Goal: Task Accomplishment & Management: Complete application form

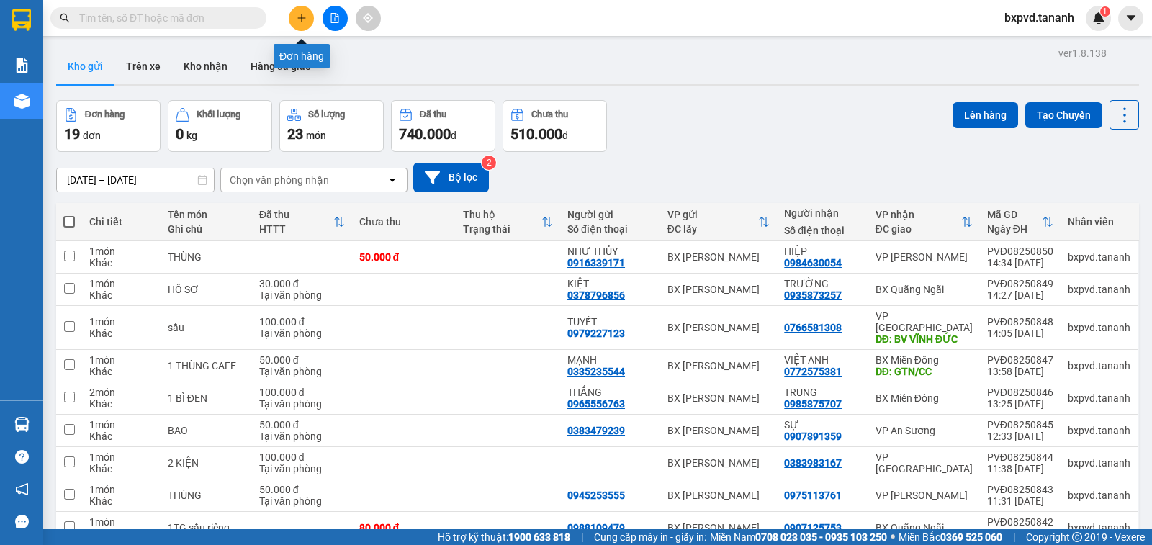
click at [303, 11] on button at bounding box center [301, 18] width 25 height 25
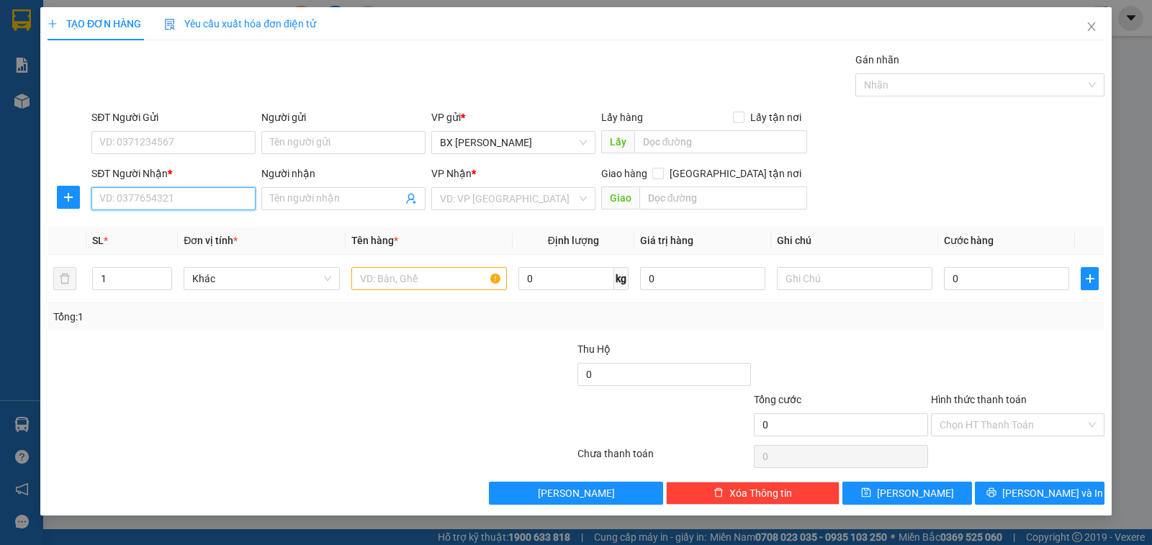
click at [233, 203] on input "SĐT Người Nhận *" at bounding box center [173, 198] width 164 height 23
type input "0935943600"
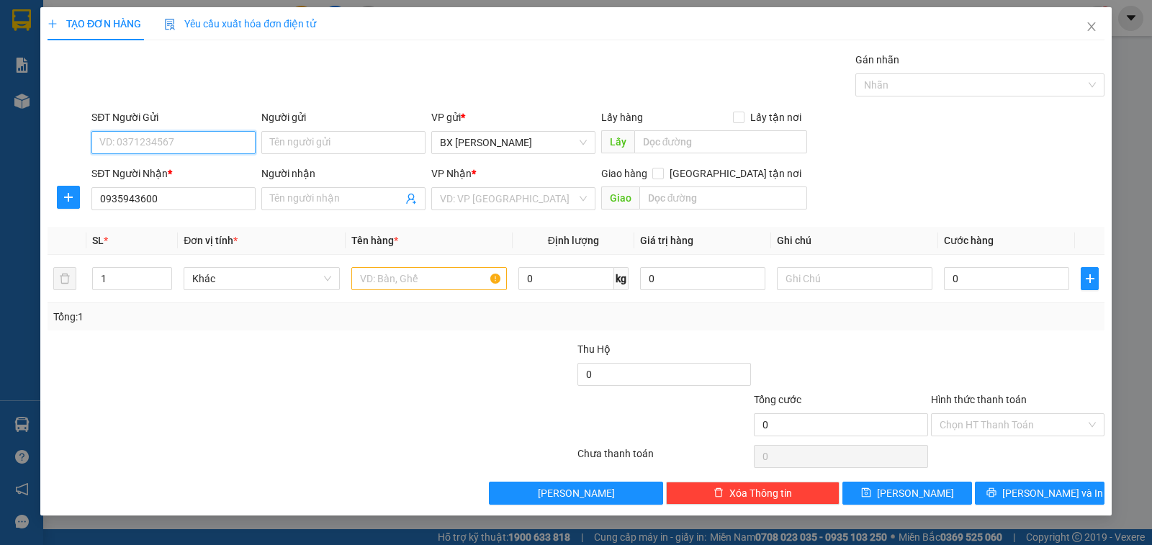
click at [207, 147] on input "SĐT Người Gửi" at bounding box center [173, 142] width 164 height 23
type input "0787513939"
click at [465, 285] on input "text" at bounding box center [429, 278] width 156 height 23
click at [421, 274] on input "text" at bounding box center [429, 278] width 156 height 23
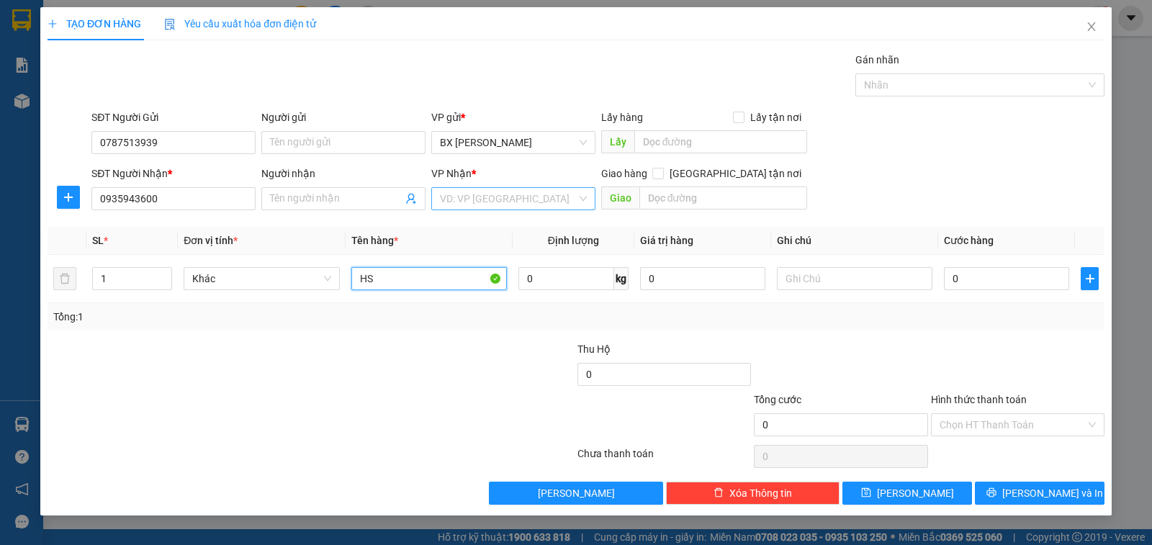
type input "HS"
click at [484, 203] on input "search" at bounding box center [508, 199] width 137 height 22
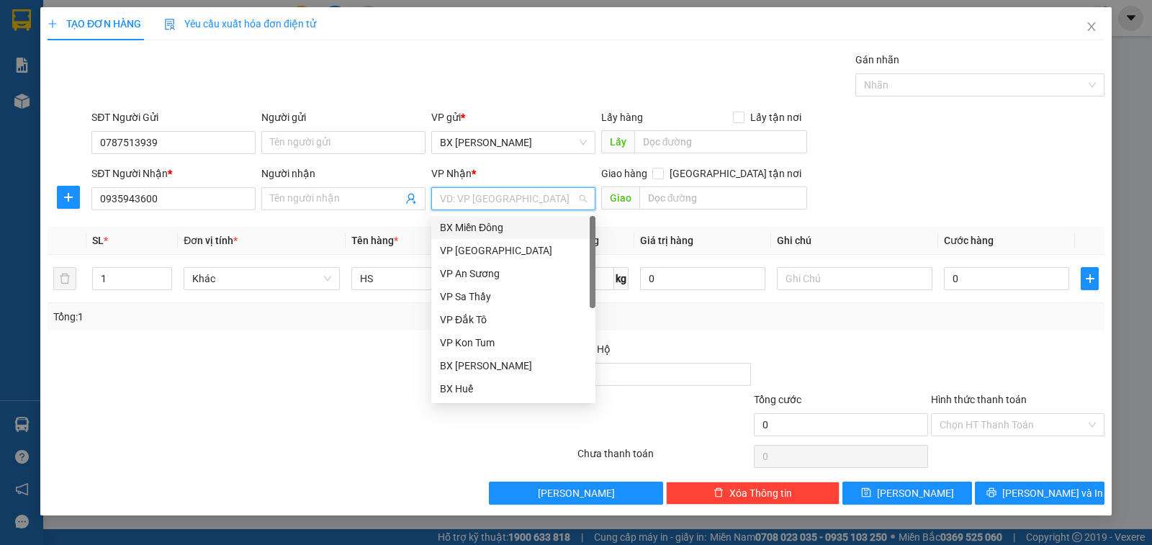
click at [493, 220] on div "BX Miền Đông" at bounding box center [513, 228] width 147 height 16
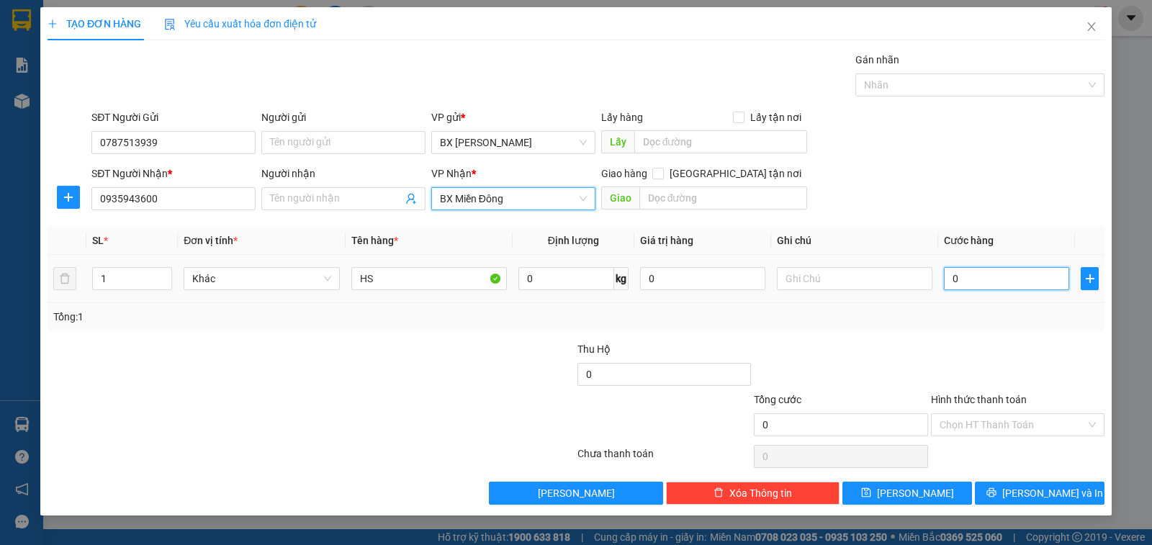
click at [973, 283] on input "0" at bounding box center [1006, 278] width 125 height 23
type input "3"
type input "30"
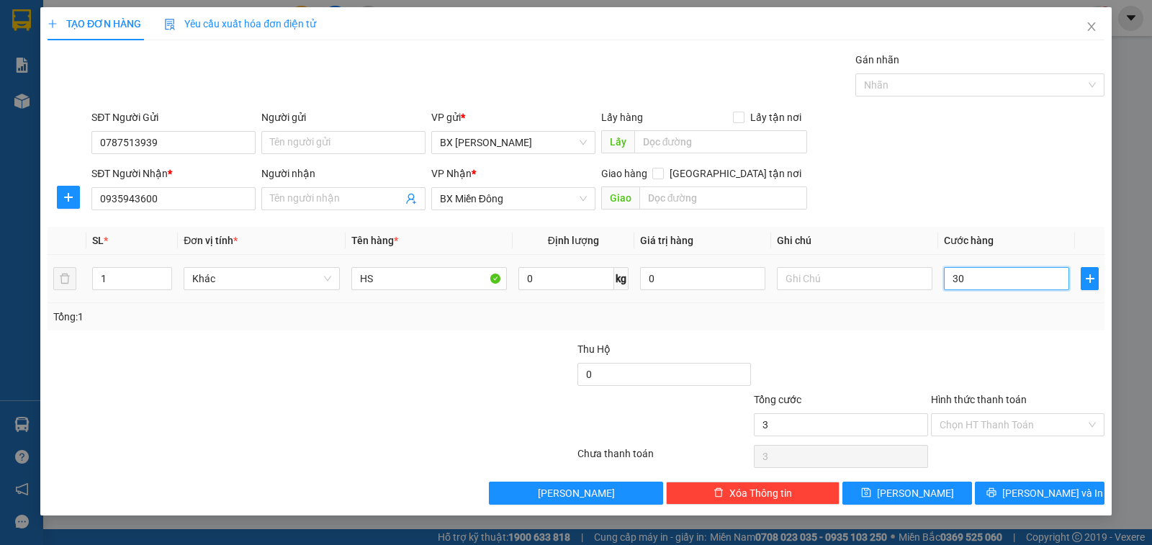
type input "30"
type input "30.000"
click at [977, 409] on div "Hình thức thanh toán" at bounding box center [1018, 403] width 174 height 22
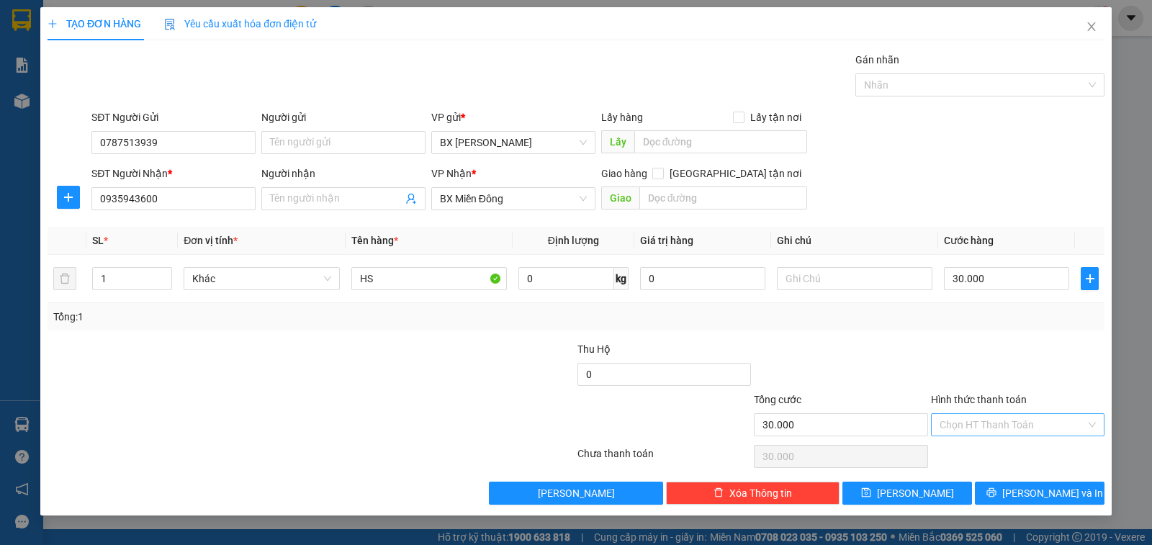
click at [977, 418] on input "Hình thức thanh toán" at bounding box center [1013, 425] width 146 height 22
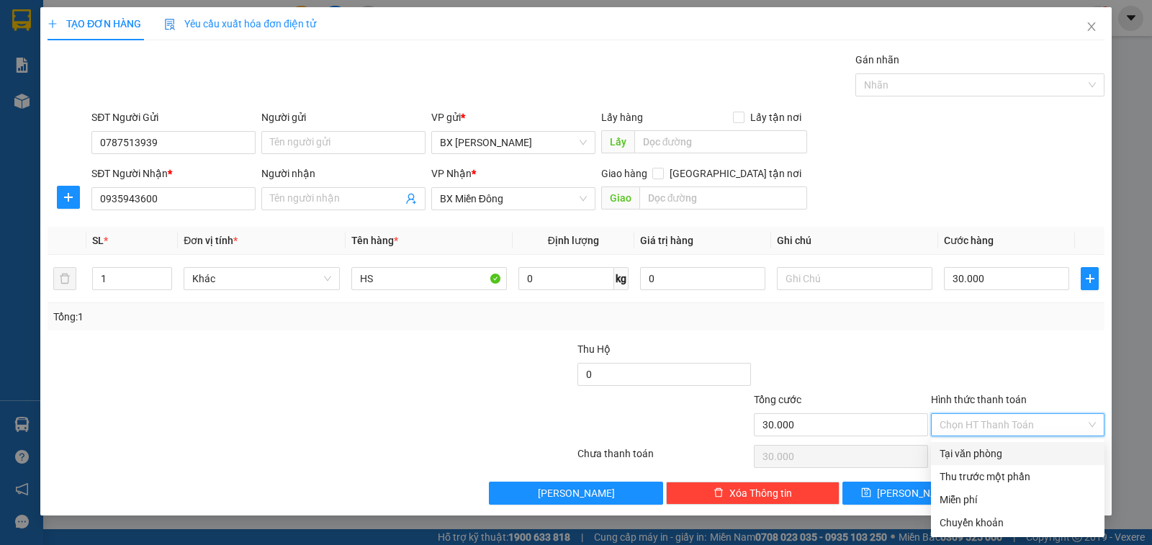
click at [1000, 453] on div "Tại văn phòng" at bounding box center [1018, 454] width 156 height 16
type input "0"
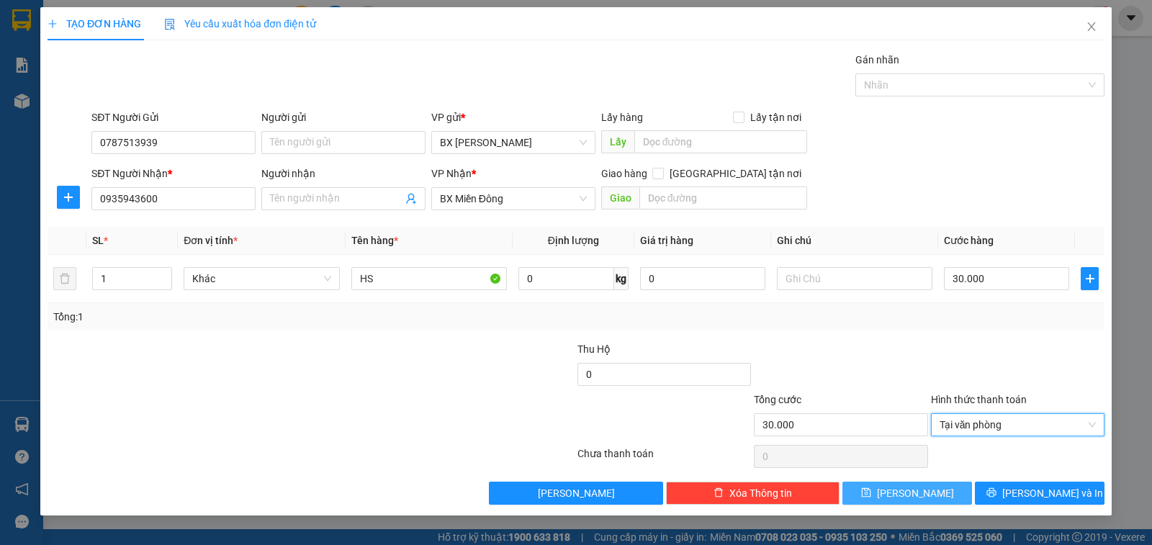
click at [933, 489] on button "[PERSON_NAME]" at bounding box center [908, 493] width 130 height 23
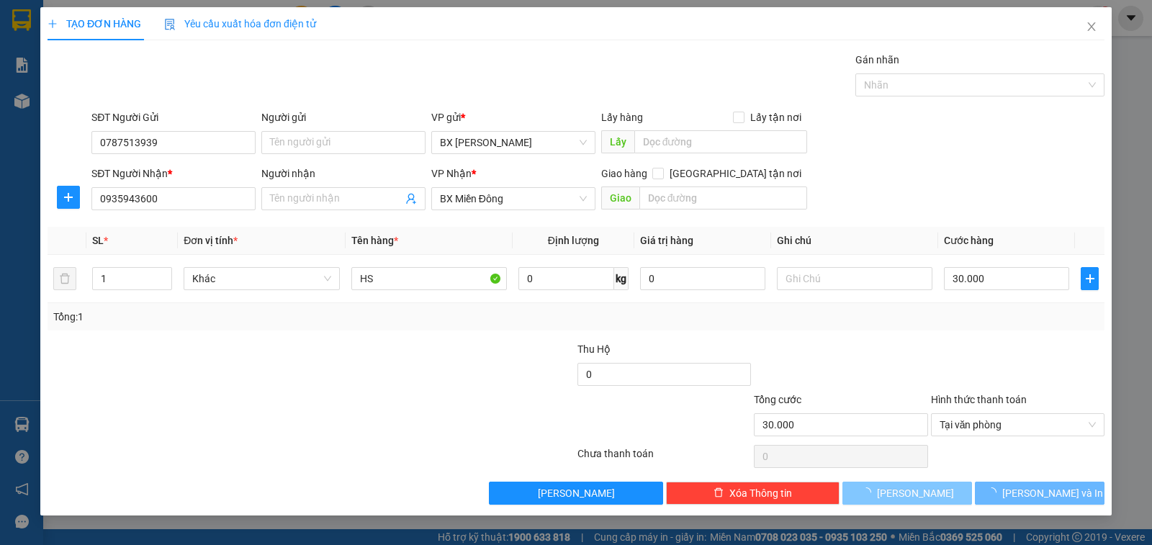
type input "0"
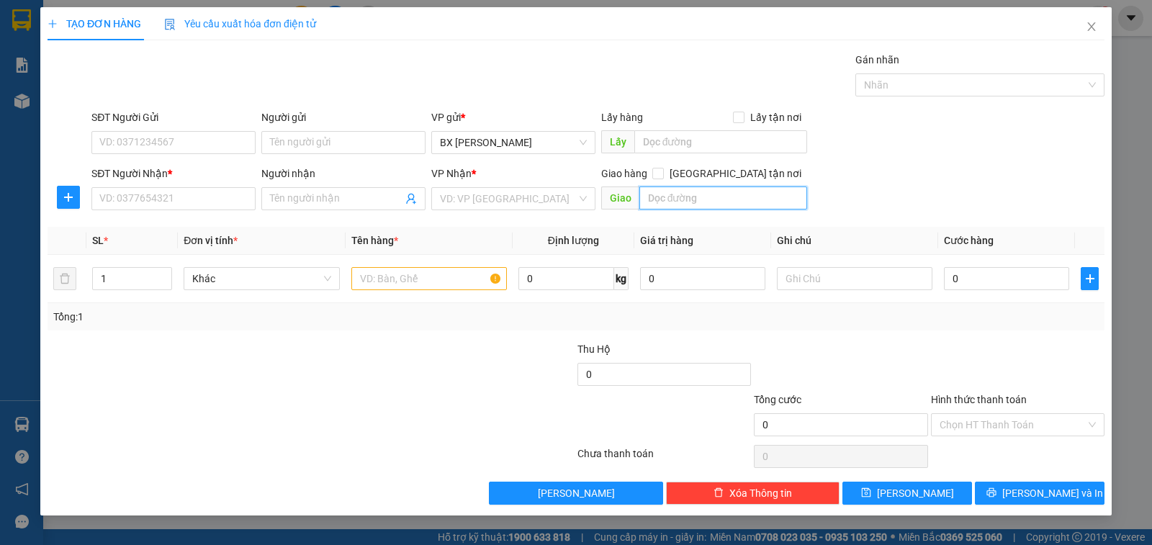
click at [695, 194] on input "text" at bounding box center [724, 198] width 169 height 23
type input "BX ĐỨC LONG"
click at [537, 205] on input "search" at bounding box center [508, 199] width 137 height 22
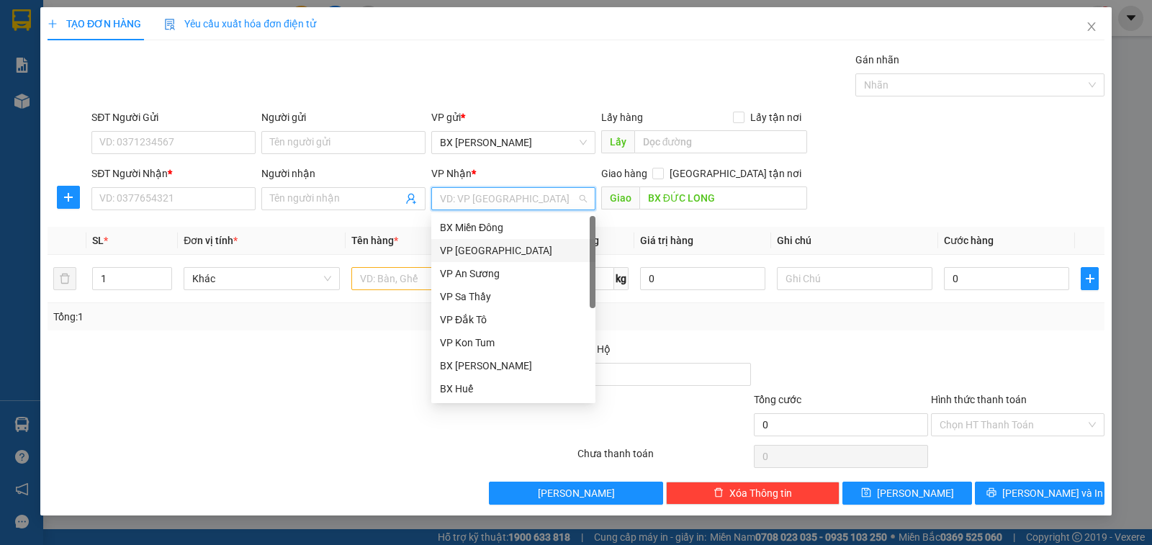
click at [532, 252] on div "VP [GEOGRAPHIC_DATA]" at bounding box center [513, 251] width 147 height 16
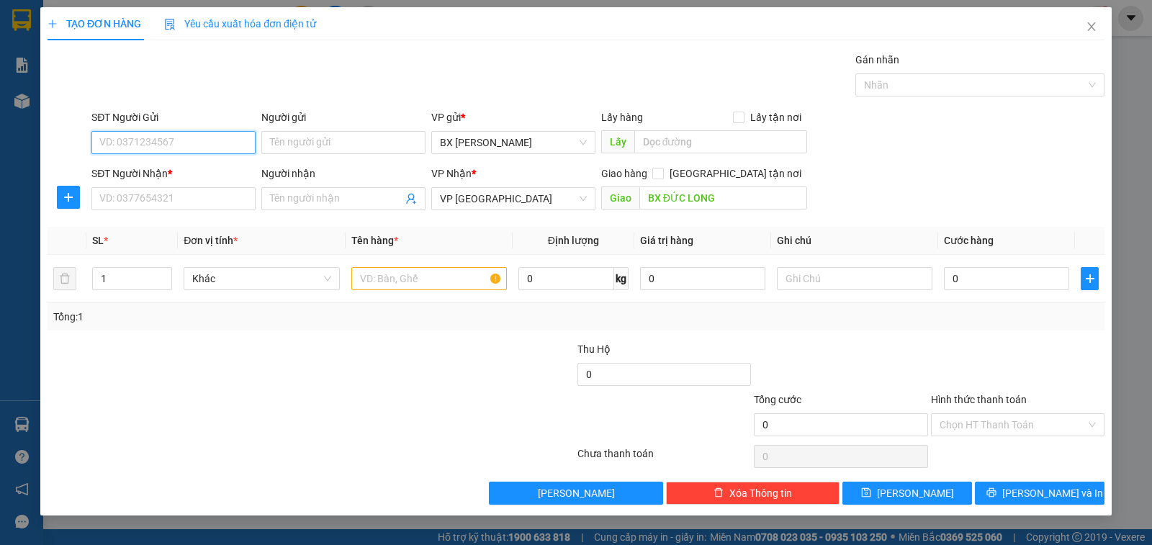
click at [223, 142] on input "SĐT Người Gửi" at bounding box center [173, 142] width 164 height 23
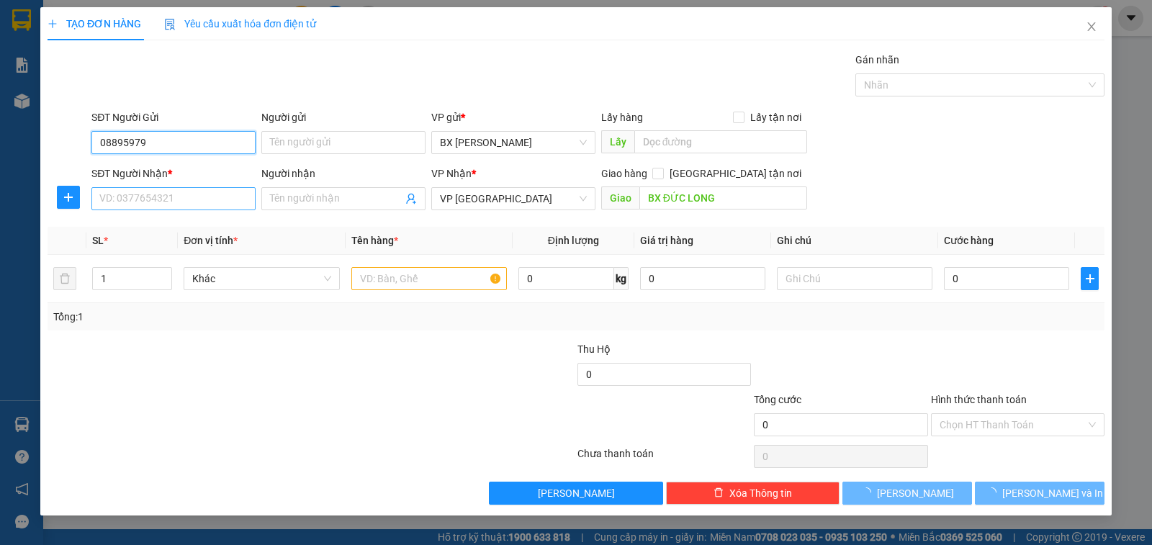
type input "08895979"
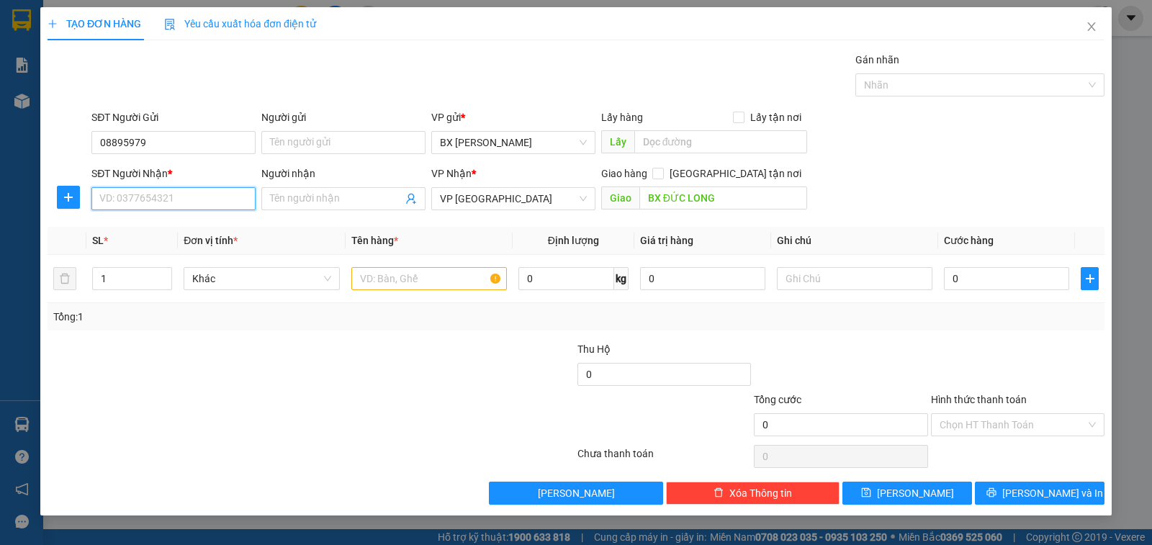
click at [202, 203] on input "SĐT Người Nhận *" at bounding box center [173, 198] width 164 height 23
type input "0932449588"
click at [395, 273] on input "text" at bounding box center [429, 278] width 156 height 23
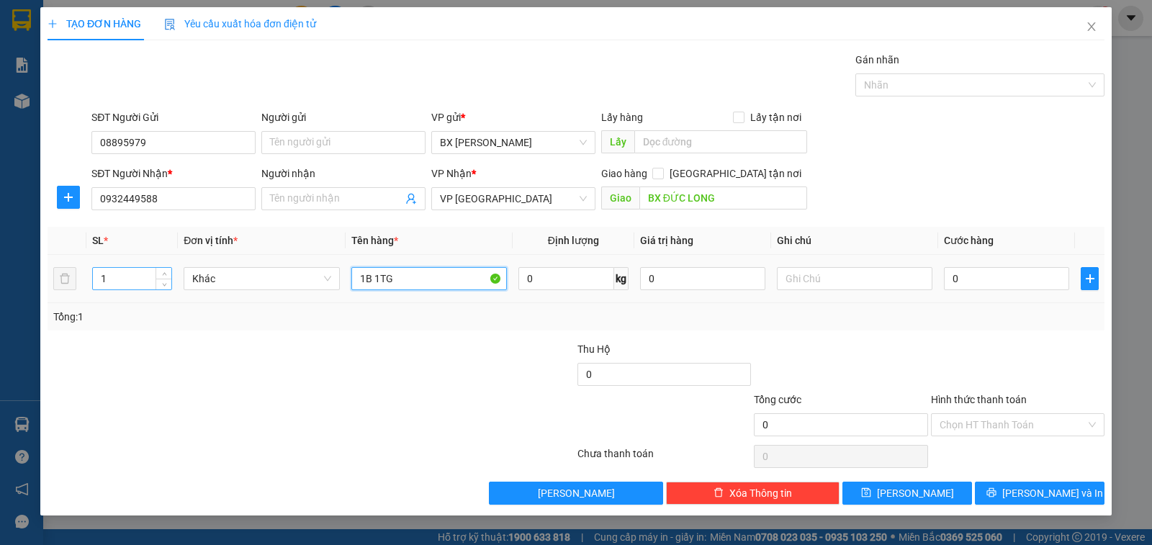
type input "1B 1TG"
click at [153, 283] on input "1" at bounding box center [132, 279] width 79 height 22
type input "2"
click at [980, 272] on input "0" at bounding box center [1006, 278] width 125 height 23
type input "1"
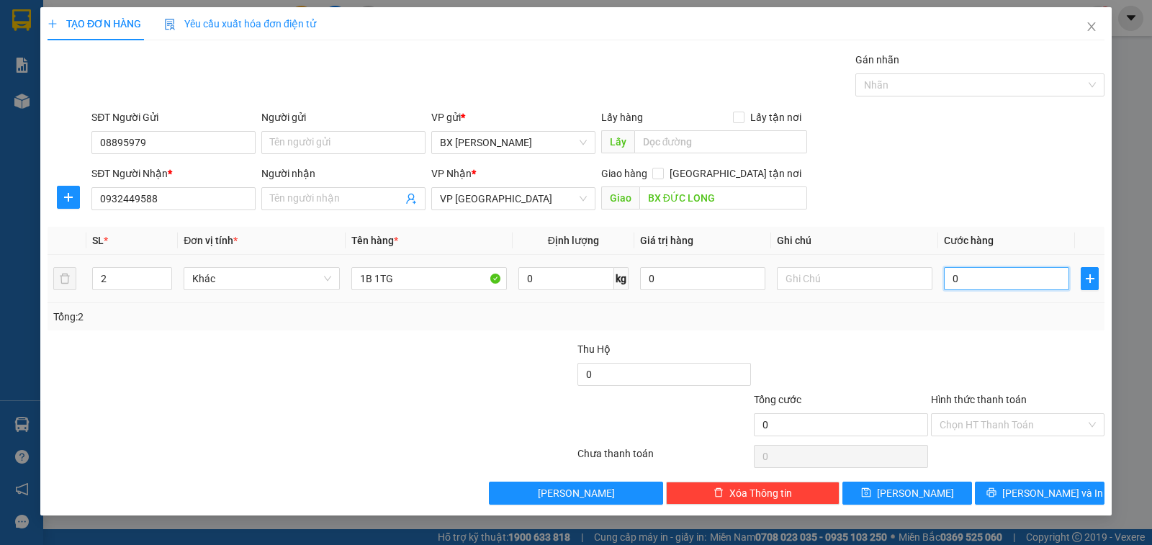
type input "1"
type input "15"
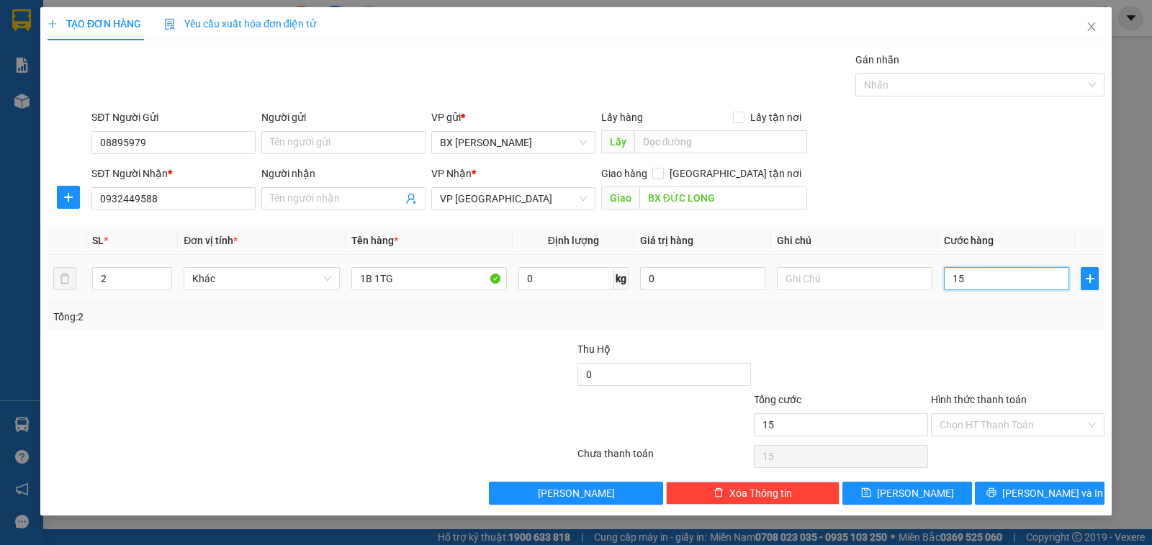
type input "150"
type input "150.000"
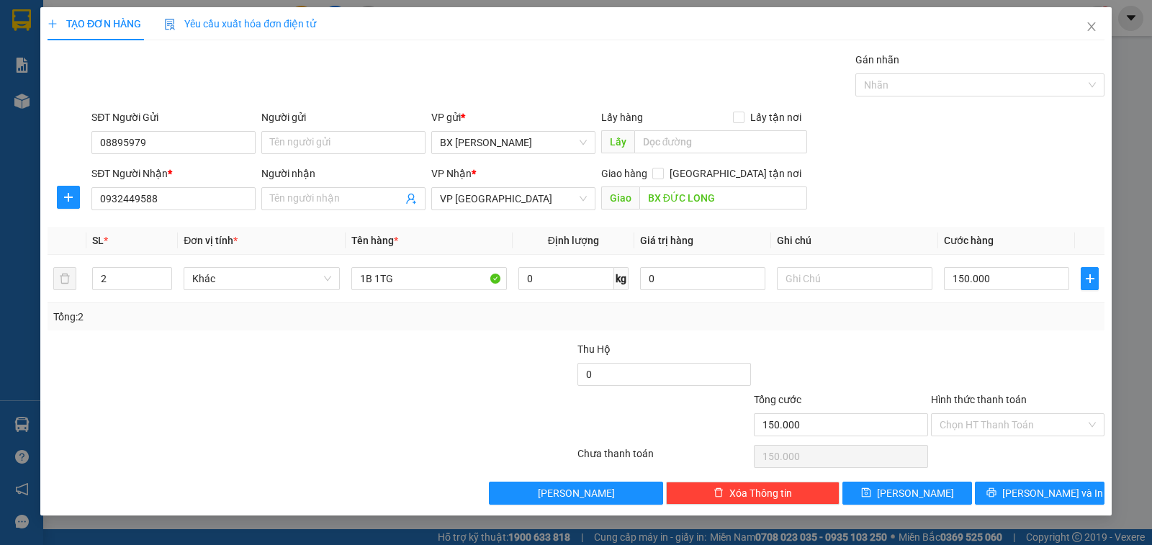
click at [976, 400] on label "Hình thức thanh toán" at bounding box center [979, 400] width 96 height 12
click at [976, 414] on input "Hình thức thanh toán" at bounding box center [1013, 425] width 146 height 22
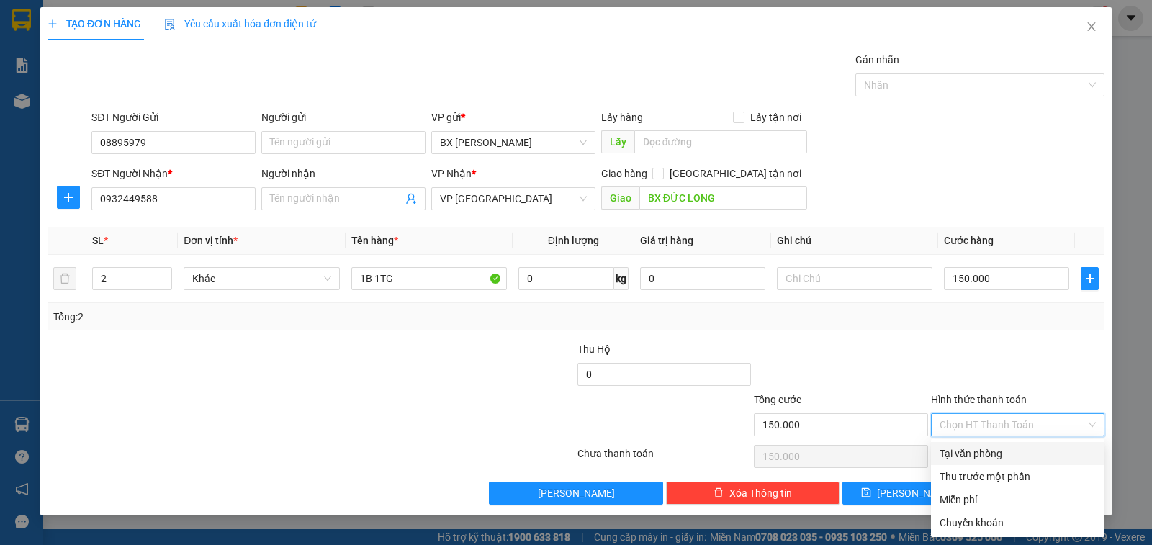
click at [976, 452] on div "Tại văn phòng" at bounding box center [1018, 454] width 156 height 16
type input "0"
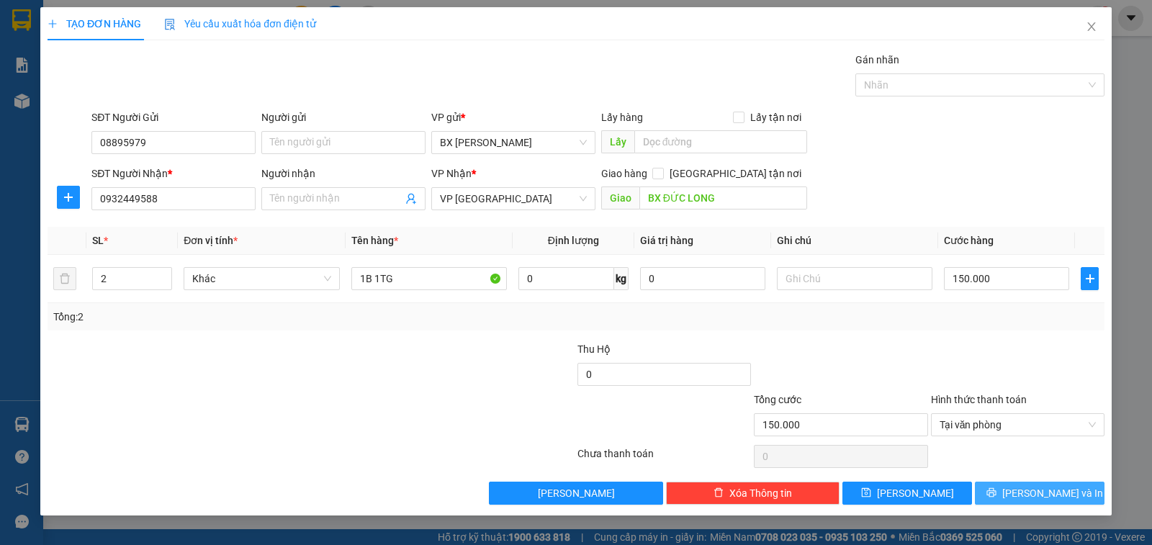
click at [1003, 489] on button "[PERSON_NAME] và In" at bounding box center [1040, 493] width 130 height 23
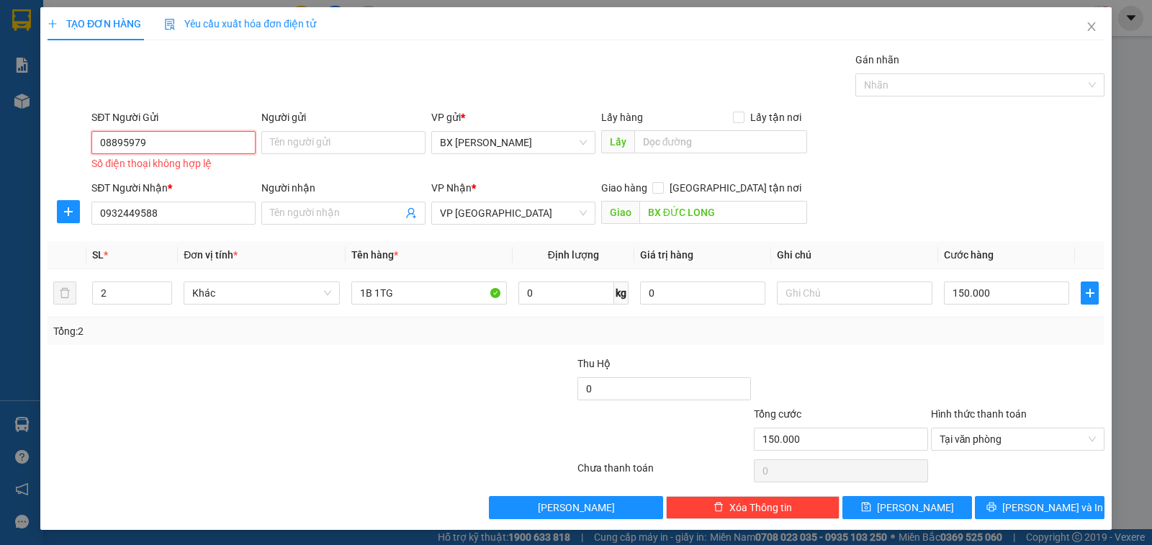
click at [176, 146] on input "08895979" at bounding box center [173, 142] width 164 height 23
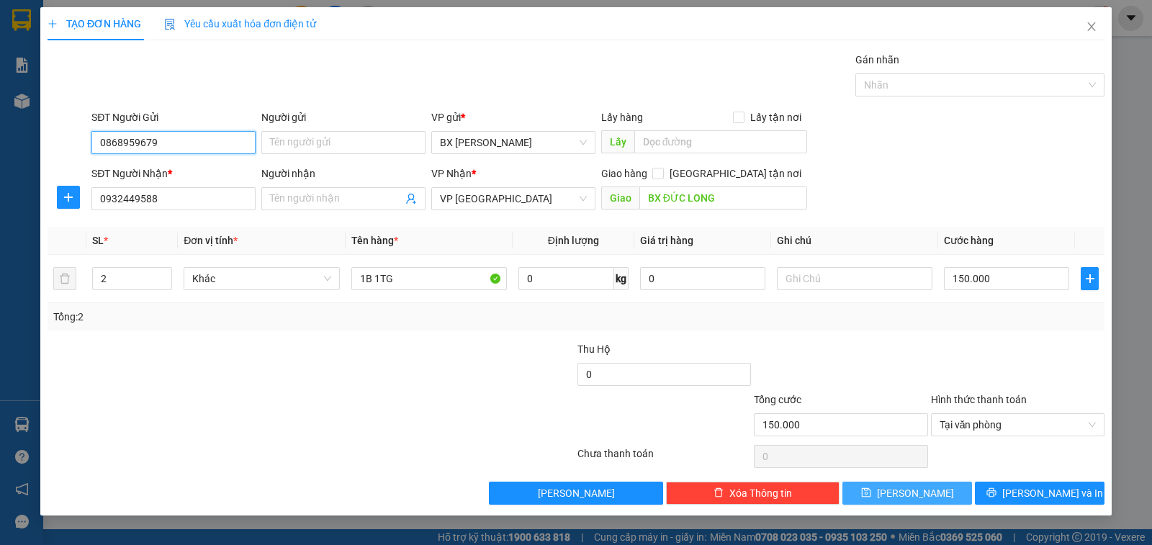
type input "0868959679"
click at [949, 496] on button "[PERSON_NAME]" at bounding box center [908, 493] width 130 height 23
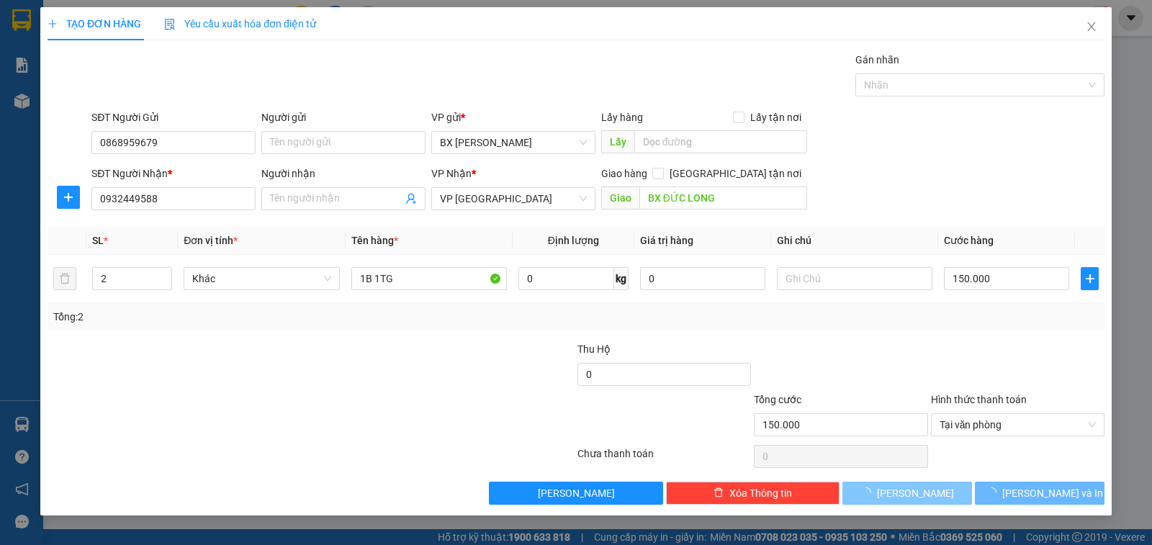
type input "1"
type input "0"
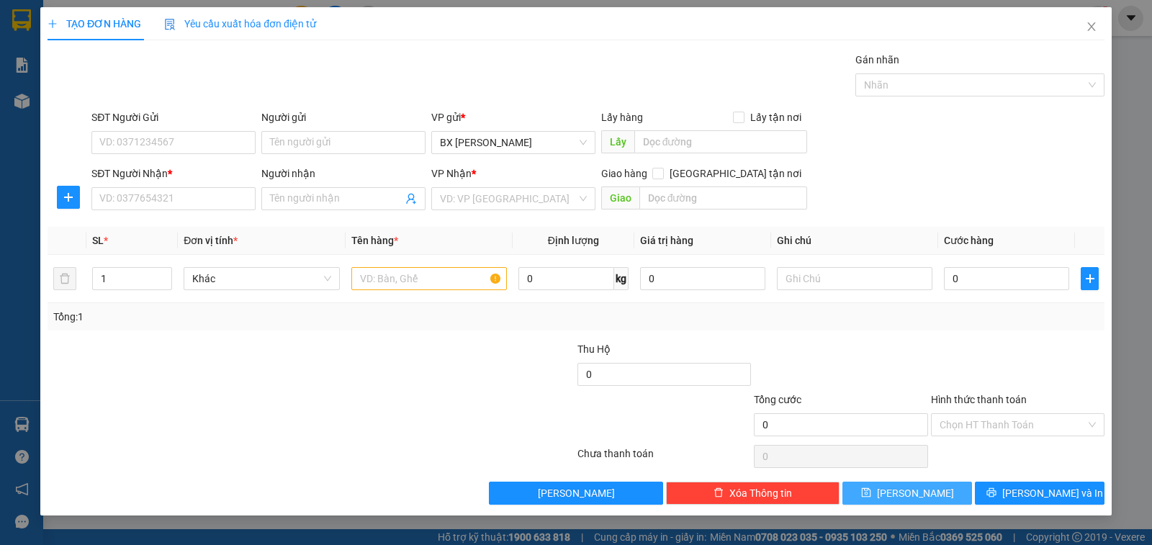
click at [843, 482] on button "[PERSON_NAME]" at bounding box center [908, 493] width 130 height 23
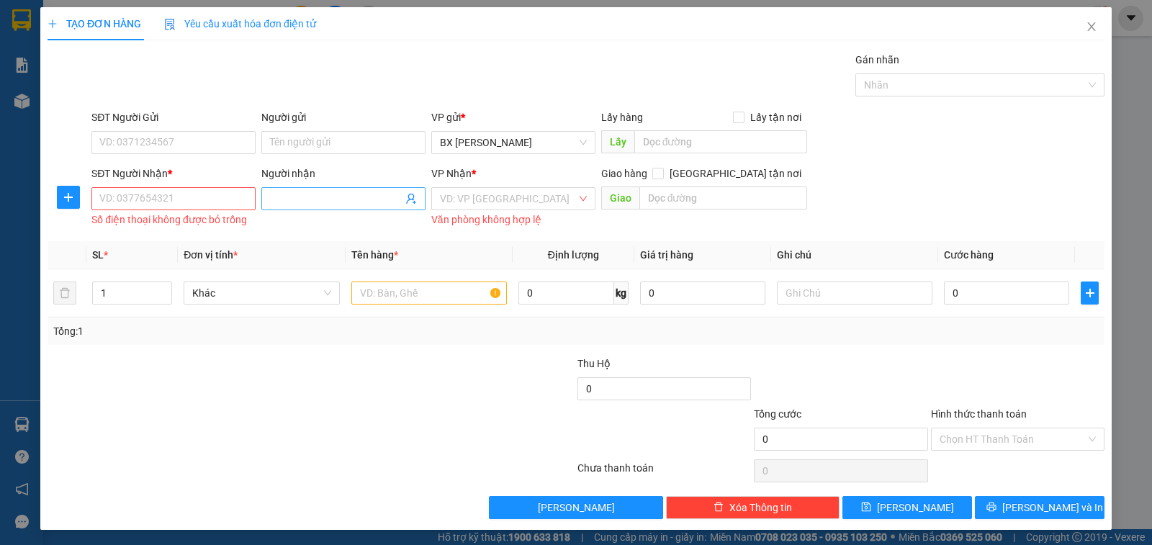
click at [365, 200] on input "Người nhận" at bounding box center [336, 199] width 133 height 16
type input "HẢI AN"
click at [351, 248] on div "HẢI AN - 0796794932" at bounding box center [339, 251] width 145 height 16
type input "0796794932"
type input "HẢI AN"
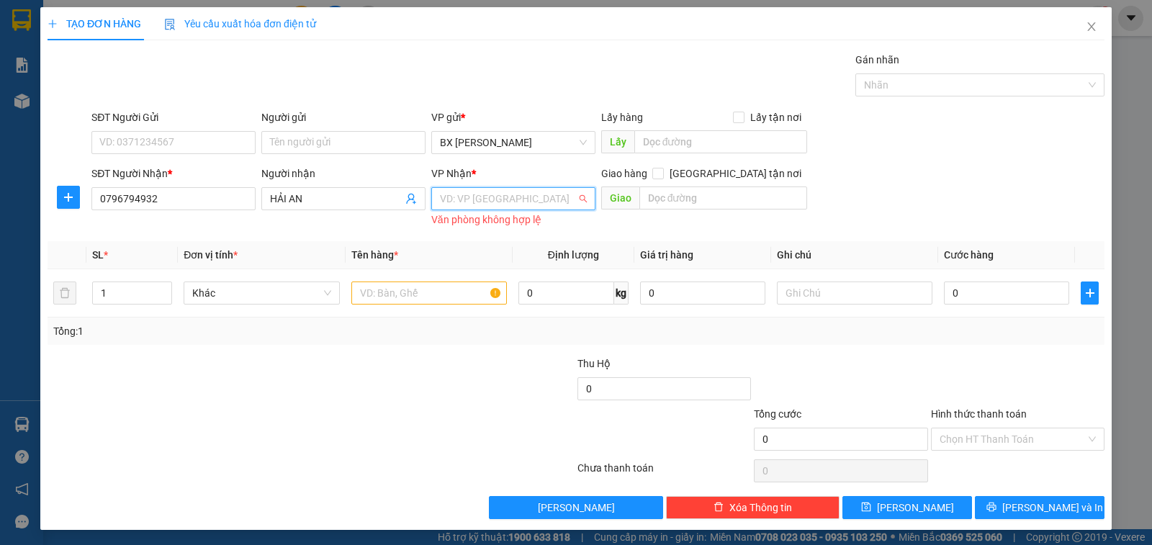
click at [545, 195] on input "search" at bounding box center [508, 199] width 137 height 22
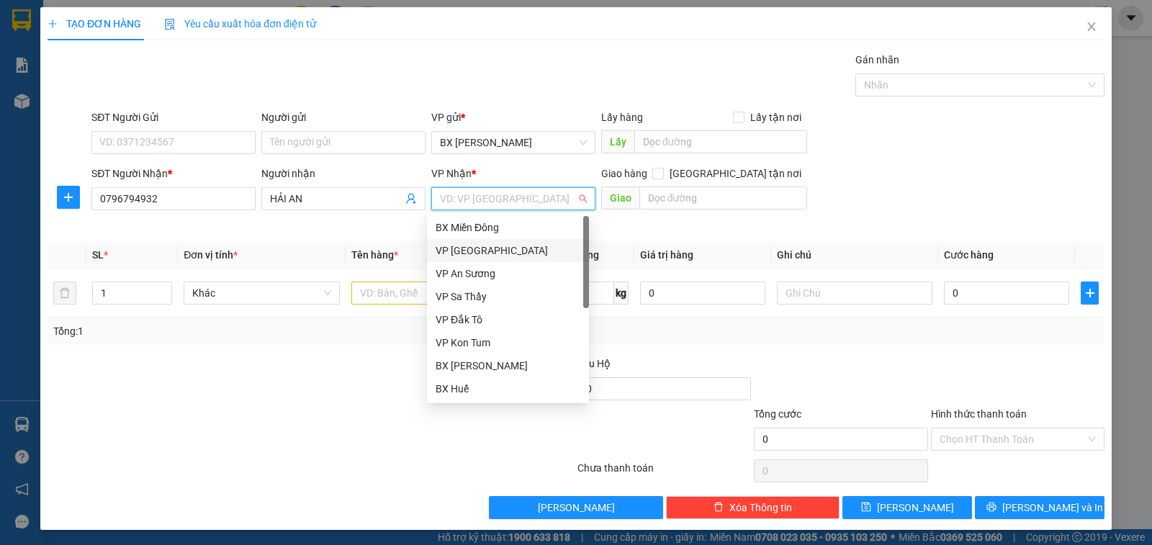
click at [499, 246] on div "VP [GEOGRAPHIC_DATA]" at bounding box center [508, 251] width 145 height 16
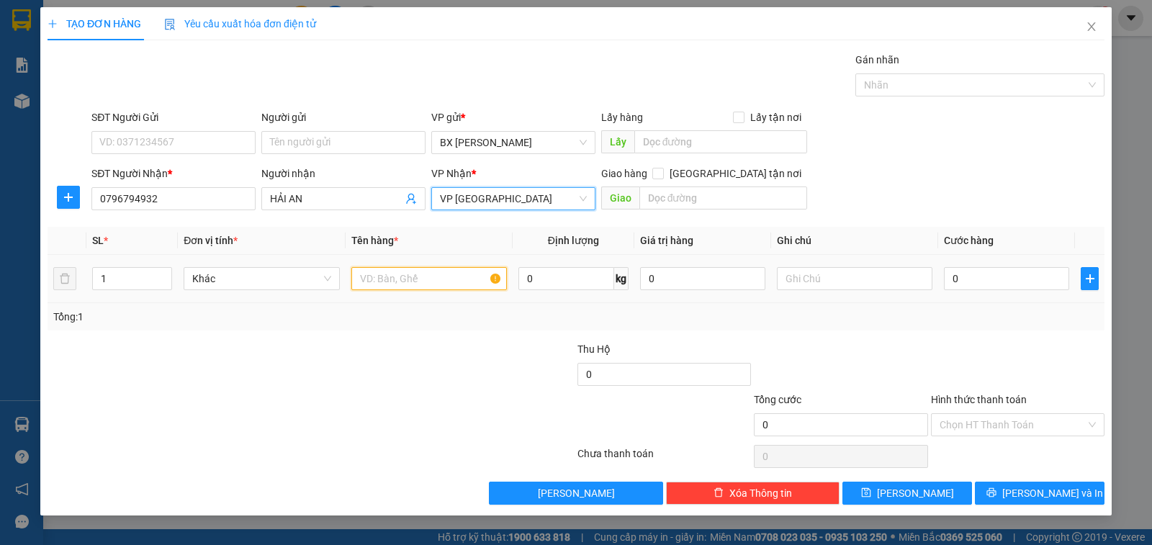
click at [444, 282] on input "text" at bounding box center [429, 278] width 156 height 23
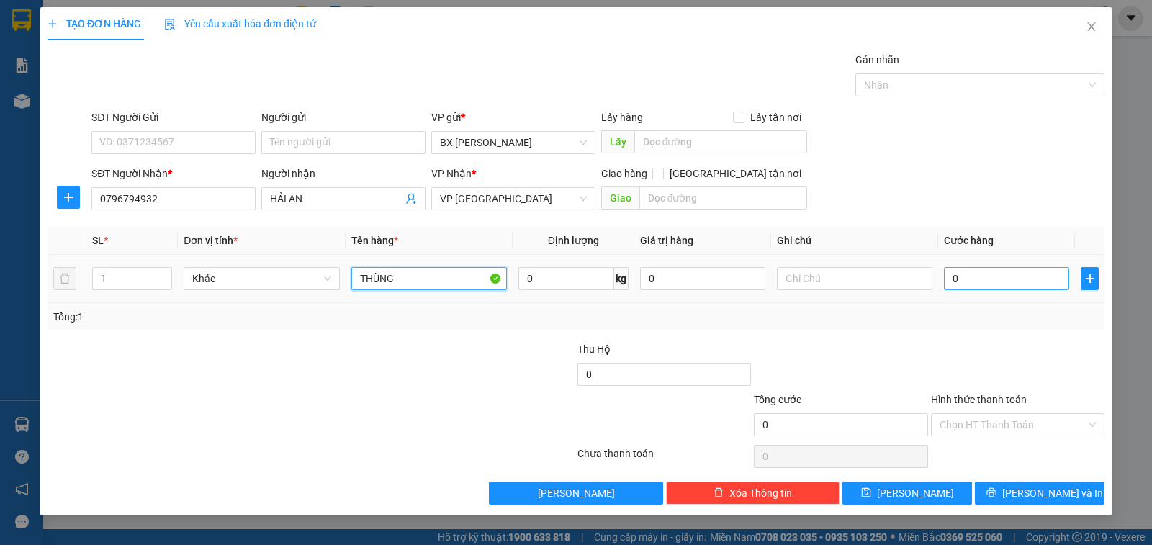
type input "THÙNG"
click at [962, 285] on input "0" at bounding box center [1006, 278] width 125 height 23
type input "4"
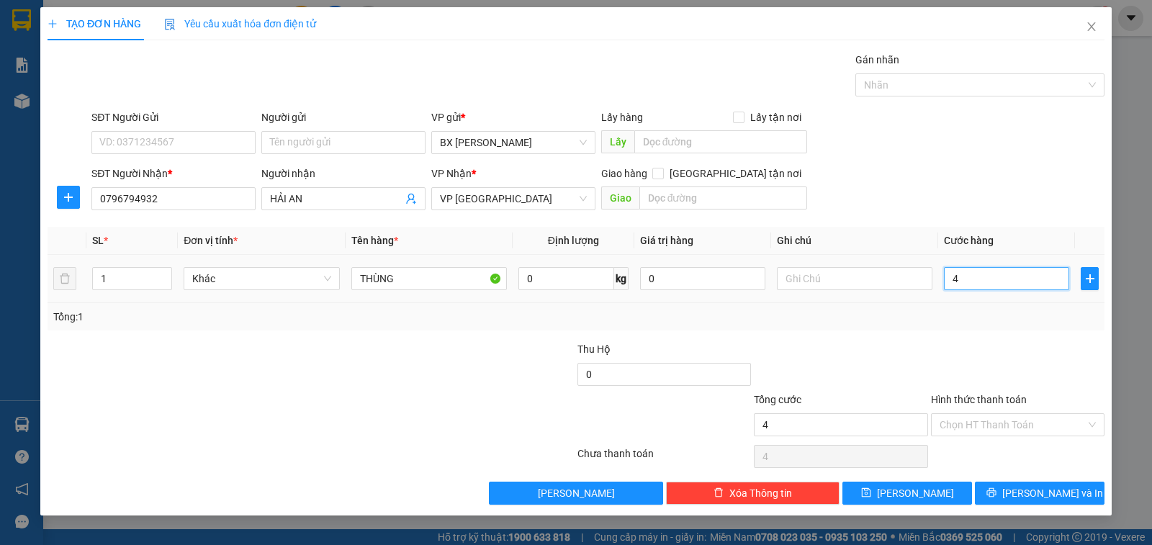
type input "40"
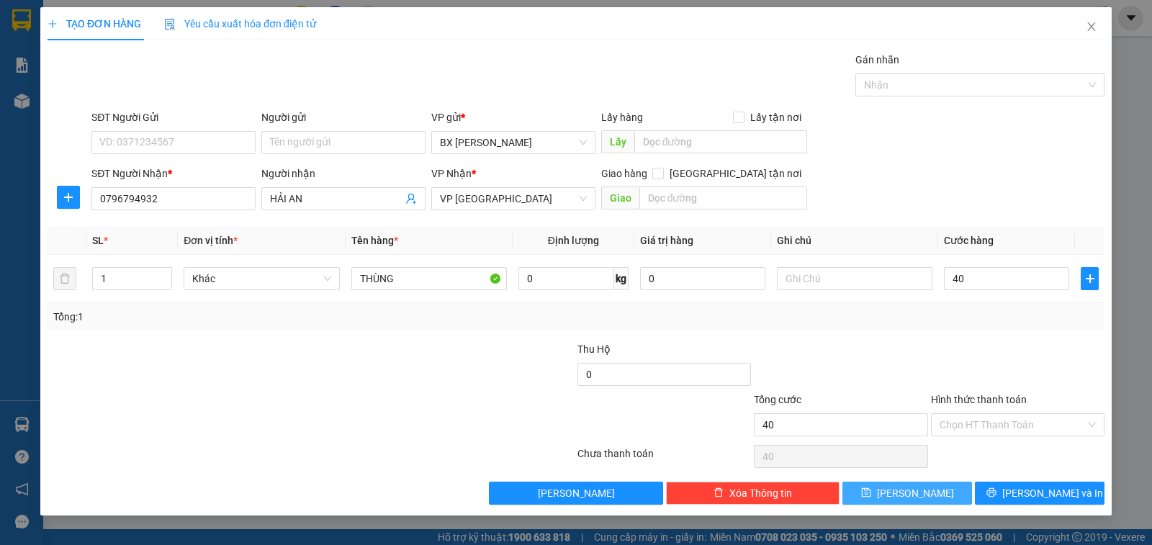
type input "40.000"
click at [913, 491] on span "[PERSON_NAME]" at bounding box center [915, 493] width 77 height 16
type input "0"
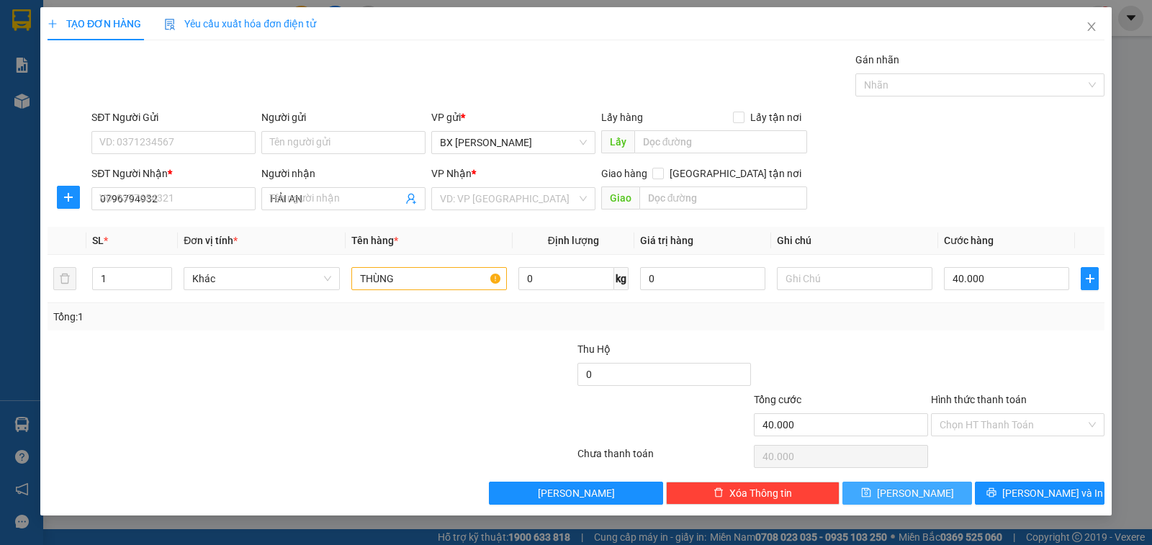
type input "0"
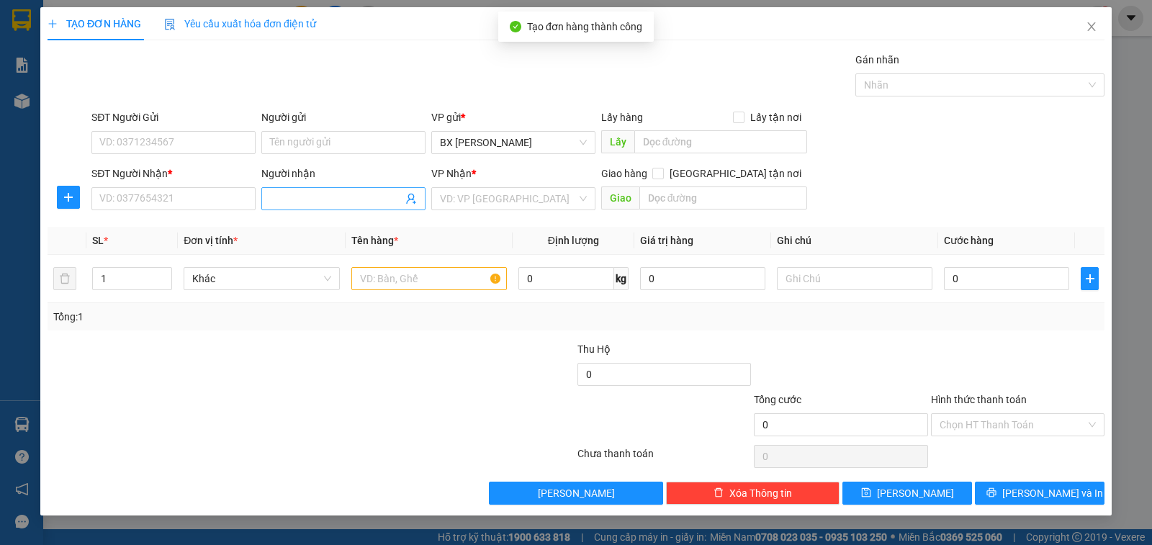
click at [372, 202] on input "Người nhận" at bounding box center [336, 199] width 133 height 16
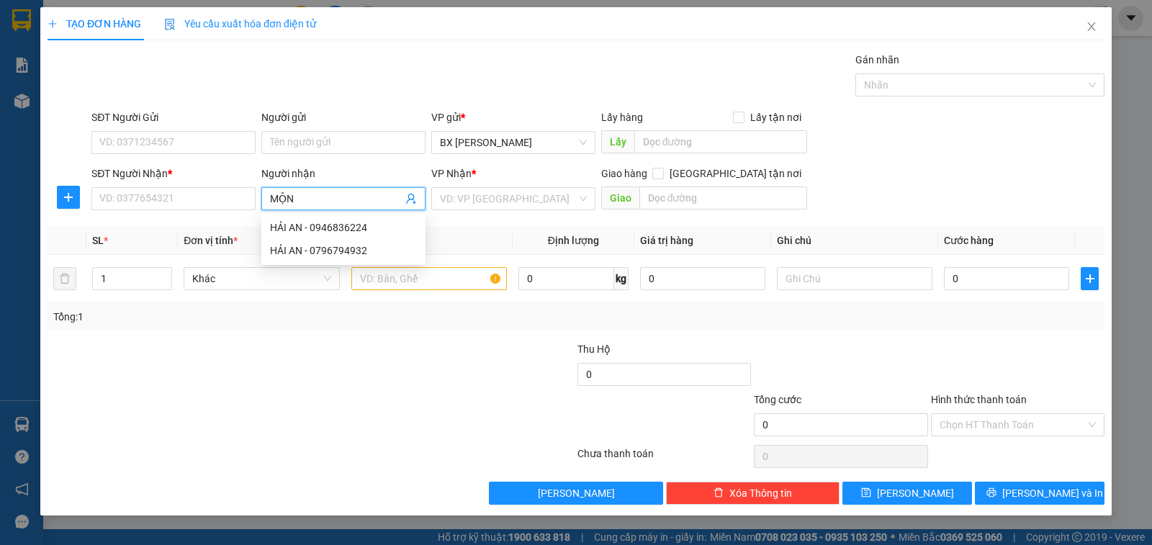
type input "MỘNG"
click at [378, 224] on div "MỘNG - 0946102388" at bounding box center [343, 228] width 147 height 16
type input "0946102388"
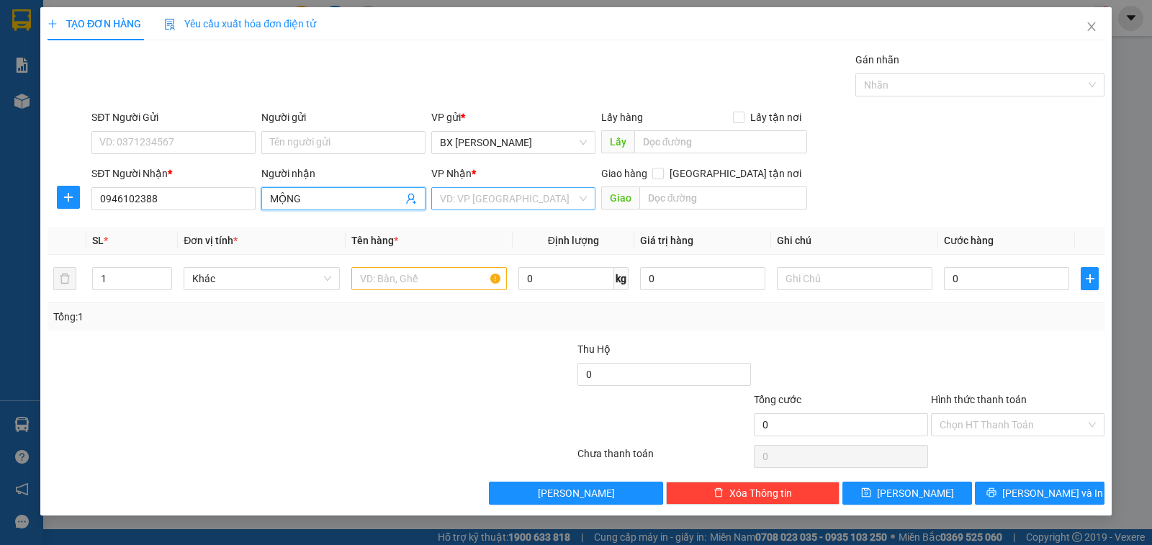
type input "MỘNG"
click at [561, 205] on input "search" at bounding box center [508, 199] width 137 height 22
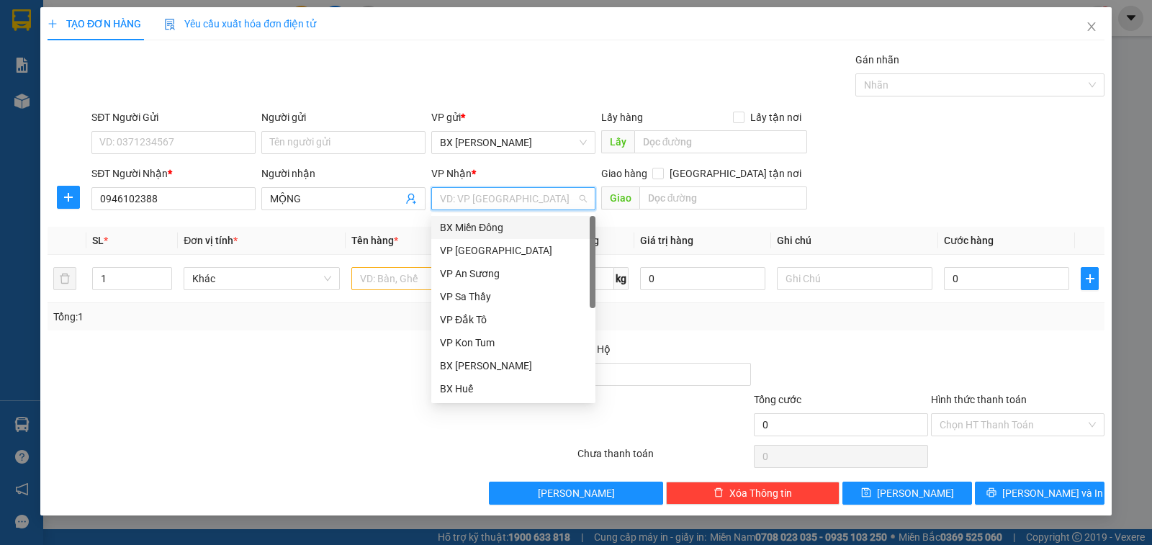
click at [549, 232] on div "BX Miền Đông" at bounding box center [513, 228] width 147 height 16
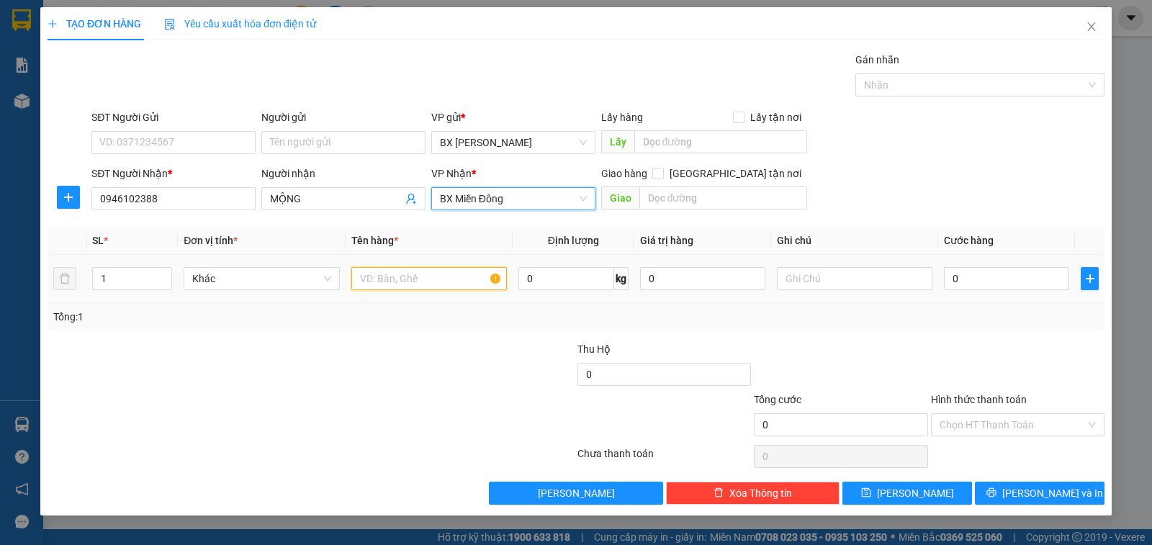
click at [437, 269] on input "text" at bounding box center [429, 278] width 156 height 23
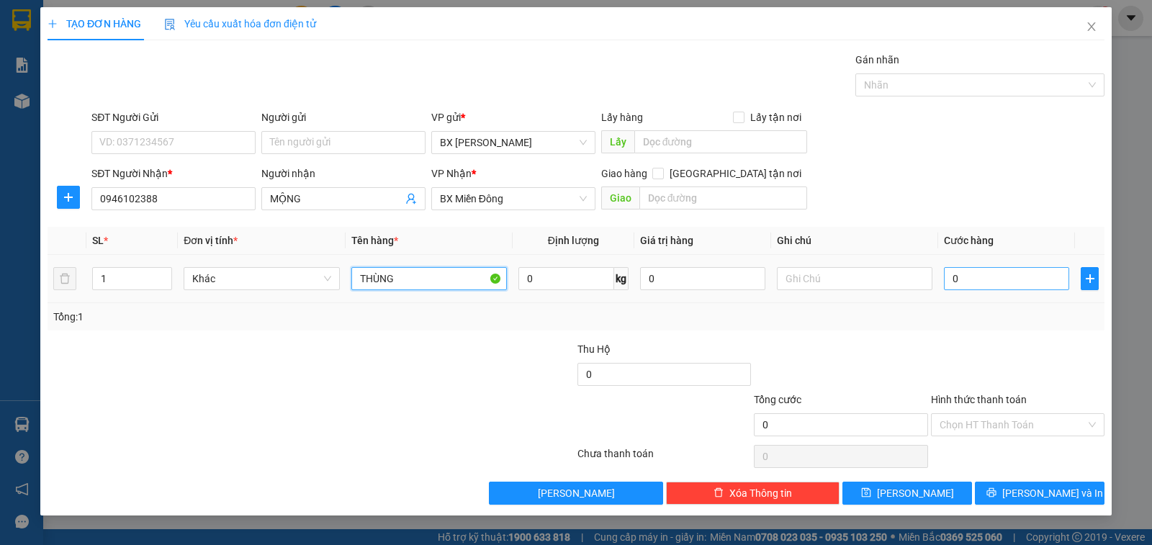
type input "THÙNG"
click at [962, 274] on input "0" at bounding box center [1006, 278] width 125 height 23
type input "2"
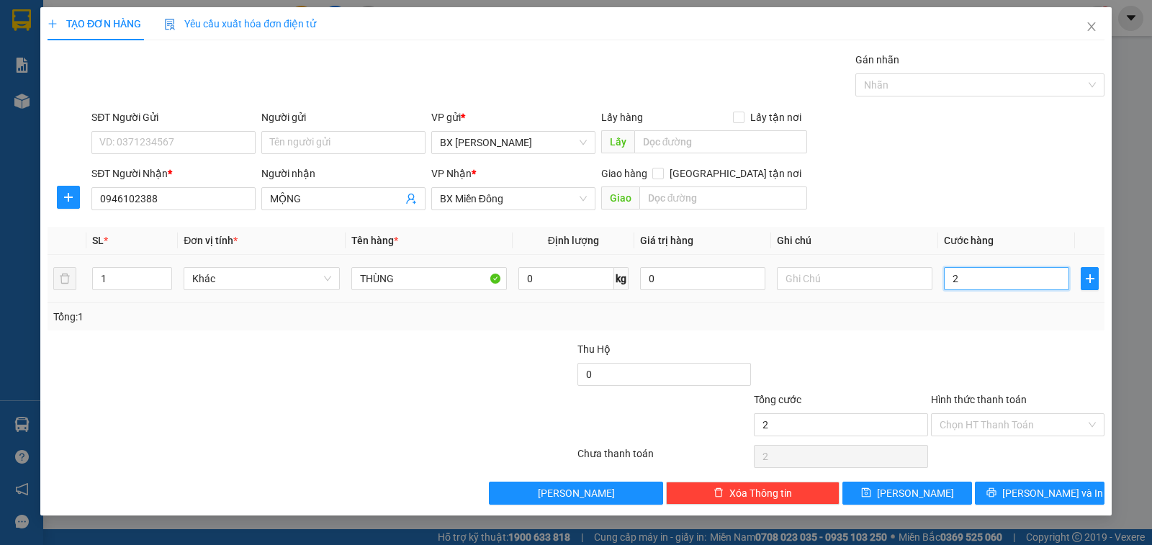
type input "20"
type input "200"
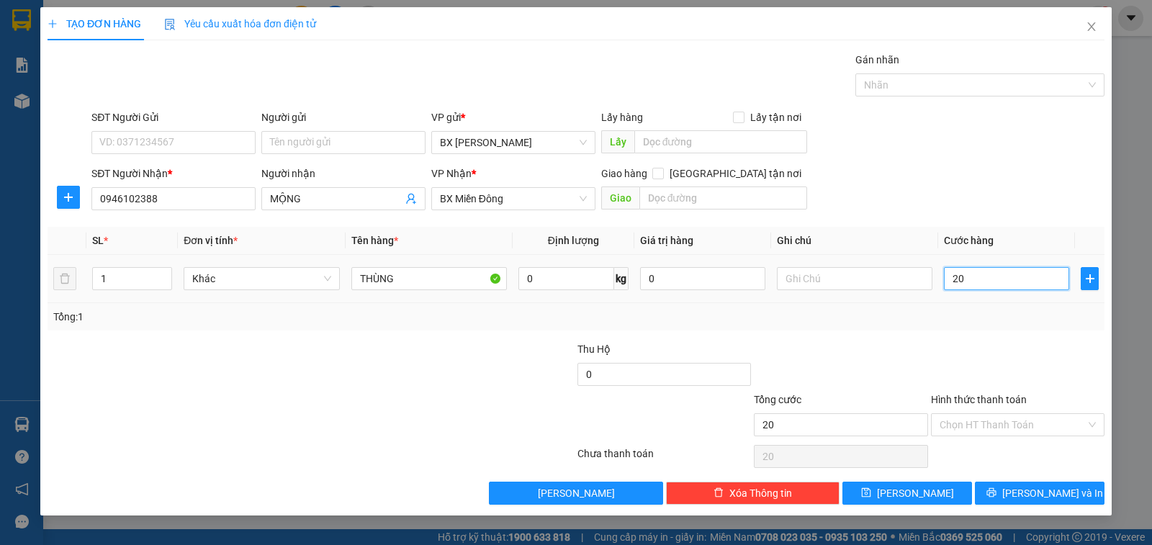
type input "200"
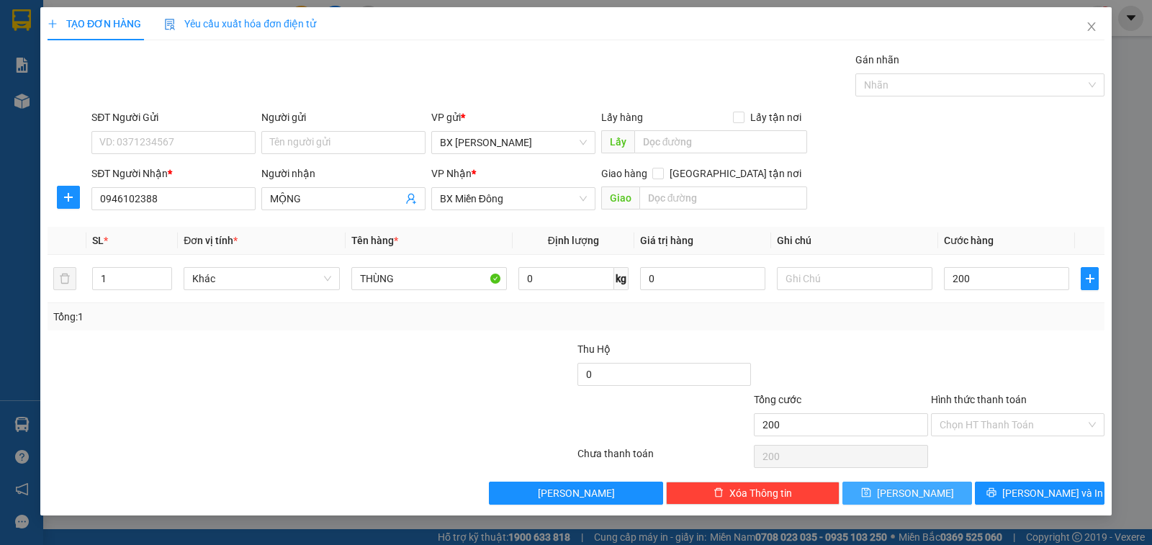
type input "200.000"
click at [911, 489] on span "[PERSON_NAME]" at bounding box center [915, 493] width 77 height 16
type input "0"
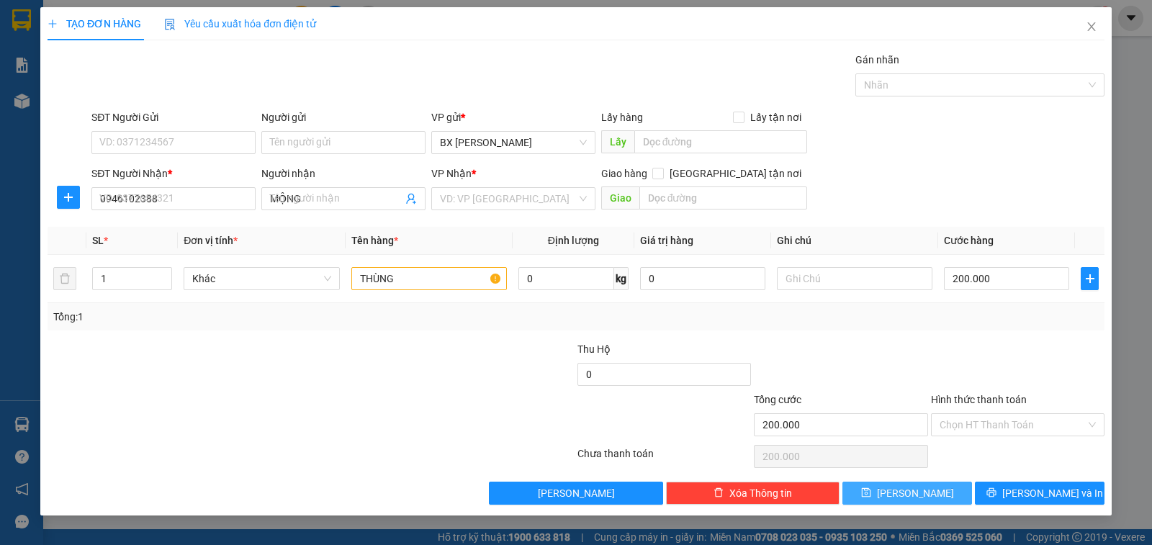
type input "0"
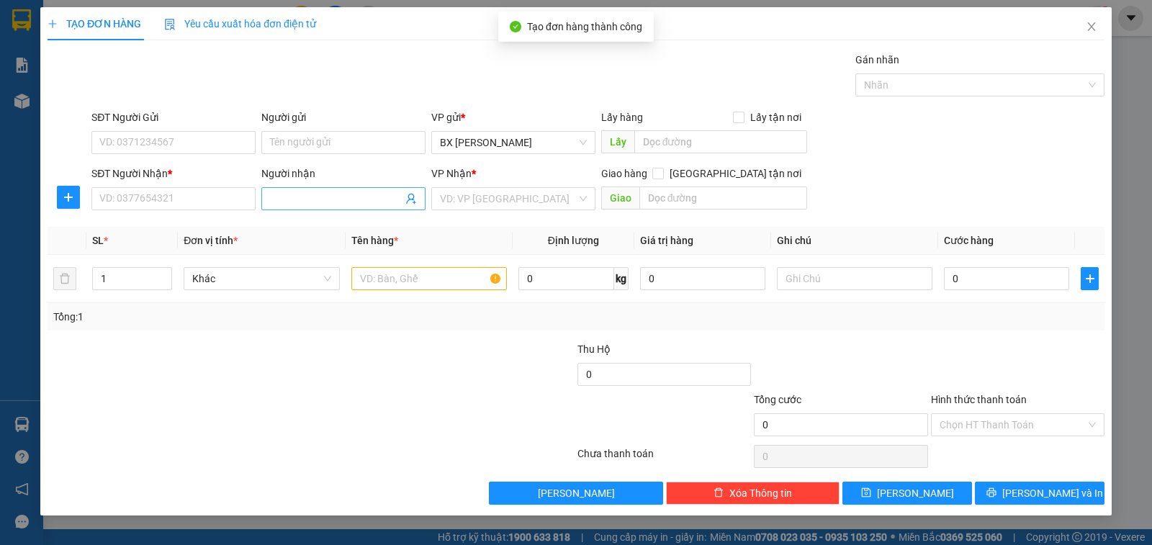
click at [349, 201] on input "Người nhận" at bounding box center [336, 199] width 133 height 16
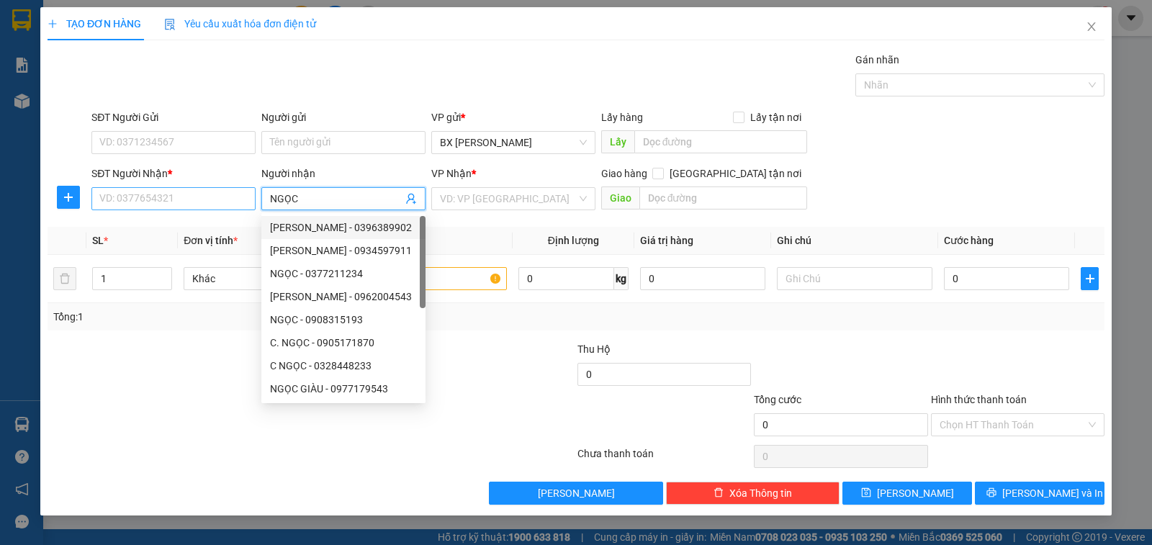
type input "NGỌC"
click at [210, 192] on input "SĐT Người Nhận *" at bounding box center [173, 198] width 164 height 23
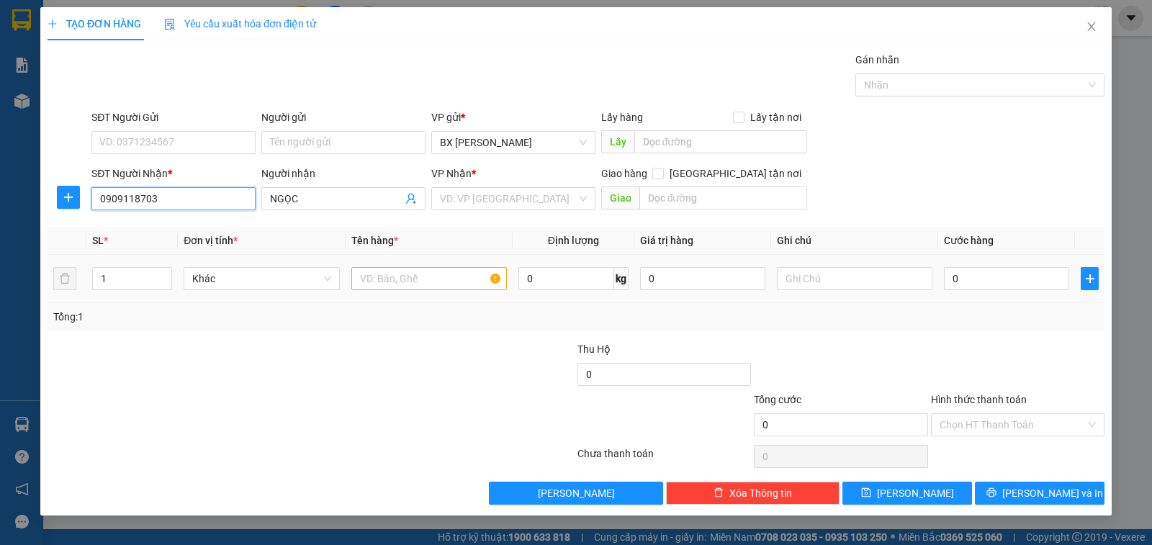
type input "0909118703"
click at [424, 275] on input "text" at bounding box center [429, 278] width 156 height 23
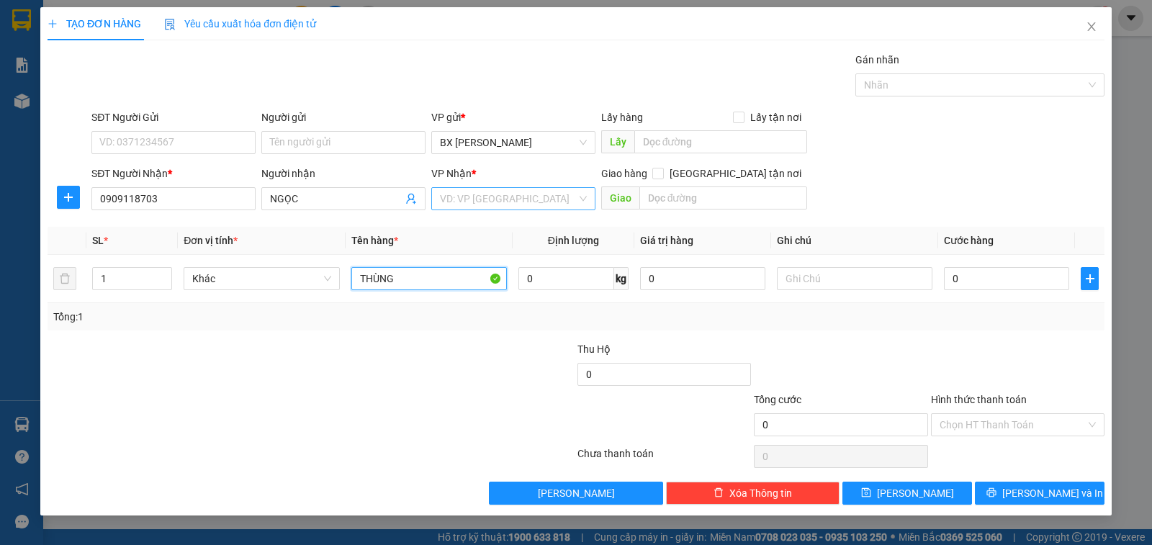
type input "THÙNG"
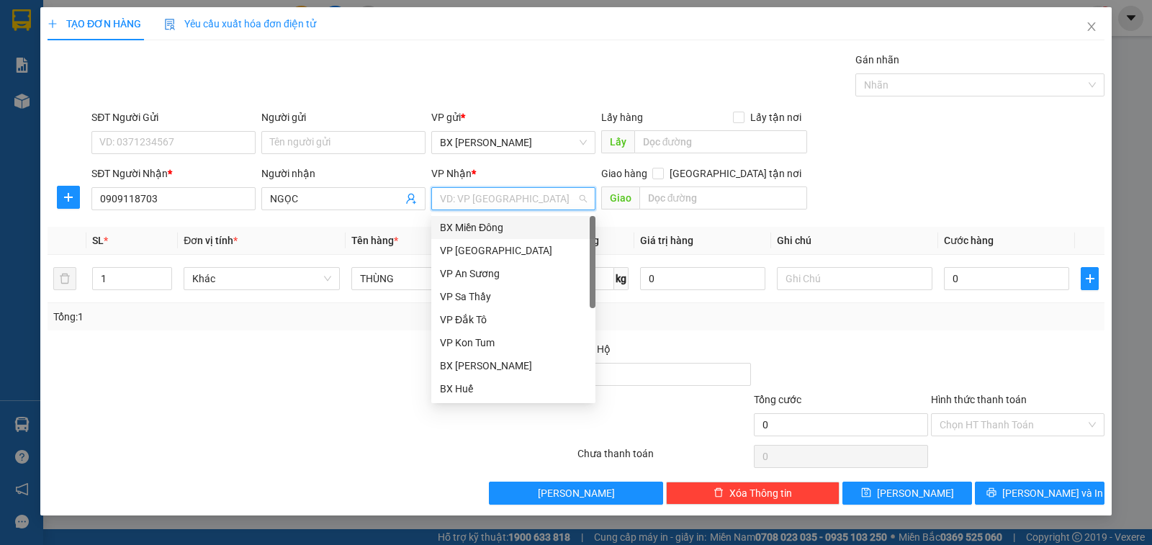
click at [465, 200] on input "search" at bounding box center [508, 199] width 137 height 22
click at [466, 228] on div "BX Miền Đông" at bounding box center [513, 228] width 147 height 16
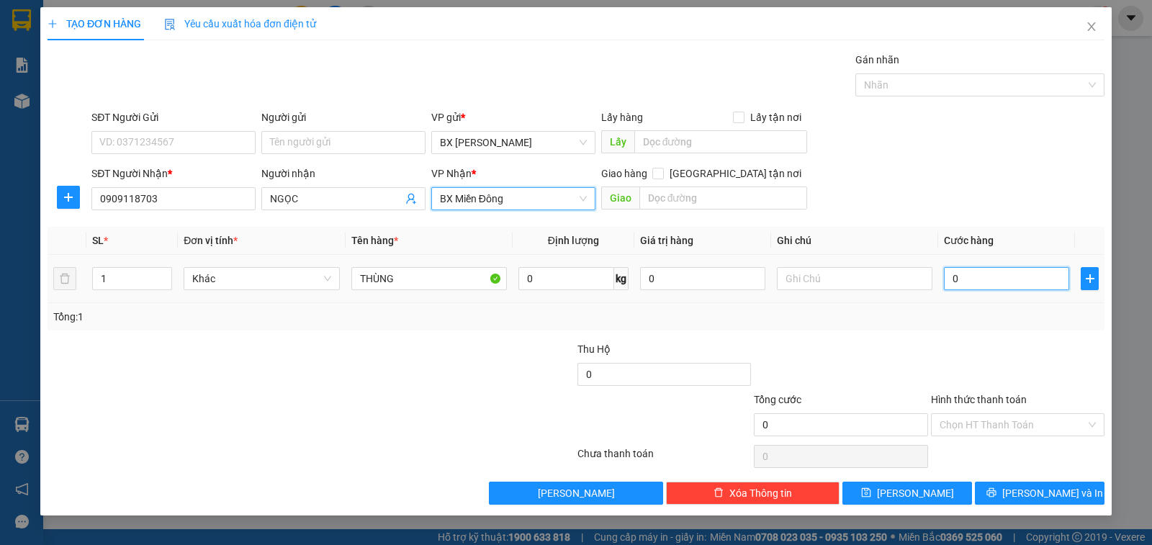
click at [974, 279] on input "0" at bounding box center [1006, 278] width 125 height 23
type input "2"
type input "0"
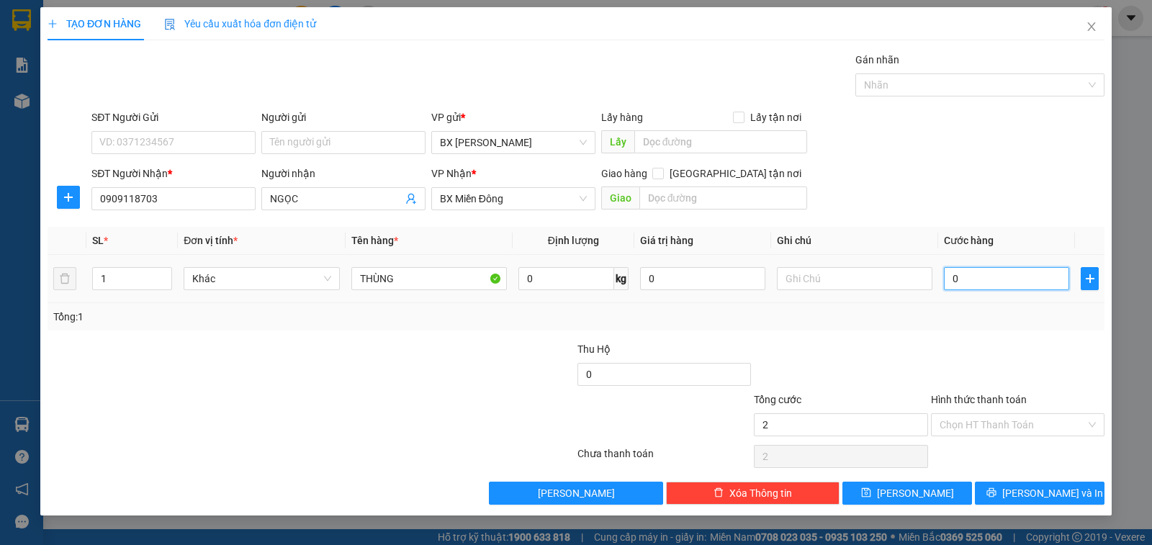
type input "0"
type input "01"
type input "1"
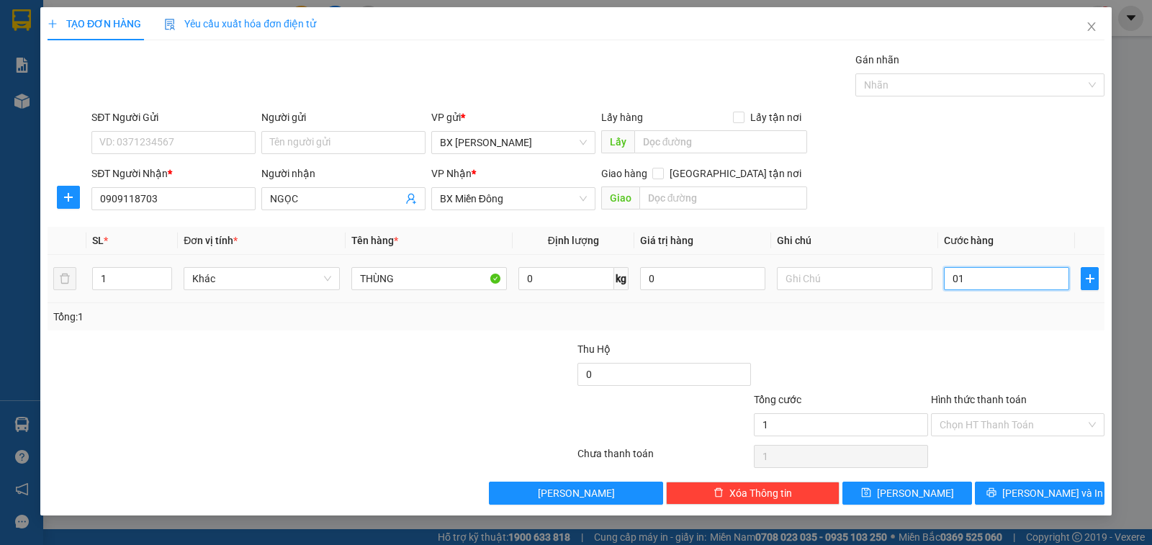
type input "010"
type input "10"
type input "0.100"
type input "100"
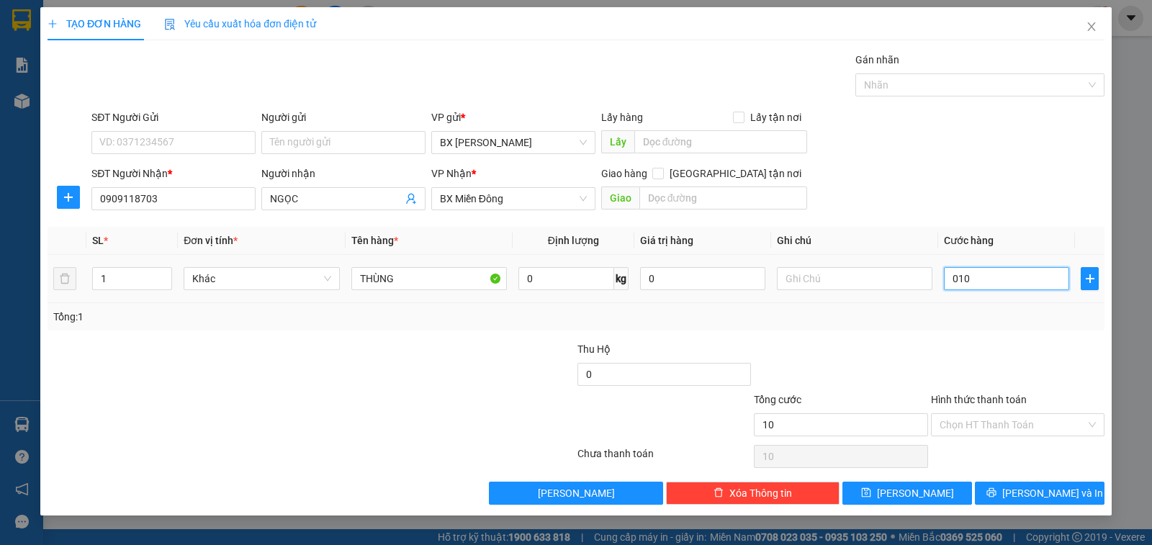
type input "100"
click at [979, 284] on input "0.100" at bounding box center [1006, 278] width 125 height 23
type input "1"
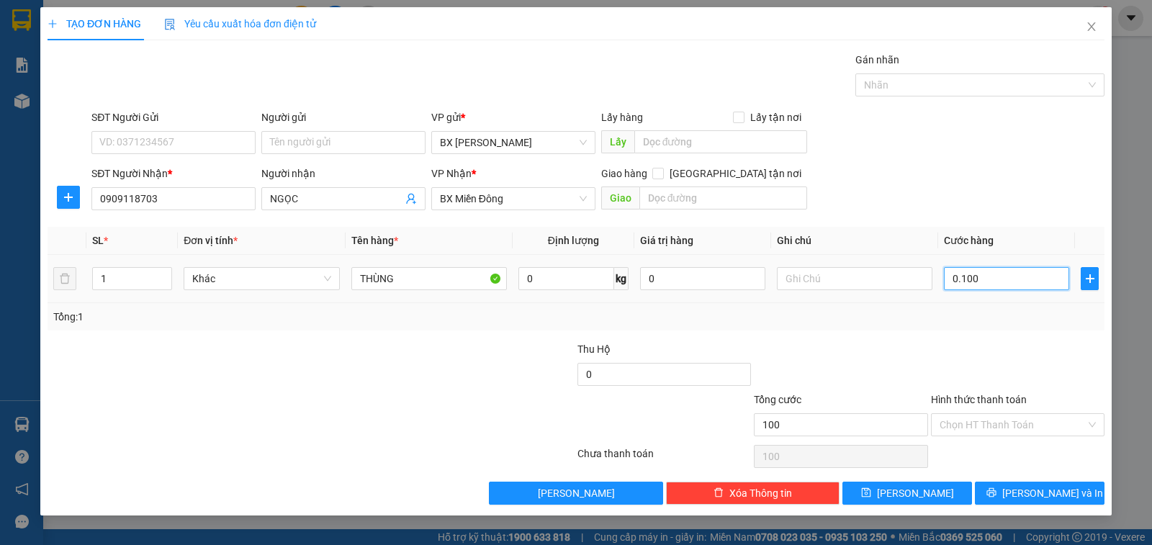
type input "1"
type input "10"
type input "100"
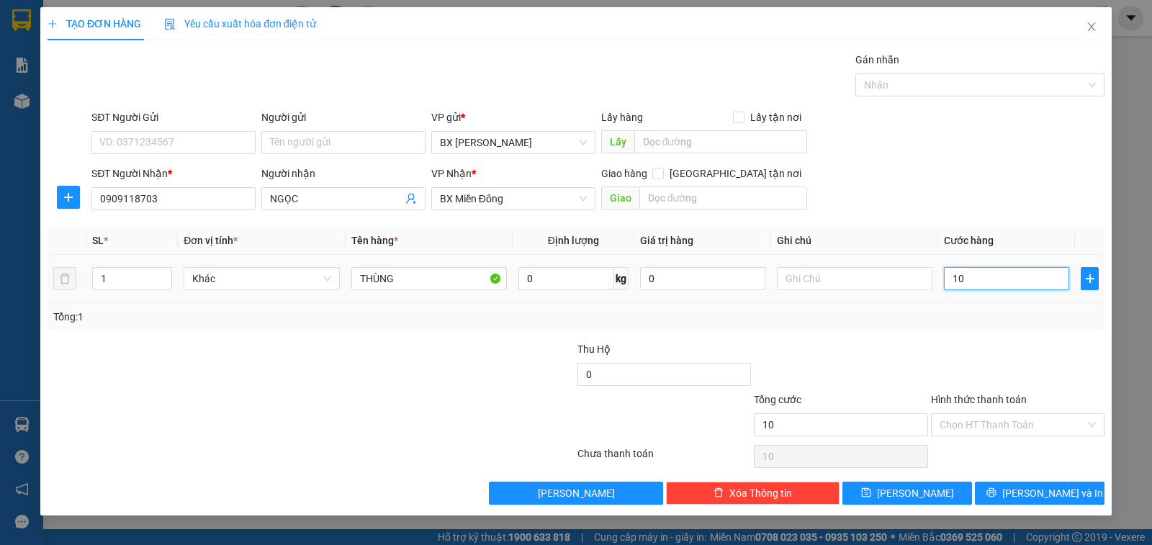
type input "100"
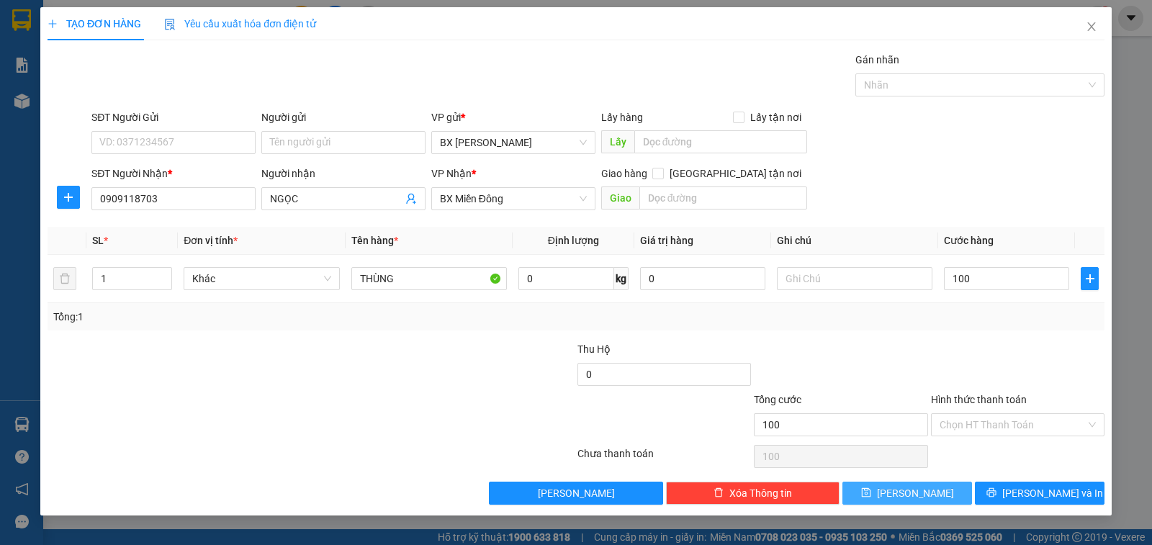
type input "100.000"
click at [935, 493] on button "[PERSON_NAME]" at bounding box center [908, 493] width 130 height 23
type input "0"
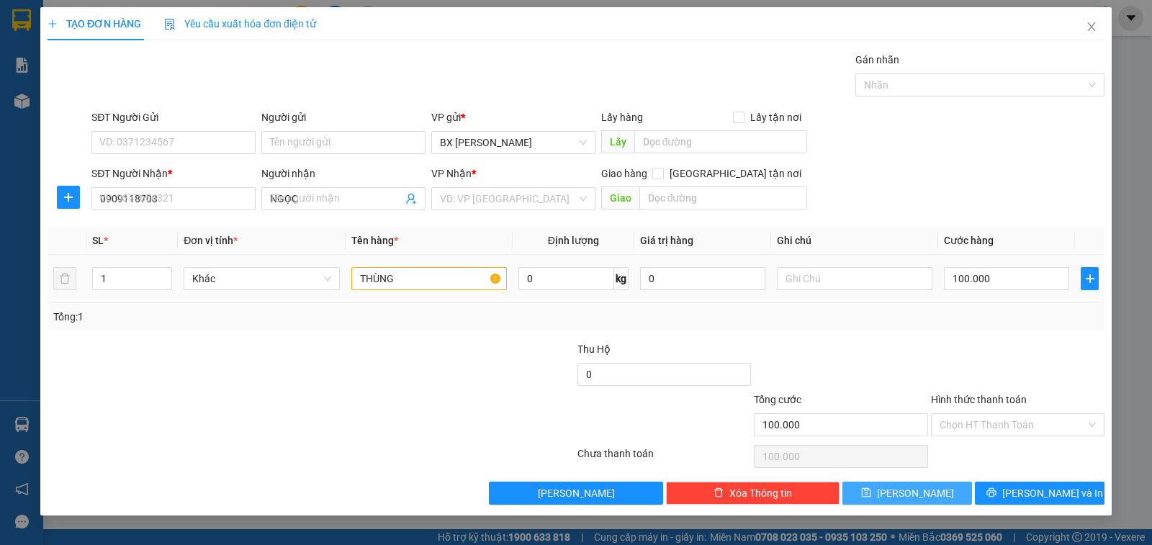
type input "0"
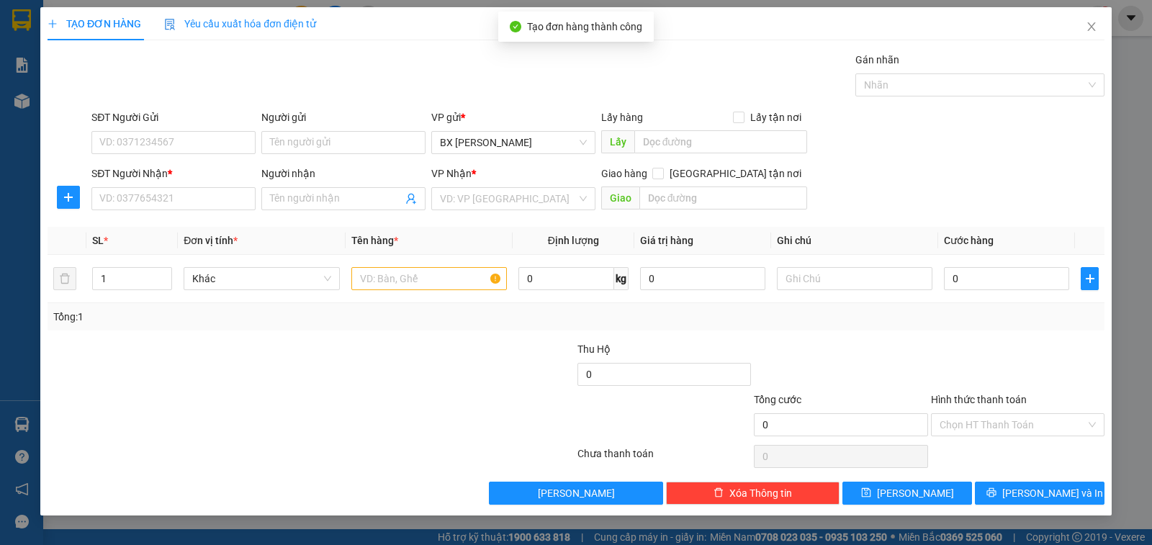
click at [356, 182] on div "Người nhận" at bounding box center [343, 177] width 164 height 22
click at [356, 202] on input "Người nhận" at bounding box center [336, 199] width 133 height 16
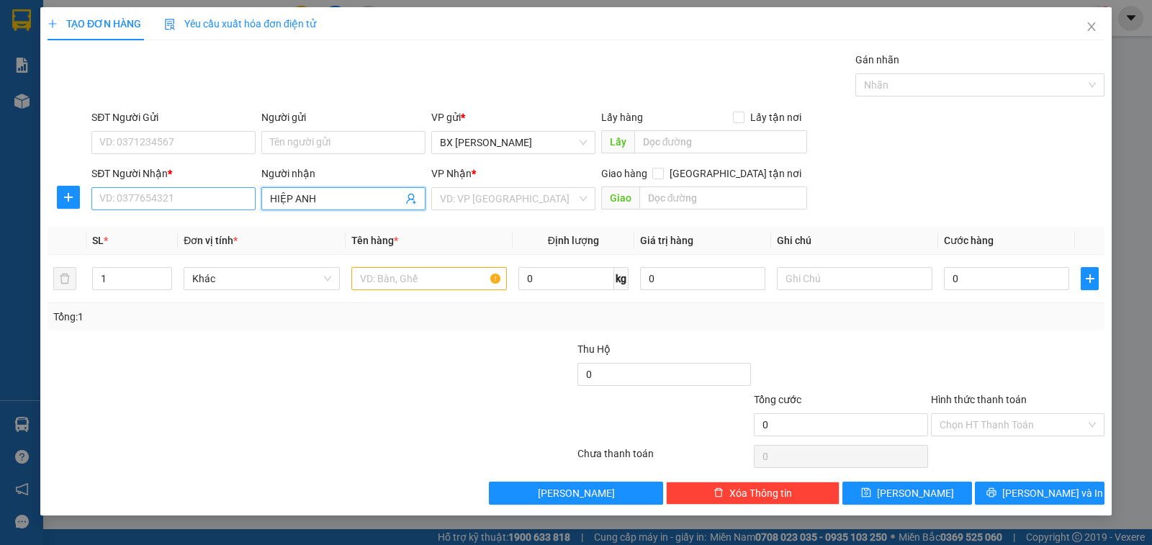
type input "HIỆP ANH"
click at [205, 202] on input "SĐT Người Nhận *" at bounding box center [173, 198] width 164 height 23
type input "0919984945"
click at [414, 282] on input "text" at bounding box center [429, 278] width 156 height 23
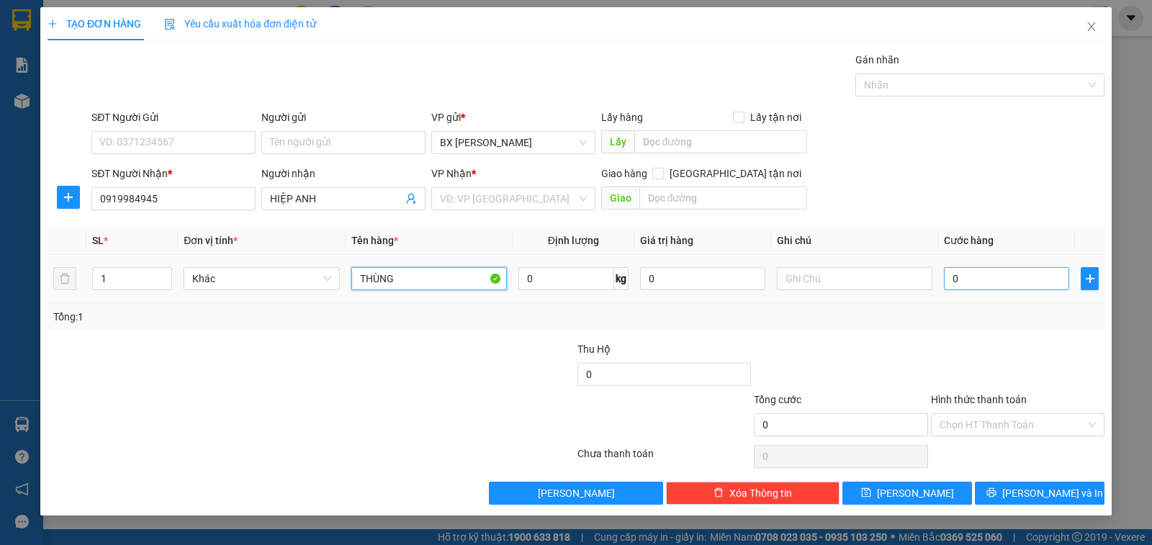
type input "THÙNG"
click at [972, 282] on input "0" at bounding box center [1006, 278] width 125 height 23
type input "4"
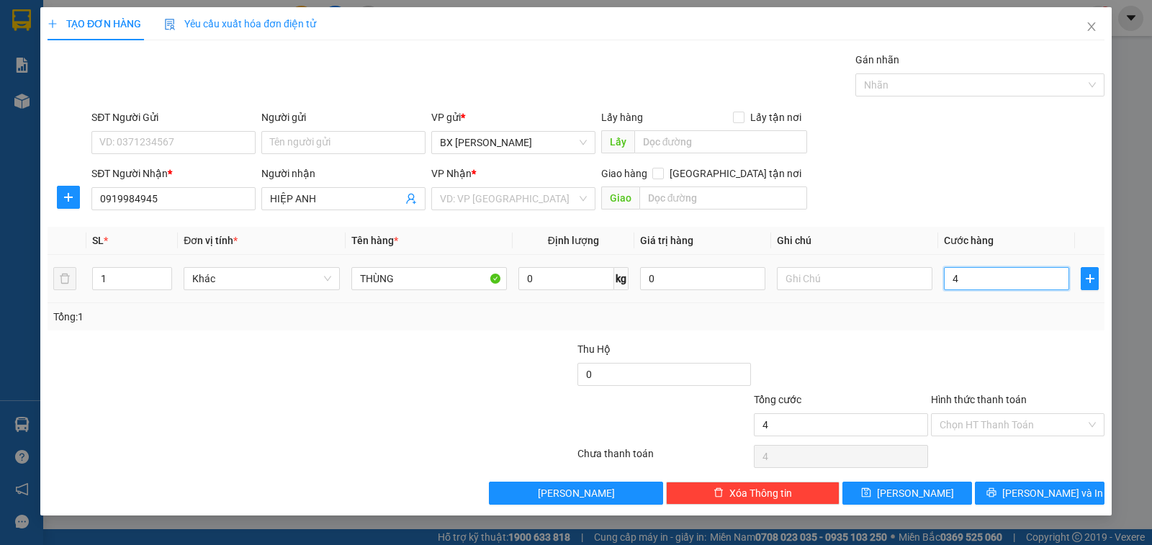
type input "40"
click at [959, 277] on input "40" at bounding box center [1006, 278] width 125 height 23
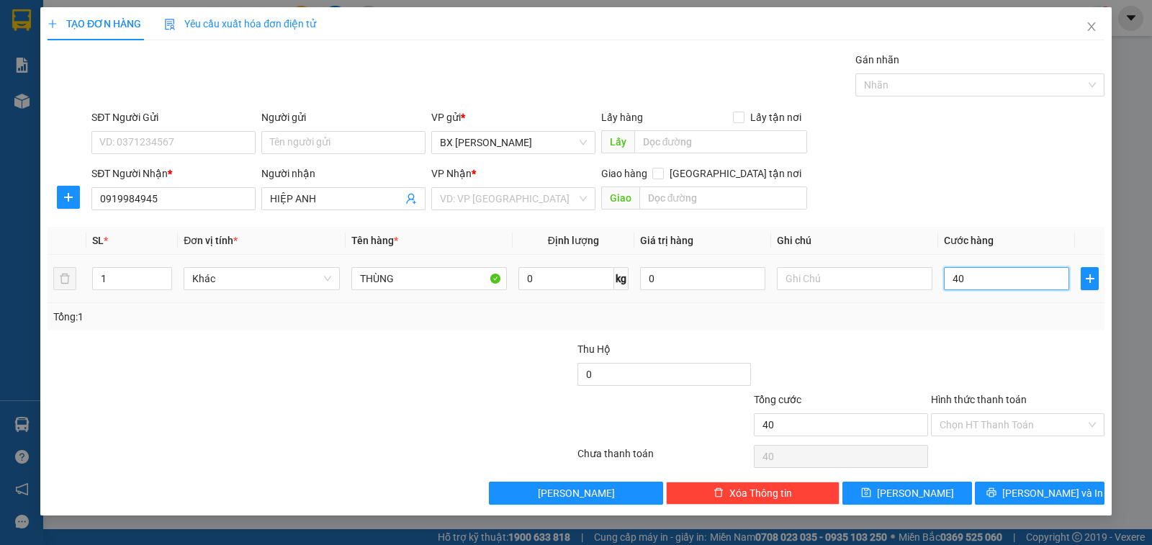
type input "5"
type input "50"
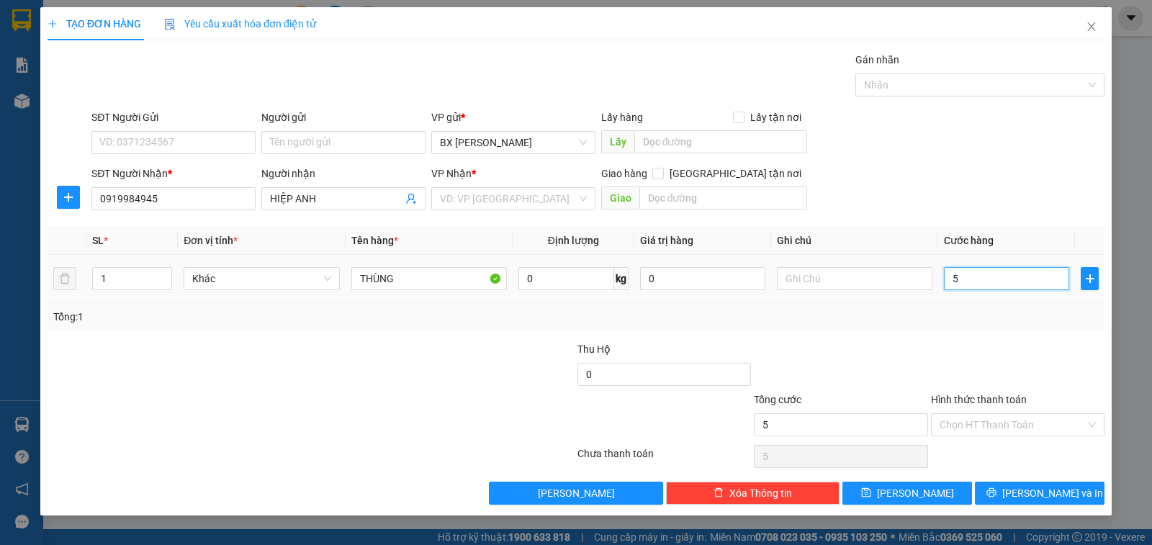
type input "50"
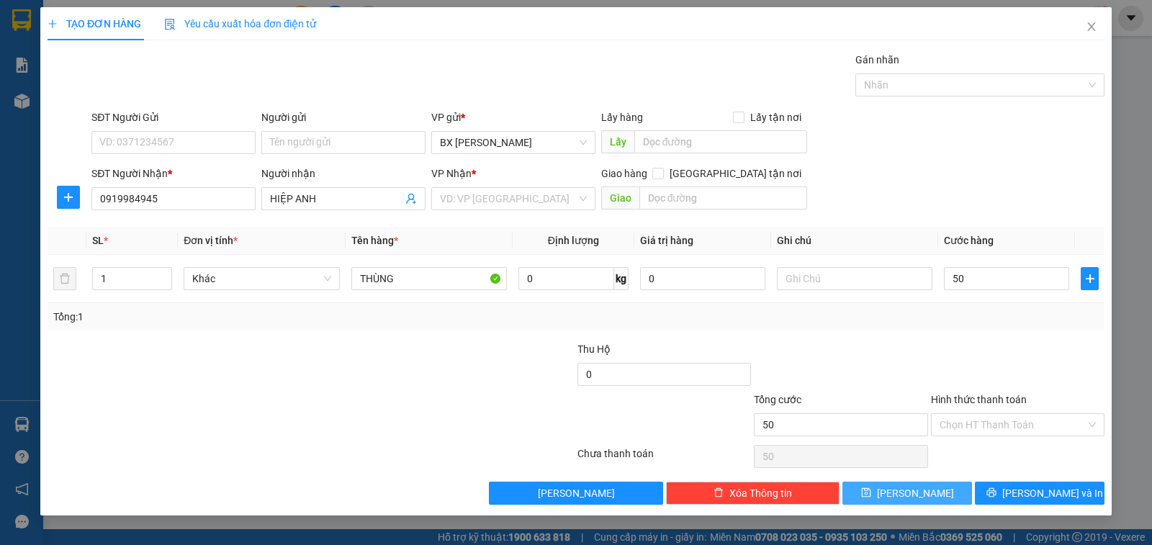
type input "50.000"
click at [942, 492] on button "[PERSON_NAME]" at bounding box center [908, 493] width 130 height 23
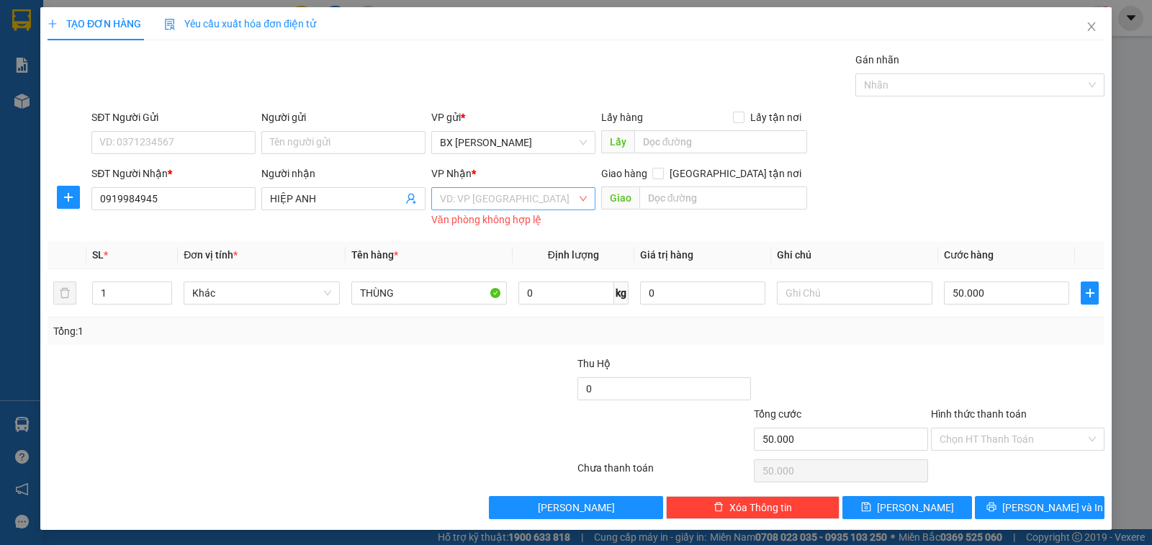
click at [454, 192] on input "search" at bounding box center [508, 199] width 137 height 22
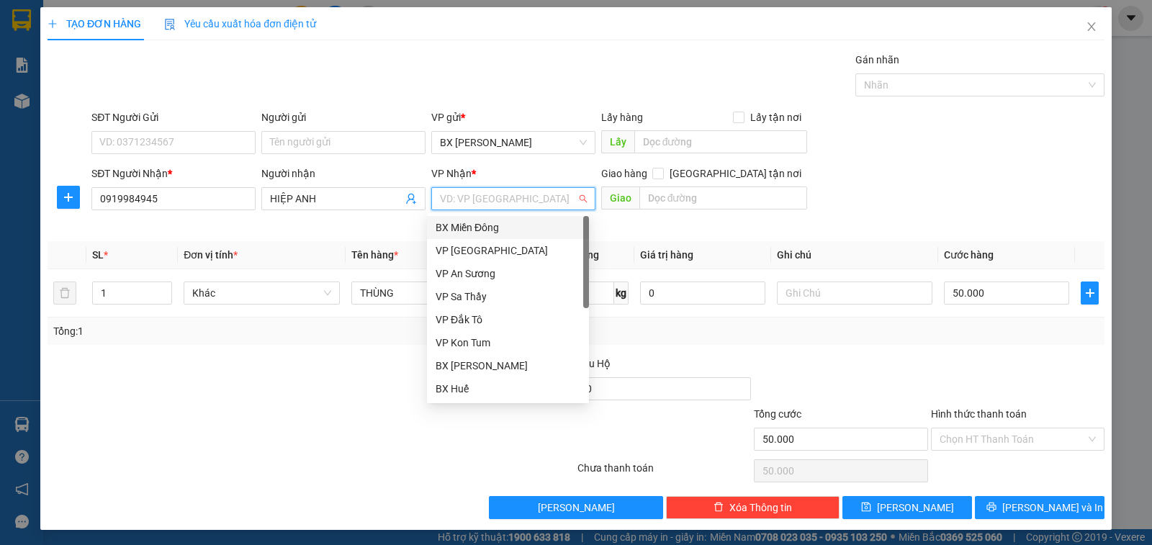
click at [470, 225] on div "BX Miền Đông" at bounding box center [508, 228] width 145 height 16
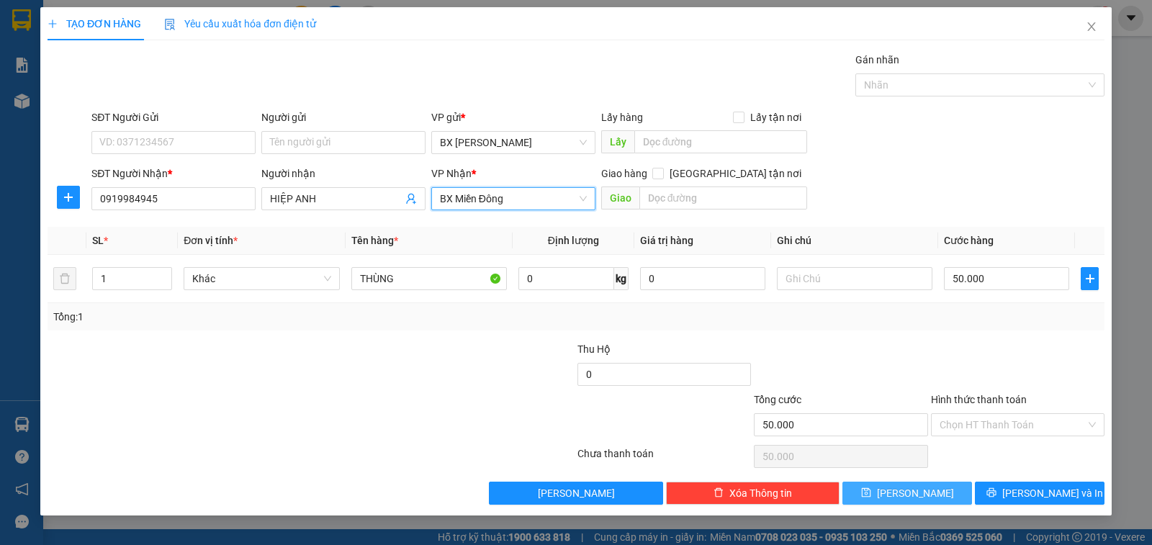
click at [872, 490] on icon "save" at bounding box center [866, 493] width 10 height 10
type input "0"
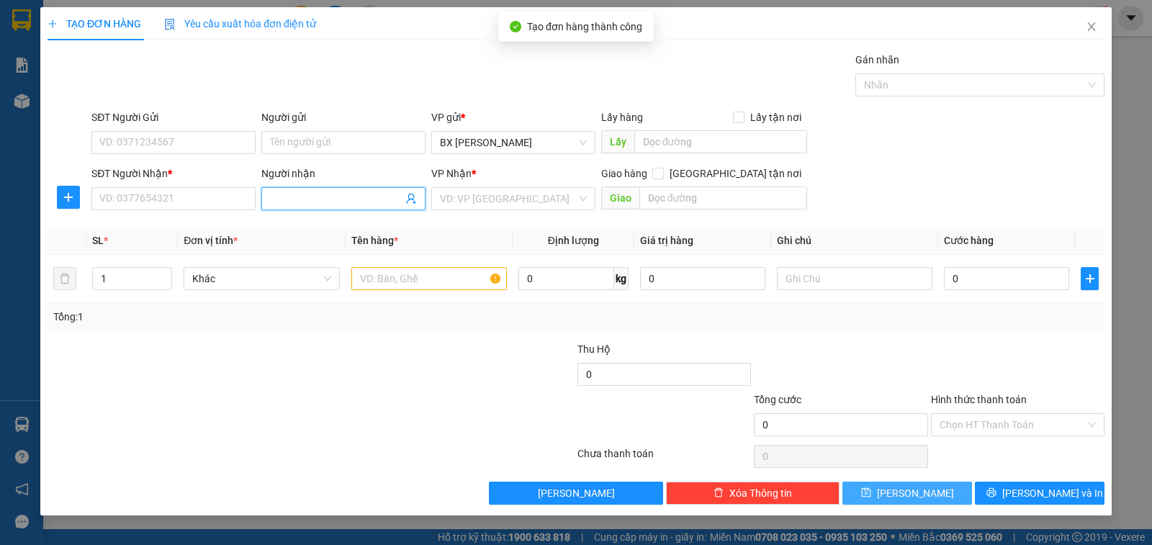
click at [354, 200] on input "Người nhận" at bounding box center [336, 199] width 133 height 16
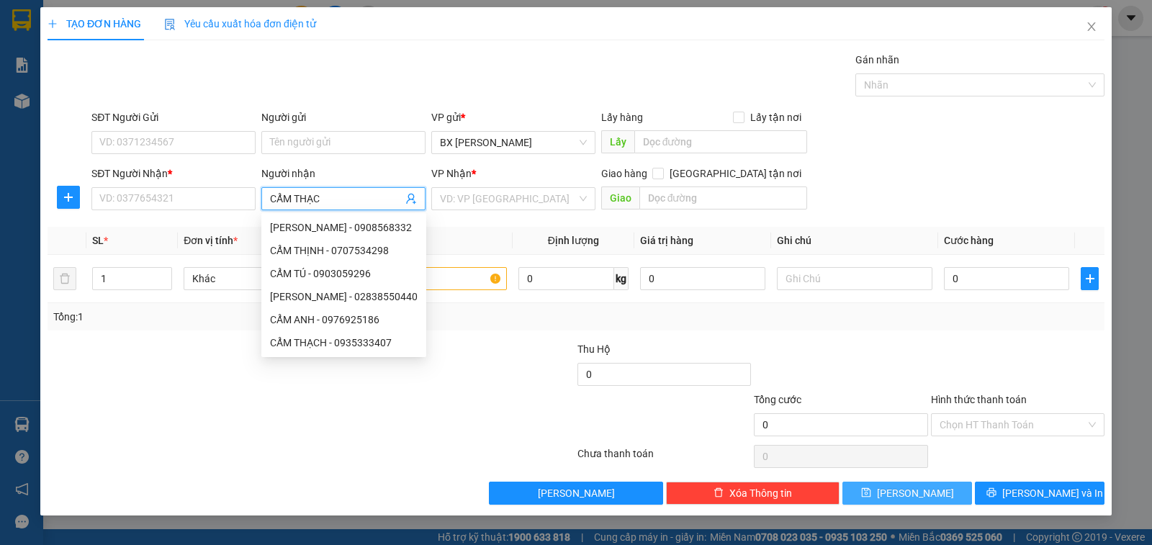
type input "[PERSON_NAME]"
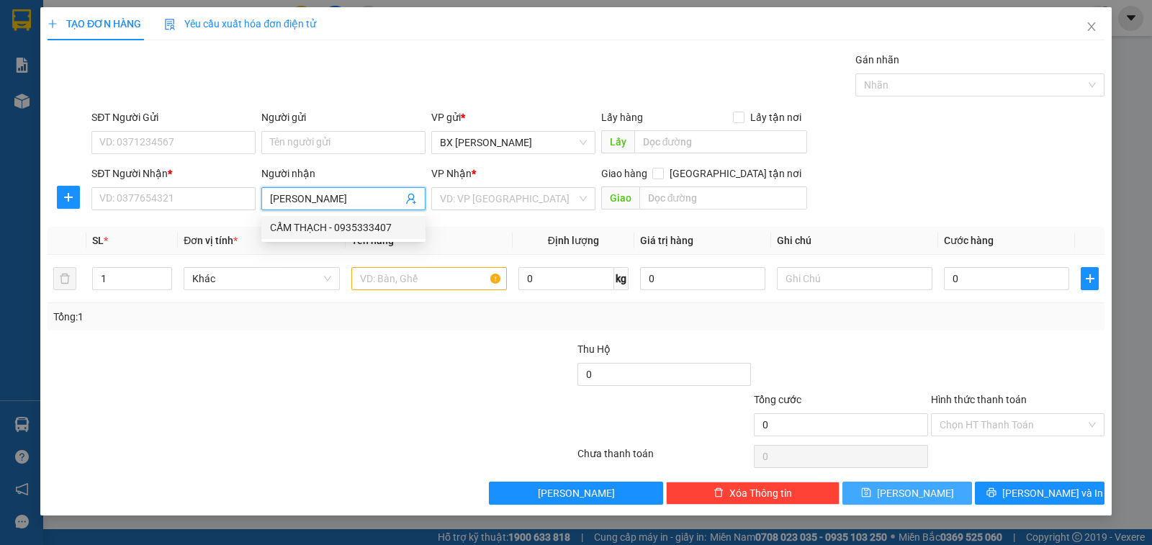
click at [344, 229] on div "CẨM THẠCH - 0935333407" at bounding box center [343, 228] width 147 height 16
type input "0935333407"
type input "[PERSON_NAME]"
click at [542, 194] on input "search" at bounding box center [508, 199] width 137 height 22
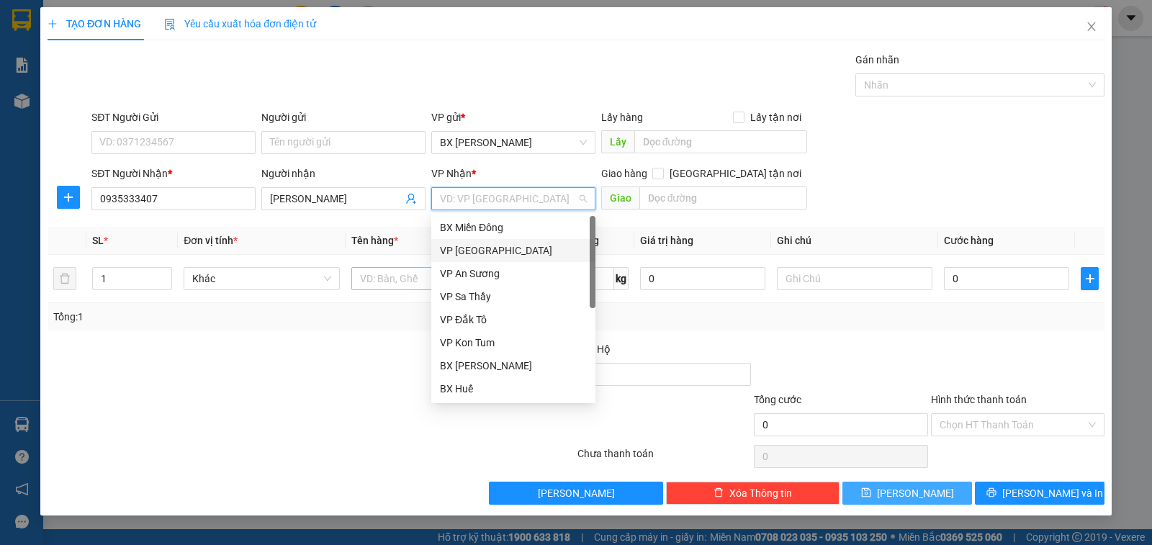
click at [506, 247] on div "VP [GEOGRAPHIC_DATA]" at bounding box center [513, 251] width 147 height 16
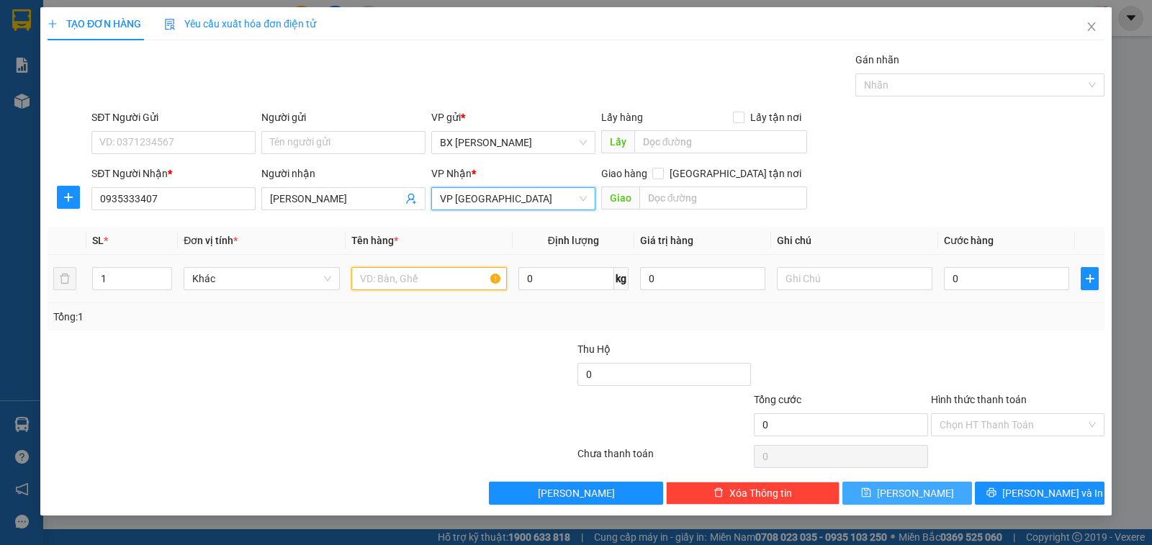
click at [447, 277] on input "text" at bounding box center [429, 278] width 156 height 23
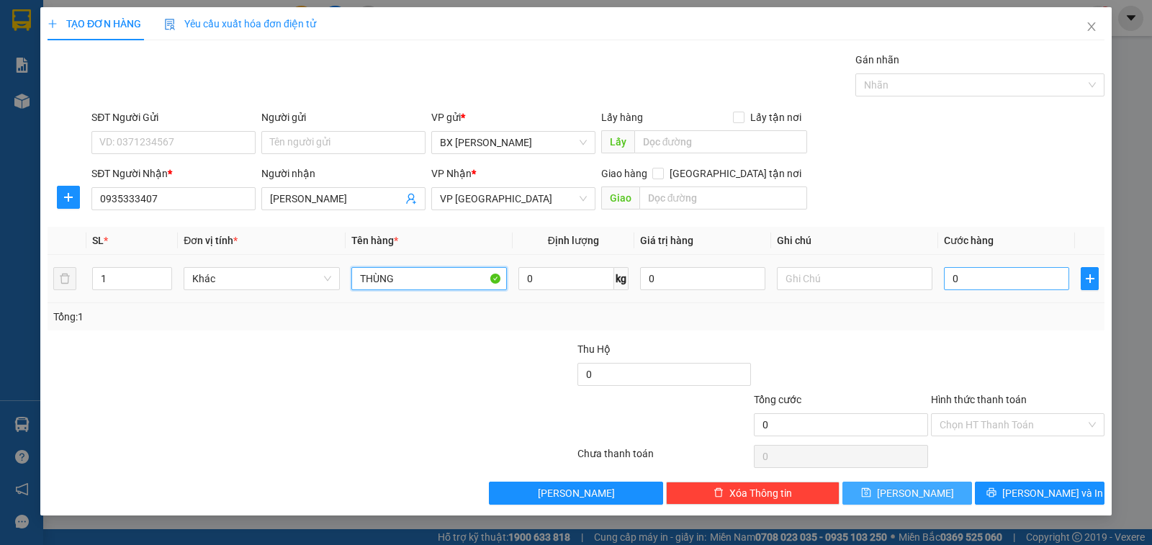
type input "THÙNG"
click at [961, 285] on input "0" at bounding box center [1006, 278] width 125 height 23
type input "4"
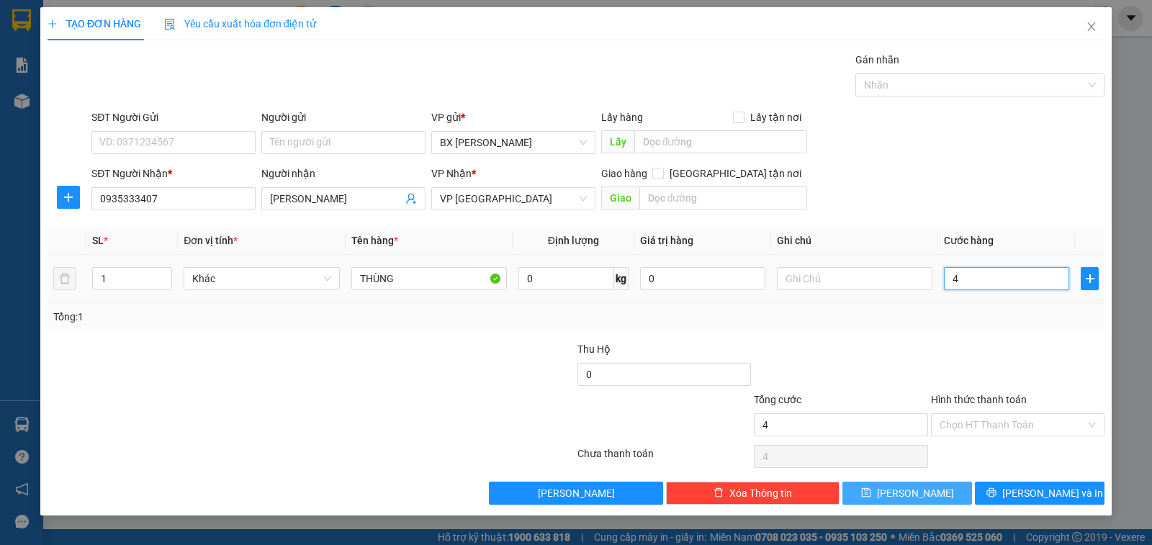
type input "40"
type input "40.000"
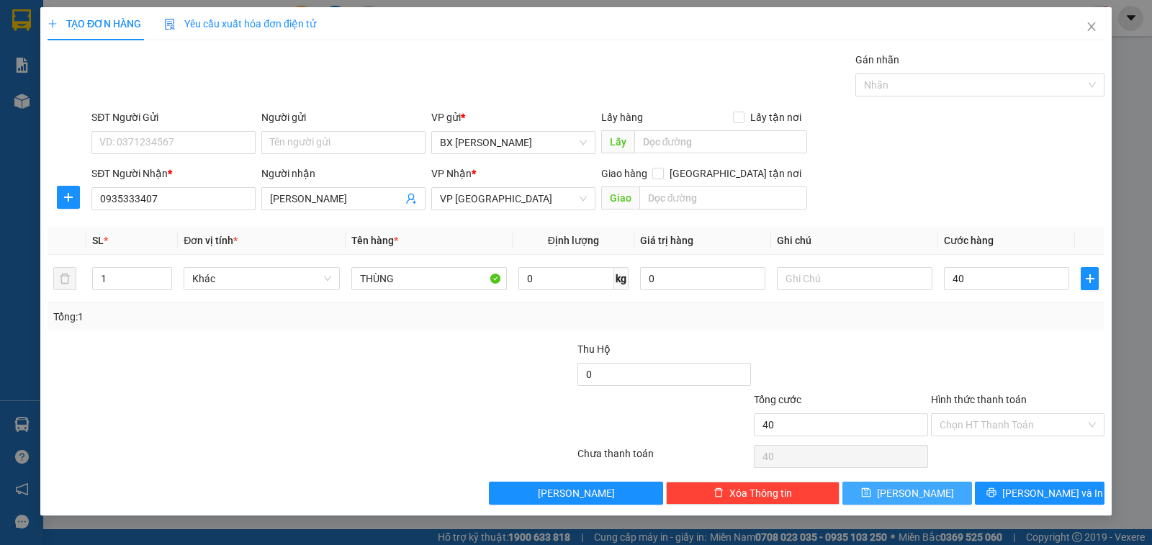
type input "40.000"
click at [906, 503] on button "[PERSON_NAME]" at bounding box center [908, 493] width 130 height 23
type input "0"
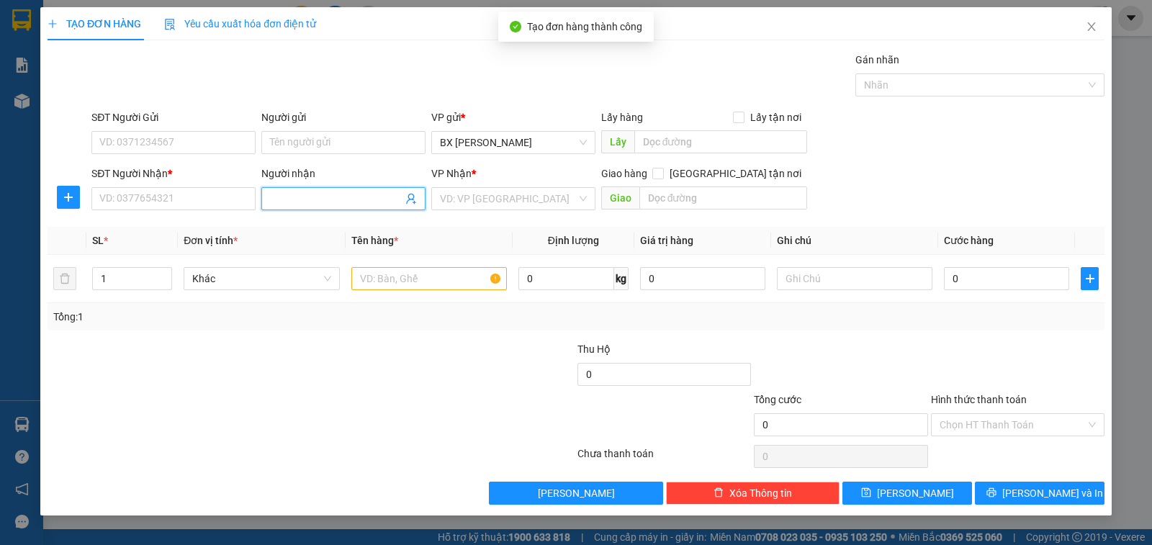
click at [356, 200] on input "Người nhận" at bounding box center [336, 199] width 133 height 16
type input "LIÊN THỦY"
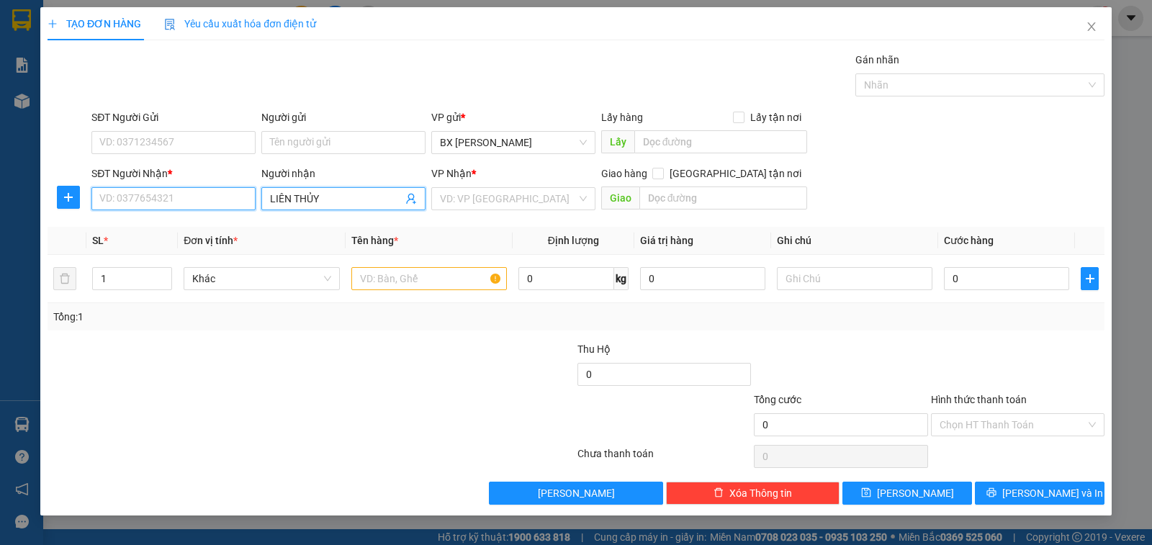
click at [192, 196] on input "SĐT Người Nhận *" at bounding box center [173, 198] width 164 height 23
type input "0962233032"
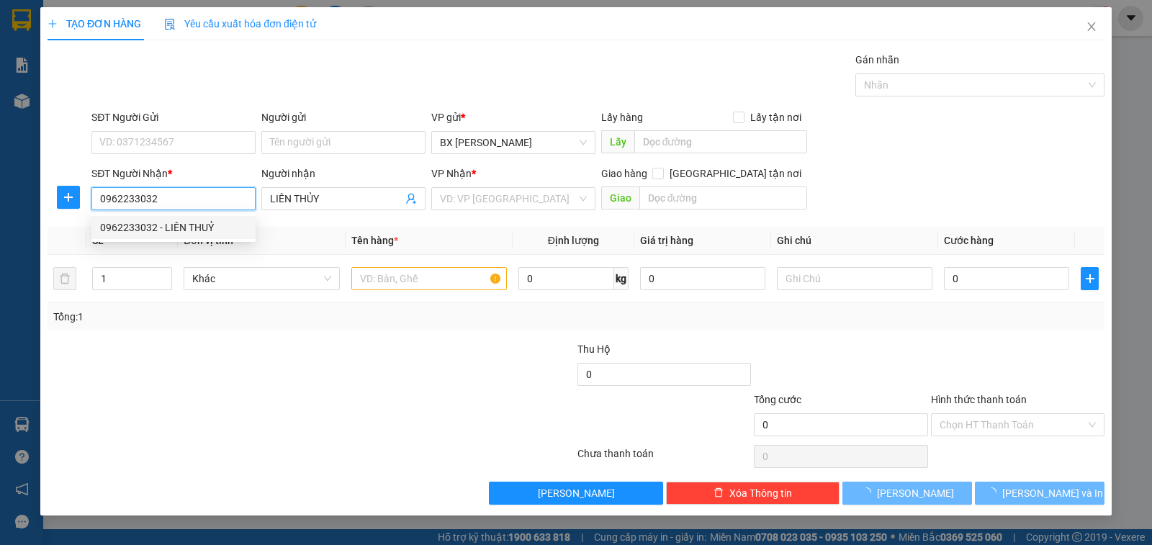
click at [198, 227] on div "0962233032 - LIÊN THUỶ" at bounding box center [173, 228] width 147 height 16
type input "LIÊN THUỶ"
type input "100.000"
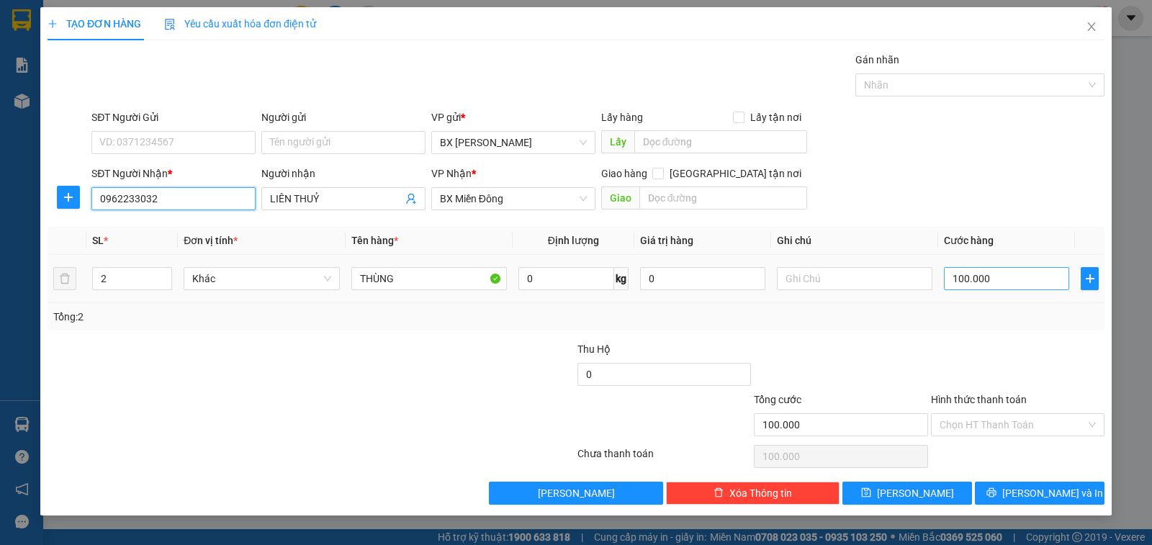
type input "0962233032"
click at [983, 281] on input "100.000" at bounding box center [1006, 278] width 125 height 23
type input "5"
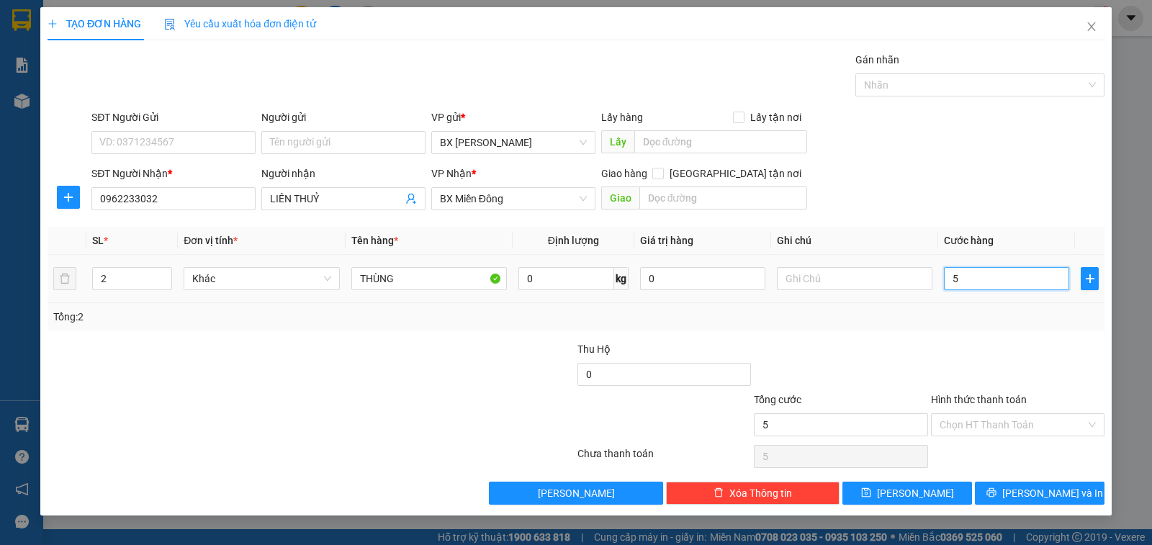
type input "50"
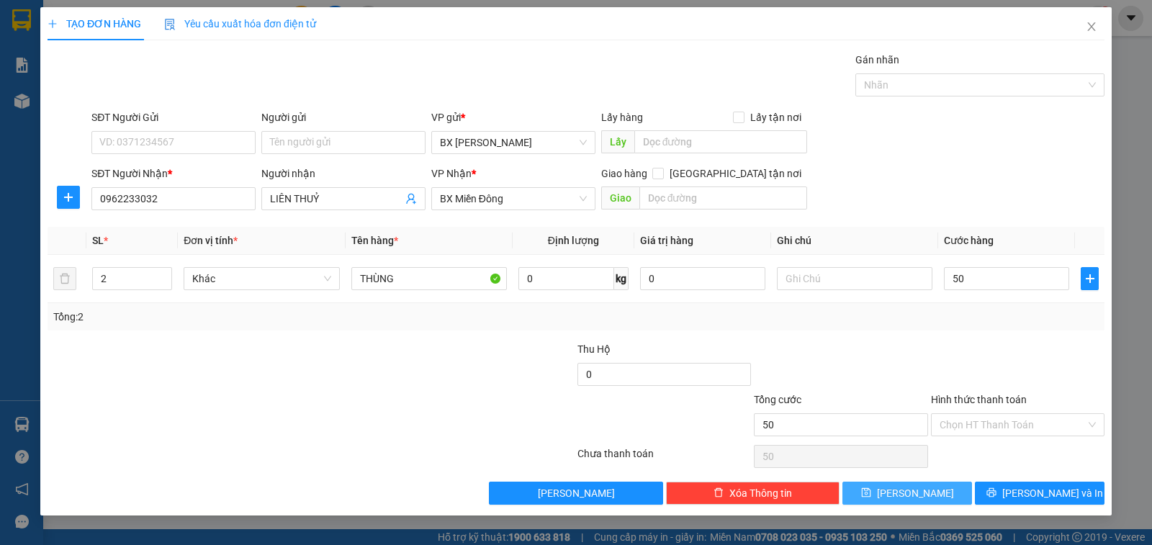
type input "50.000"
click at [913, 486] on span "[PERSON_NAME]" at bounding box center [915, 493] width 77 height 16
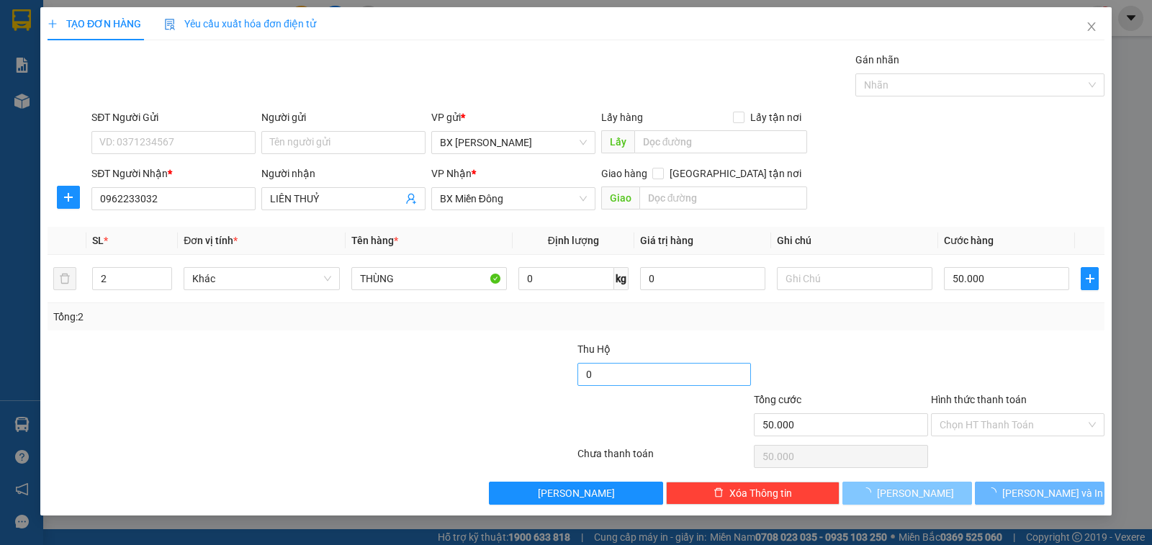
type input "0"
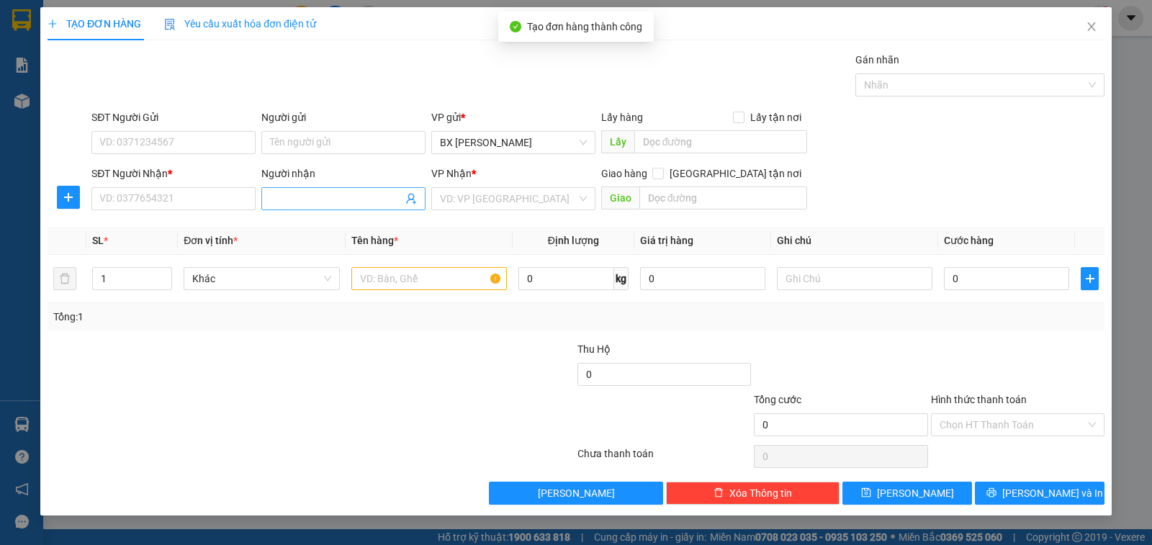
click at [358, 203] on input "Người nhận" at bounding box center [336, 199] width 133 height 16
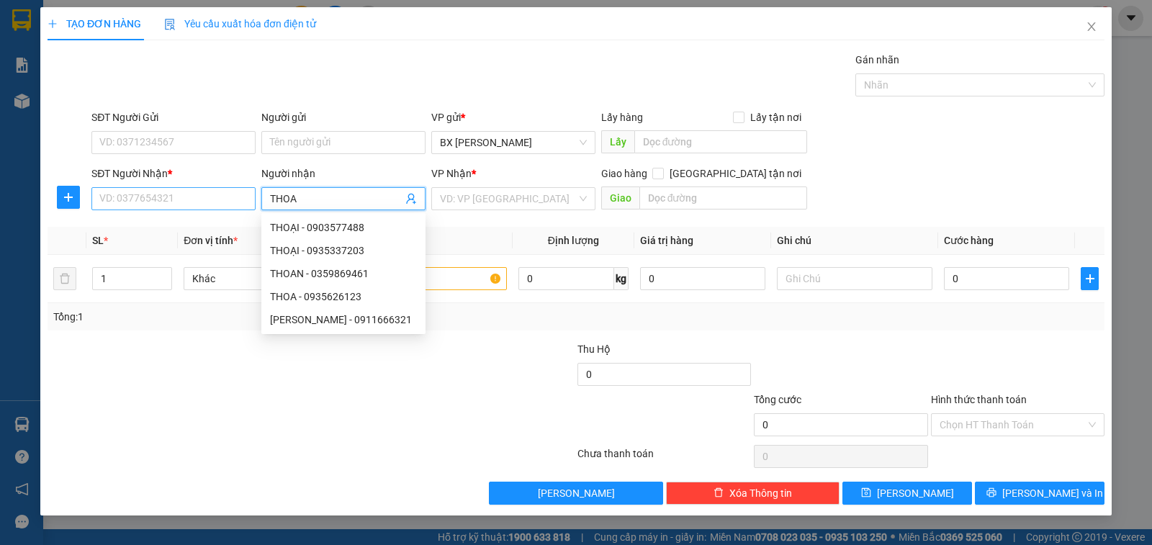
type input "THOA"
click at [226, 195] on input "SĐT Người Nhận *" at bounding box center [173, 198] width 164 height 23
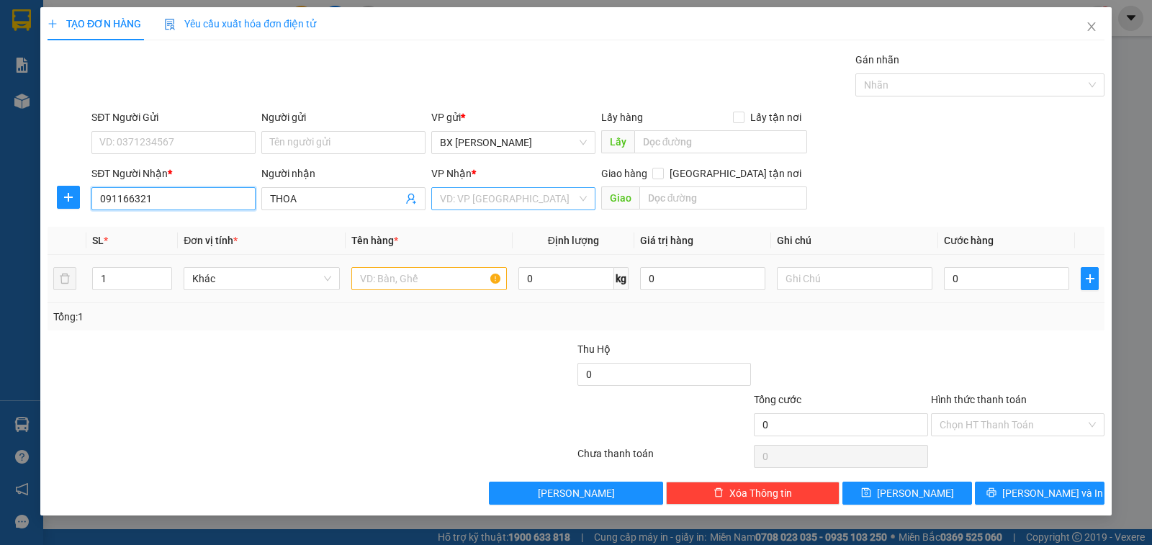
type input "091166321"
click at [515, 207] on input "search" at bounding box center [508, 199] width 137 height 22
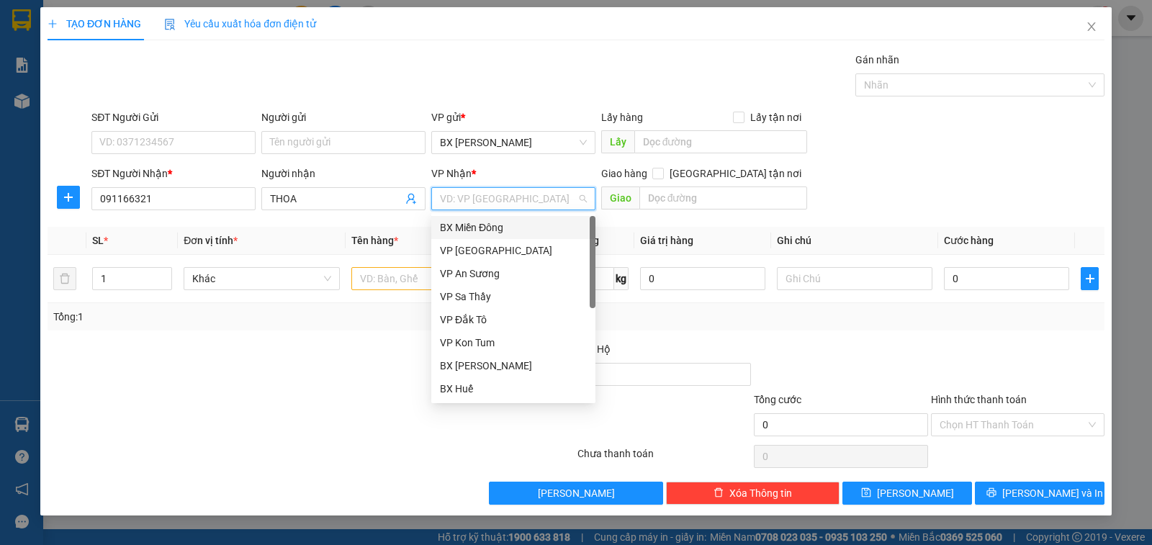
click at [517, 228] on div "BX Miền Đông" at bounding box center [513, 228] width 147 height 16
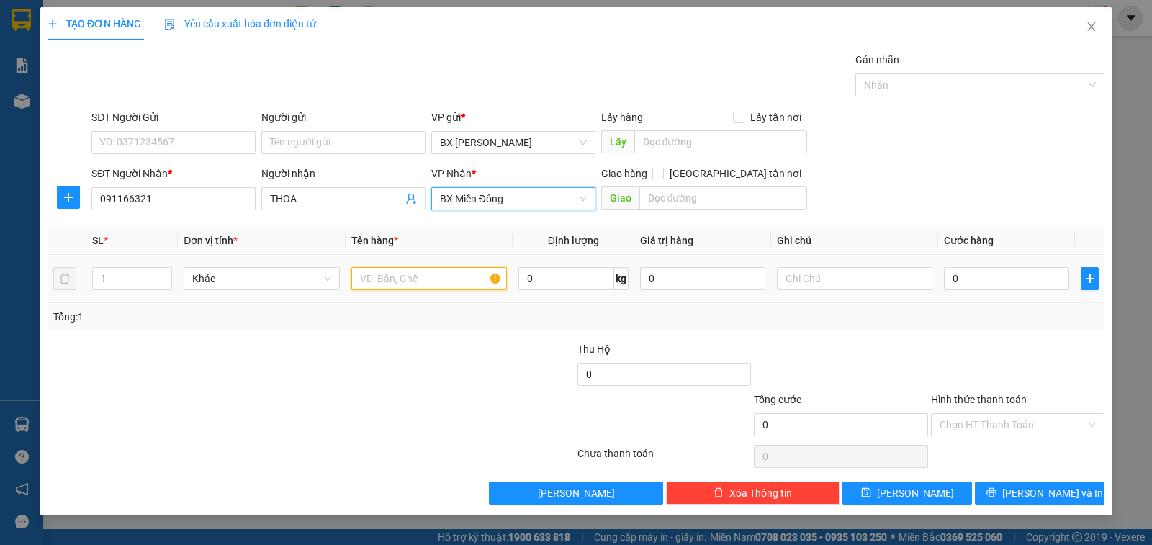
click at [439, 275] on input "text" at bounding box center [429, 278] width 156 height 23
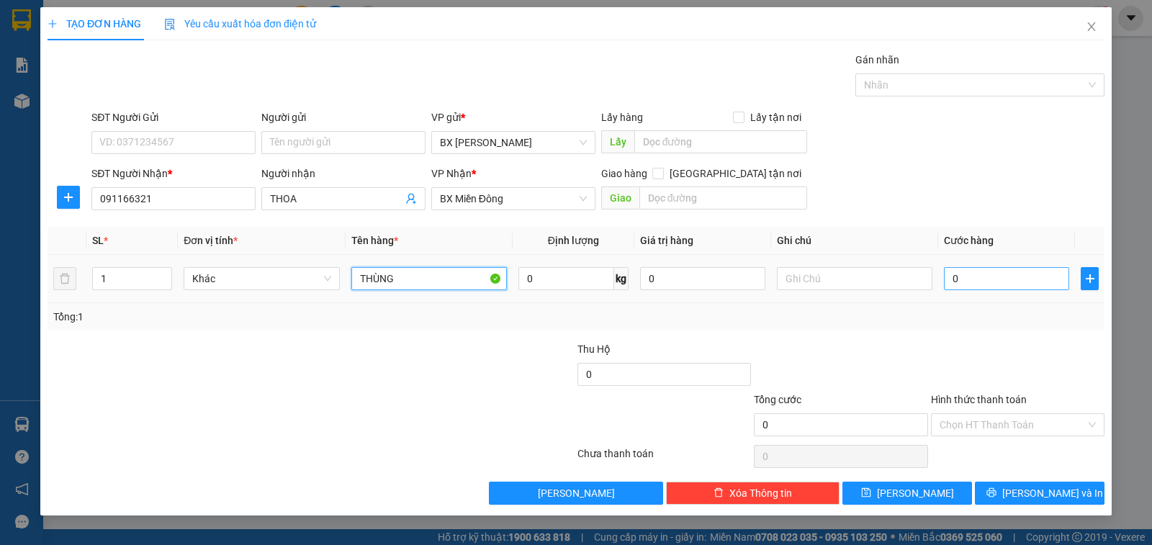
type input "THÙNG"
click at [1002, 280] on input "0" at bounding box center [1006, 278] width 125 height 23
type input "1"
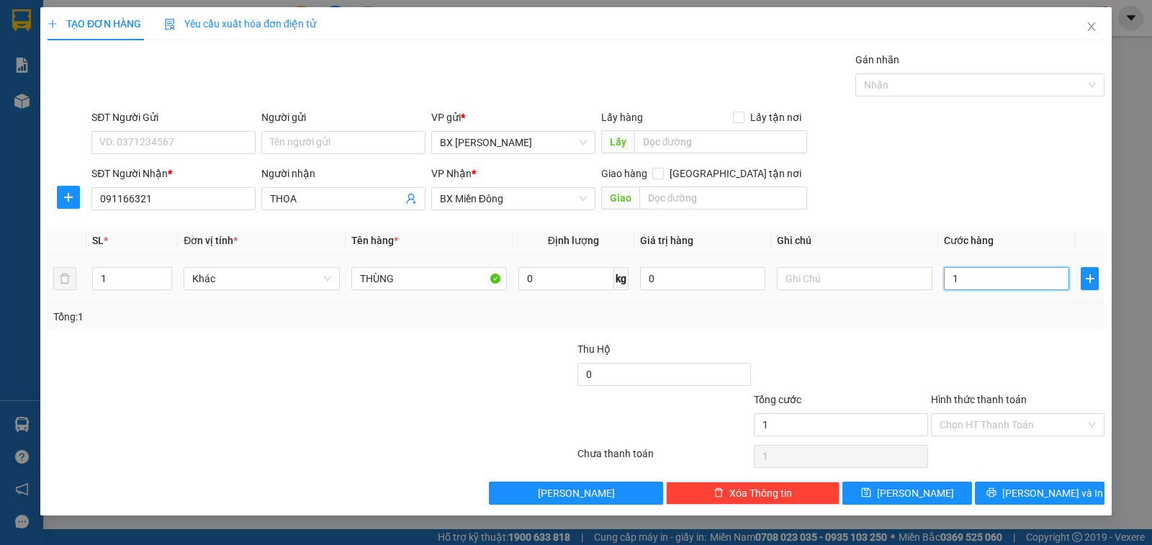
type input "10"
type input "100"
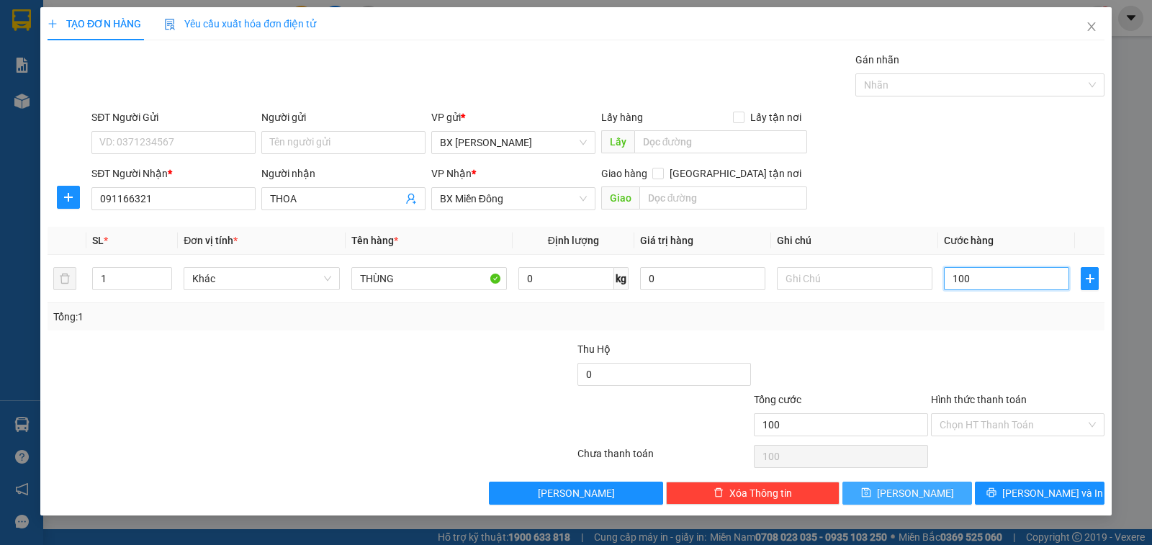
type input "100"
type input "100.000"
click at [904, 501] on button "[PERSON_NAME]" at bounding box center [908, 493] width 130 height 23
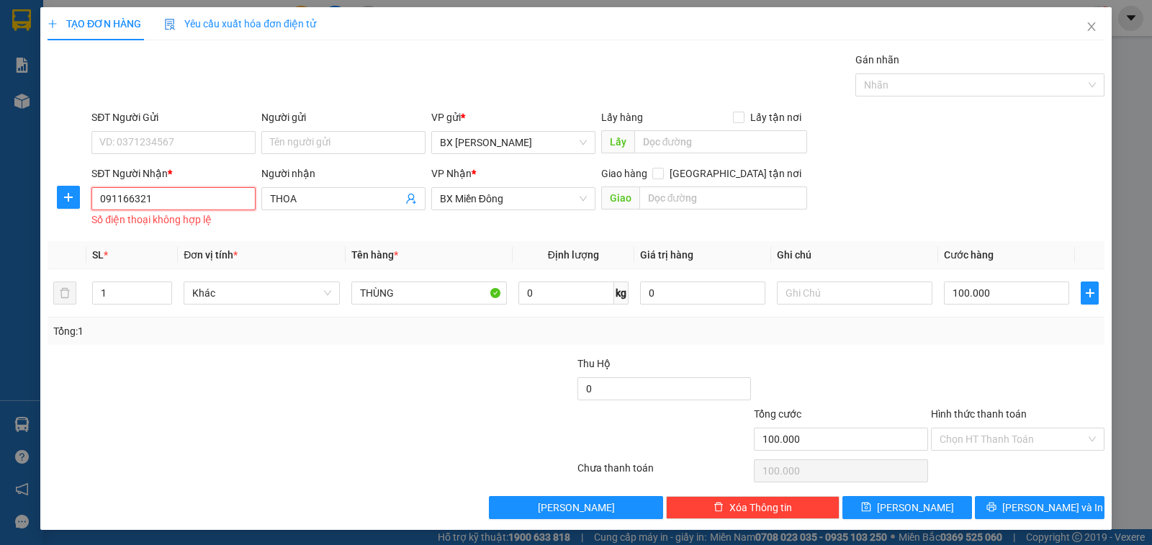
click at [202, 207] on input "091166321" at bounding box center [173, 198] width 164 height 23
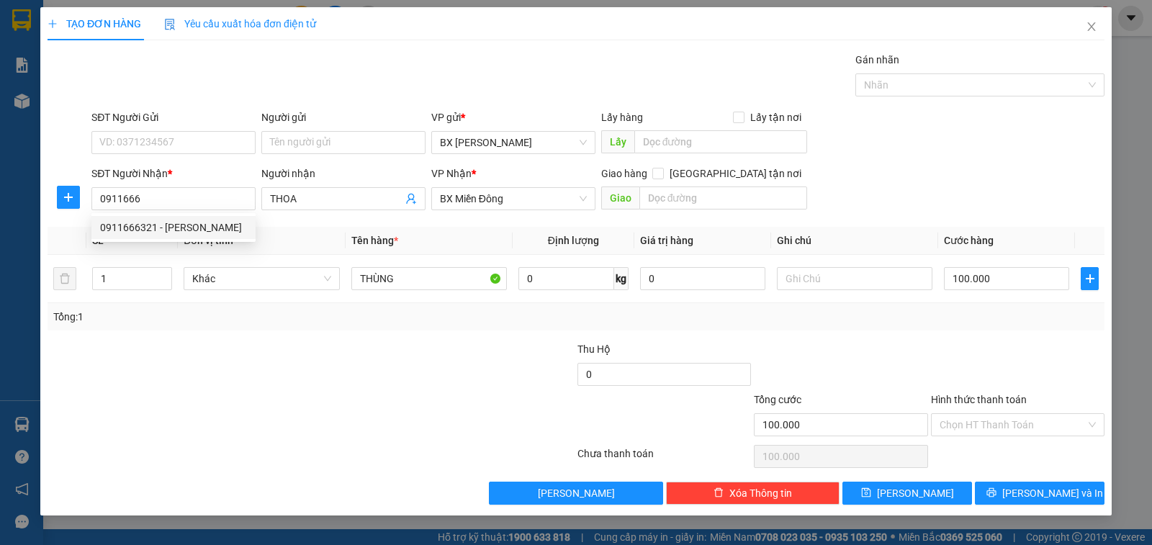
click at [218, 243] on span "Đơn vị tính *" at bounding box center [211, 241] width 54 height 12
click at [228, 232] on th "Đơn vị tính *" at bounding box center [261, 241] width 167 height 28
click at [239, 201] on input "0911666" at bounding box center [173, 198] width 164 height 23
click at [223, 228] on div "0911666321 - [PERSON_NAME]" at bounding box center [173, 228] width 147 height 16
type input "0911666321"
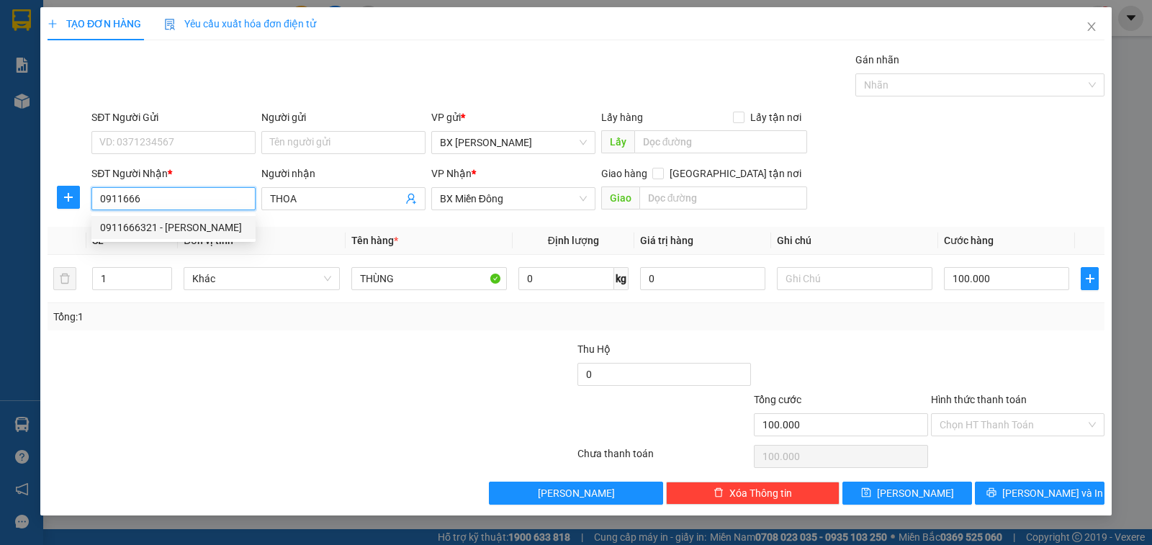
type input "[PERSON_NAME]"
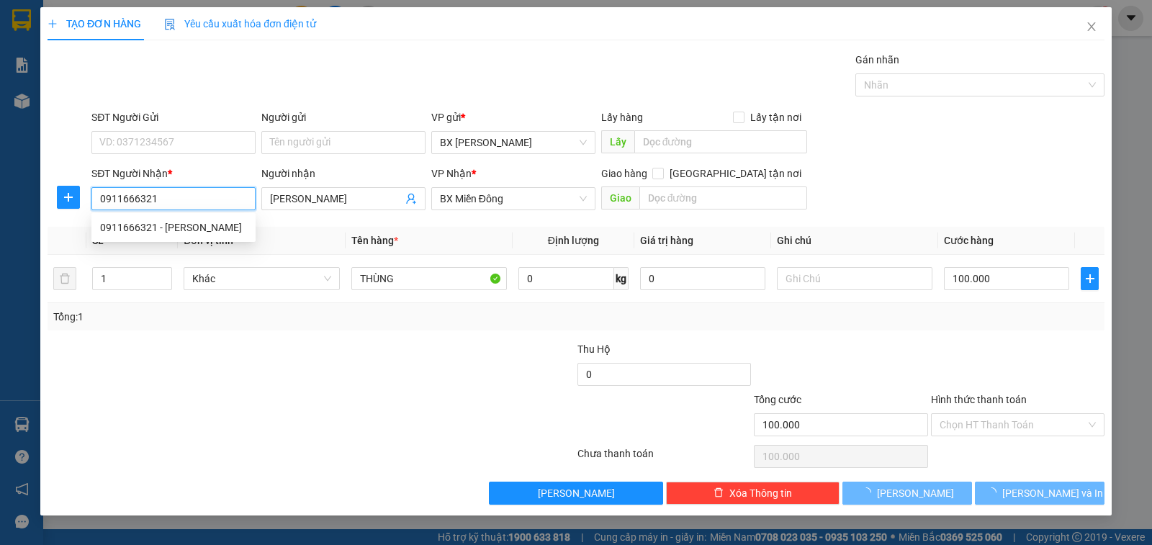
type input "50.000"
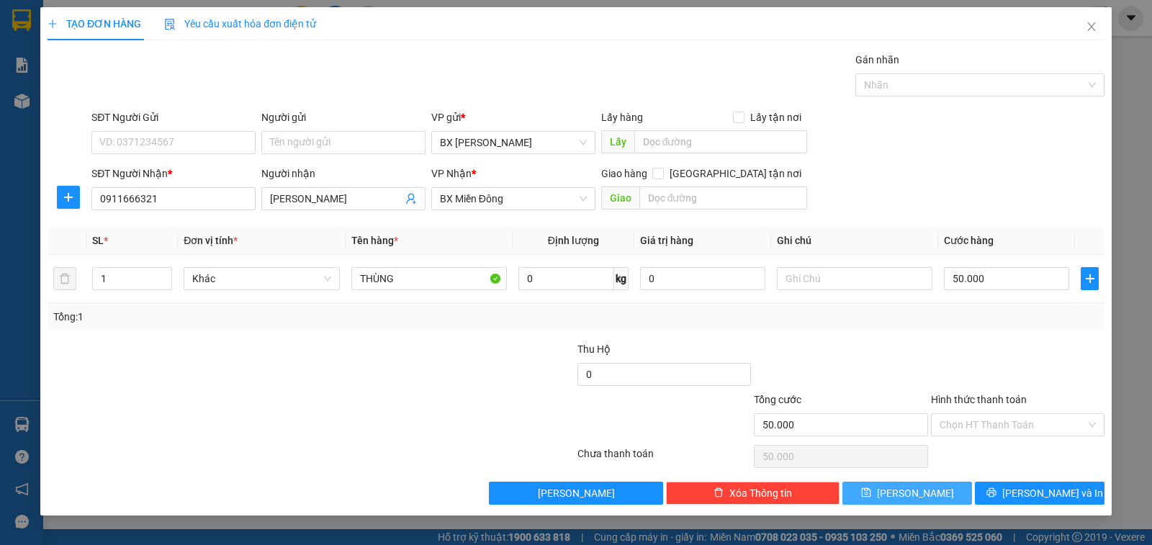
click at [944, 493] on button "[PERSON_NAME]" at bounding box center [908, 493] width 130 height 23
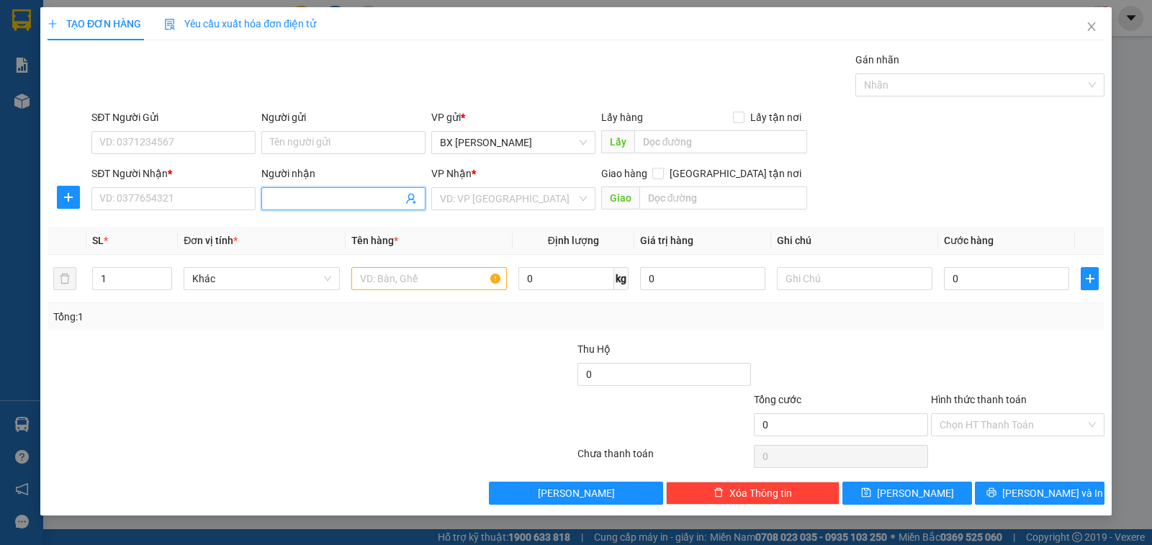
click at [361, 194] on input "Người nhận" at bounding box center [336, 199] width 133 height 16
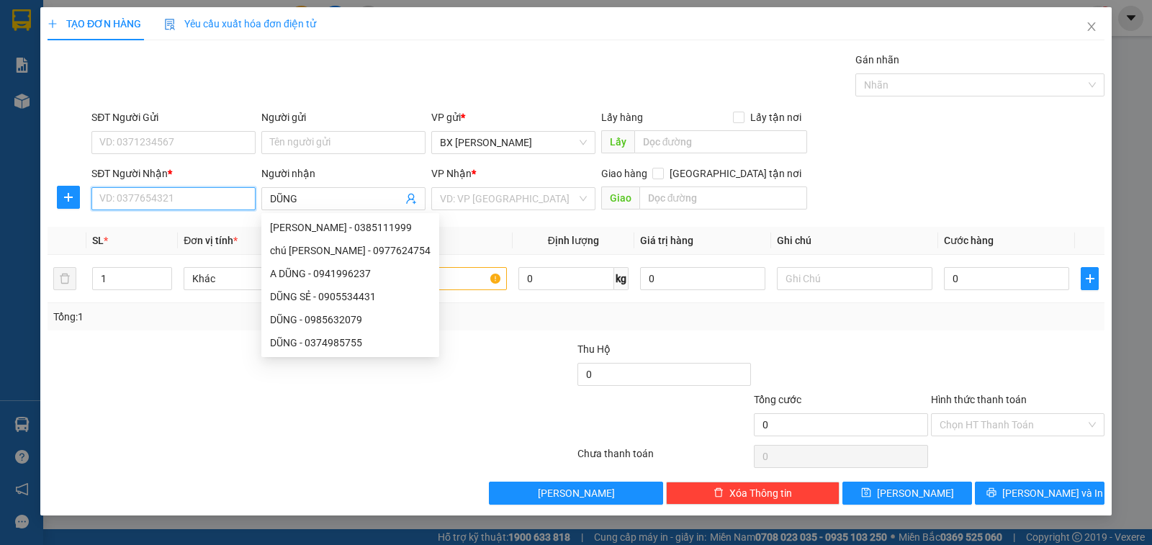
click at [233, 191] on input "SĐT Người Nhận *" at bounding box center [173, 198] width 164 height 23
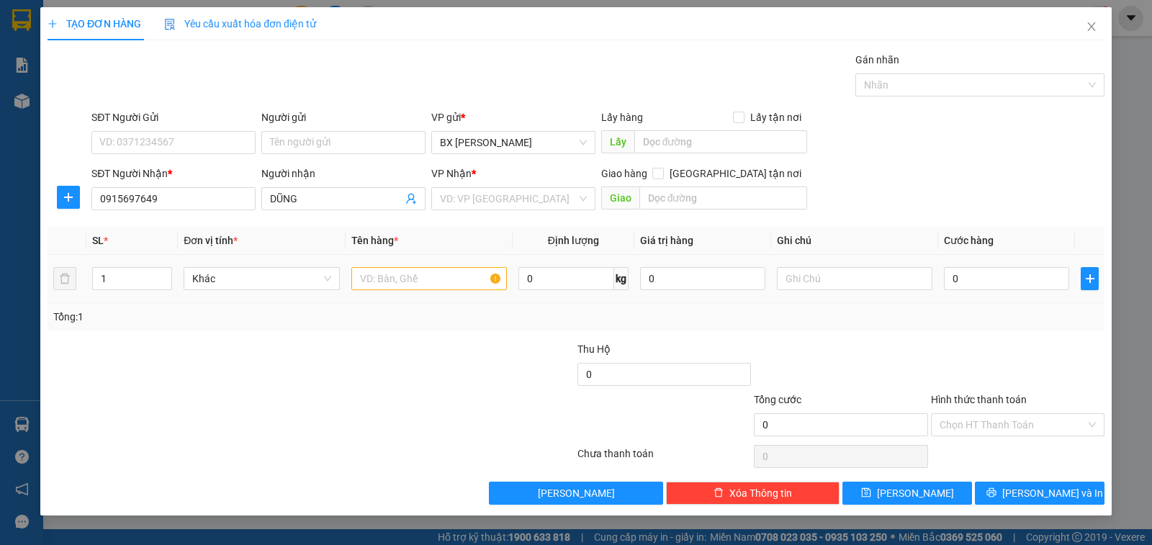
click at [451, 294] on td at bounding box center [429, 279] width 167 height 48
click at [464, 280] on input "text" at bounding box center [429, 278] width 156 height 23
click at [501, 207] on input "search" at bounding box center [508, 199] width 137 height 22
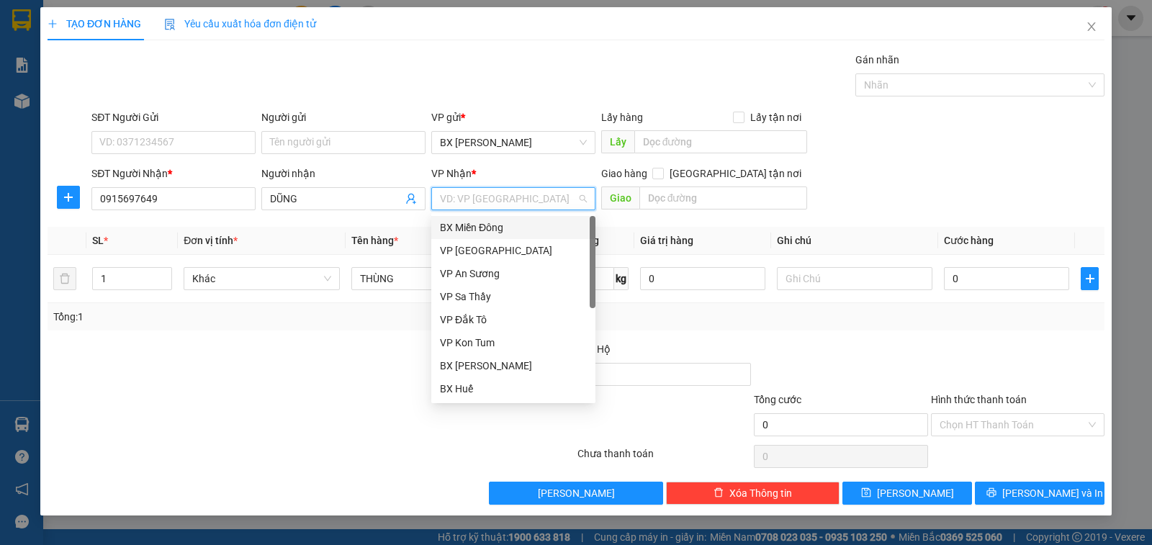
click at [505, 229] on div "BX Miền Đông" at bounding box center [513, 228] width 147 height 16
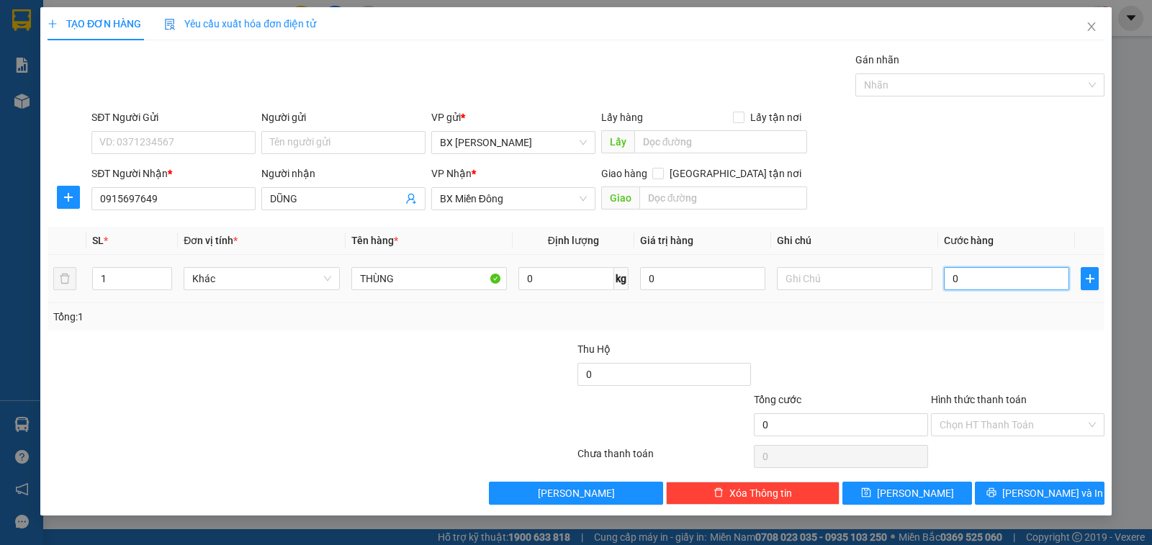
click at [959, 287] on input "0" at bounding box center [1006, 278] width 125 height 23
click at [537, 202] on span "BX Miền Đông" at bounding box center [513, 199] width 147 height 22
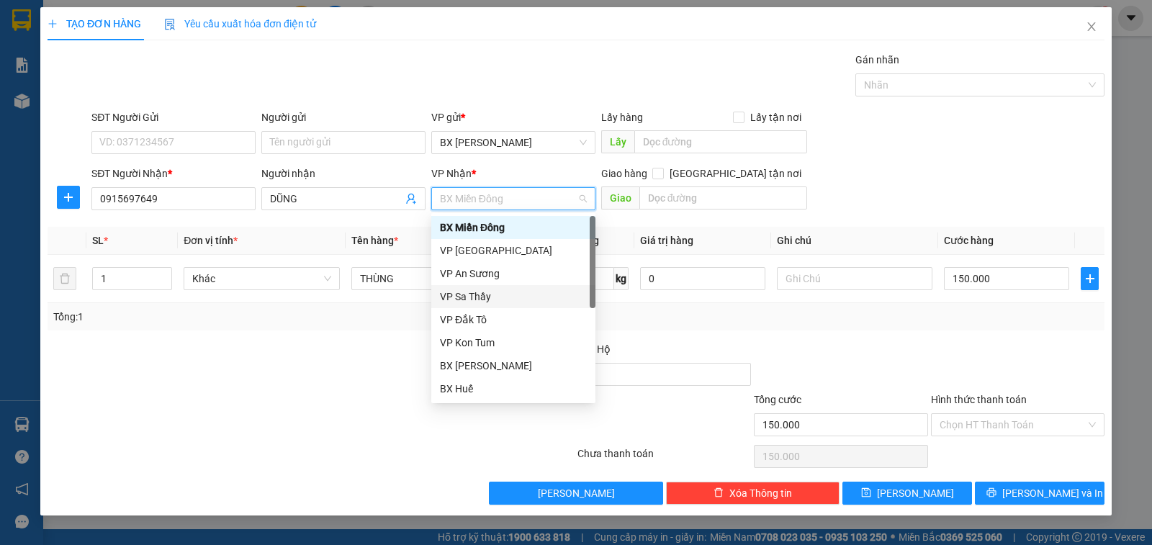
scroll to position [161, 0]
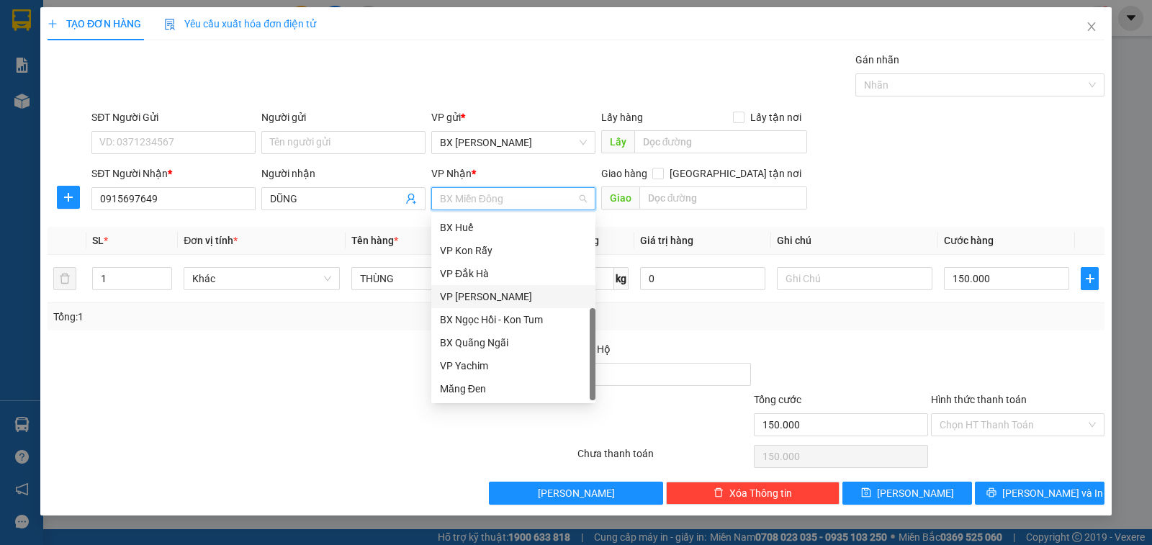
click at [513, 297] on div "VP [PERSON_NAME]" at bounding box center [513, 297] width 147 height 16
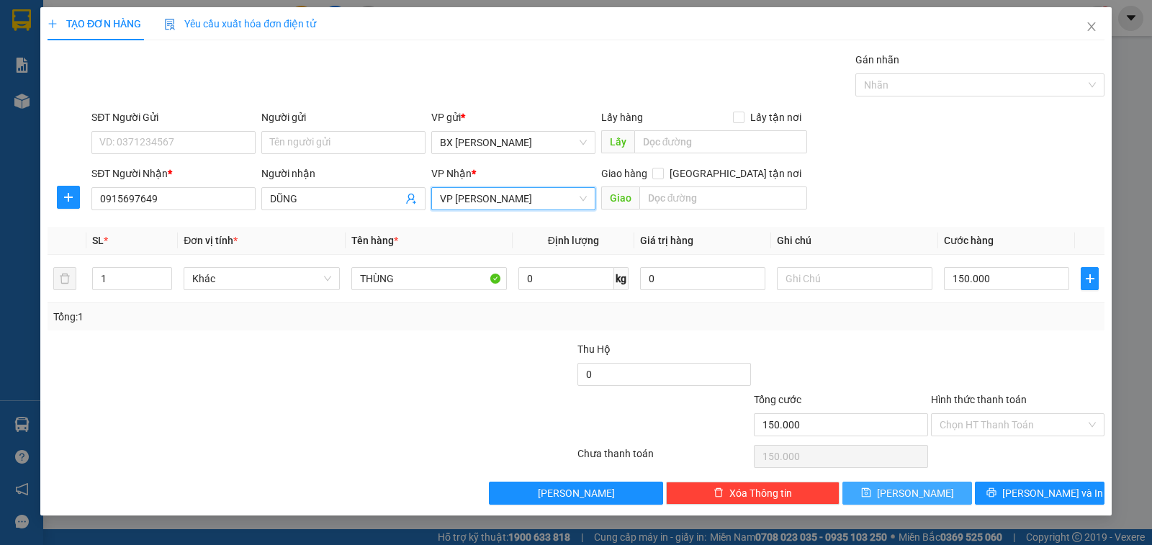
click at [890, 492] on button "[PERSON_NAME]" at bounding box center [908, 493] width 130 height 23
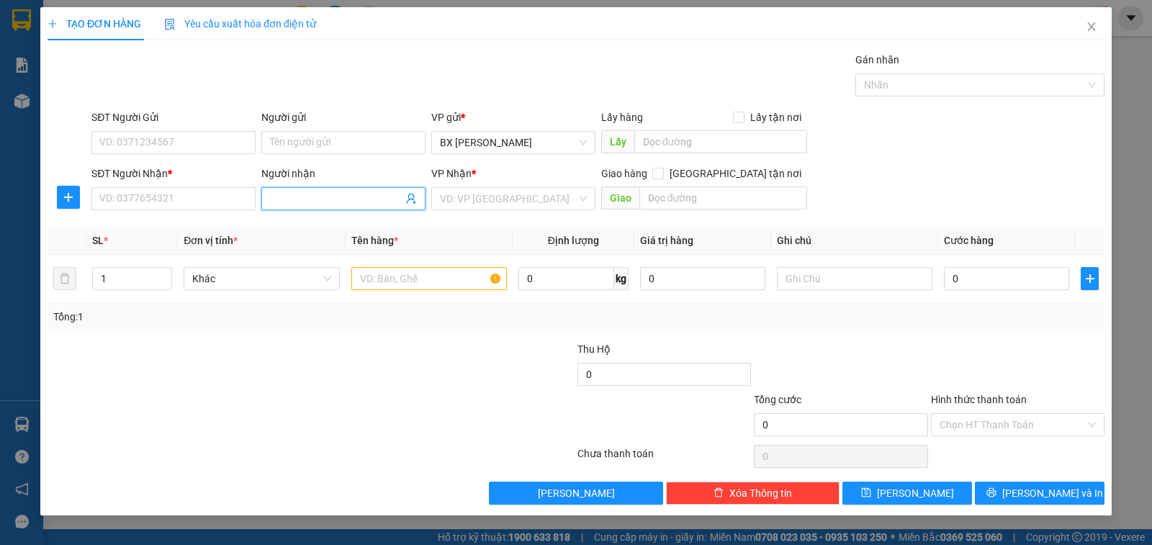
click at [308, 202] on input "Người nhận" at bounding box center [336, 199] width 133 height 16
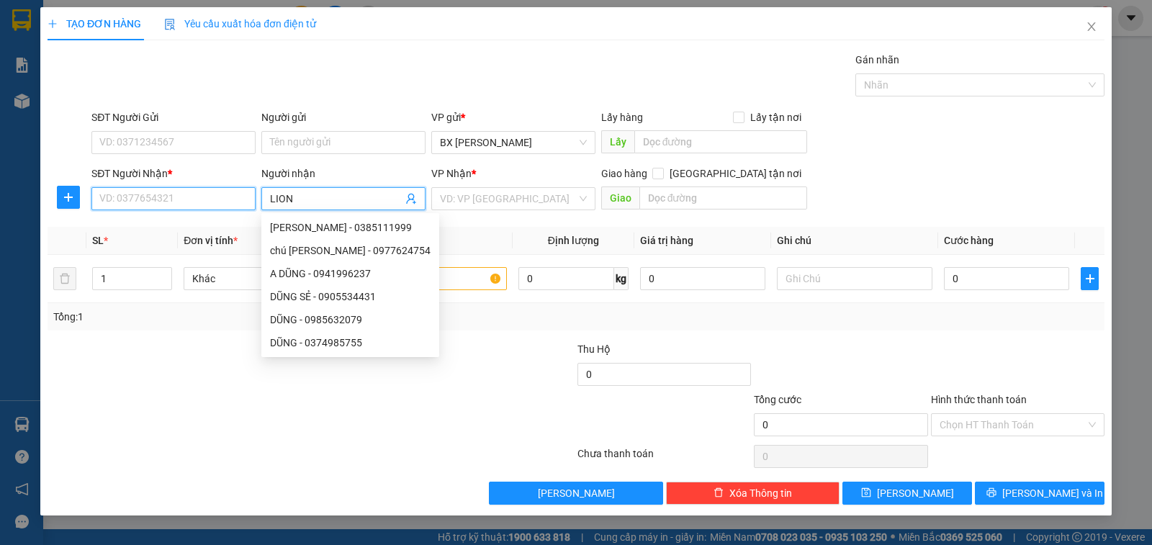
click at [189, 200] on input "SĐT Người Nhận *" at bounding box center [173, 198] width 164 height 23
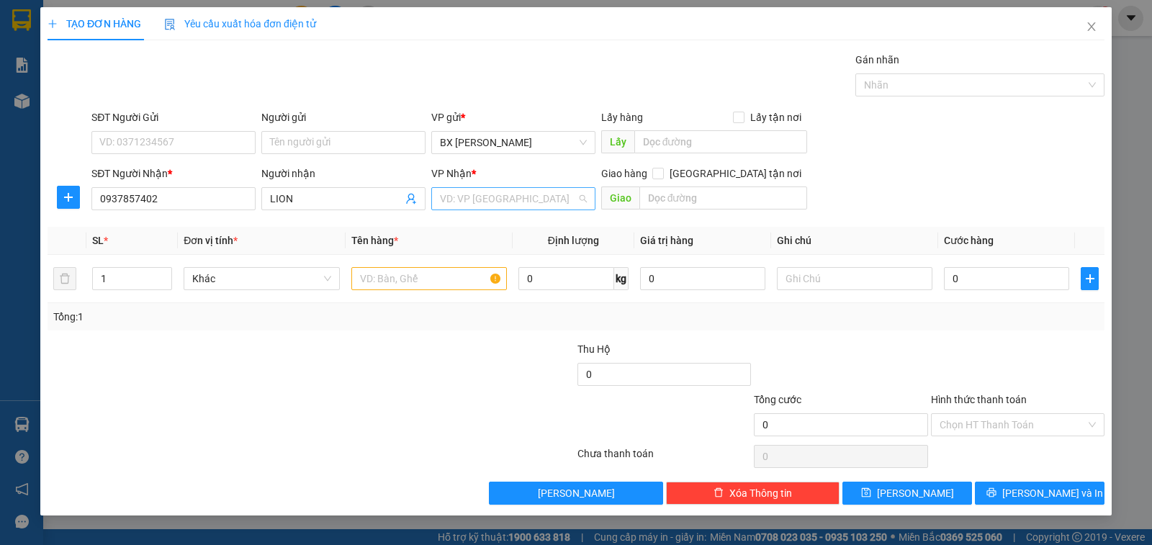
click at [480, 192] on input "search" at bounding box center [508, 199] width 137 height 22
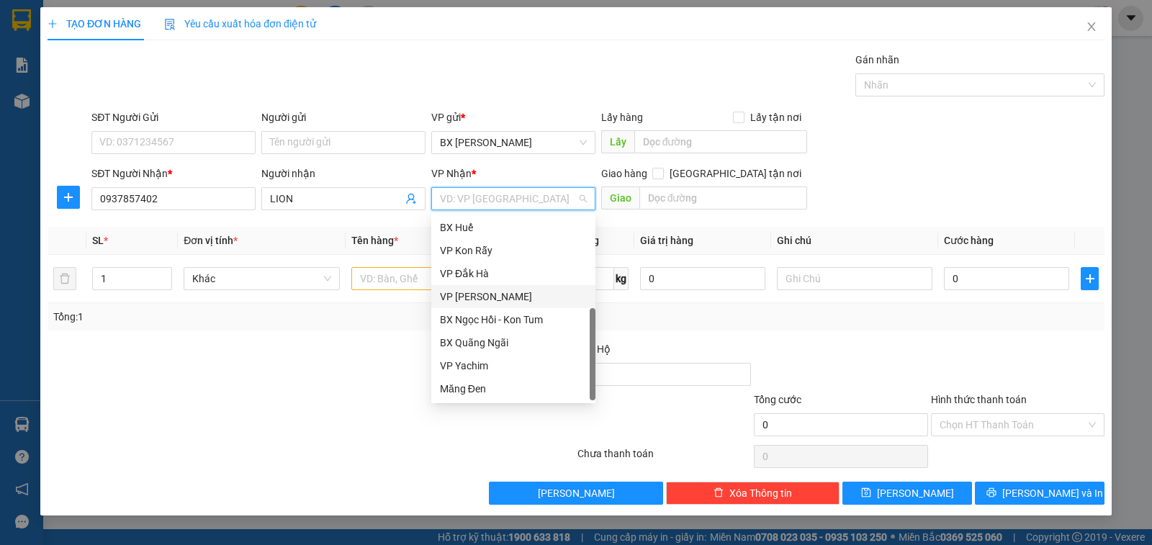
click at [502, 295] on div "VP [PERSON_NAME]" at bounding box center [513, 297] width 147 height 16
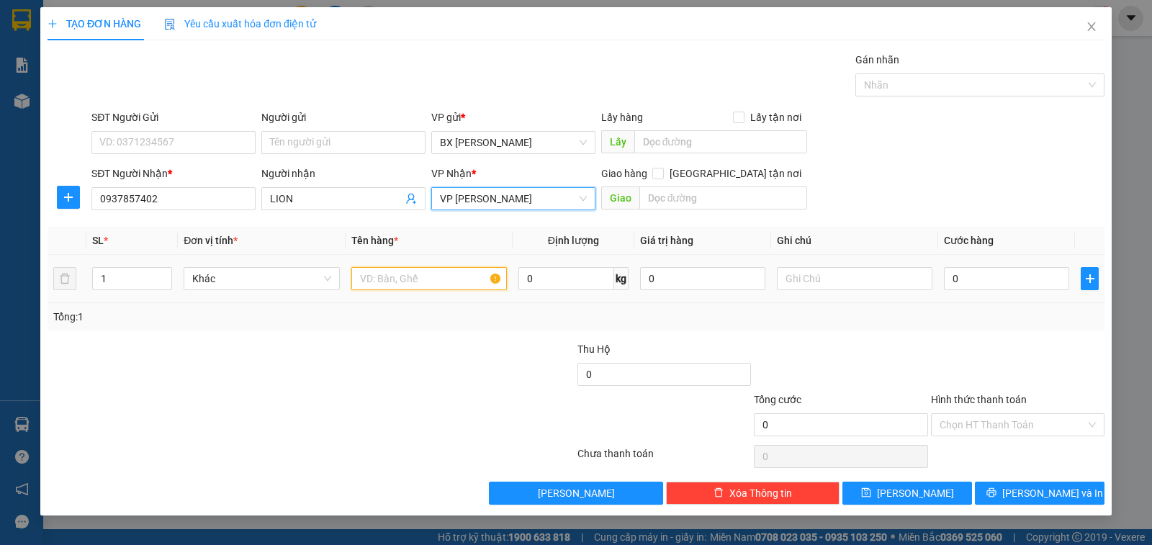
click at [403, 278] on input "text" at bounding box center [429, 278] width 156 height 23
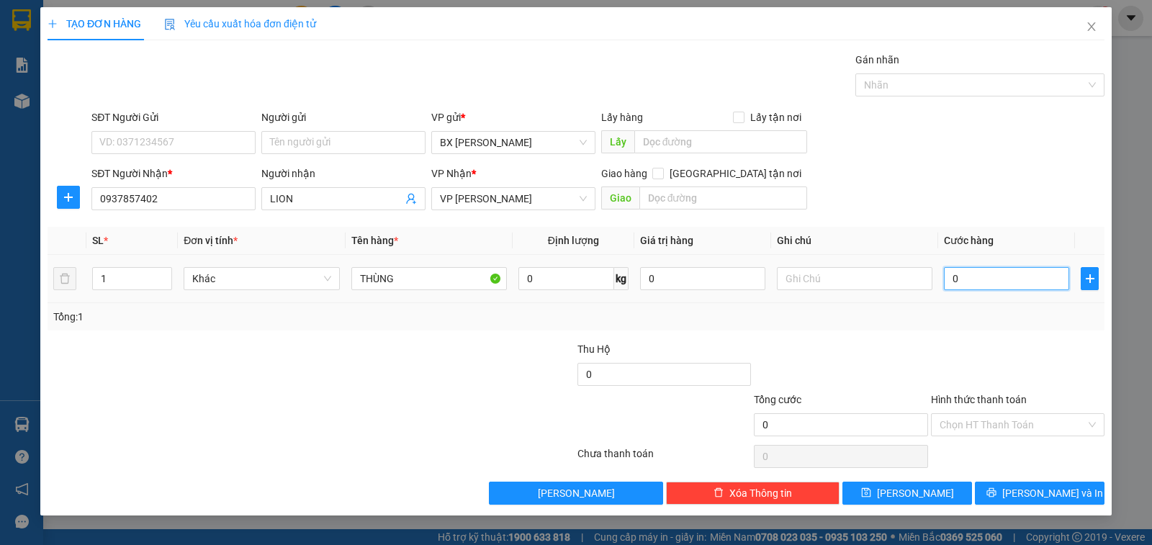
click at [977, 284] on input "0" at bounding box center [1006, 278] width 125 height 23
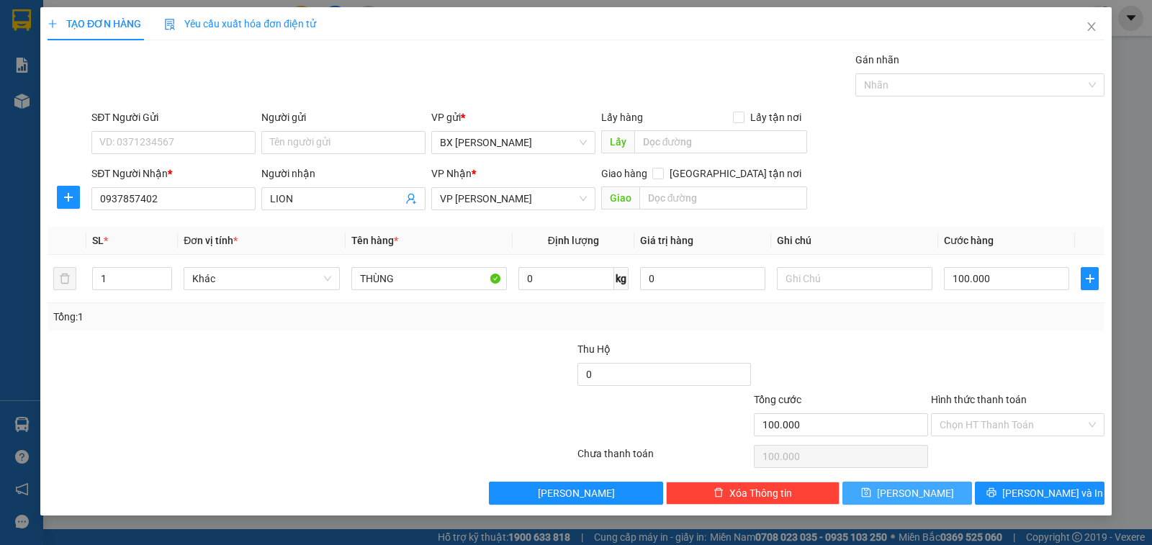
click at [884, 502] on button "[PERSON_NAME]" at bounding box center [908, 493] width 130 height 23
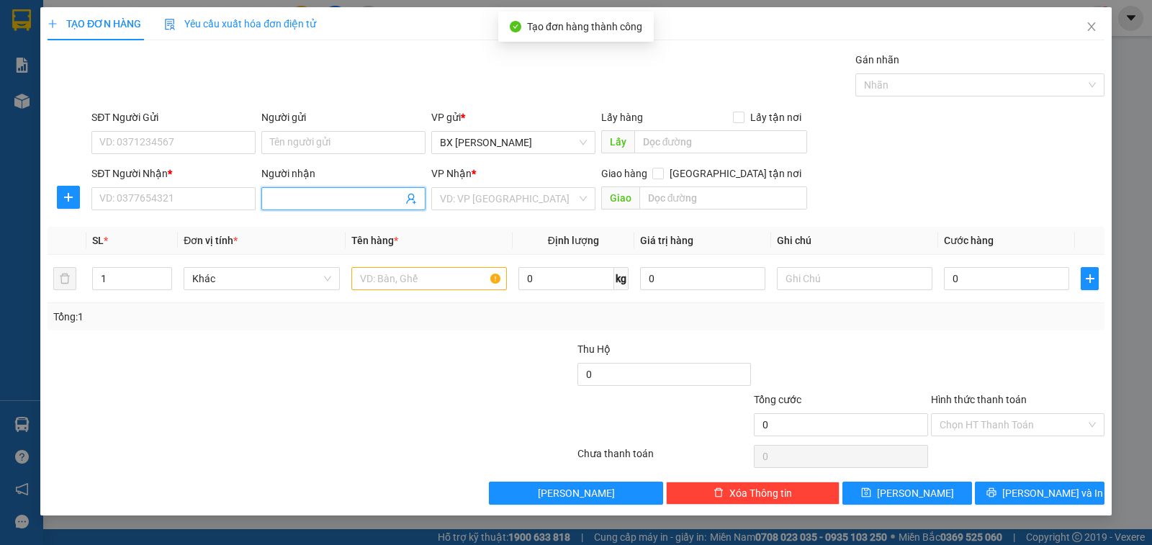
click at [364, 199] on input "Người nhận" at bounding box center [336, 199] width 133 height 16
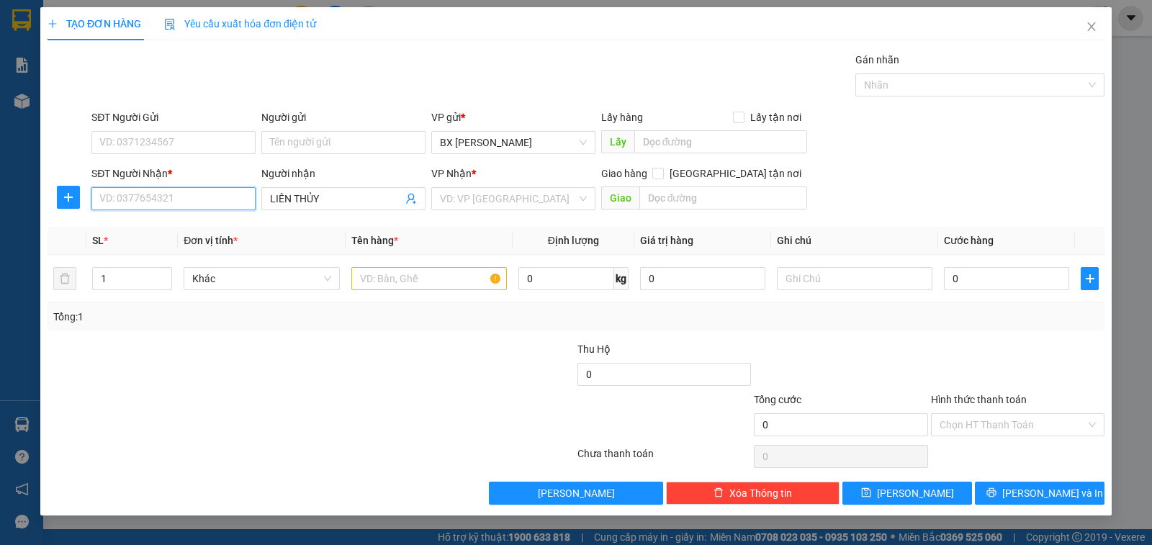
click at [184, 194] on input "SĐT Người Nhận *" at bounding box center [173, 198] width 164 height 23
click at [227, 230] on div "0962233032 - LIÊN THUỶ" at bounding box center [173, 228] width 147 height 16
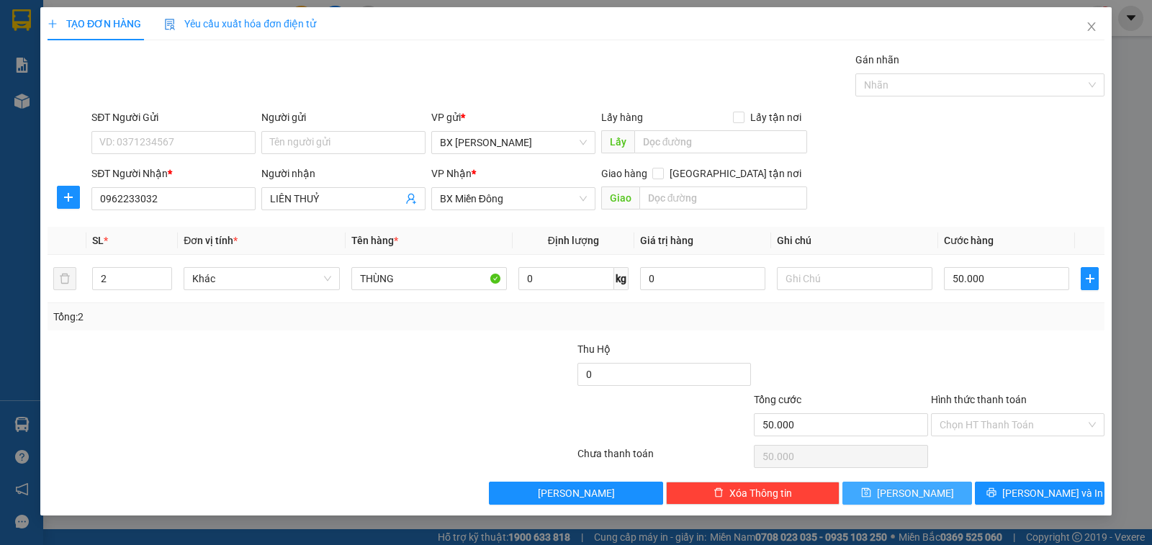
click at [877, 486] on button "[PERSON_NAME]" at bounding box center [908, 493] width 130 height 23
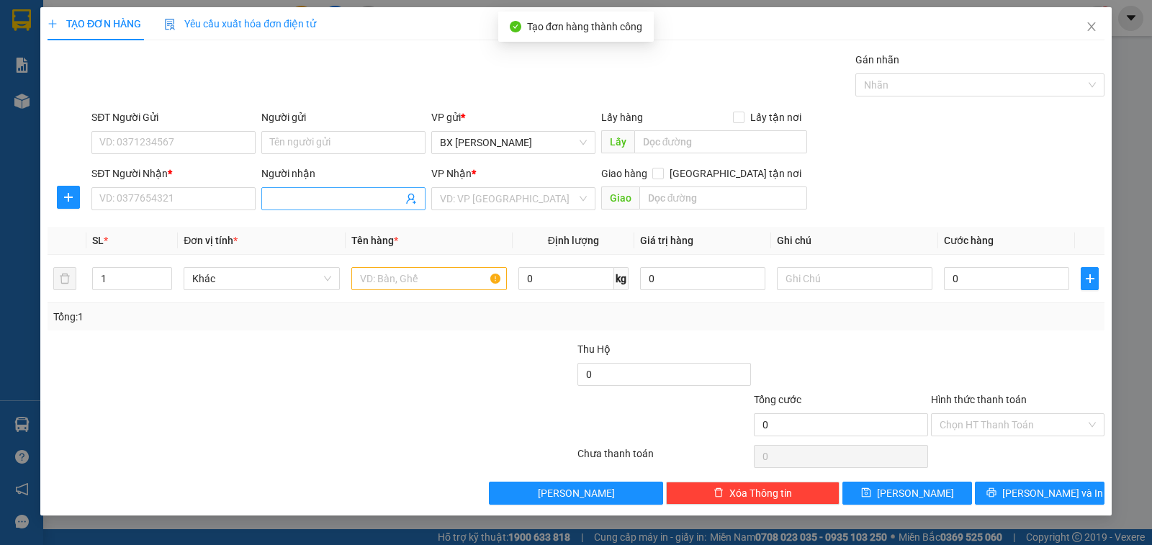
click at [362, 197] on input "Người nhận" at bounding box center [336, 199] width 133 height 16
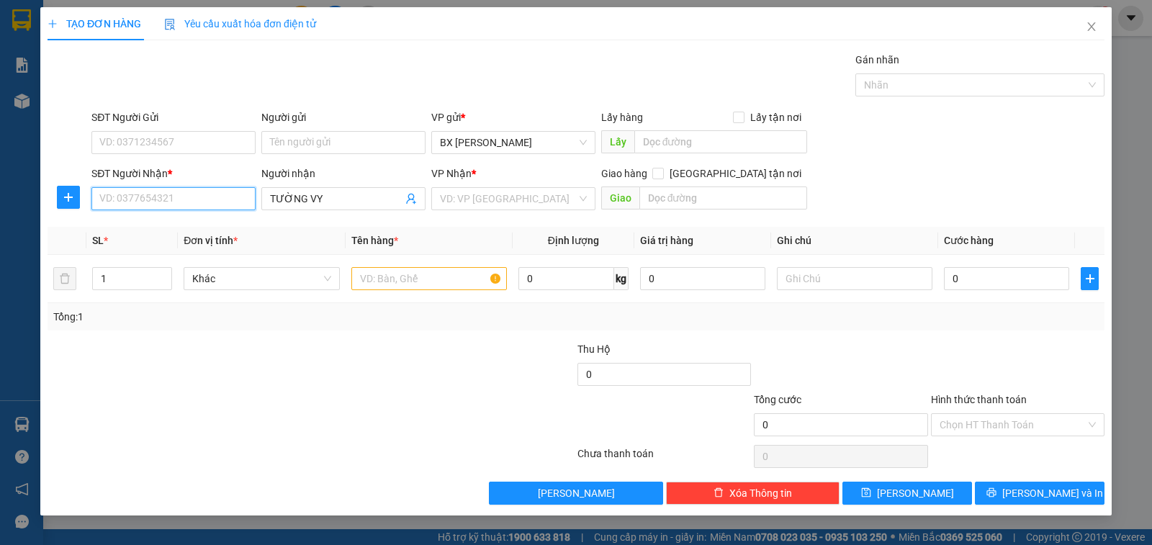
click at [233, 200] on input "SĐT Người Nhận *" at bounding box center [173, 198] width 164 height 23
click at [394, 274] on input "text" at bounding box center [429, 278] width 156 height 23
click at [514, 206] on input "search" at bounding box center [508, 199] width 137 height 22
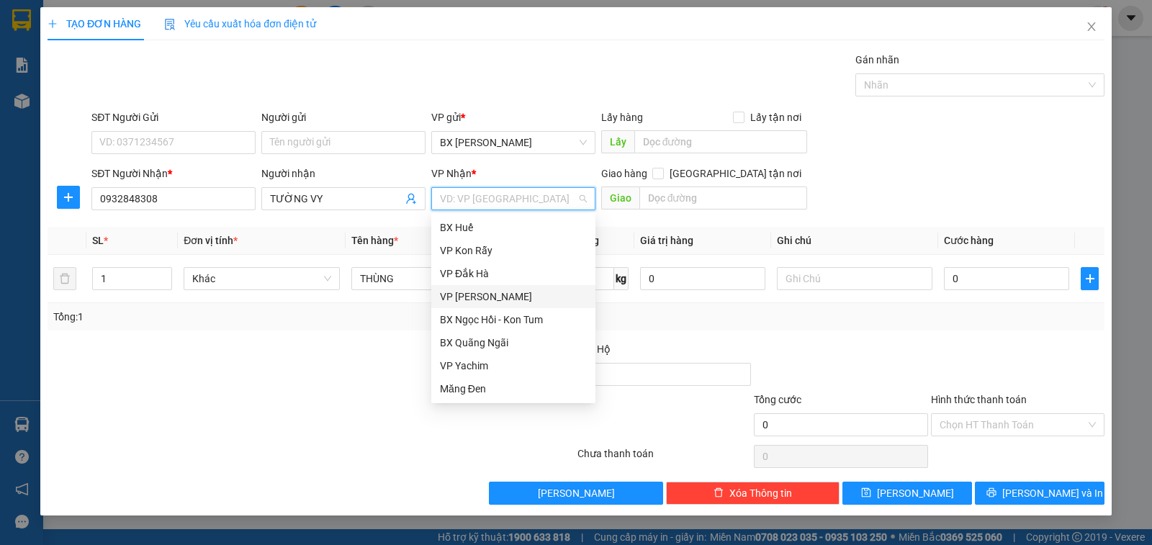
scroll to position [0, 0]
click at [538, 221] on div "BX Miền Đông" at bounding box center [513, 228] width 147 height 16
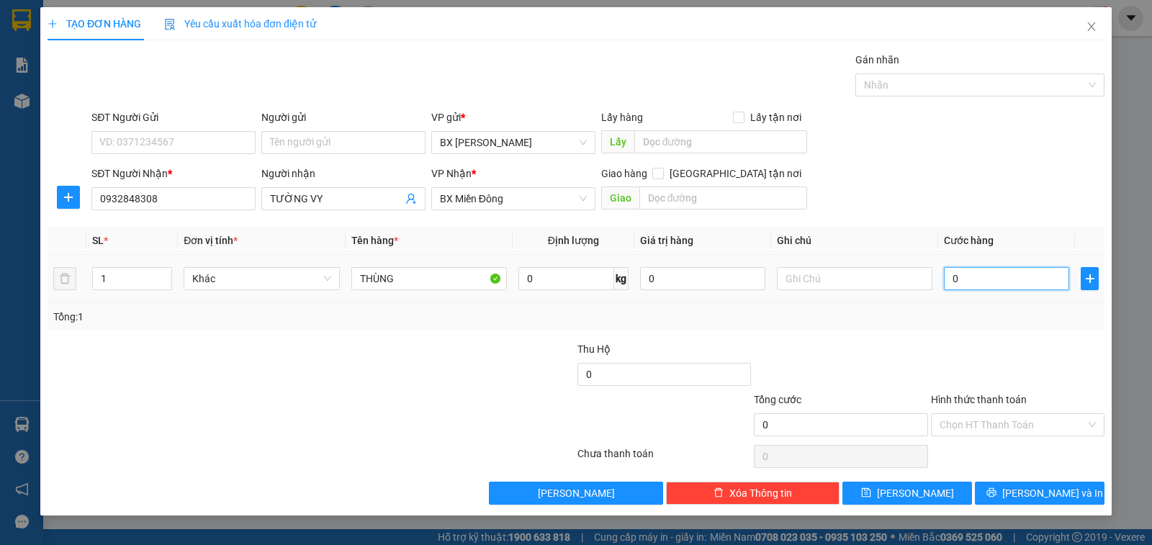
click at [965, 281] on input "0" at bounding box center [1006, 278] width 125 height 23
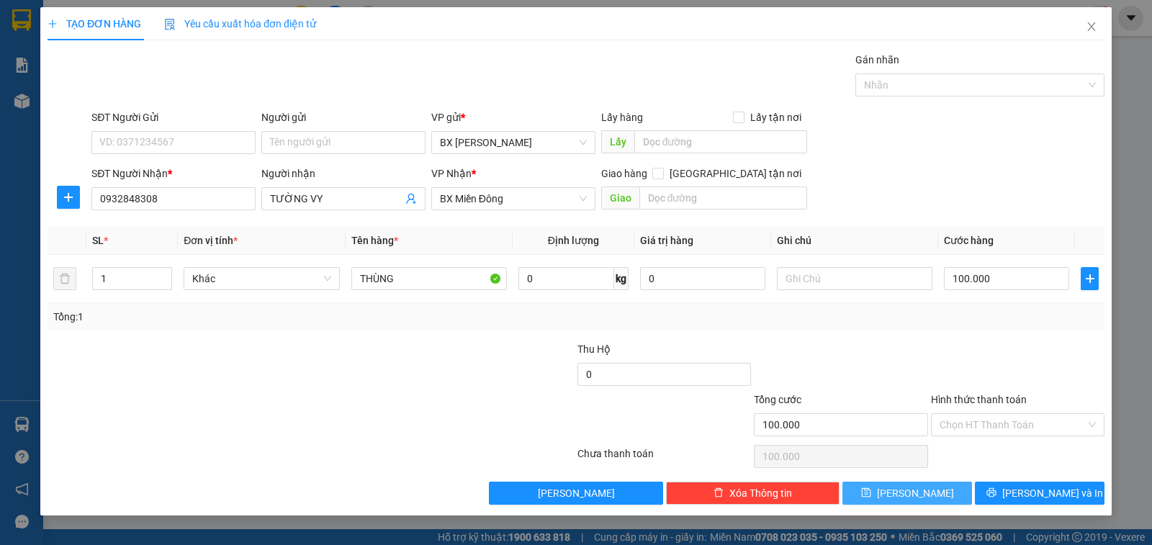
click at [933, 490] on button "[PERSON_NAME]" at bounding box center [908, 493] width 130 height 23
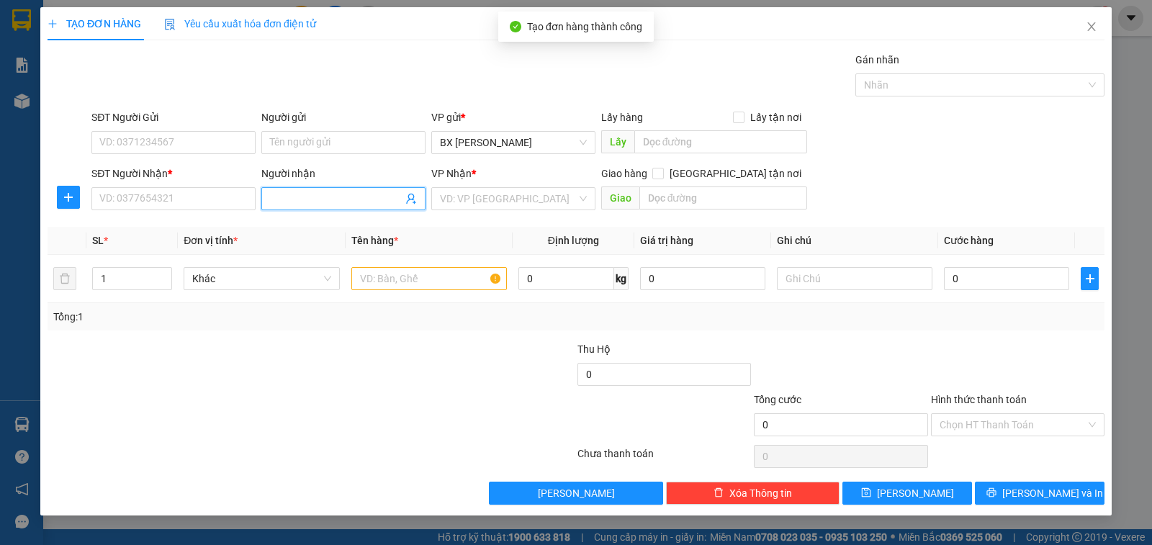
click at [336, 198] on input "Người nhận" at bounding box center [336, 199] width 133 height 16
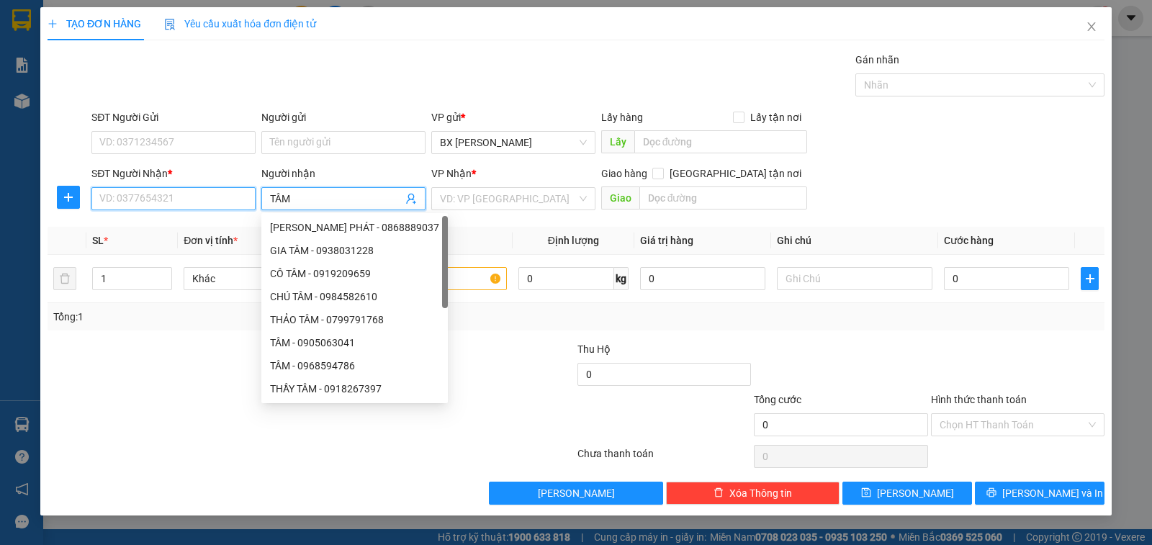
click at [176, 202] on input "SĐT Người Nhận *" at bounding box center [173, 198] width 164 height 23
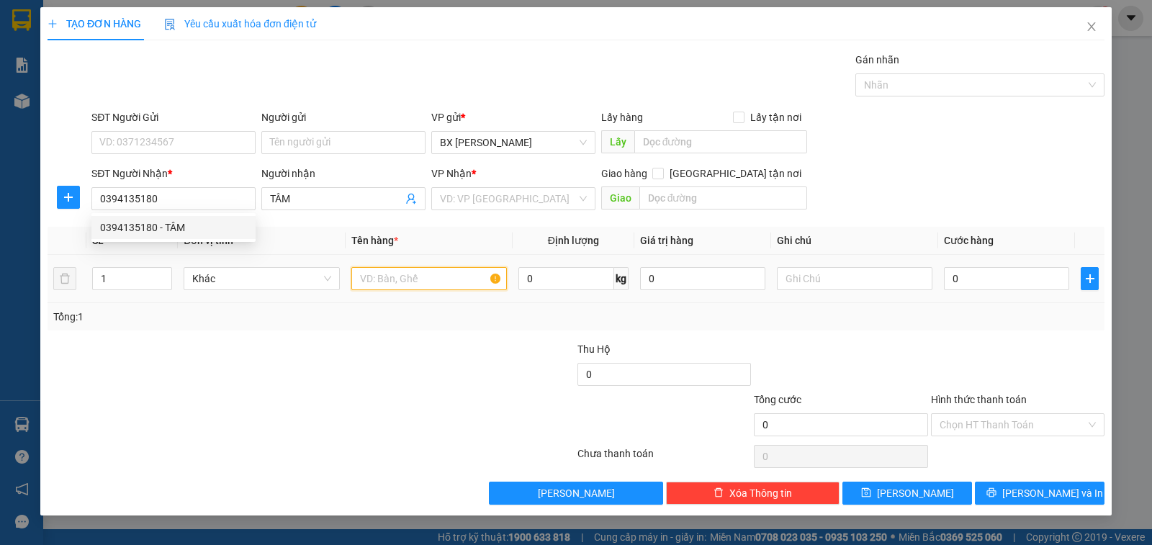
click at [369, 272] on input "text" at bounding box center [429, 278] width 156 height 23
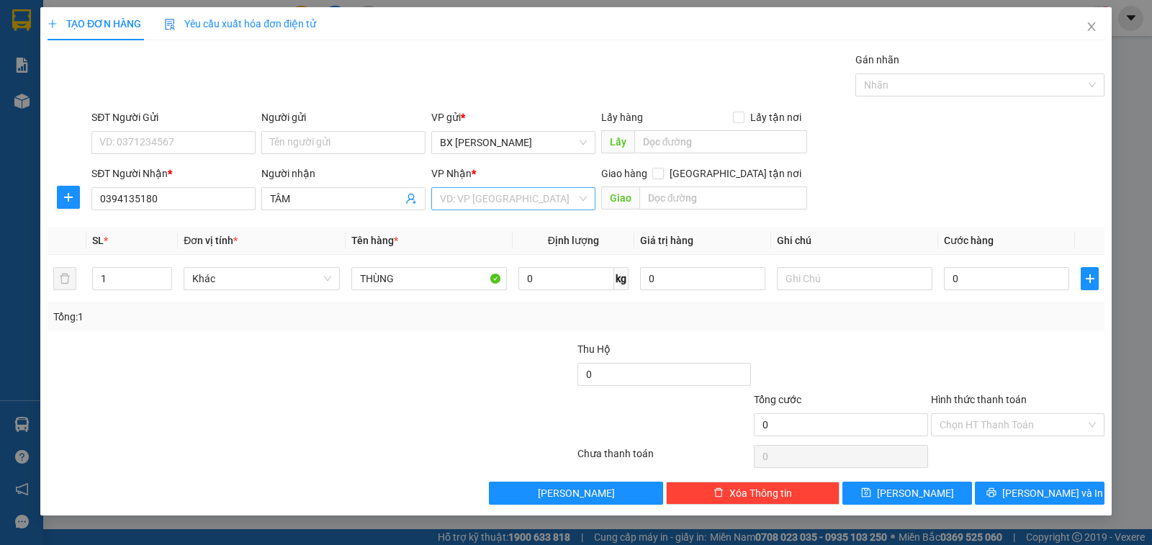
click at [553, 206] on input "search" at bounding box center [508, 199] width 137 height 22
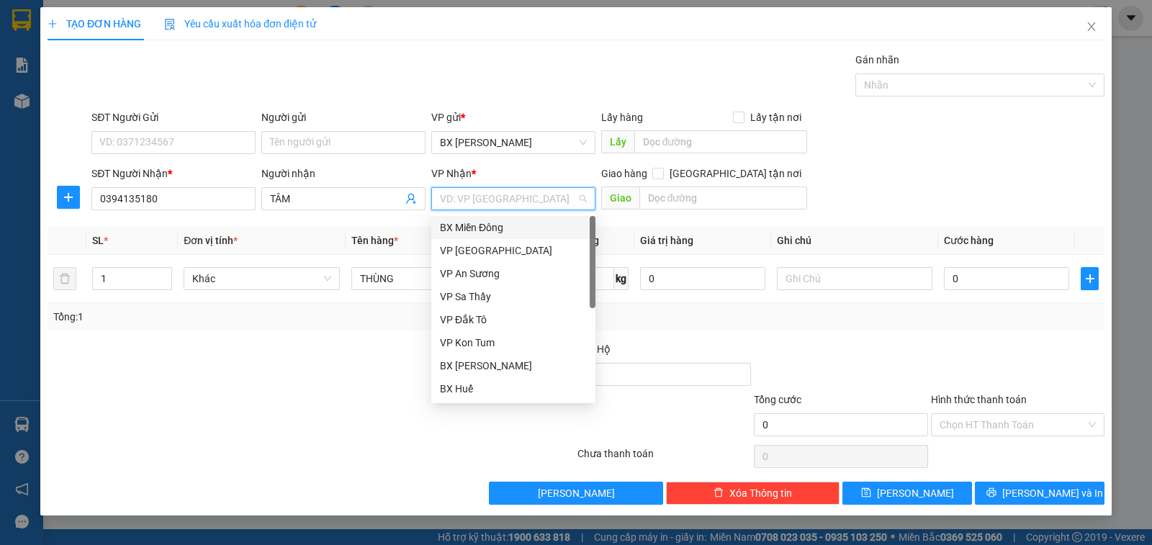
click at [531, 227] on div "BX Miền Đông" at bounding box center [513, 228] width 147 height 16
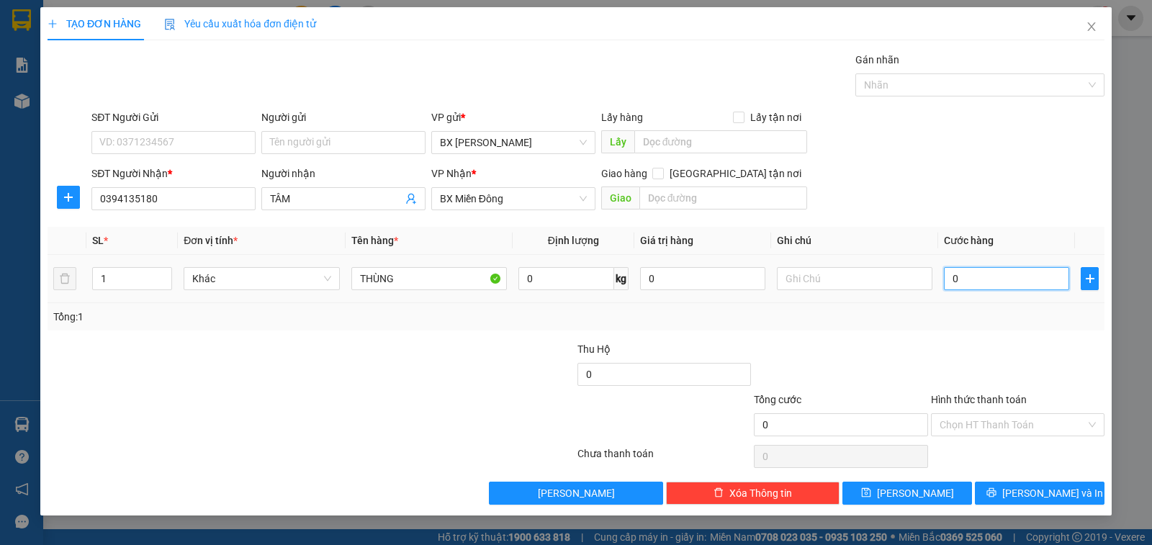
click at [977, 267] on input "0" at bounding box center [1006, 278] width 125 height 23
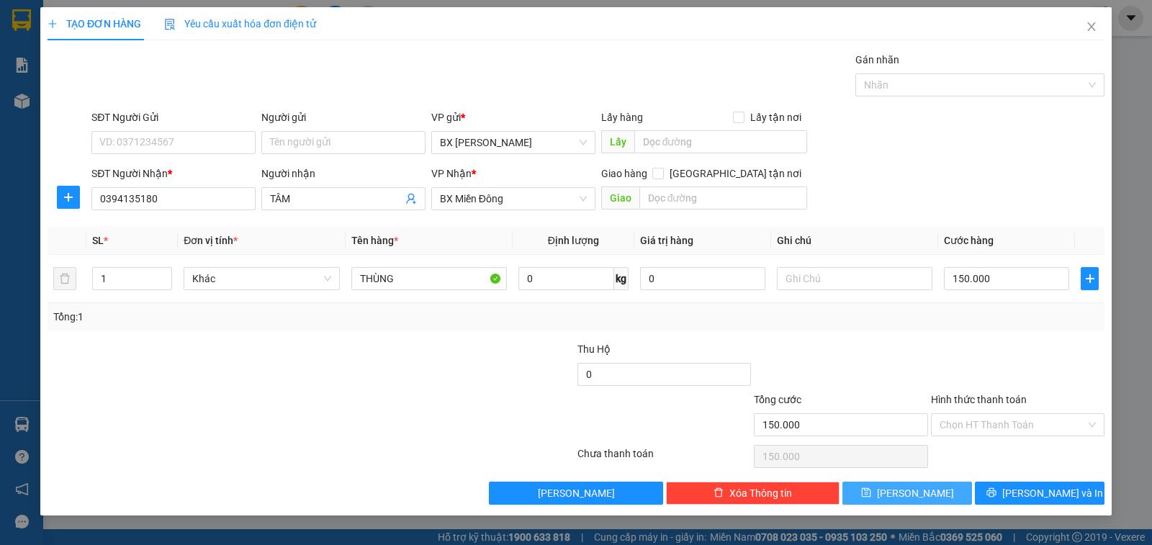
click at [943, 488] on button "[PERSON_NAME]" at bounding box center [908, 493] width 130 height 23
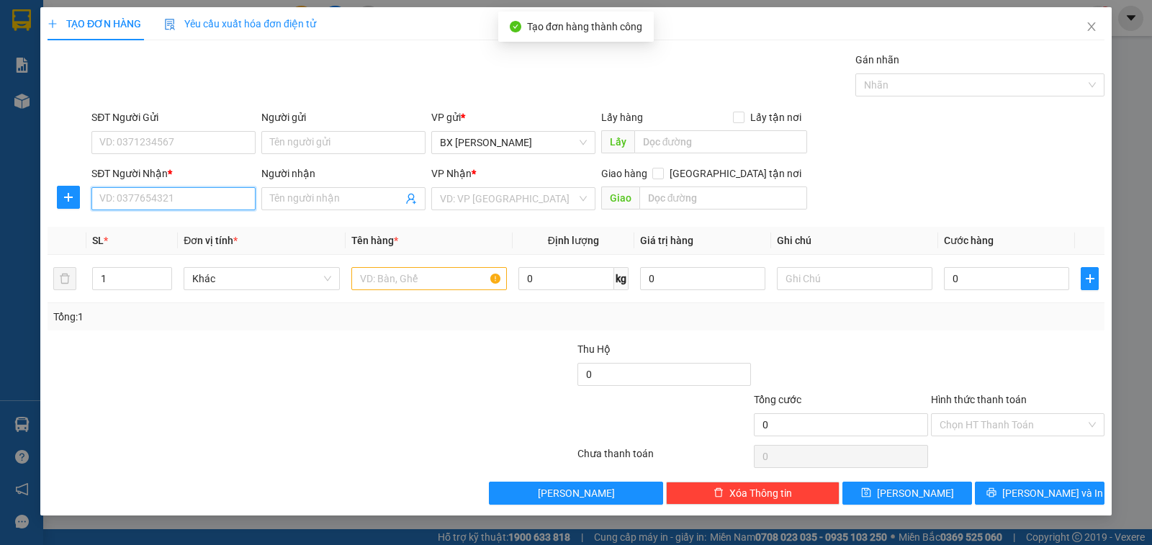
click at [212, 198] on input "SĐT Người Nhận *" at bounding box center [173, 198] width 164 height 23
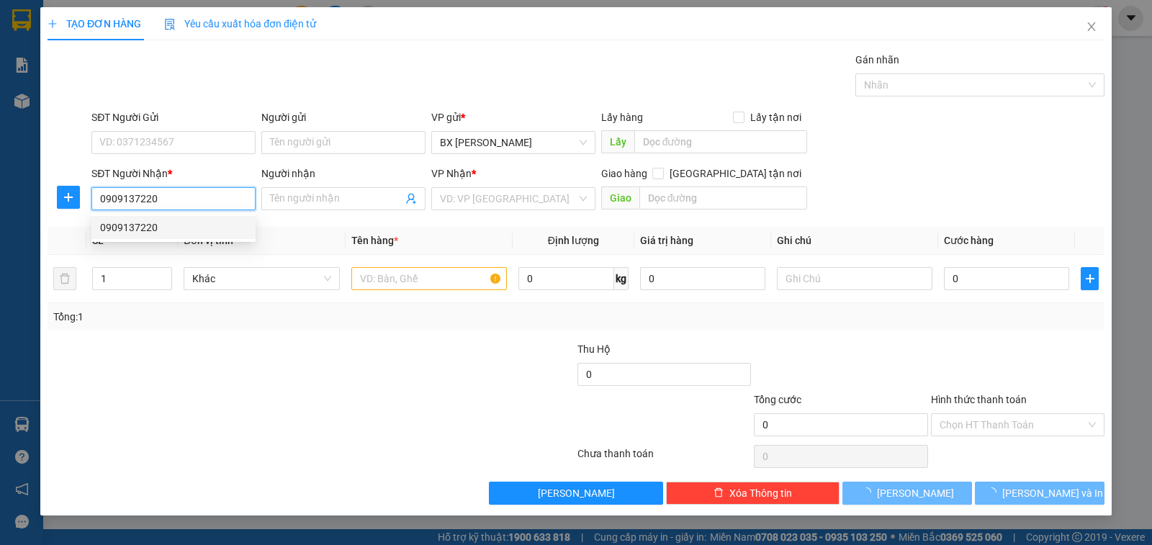
click at [236, 221] on div "0909137220" at bounding box center [173, 228] width 147 height 16
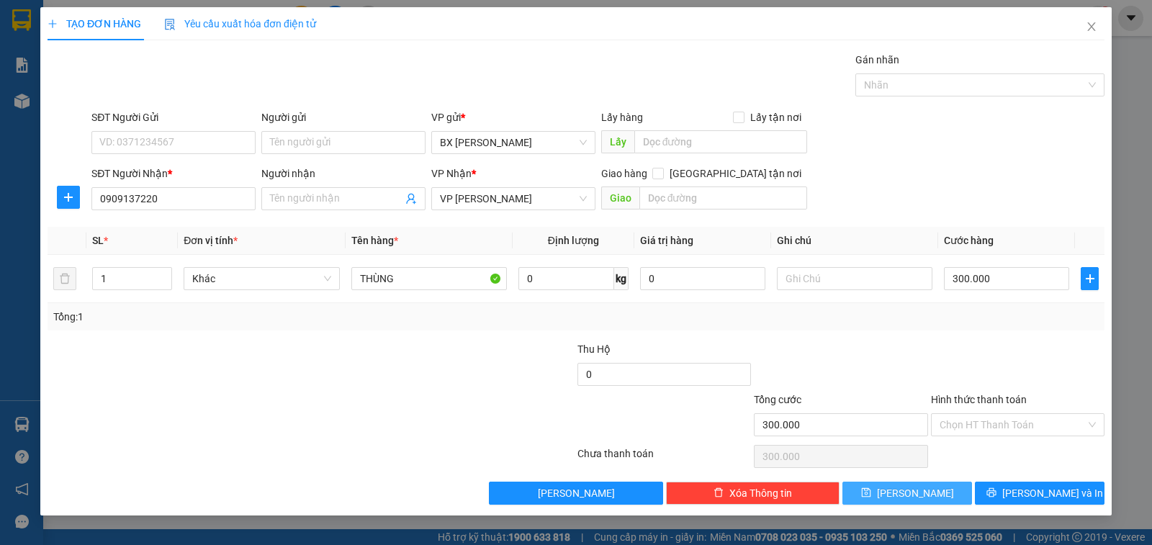
click at [940, 490] on button "[PERSON_NAME]" at bounding box center [908, 493] width 130 height 23
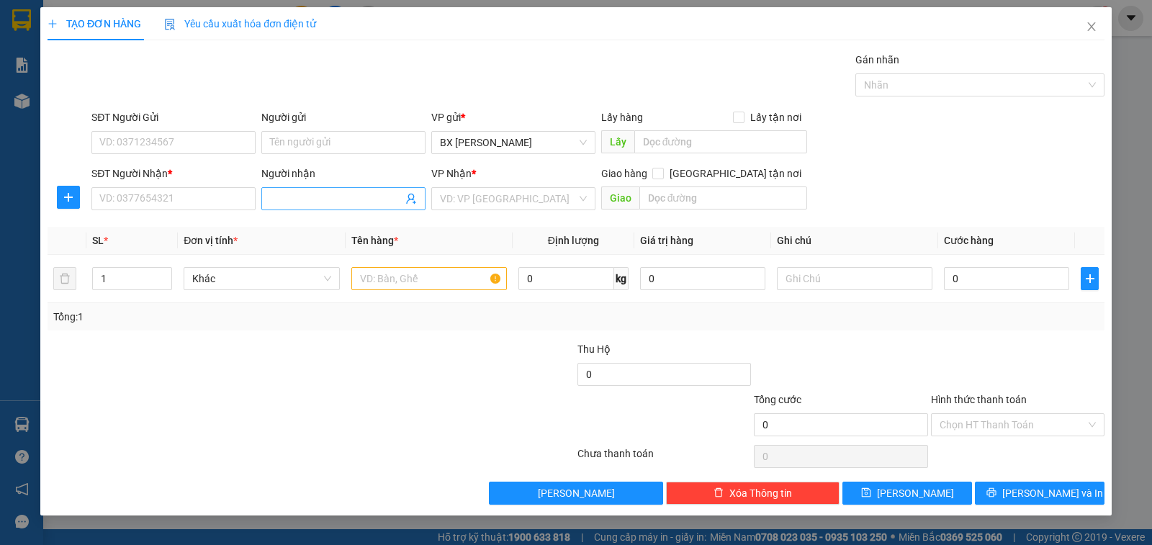
click at [344, 207] on span at bounding box center [343, 198] width 164 height 23
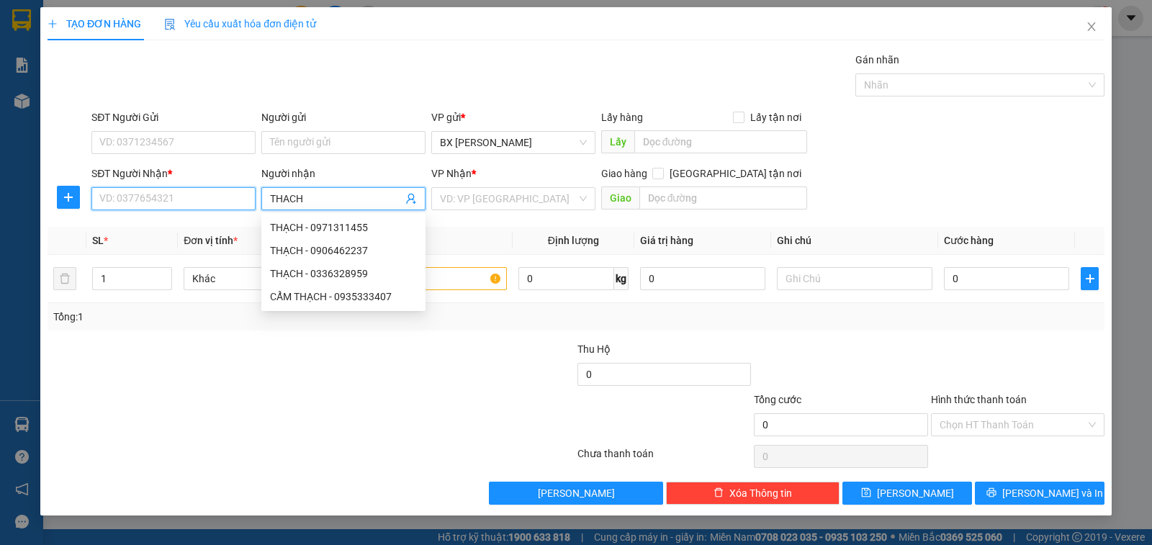
click at [192, 200] on input "SĐT Người Nhận *" at bounding box center [173, 198] width 164 height 23
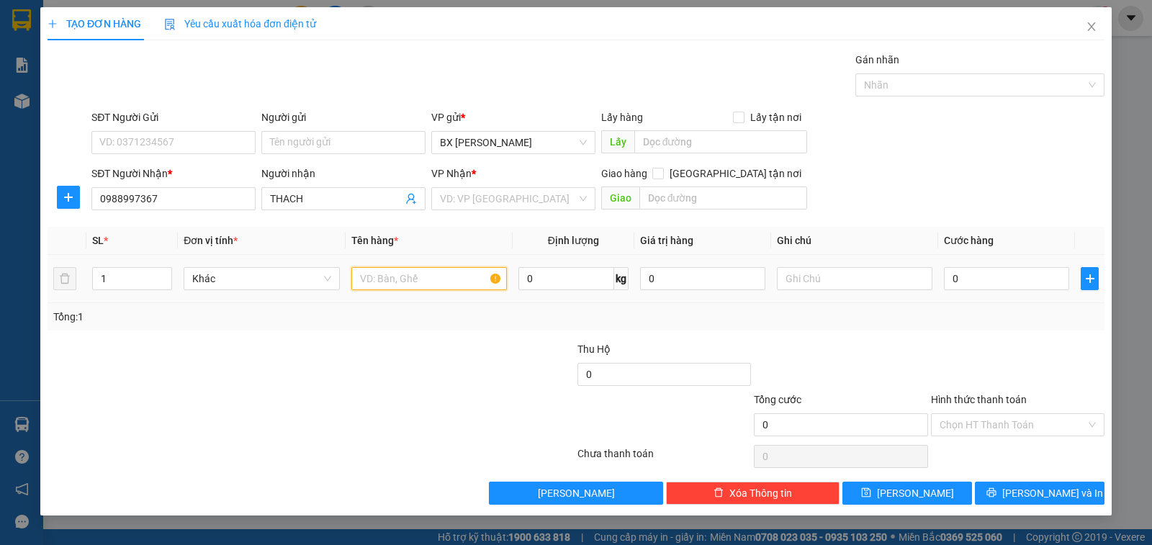
click at [387, 280] on input "text" at bounding box center [429, 278] width 156 height 23
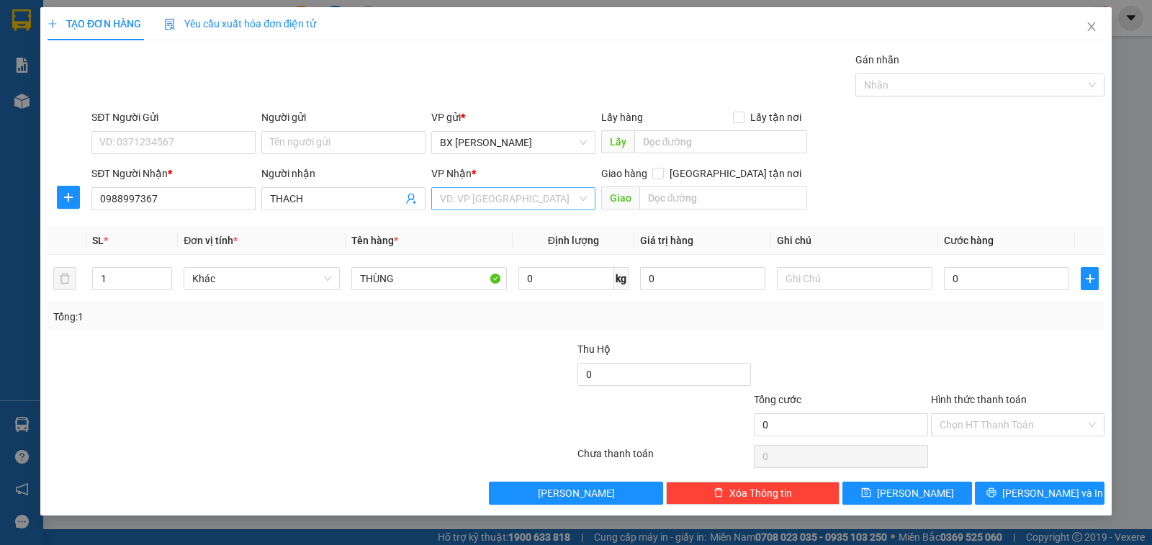
click at [547, 200] on input "search" at bounding box center [508, 199] width 137 height 22
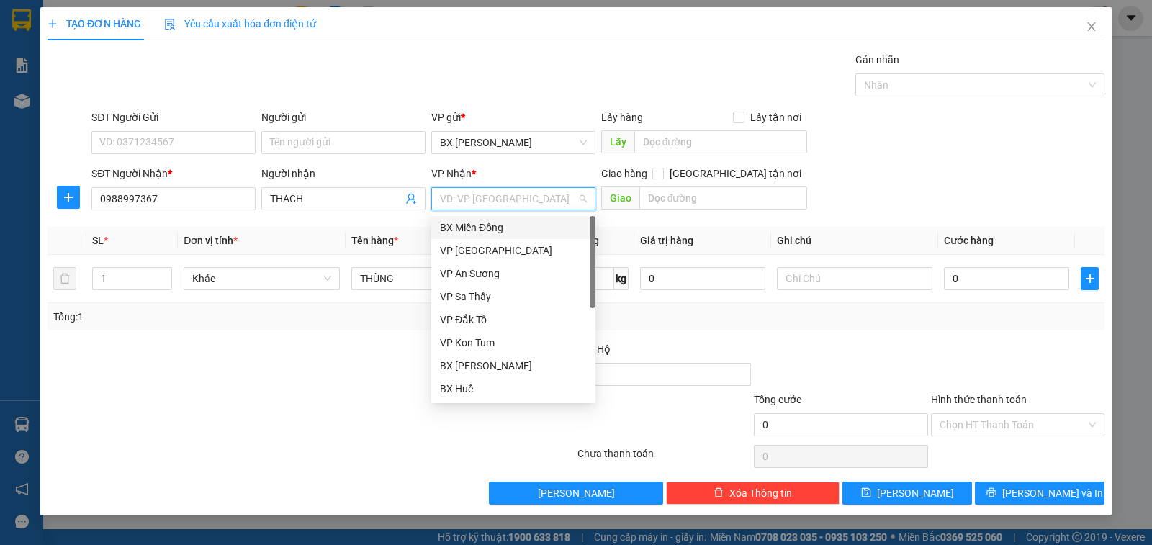
click at [536, 225] on div "BX Miền Đông" at bounding box center [513, 228] width 147 height 16
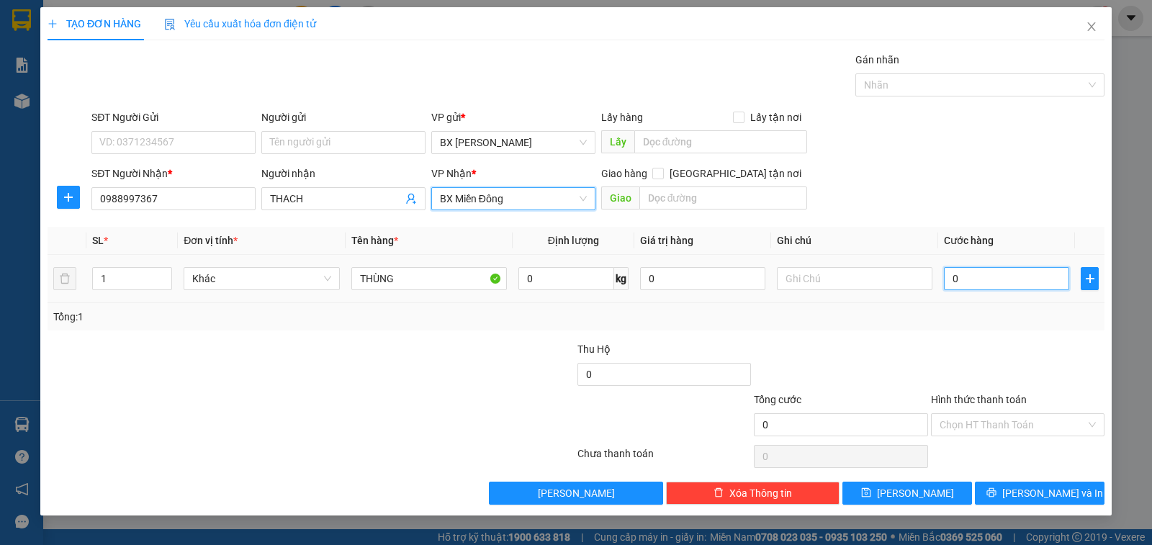
click at [955, 275] on input "0" at bounding box center [1006, 278] width 125 height 23
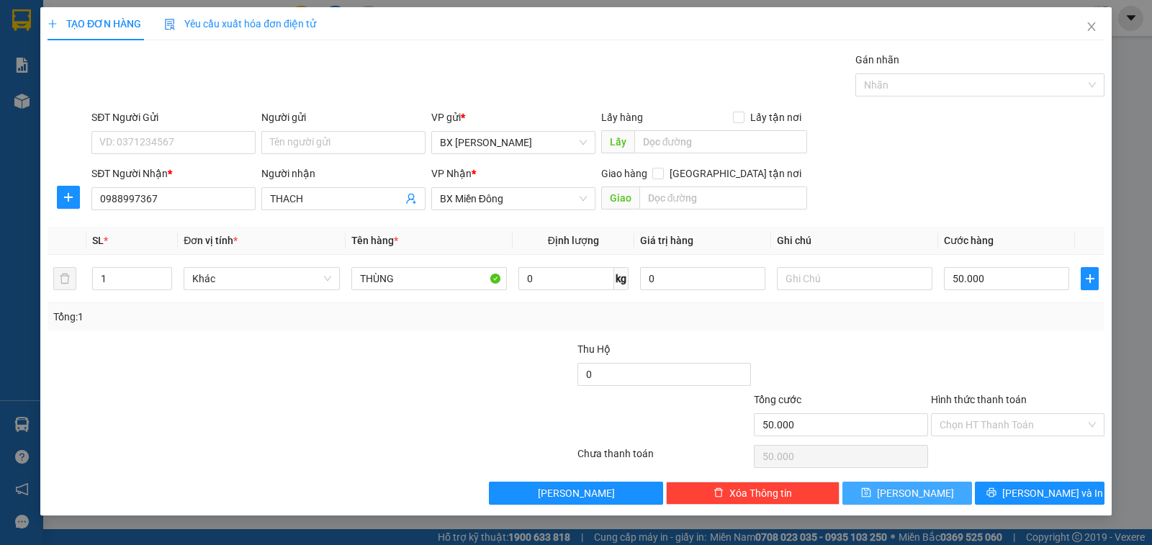
click at [911, 494] on span "[PERSON_NAME]" at bounding box center [915, 493] width 77 height 16
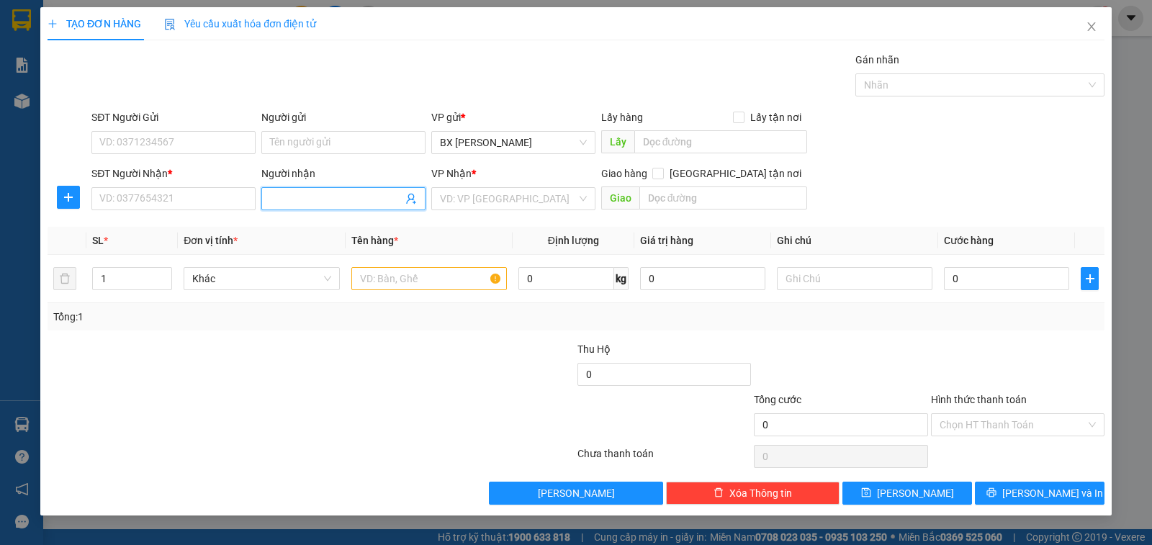
click at [363, 193] on input "Người nhận" at bounding box center [336, 199] width 133 height 16
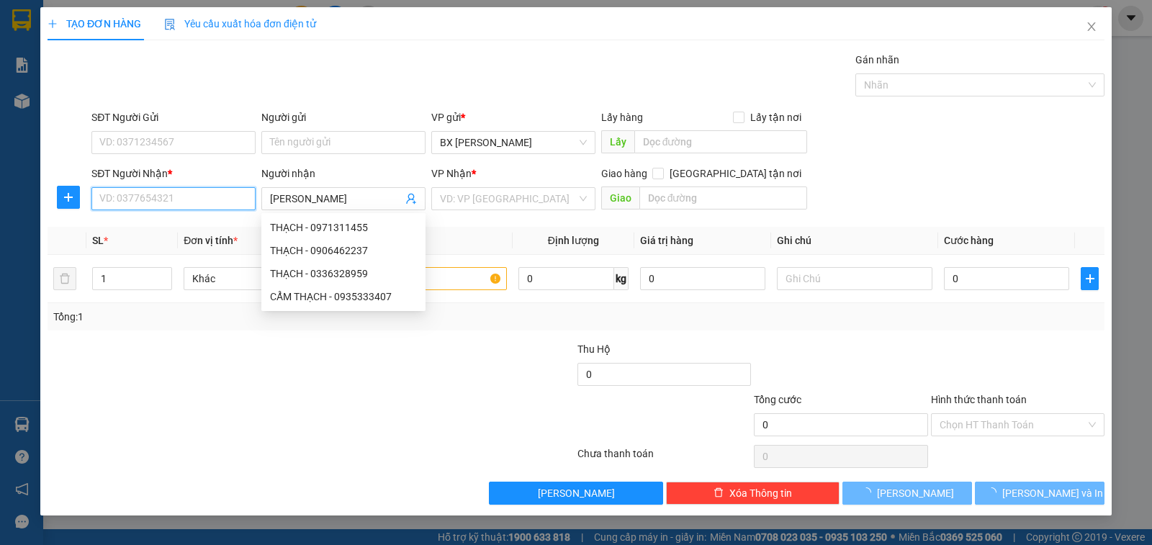
click at [224, 202] on input "SĐT Người Nhận *" at bounding box center [173, 198] width 164 height 23
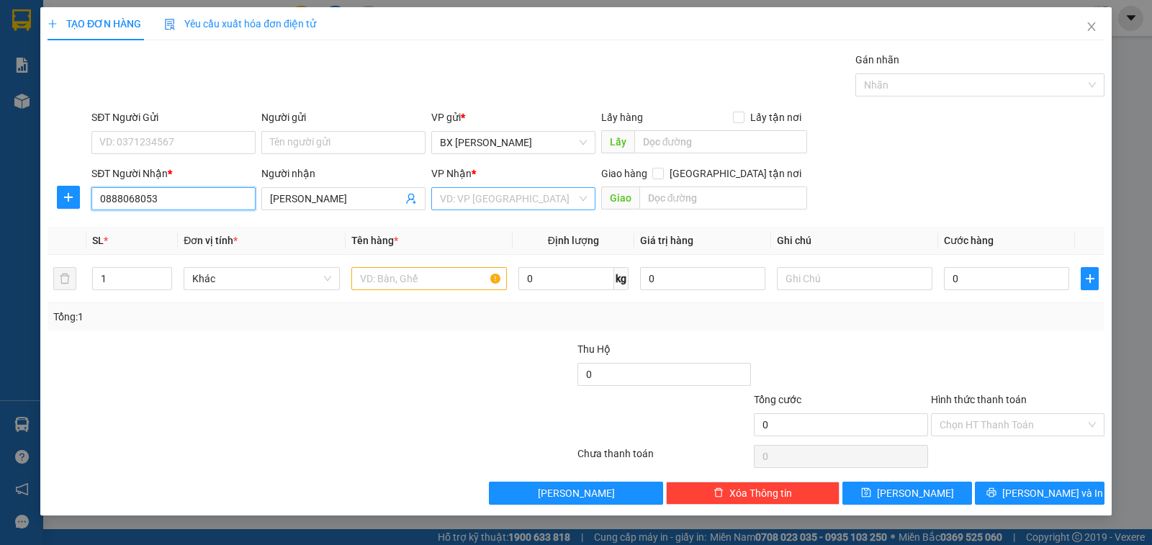
click at [439, 197] on div "VD: VP [GEOGRAPHIC_DATA]" at bounding box center [513, 198] width 164 height 23
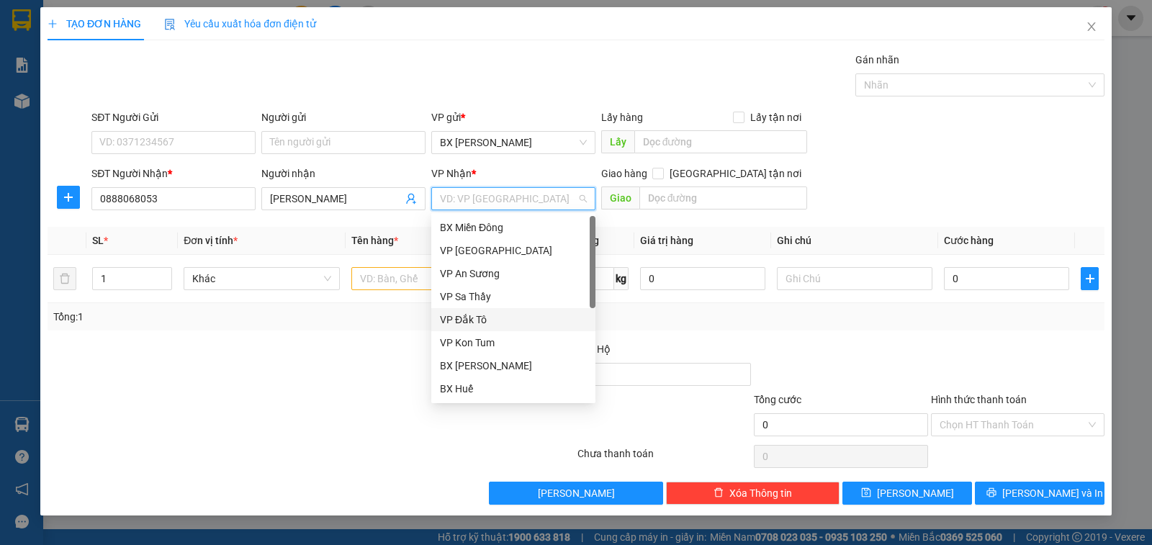
scroll to position [144, 0]
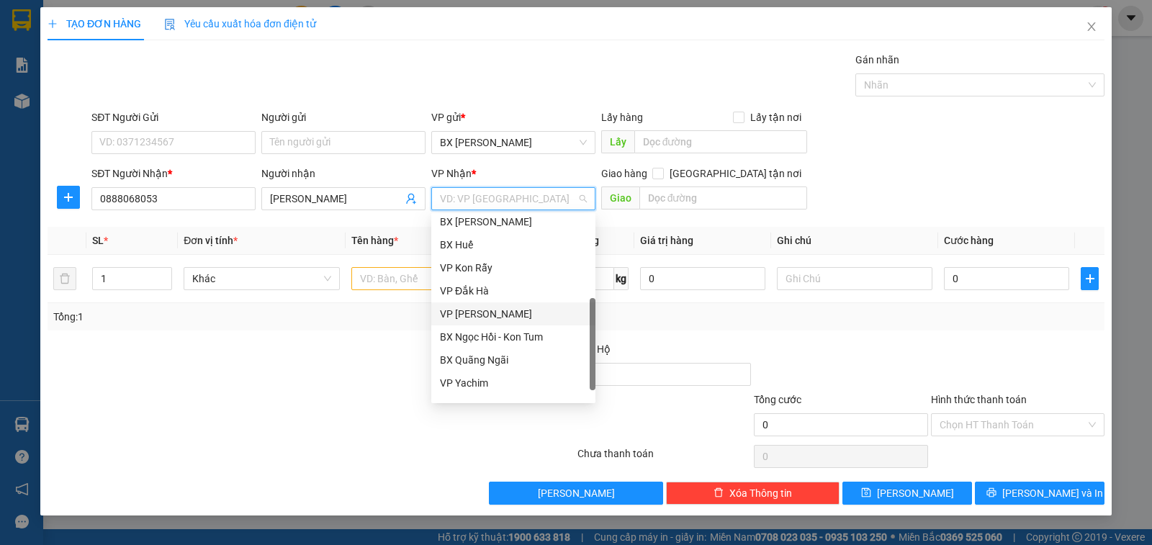
click at [499, 314] on div "VP [PERSON_NAME]" at bounding box center [513, 314] width 147 height 16
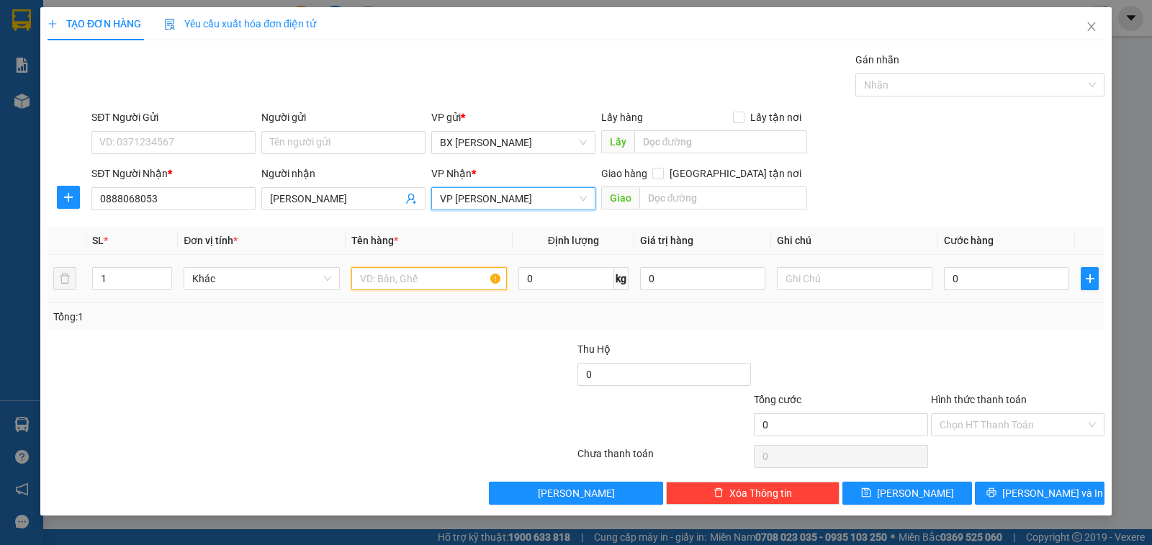
click at [424, 278] on input "text" at bounding box center [429, 278] width 156 height 23
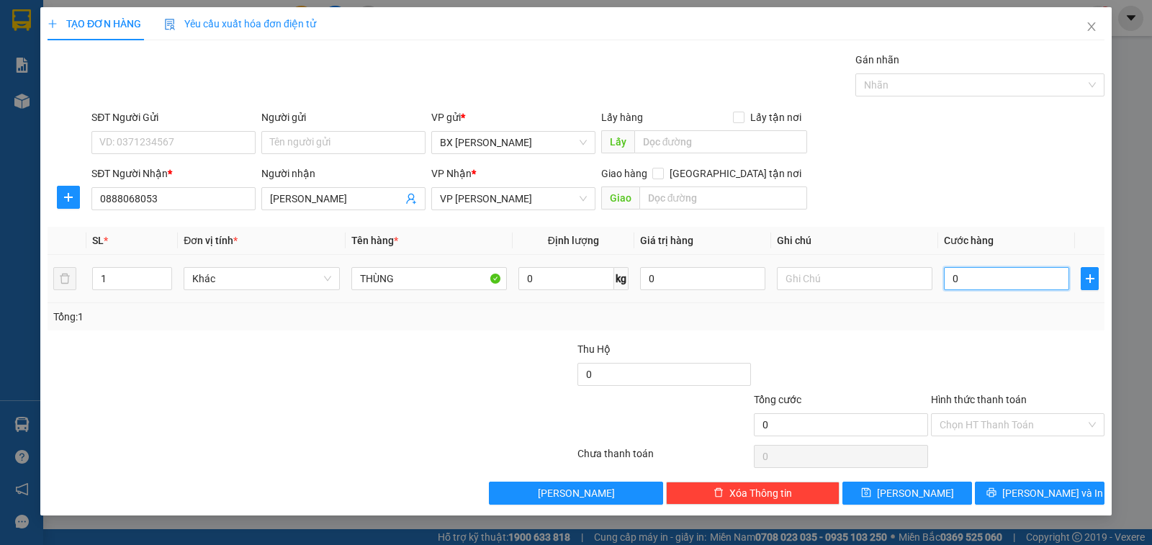
click at [973, 275] on input "0" at bounding box center [1006, 278] width 125 height 23
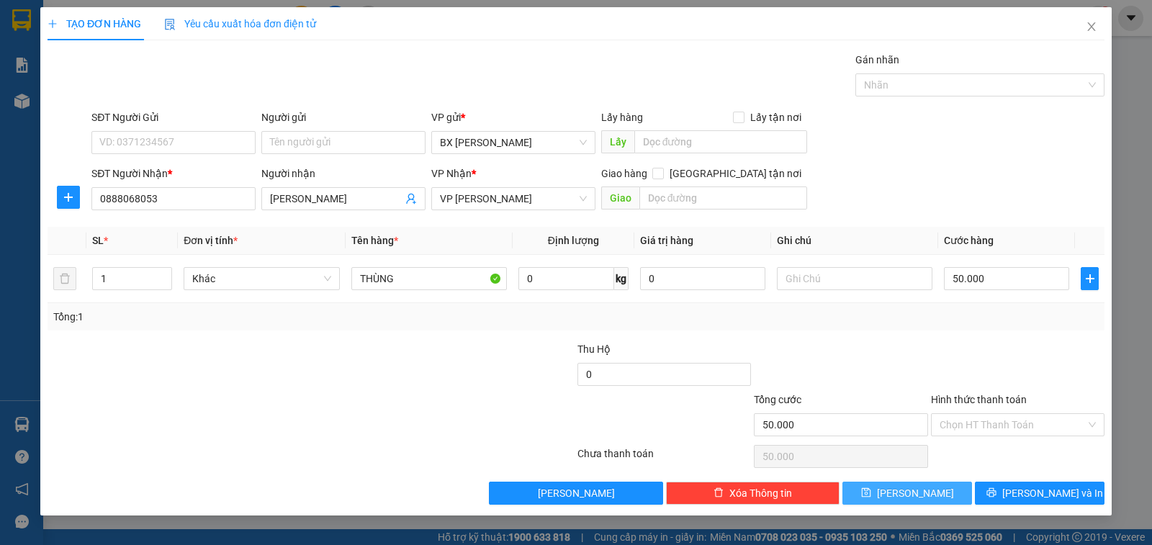
drag, startPoint x: 941, startPoint y: 486, endPoint x: 940, endPoint y: 475, distance: 11.6
click at [942, 486] on button "[PERSON_NAME]" at bounding box center [908, 493] width 130 height 23
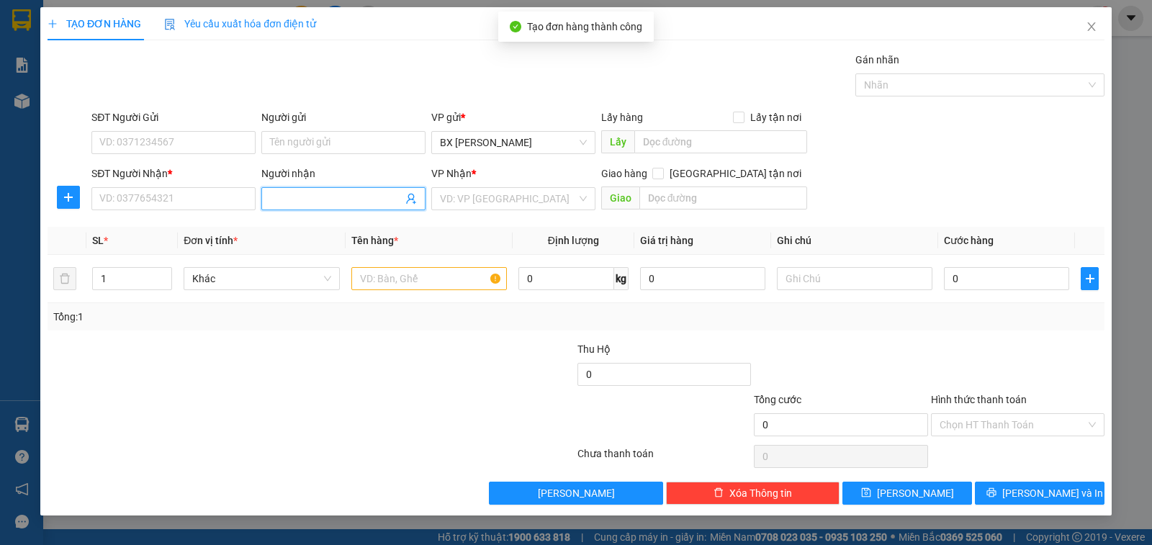
click at [339, 197] on input "Người nhận" at bounding box center [336, 199] width 133 height 16
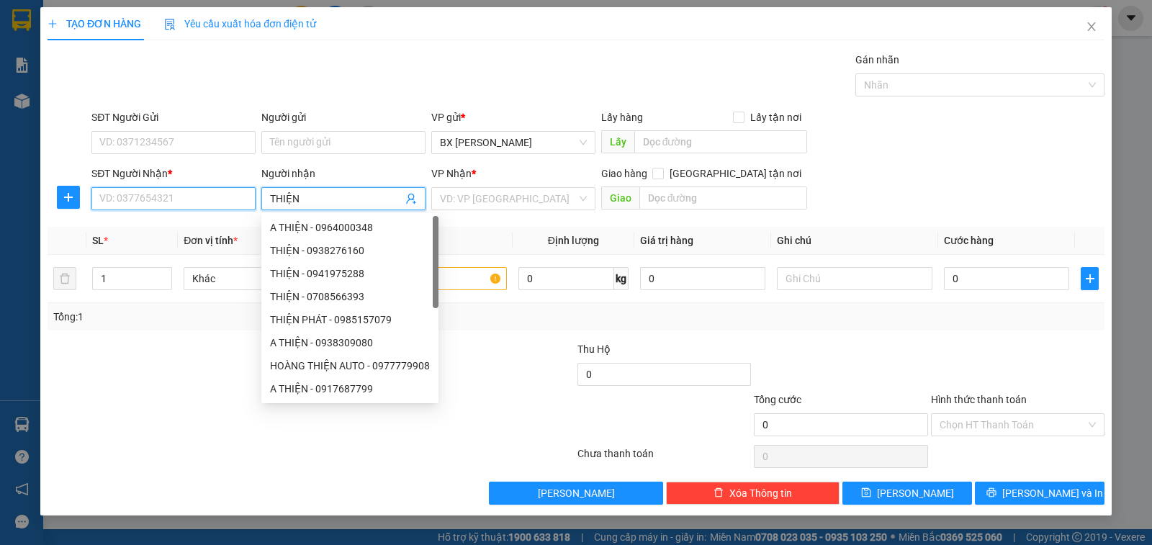
click at [232, 200] on input "SĐT Người Nhận *" at bounding box center [173, 198] width 164 height 23
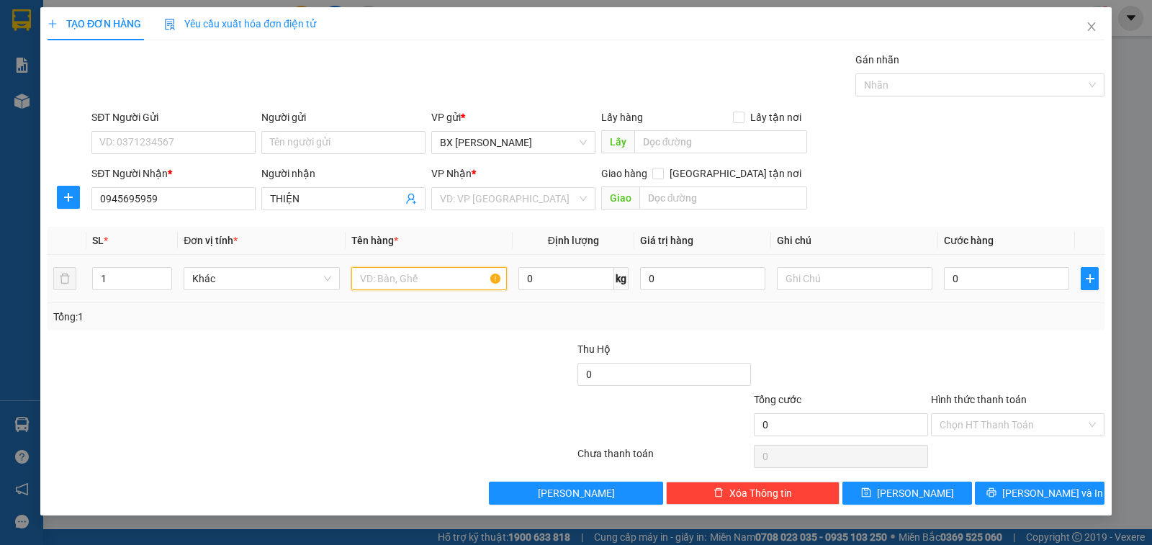
click at [376, 280] on input "text" at bounding box center [429, 278] width 156 height 23
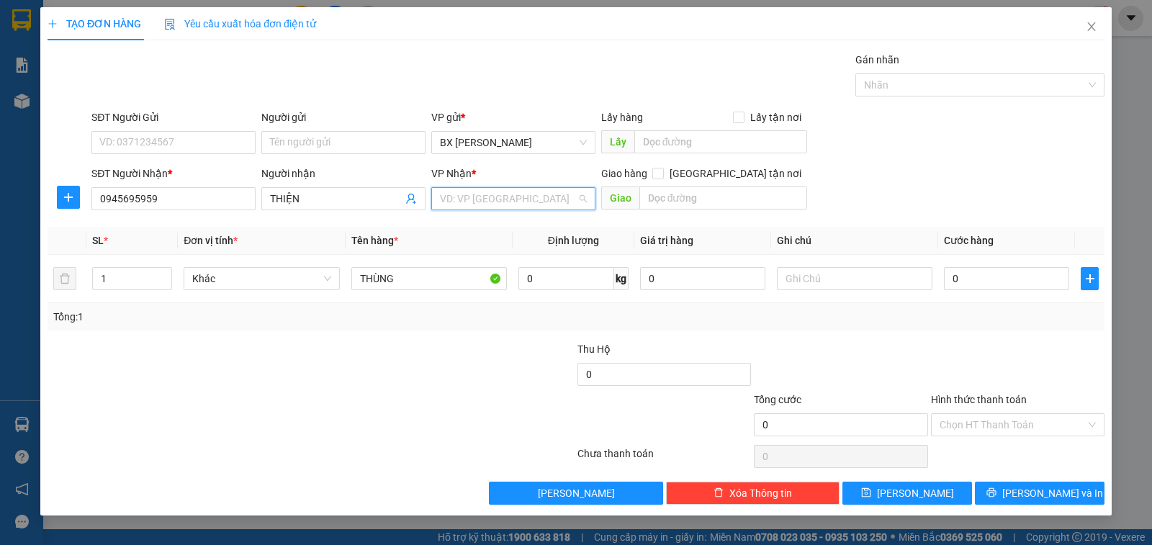
click at [478, 195] on input "search" at bounding box center [508, 199] width 137 height 22
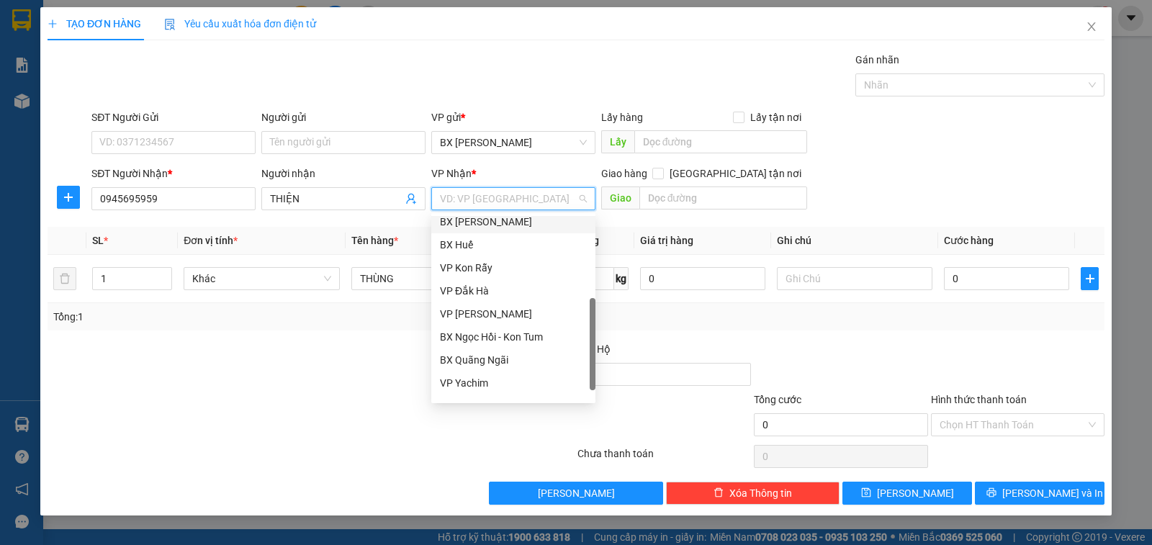
click at [493, 220] on div "BX [PERSON_NAME]" at bounding box center [513, 222] width 147 height 16
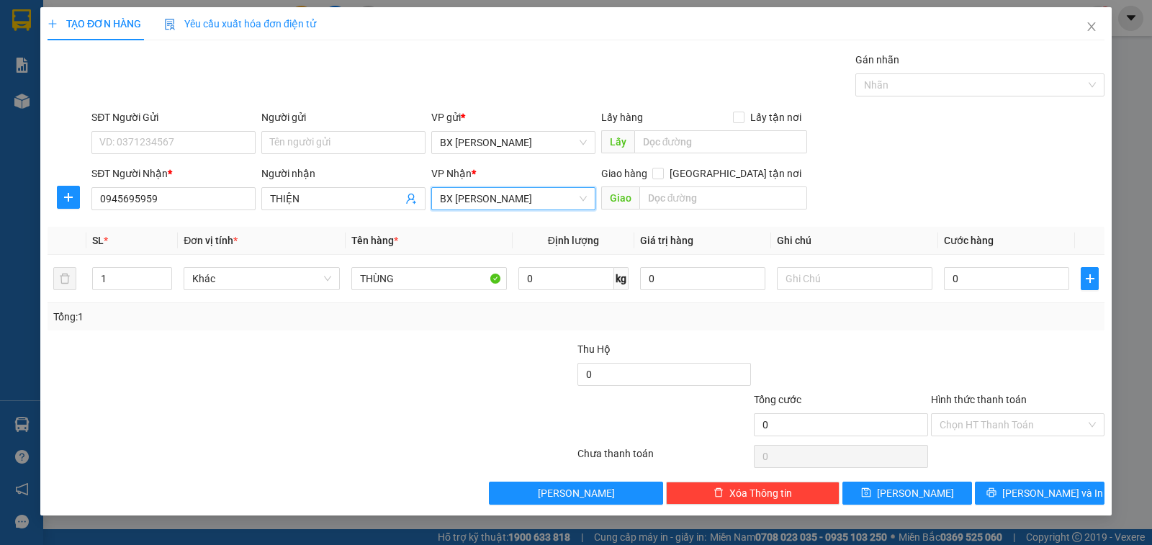
click at [526, 196] on span "BX [PERSON_NAME]" at bounding box center [513, 199] width 147 height 22
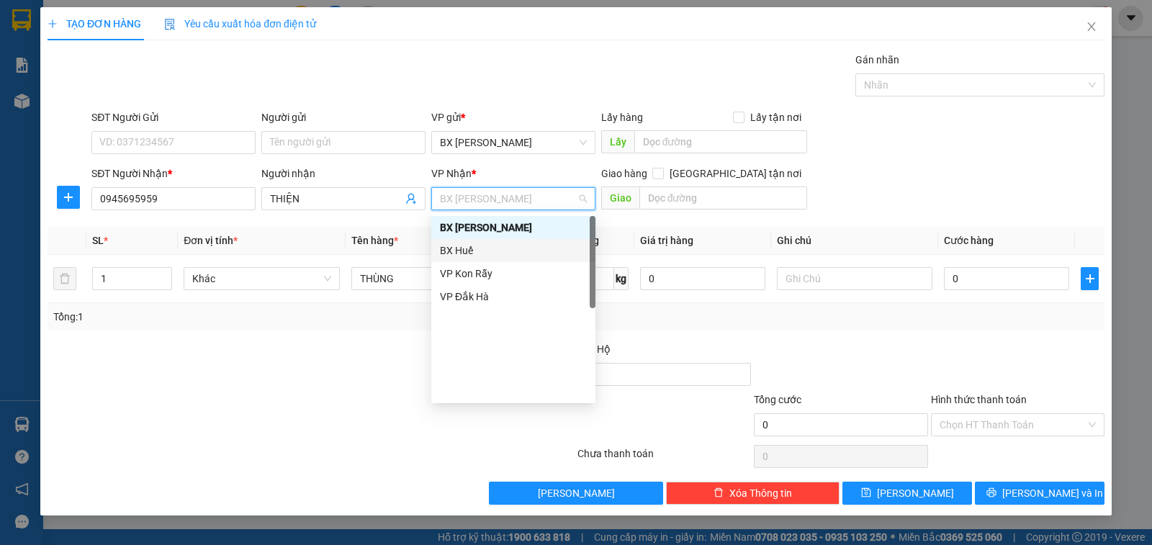
scroll to position [0, 0]
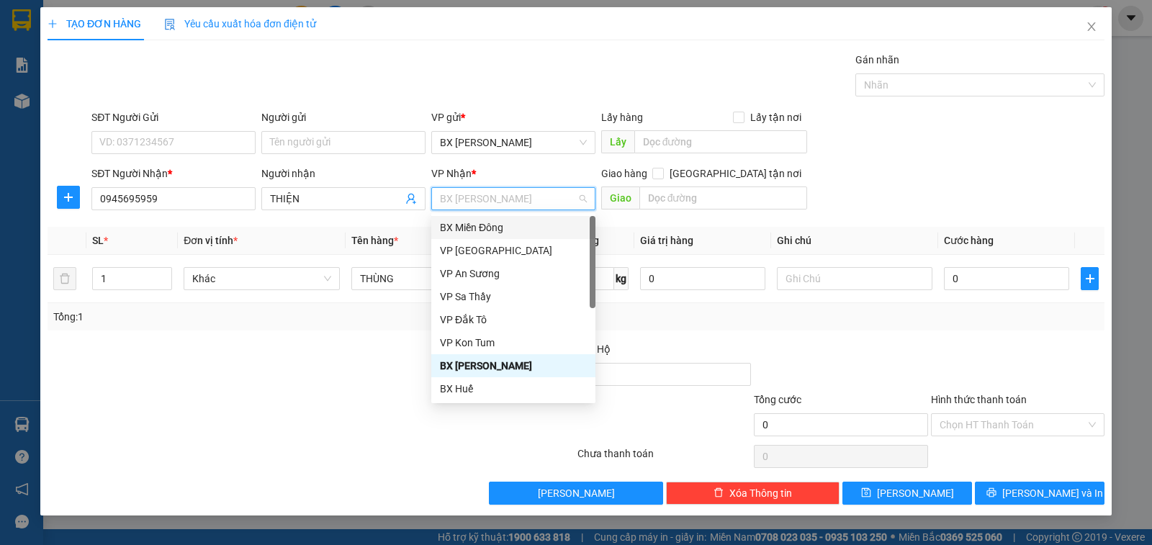
click at [523, 225] on div "BX Miền Đông" at bounding box center [513, 228] width 147 height 16
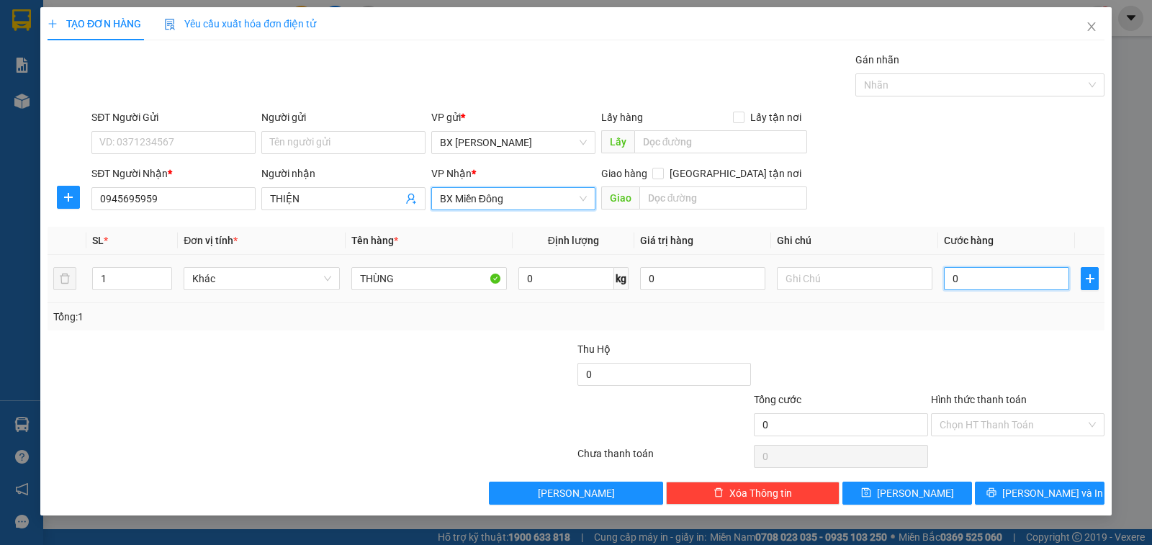
click at [953, 281] on input "0" at bounding box center [1006, 278] width 125 height 23
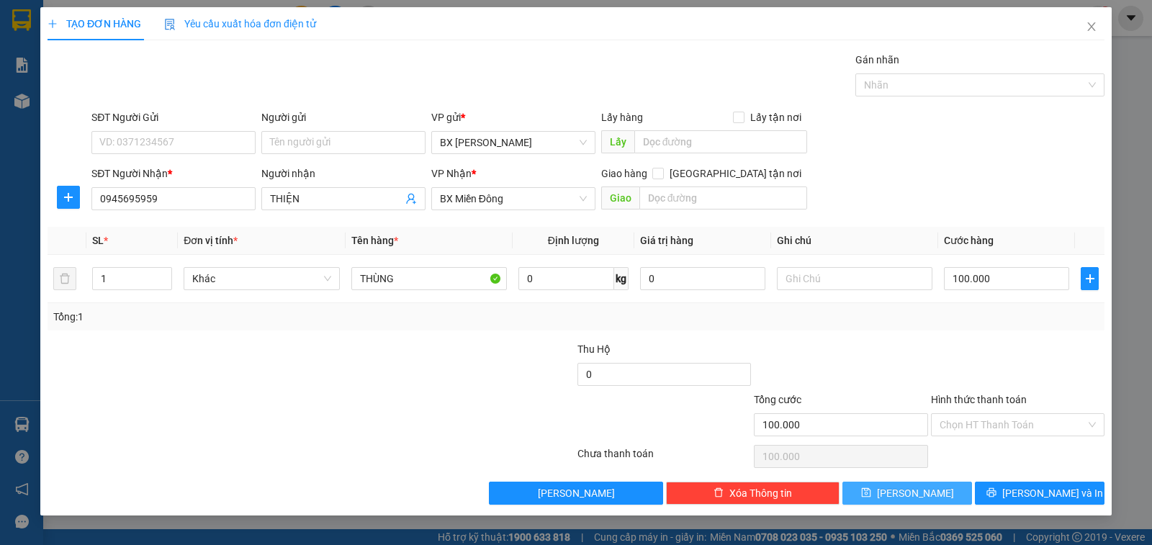
click at [933, 490] on button "[PERSON_NAME]" at bounding box center [908, 493] width 130 height 23
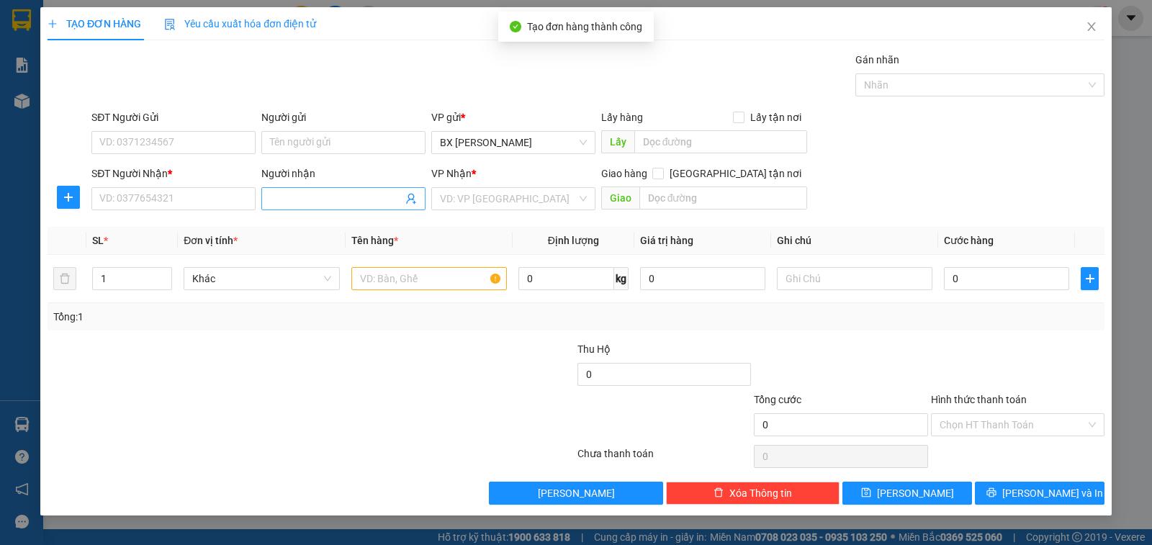
click at [339, 201] on input "Người nhận" at bounding box center [336, 199] width 133 height 16
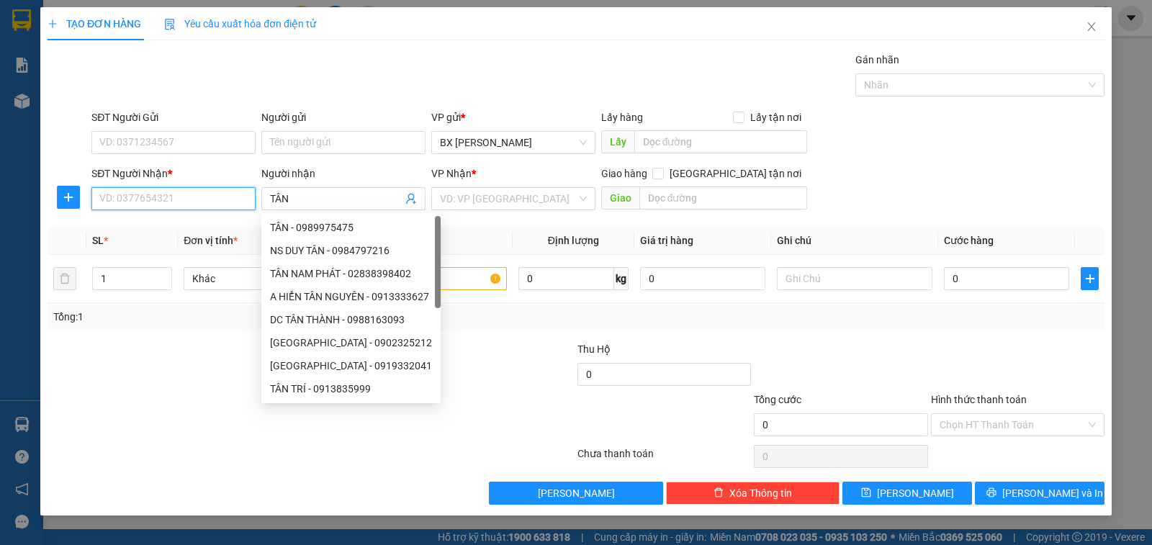
click at [230, 196] on input "SĐT Người Nhận *" at bounding box center [173, 198] width 164 height 23
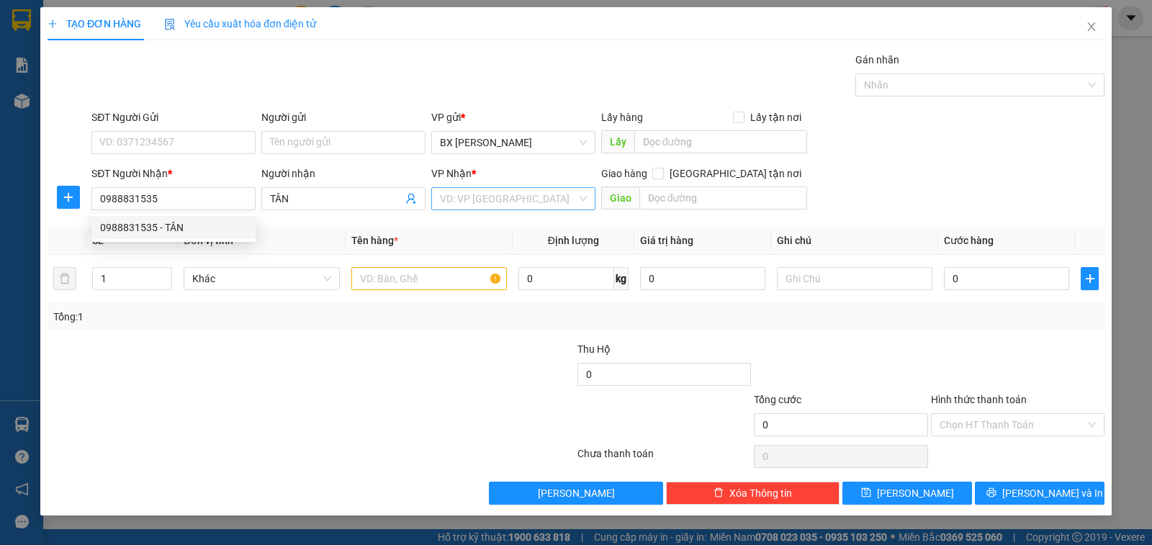
click at [482, 204] on input "search" at bounding box center [508, 199] width 137 height 22
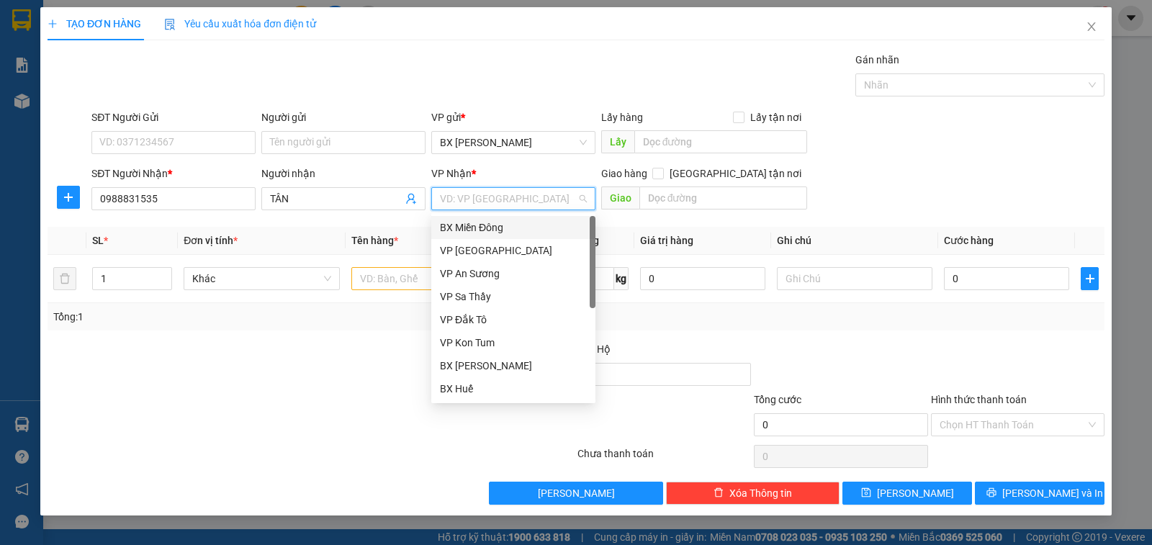
click at [482, 226] on div "BX Miền Đông" at bounding box center [513, 228] width 147 height 16
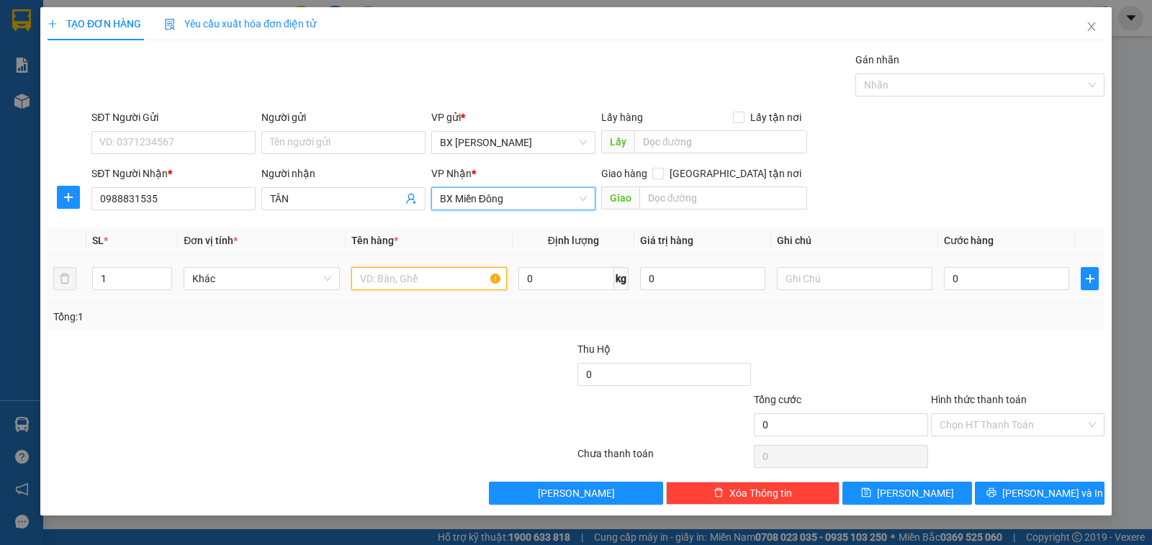
click at [418, 281] on input "text" at bounding box center [429, 278] width 156 height 23
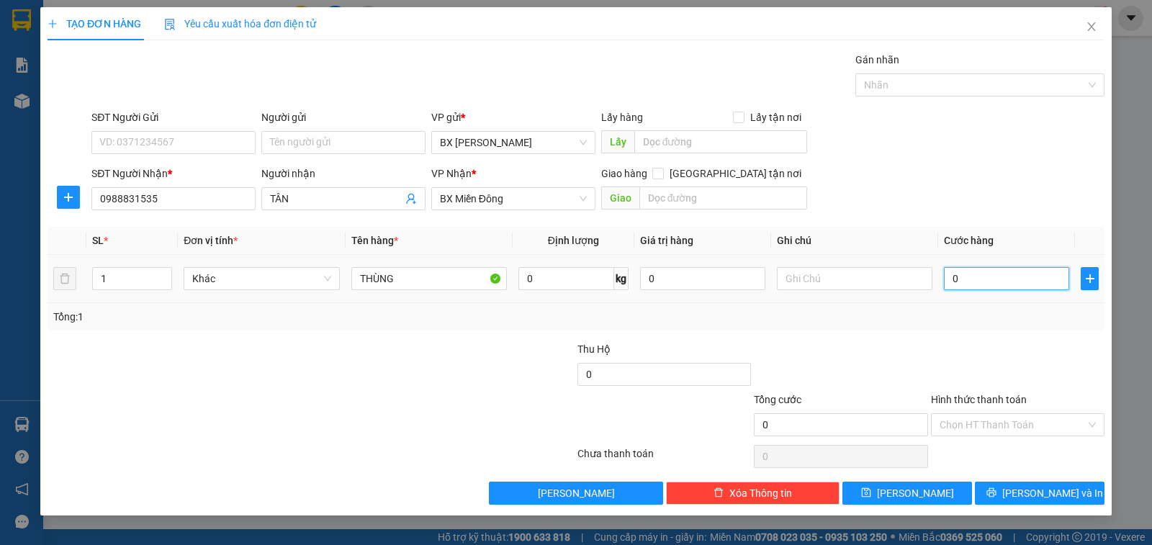
click at [988, 284] on input "0" at bounding box center [1006, 278] width 125 height 23
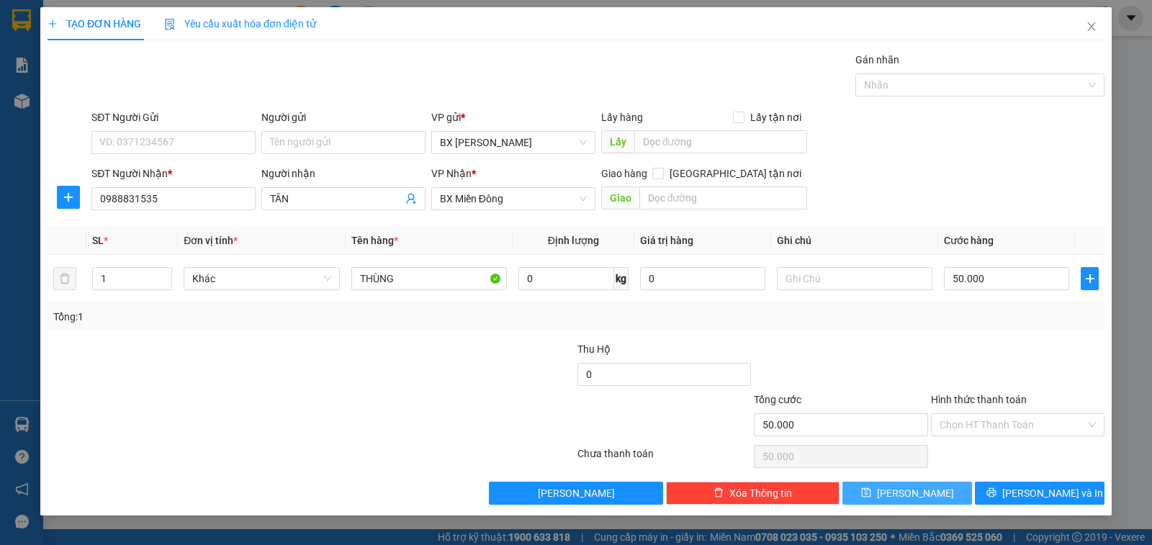
click at [923, 483] on button "[PERSON_NAME]" at bounding box center [908, 493] width 130 height 23
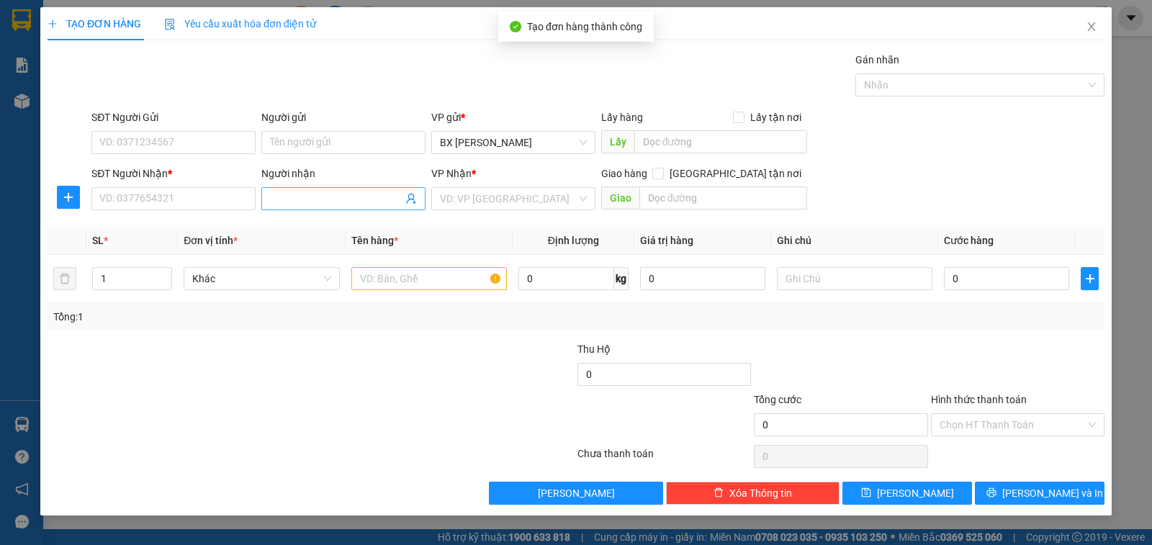
click at [382, 198] on input "Người nhận" at bounding box center [336, 199] width 133 height 16
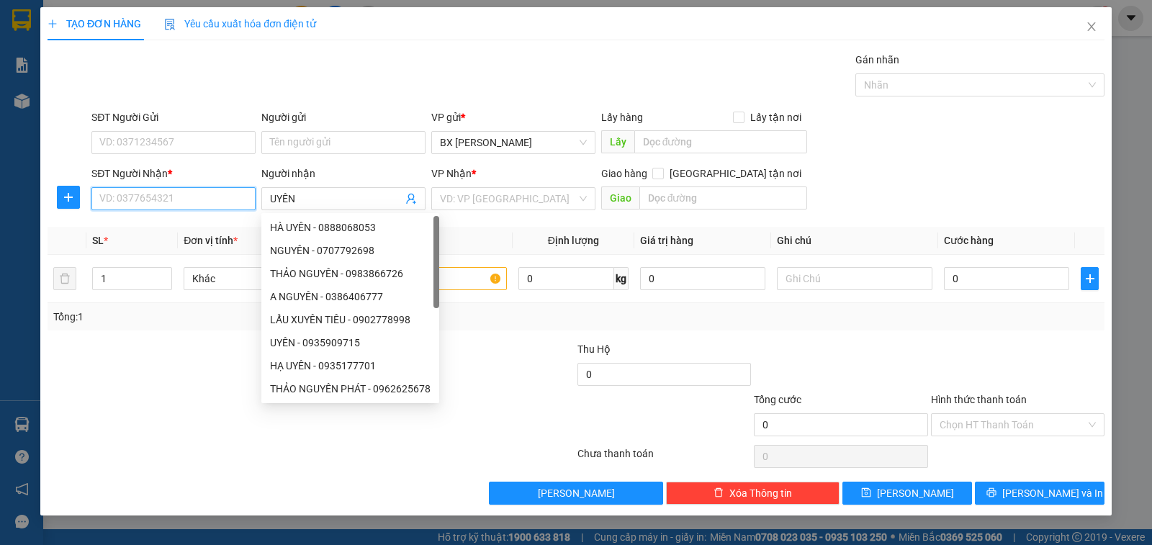
click at [206, 205] on input "SĐT Người Nhận *" at bounding box center [173, 198] width 164 height 23
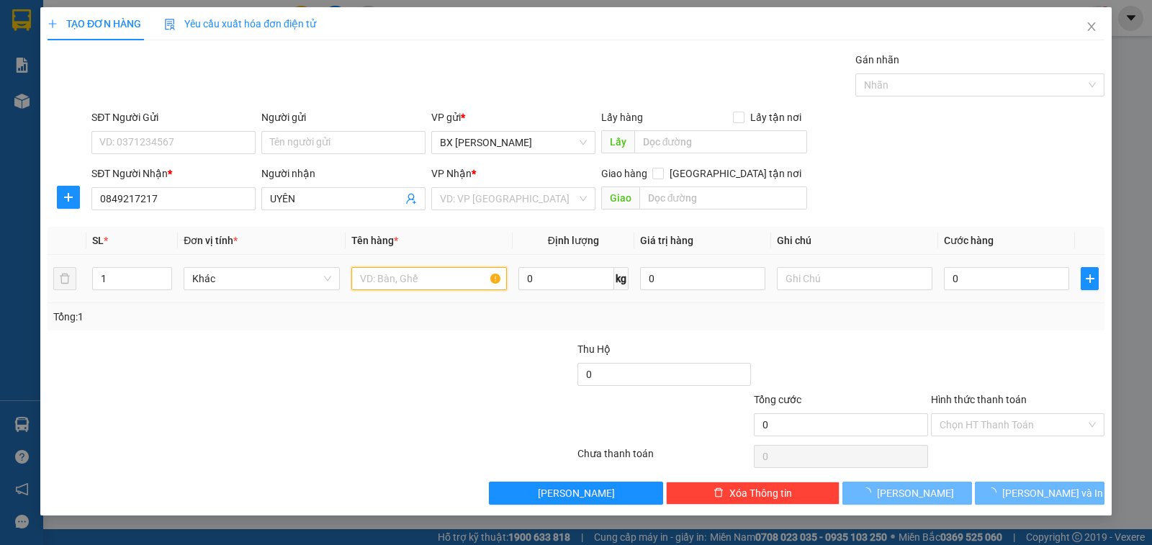
click at [436, 285] on input "text" at bounding box center [429, 278] width 156 height 23
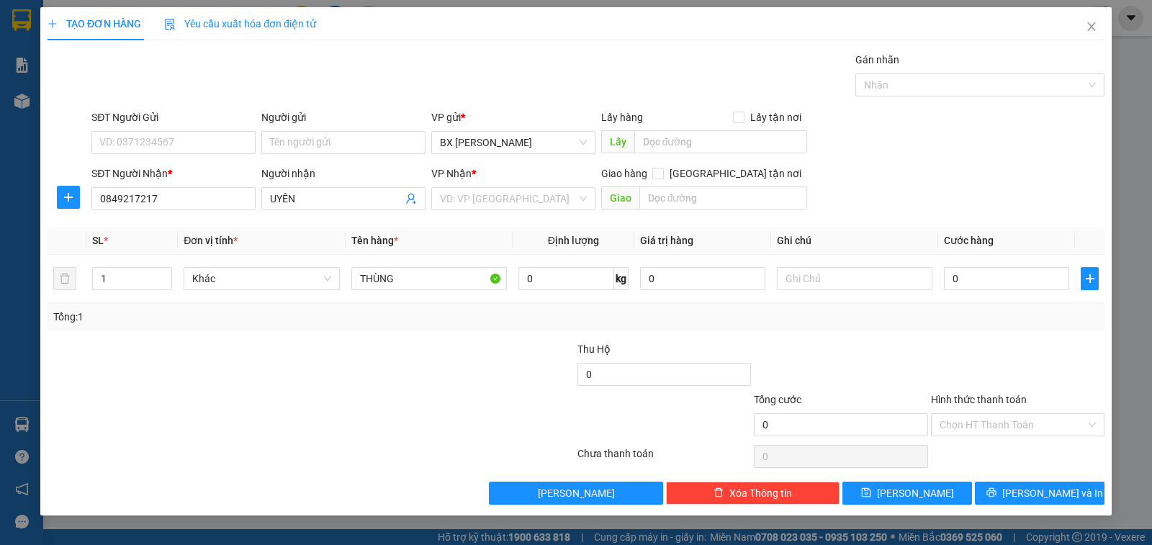
click at [501, 184] on div "VP Nhận *" at bounding box center [513, 177] width 164 height 22
click at [493, 200] on input "search" at bounding box center [508, 199] width 137 height 22
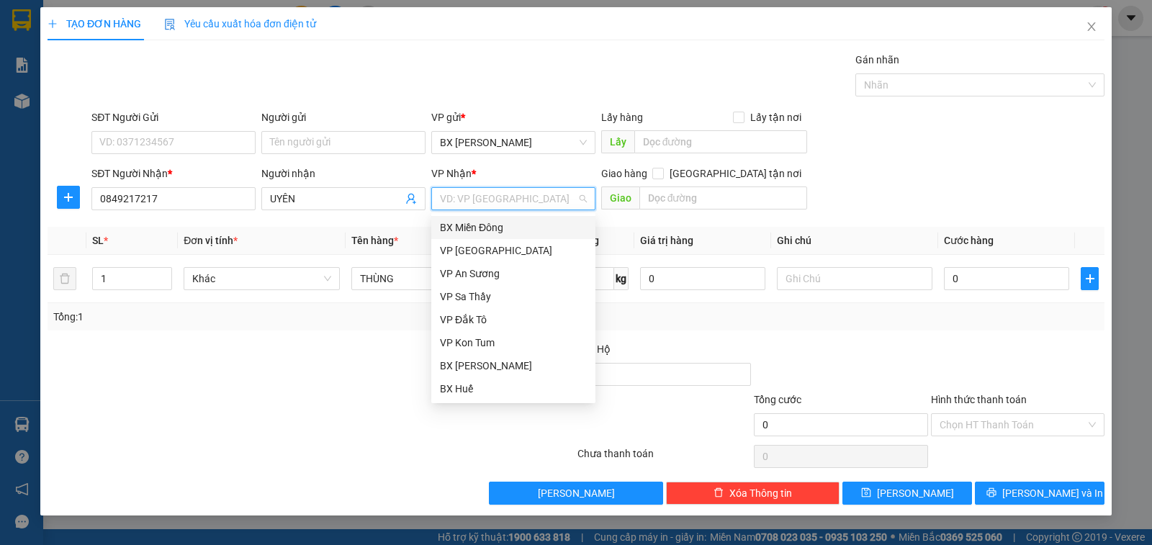
click at [480, 227] on div "BX Miền Đông" at bounding box center [513, 228] width 147 height 16
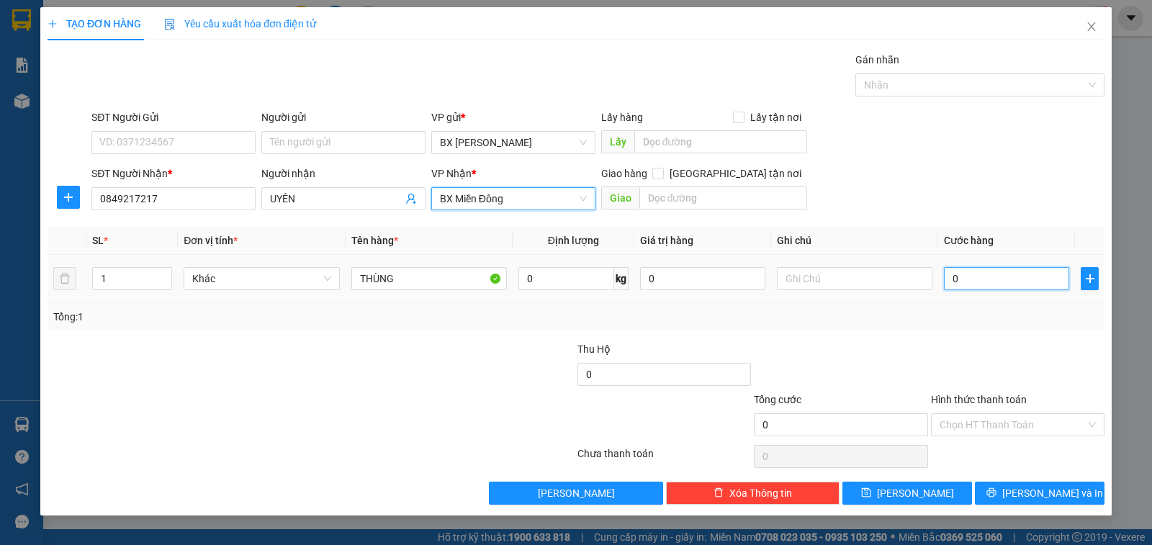
click at [951, 286] on input "0" at bounding box center [1006, 278] width 125 height 23
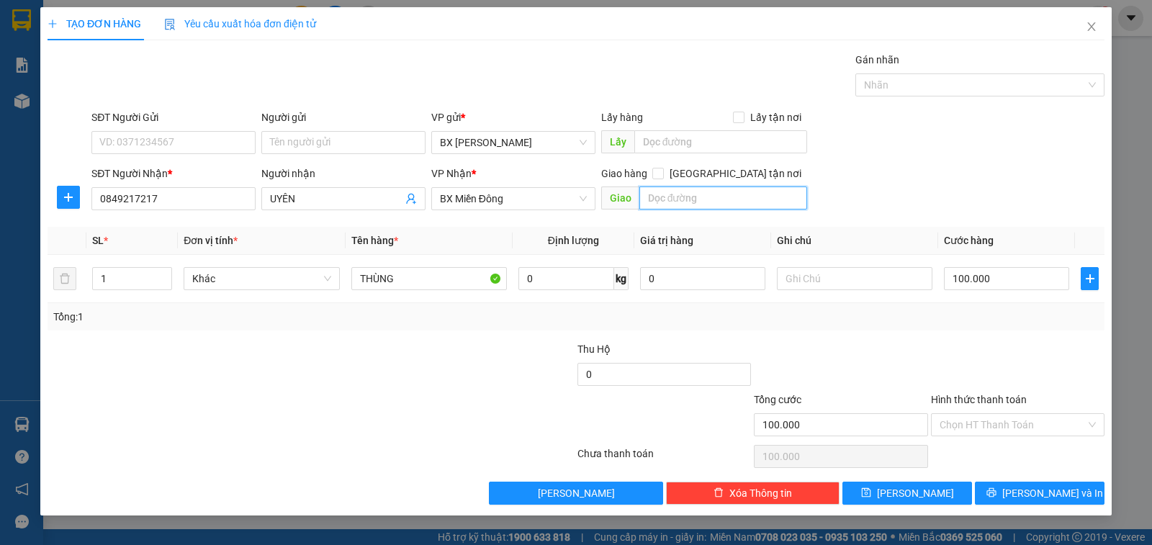
click at [776, 204] on input "text" at bounding box center [724, 198] width 169 height 23
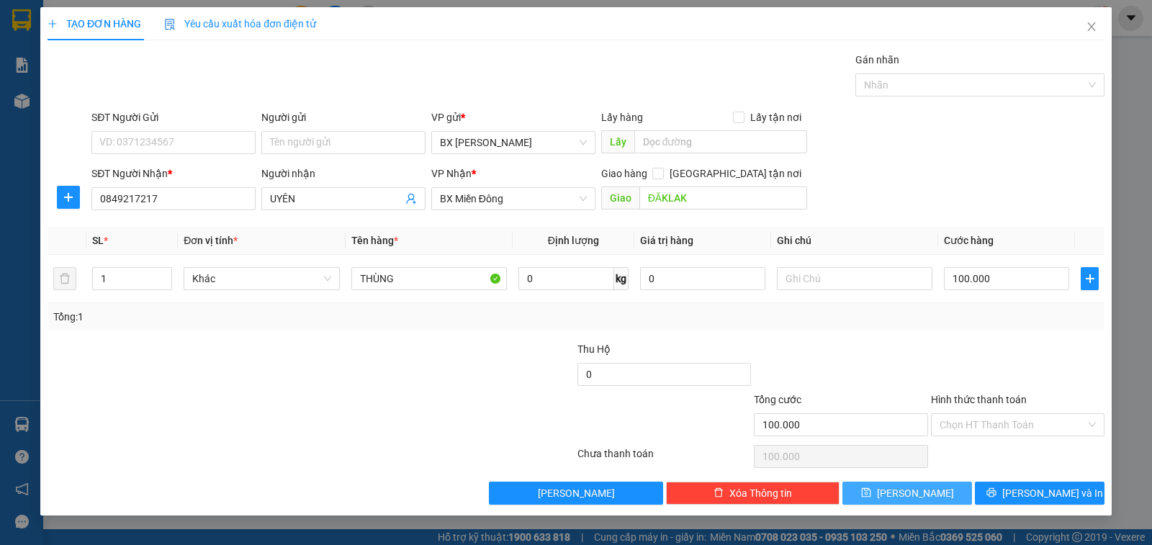
drag, startPoint x: 869, startPoint y: 491, endPoint x: 856, endPoint y: 478, distance: 18.3
click at [869, 491] on button "[PERSON_NAME]" at bounding box center [908, 493] width 130 height 23
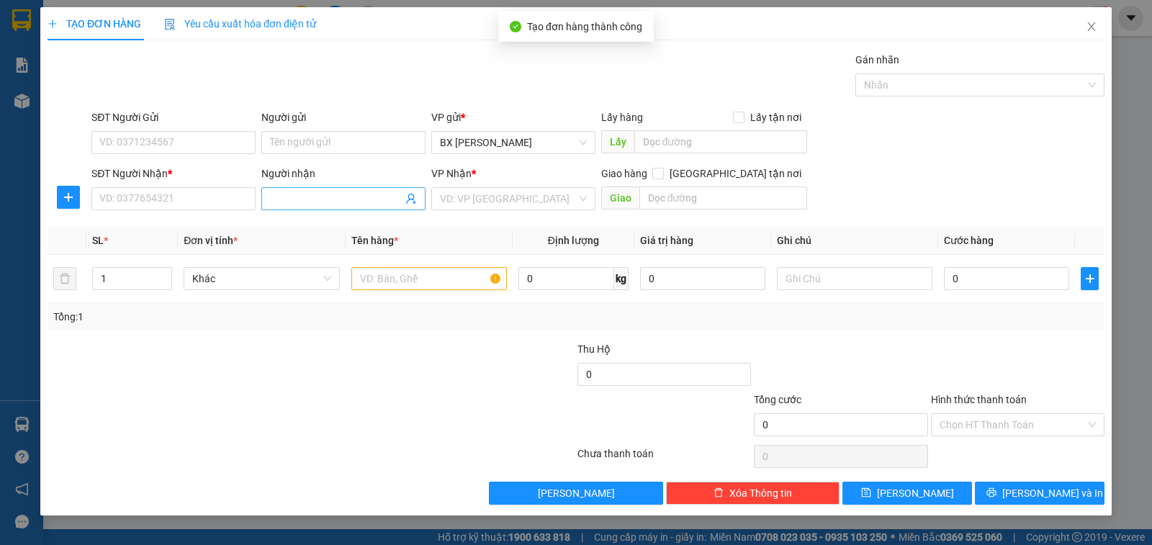
click at [331, 204] on input "Người nhận" at bounding box center [336, 199] width 133 height 16
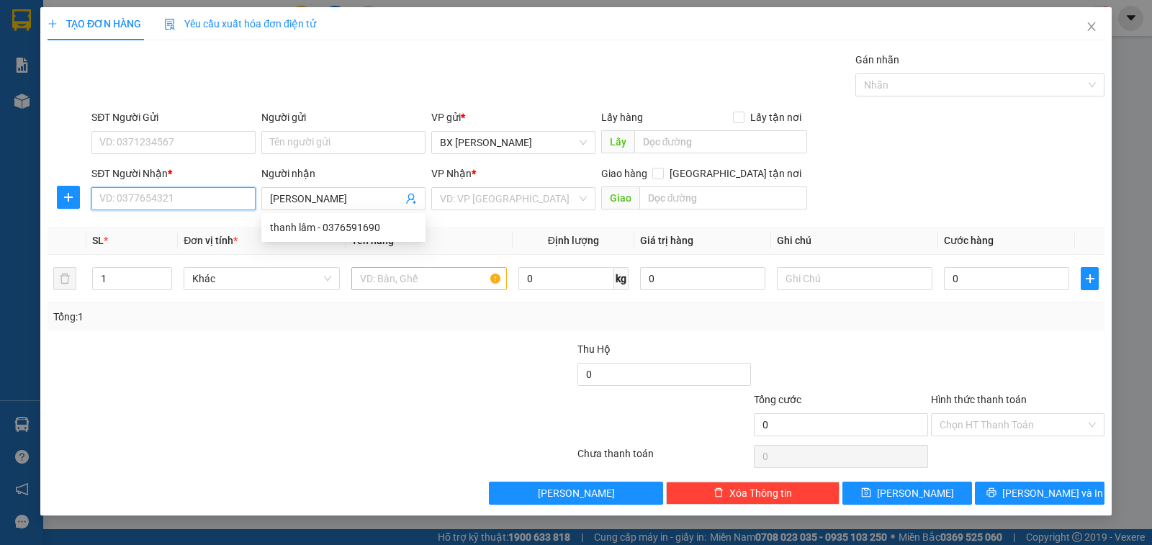
click at [220, 206] on input "SĐT Người Nhận *" at bounding box center [173, 198] width 164 height 23
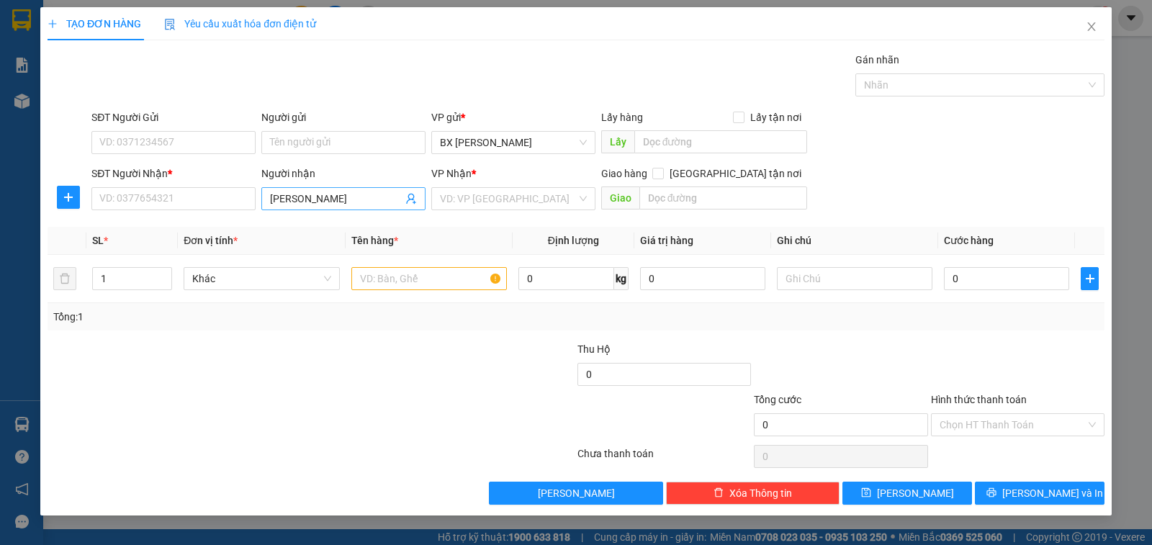
click at [369, 201] on input "[PERSON_NAME]" at bounding box center [336, 199] width 133 height 16
click at [346, 233] on div "thanh lâm - 0376591690" at bounding box center [343, 228] width 147 height 16
click at [484, 195] on input "search" at bounding box center [508, 199] width 137 height 22
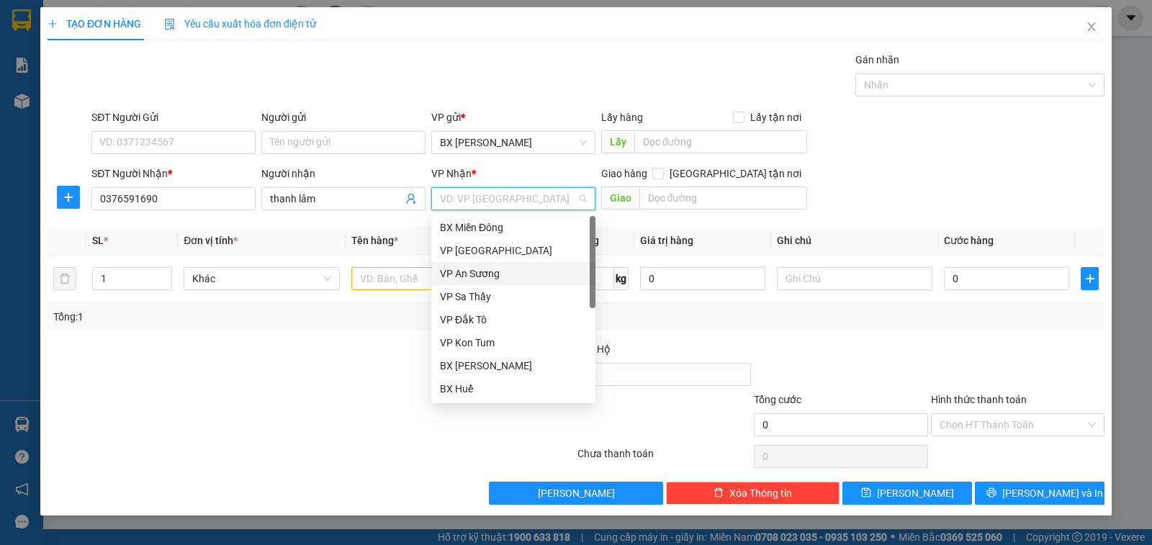
click at [490, 269] on div "VP An Sương" at bounding box center [513, 274] width 147 height 16
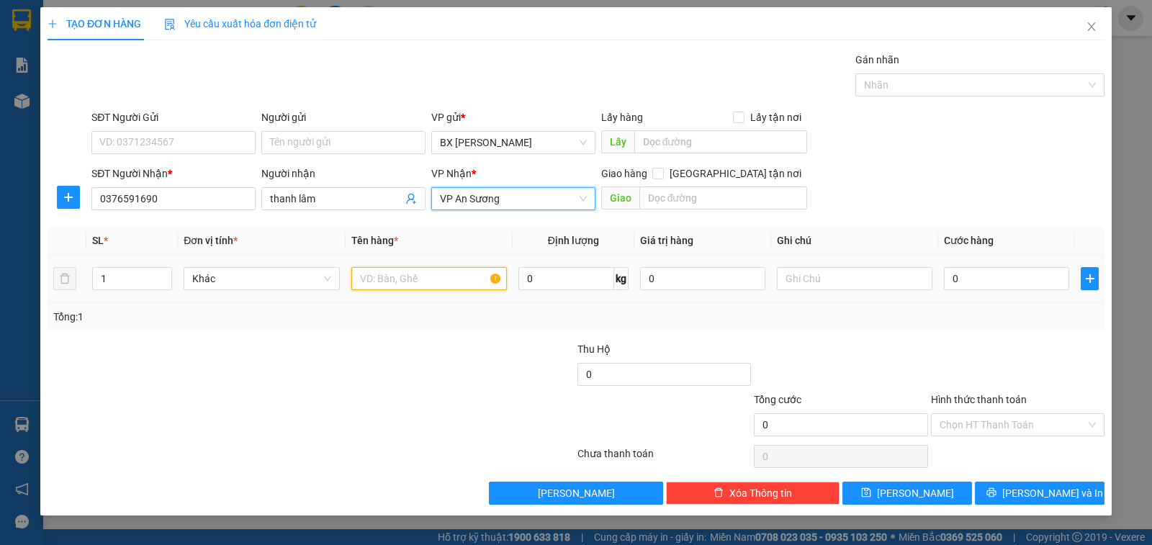
click at [433, 288] on input "text" at bounding box center [429, 278] width 156 height 23
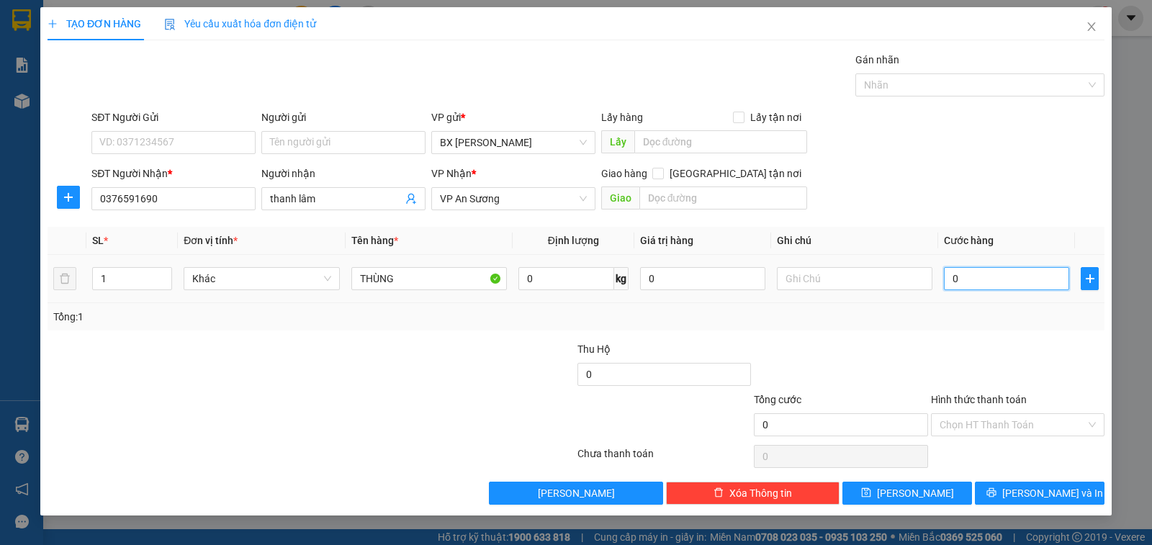
click at [956, 279] on input "0" at bounding box center [1006, 278] width 125 height 23
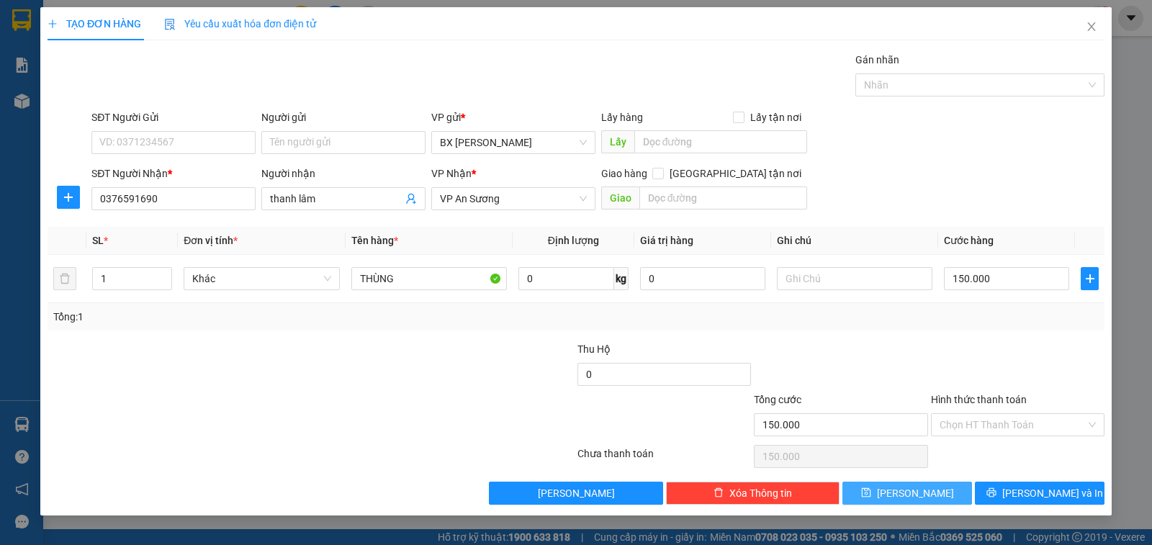
click at [908, 489] on span "[PERSON_NAME]" at bounding box center [915, 493] width 77 height 16
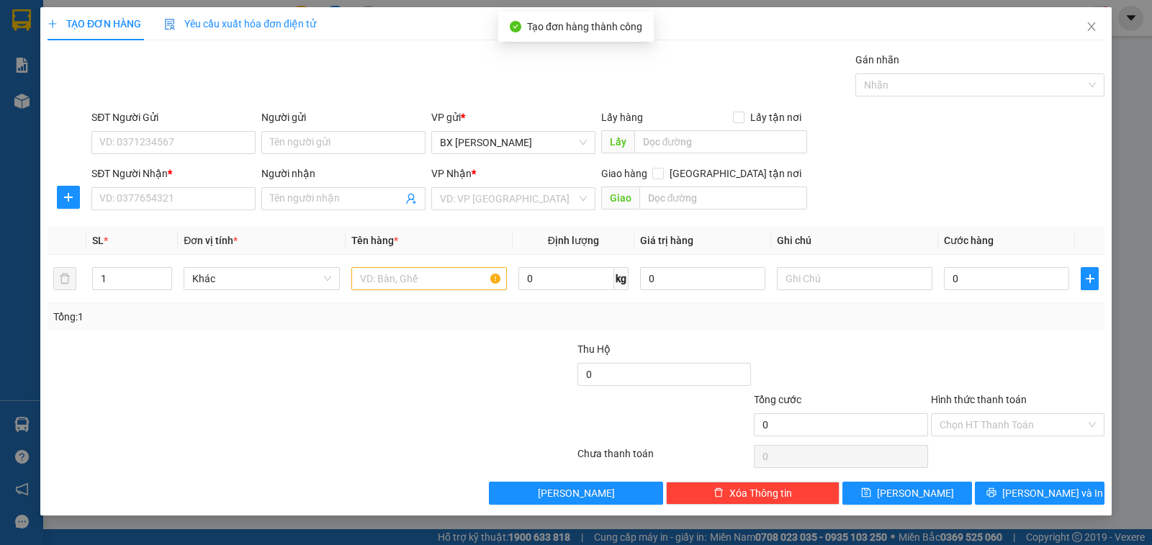
click at [21, 29] on div "TẠO ĐƠN HÀNG Yêu cầu xuất hóa đơn điện tử Transit Pickup Surcharge Ids Transit …" at bounding box center [576, 272] width 1152 height 545
click at [19, 22] on div "TẠO ĐƠN HÀNG Yêu cầu xuất hóa đơn điện tử Transit Pickup Surcharge Ids Transit …" at bounding box center [576, 272] width 1152 height 545
click at [17, 18] on div "TẠO ĐƠN HÀNG Yêu cầu xuất hóa đơn điện tử Transit Pickup Surcharge Ids Transit …" at bounding box center [576, 272] width 1152 height 545
click at [1089, 29] on icon "close" at bounding box center [1092, 27] width 12 height 12
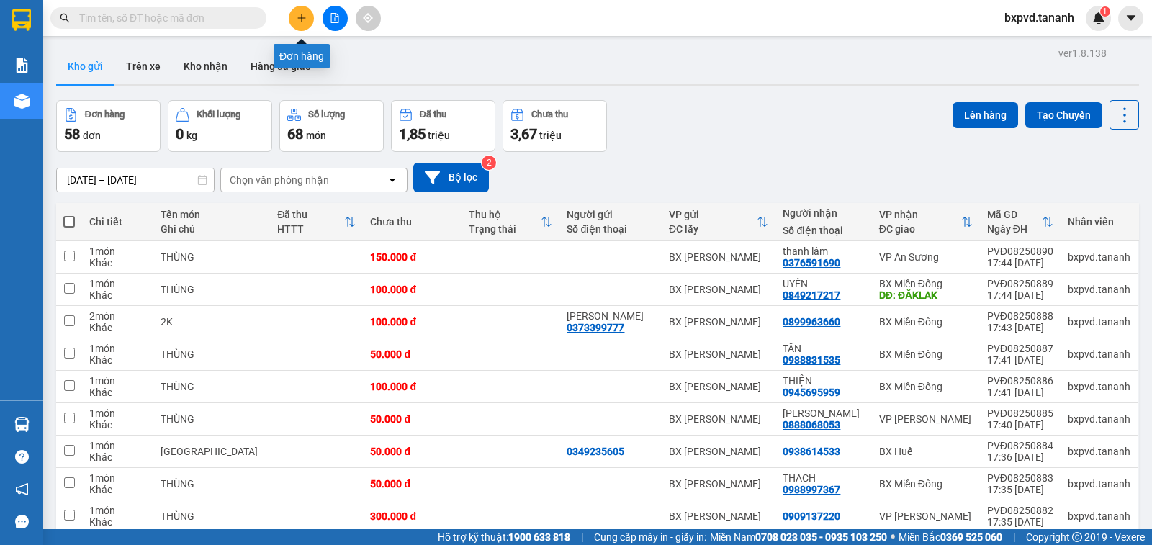
click at [303, 24] on button at bounding box center [301, 18] width 25 height 25
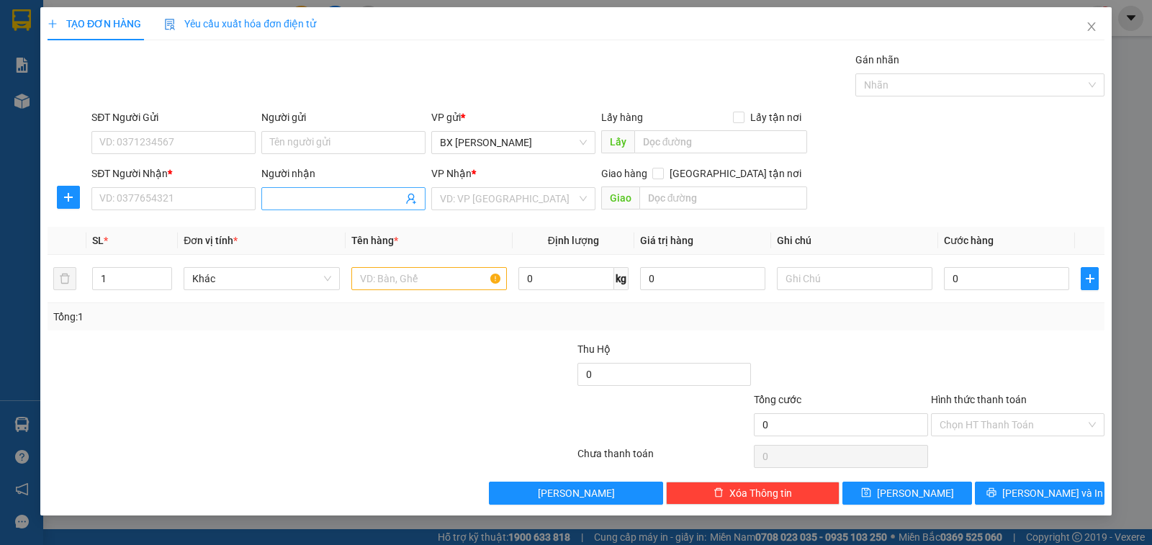
click at [292, 205] on input "Người nhận" at bounding box center [336, 199] width 133 height 16
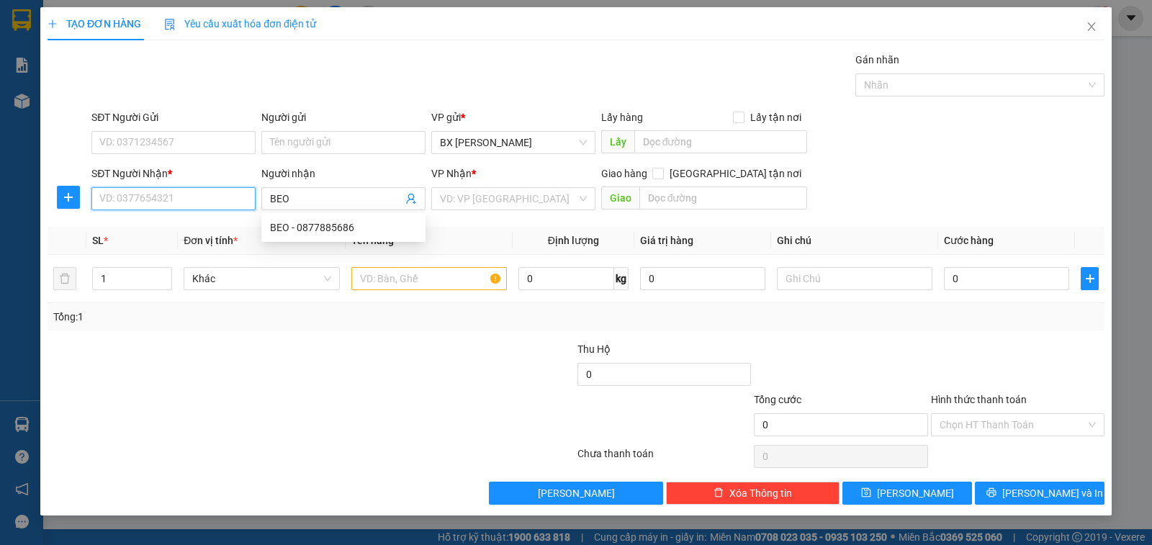
click at [127, 194] on input "SĐT Người Nhận *" at bounding box center [173, 198] width 164 height 23
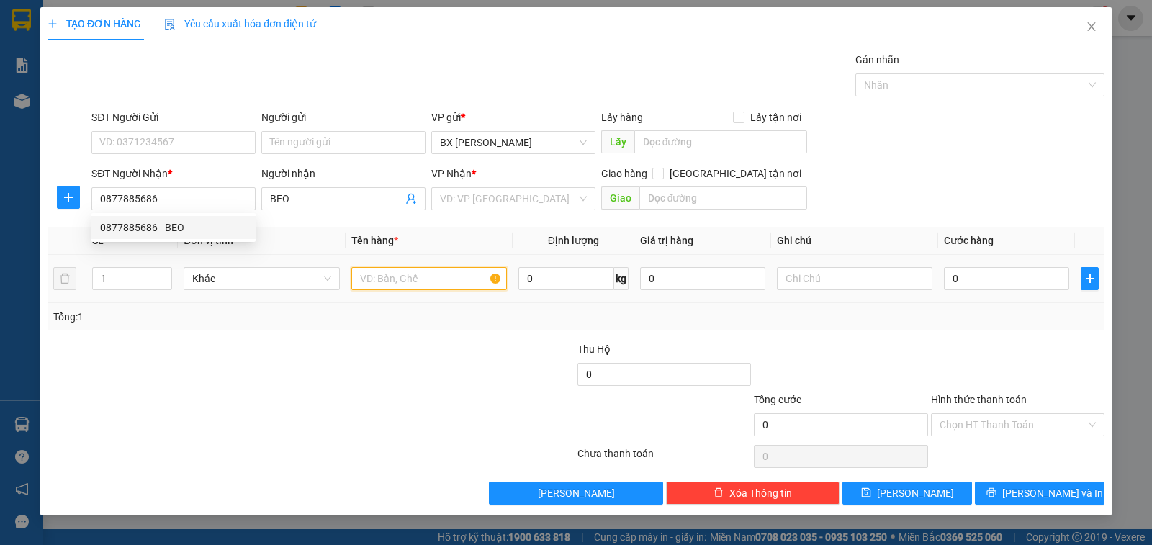
click at [409, 272] on input "text" at bounding box center [429, 278] width 156 height 23
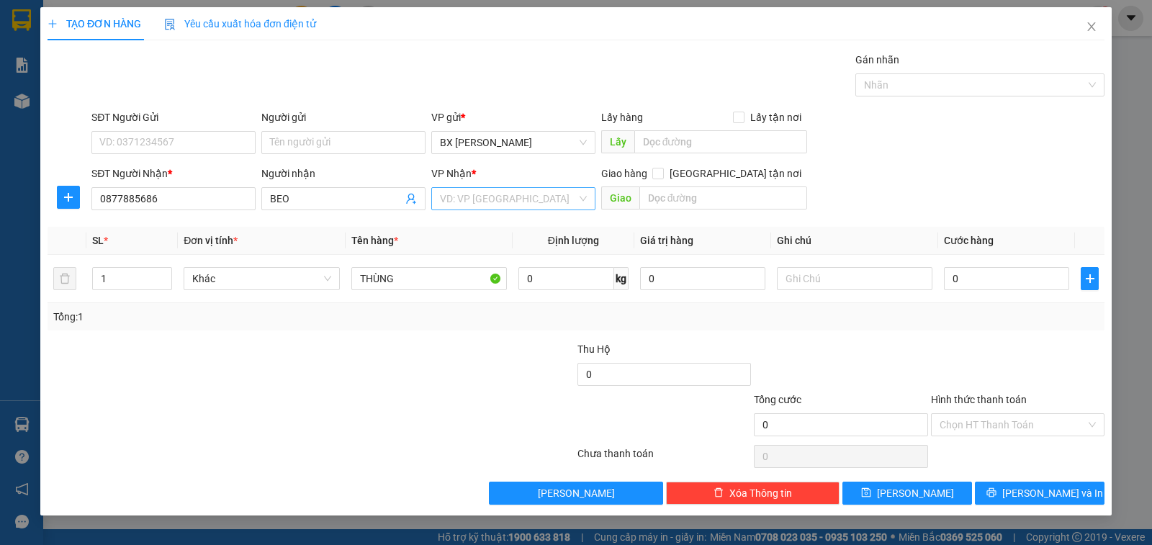
click at [460, 189] on input "search" at bounding box center [508, 199] width 137 height 22
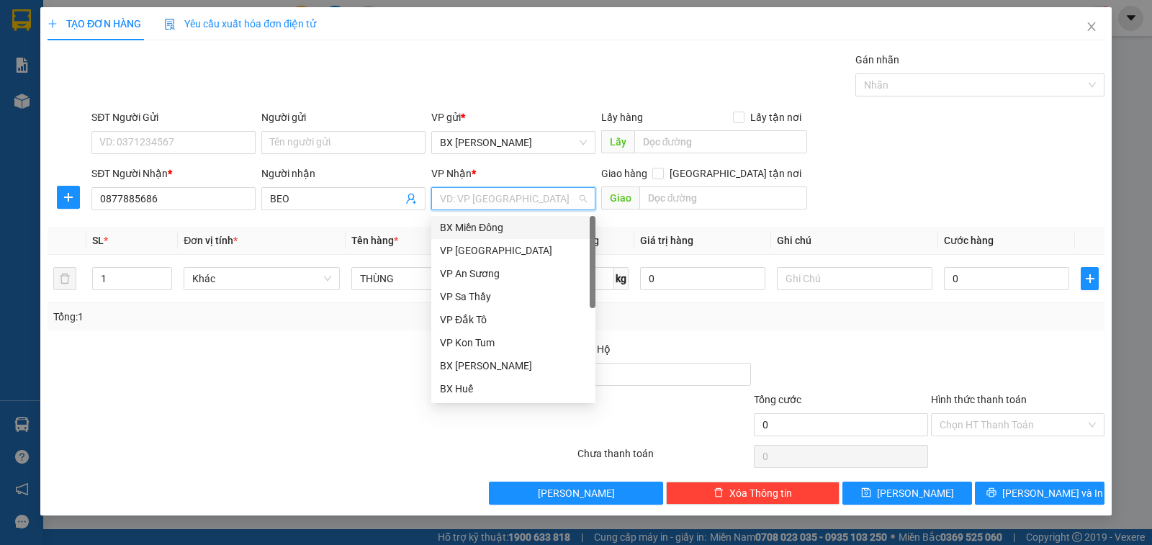
click at [486, 220] on div "BX Miền Đông" at bounding box center [513, 228] width 147 height 16
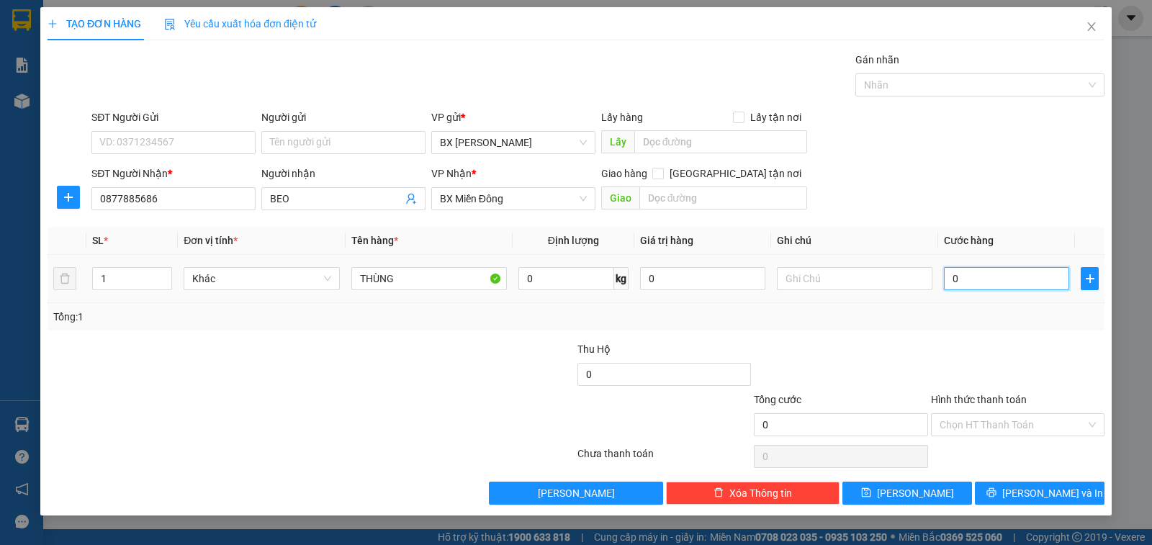
click at [982, 285] on input "0" at bounding box center [1006, 278] width 125 height 23
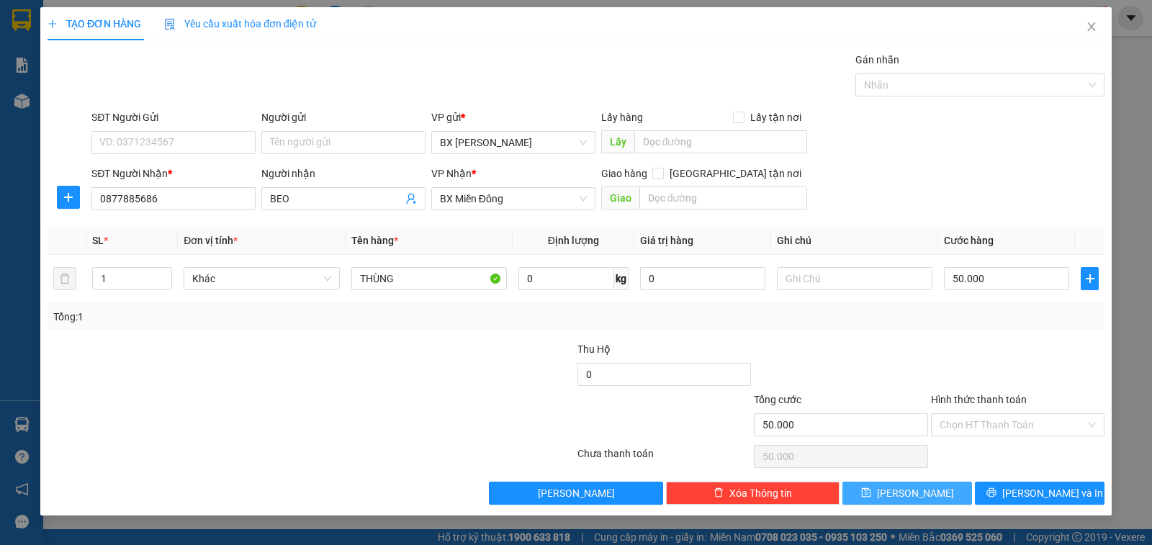
click at [938, 493] on button "[PERSON_NAME]" at bounding box center [908, 493] width 130 height 23
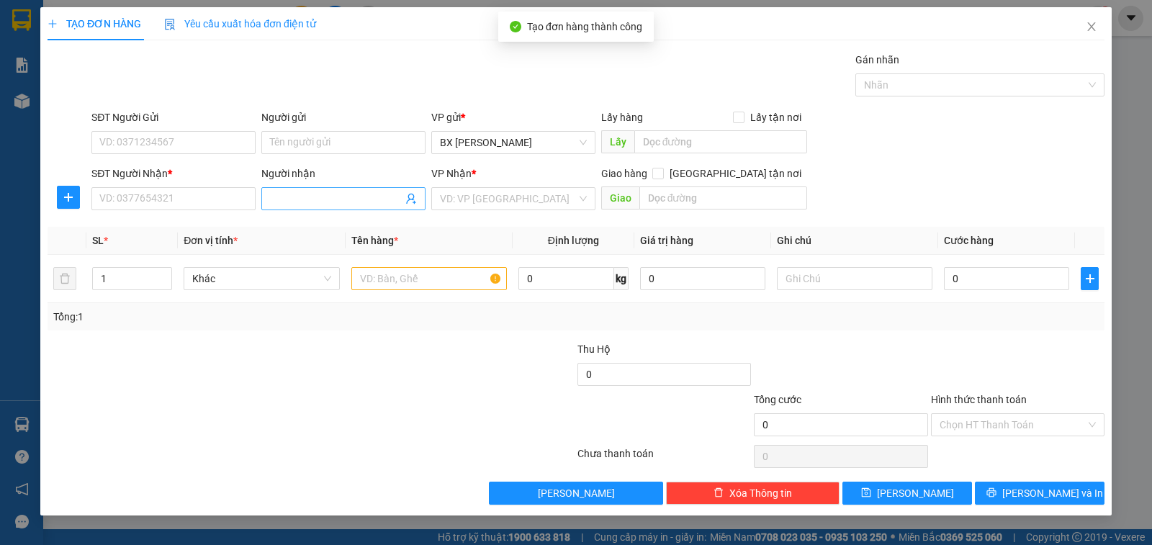
click at [310, 202] on input "Người nhận" at bounding box center [336, 199] width 133 height 16
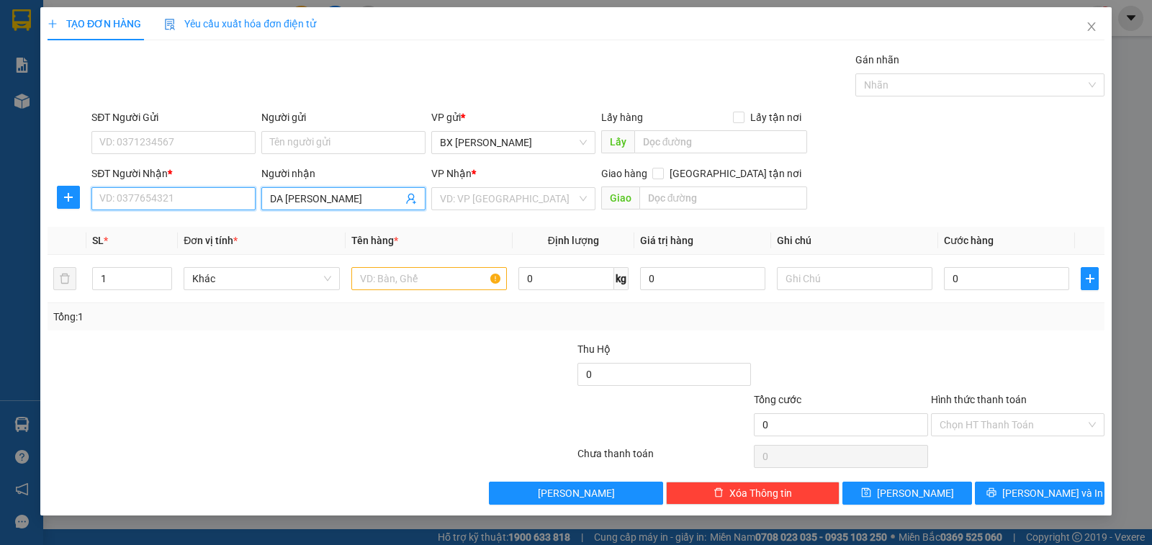
drag, startPoint x: 215, startPoint y: 197, endPoint x: 258, endPoint y: 186, distance: 44.0
click at [218, 197] on input "SĐT Người Nhận *" at bounding box center [173, 198] width 164 height 23
click at [194, 195] on input "SĐT Người Nhận *" at bounding box center [173, 198] width 164 height 23
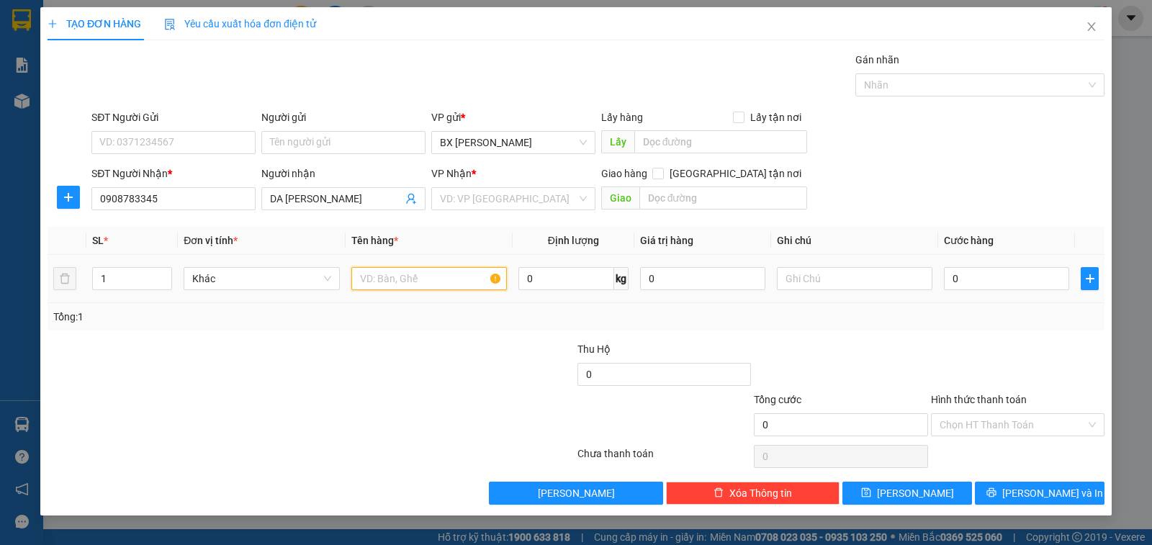
click at [401, 274] on input "text" at bounding box center [429, 278] width 156 height 23
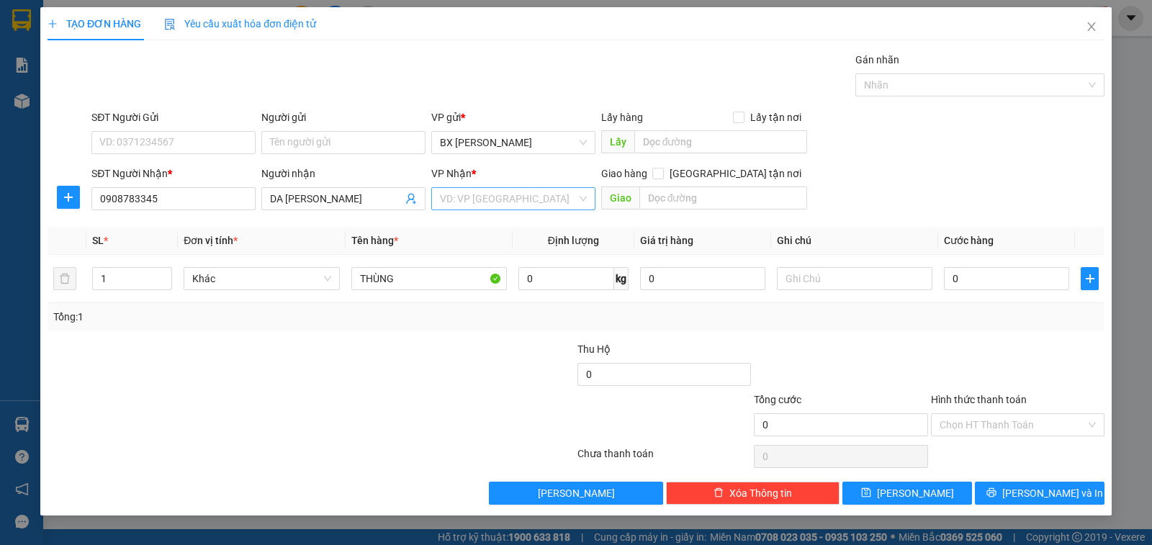
click at [472, 194] on input "search" at bounding box center [508, 199] width 137 height 22
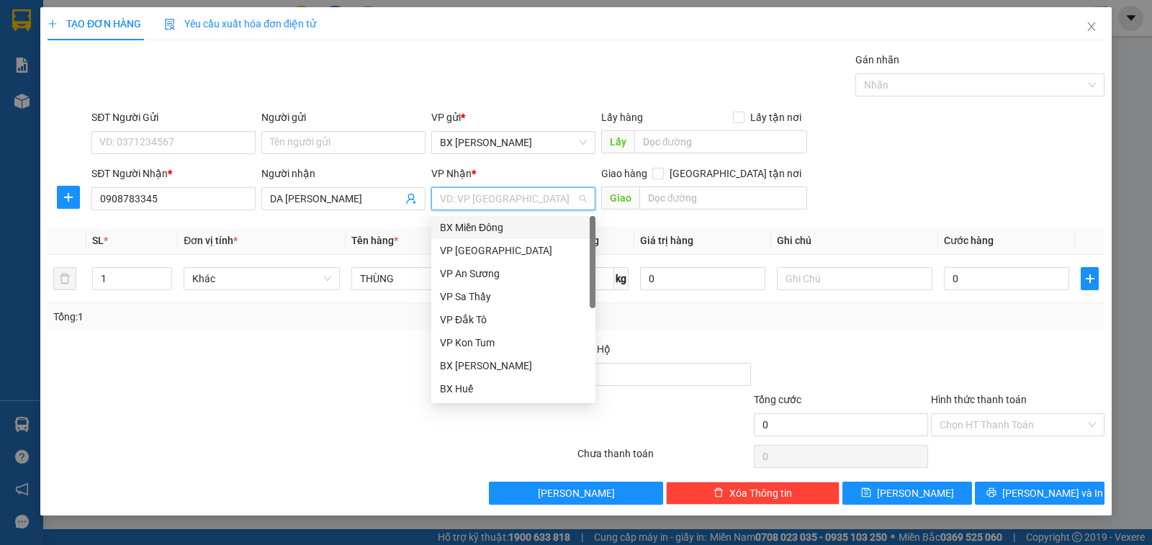
click at [493, 224] on div "BX Miền Đông" at bounding box center [513, 228] width 147 height 16
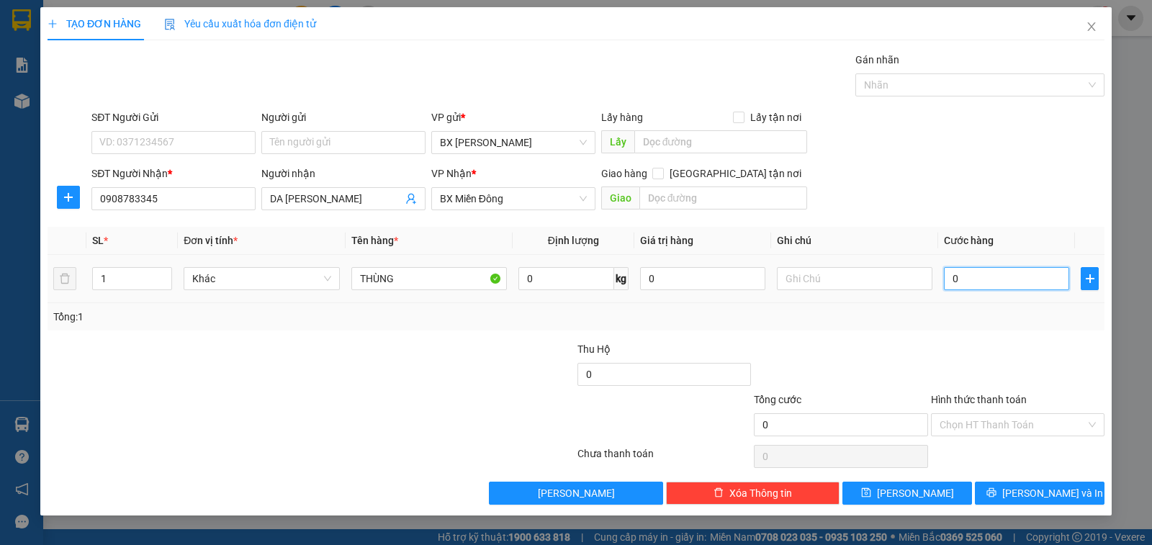
click at [983, 282] on input "0" at bounding box center [1006, 278] width 125 height 23
click at [534, 197] on span "BX Miền Đông" at bounding box center [513, 199] width 147 height 22
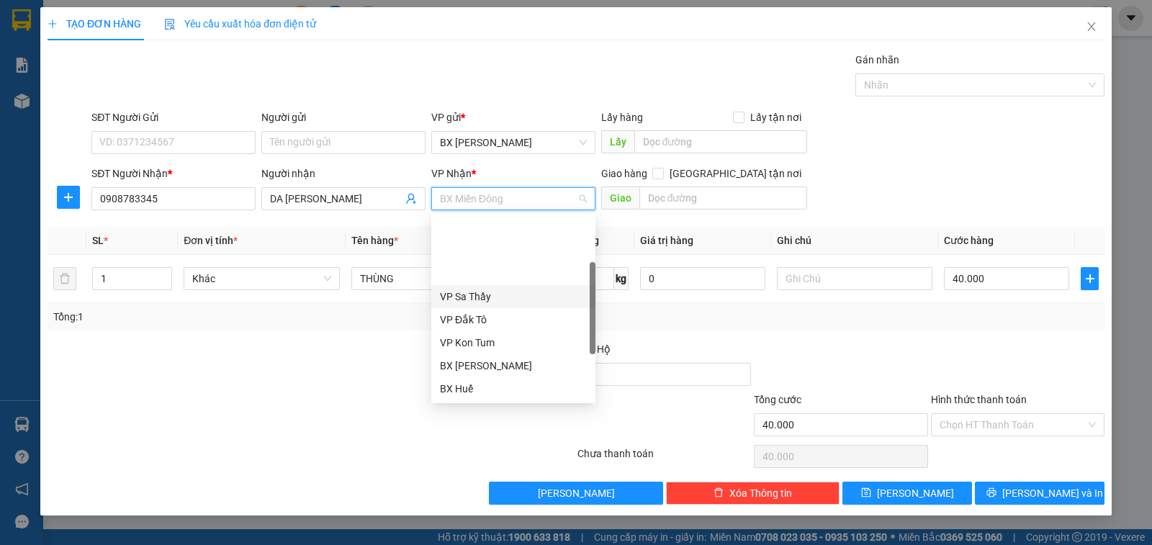
scroll to position [161, 0]
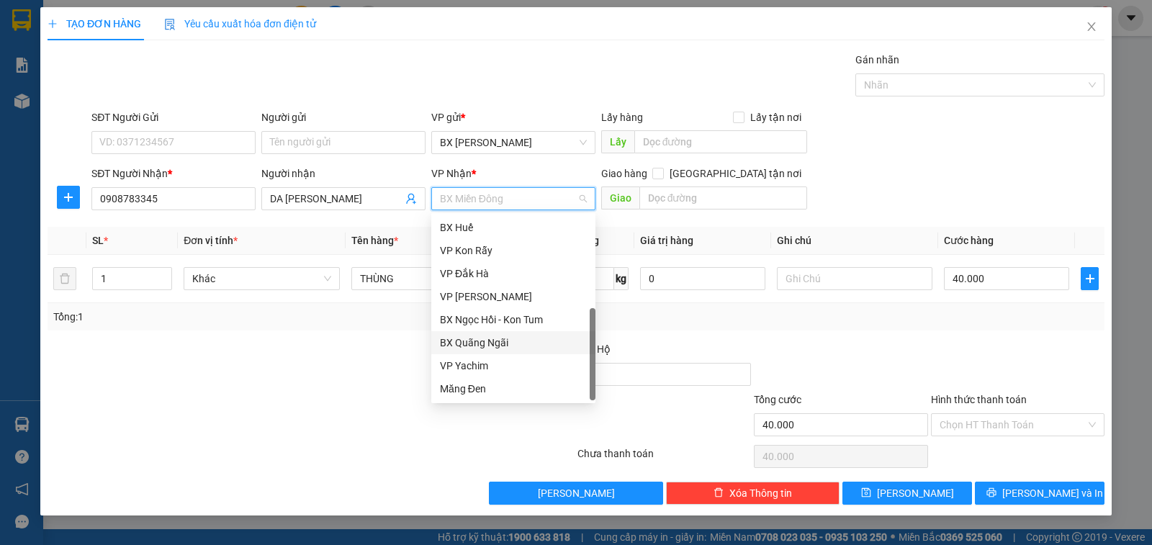
click at [523, 340] on div "BX Quãng Ngãi" at bounding box center [513, 343] width 147 height 16
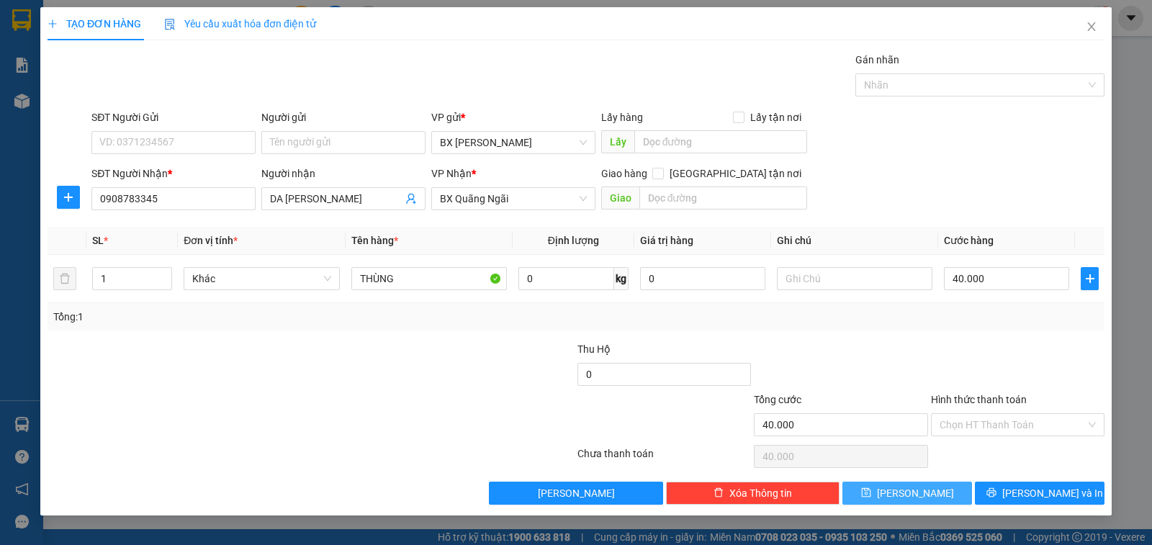
click at [946, 496] on button "[PERSON_NAME]" at bounding box center [908, 493] width 130 height 23
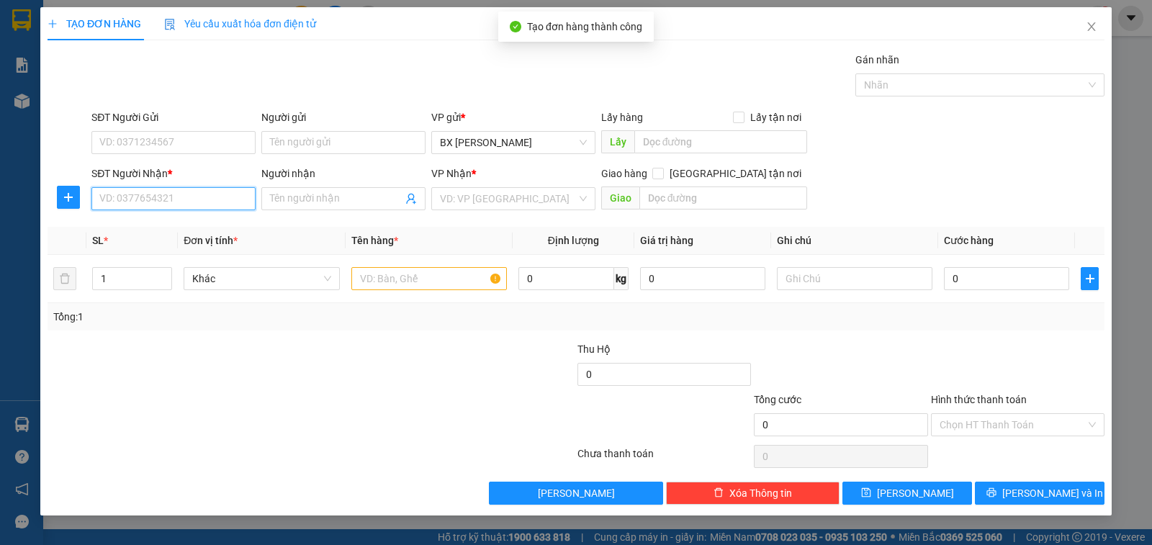
click at [230, 203] on input "SĐT Người Nhận *" at bounding box center [173, 198] width 164 height 23
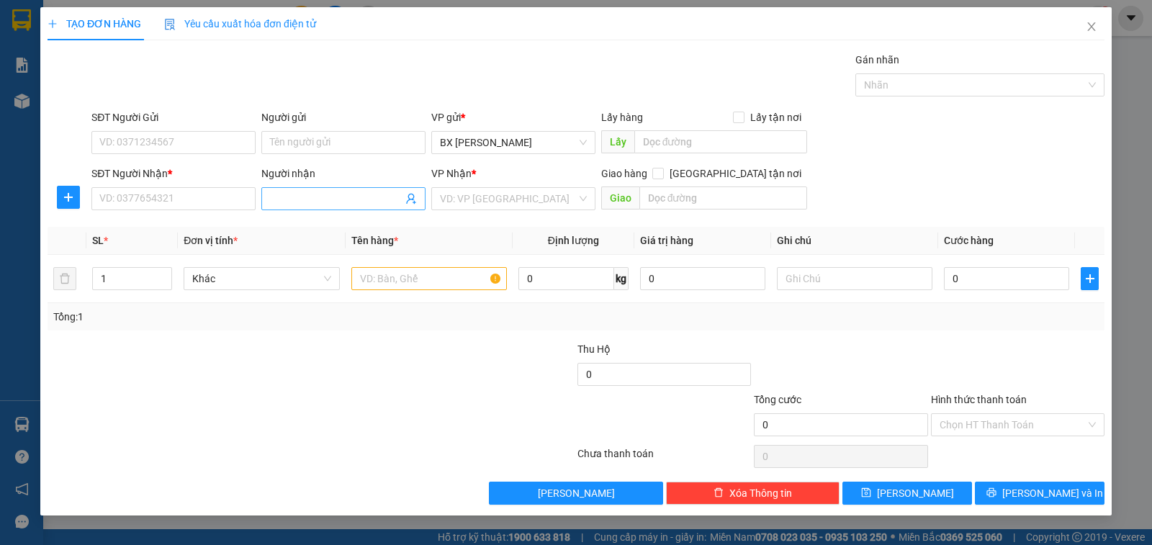
click at [278, 197] on input "Người nhận" at bounding box center [336, 199] width 133 height 16
click at [377, 232] on div "MỘNG - 0946102388" at bounding box center [343, 228] width 147 height 16
click at [426, 280] on input "text" at bounding box center [429, 278] width 156 height 23
click at [503, 199] on input "search" at bounding box center [508, 199] width 137 height 22
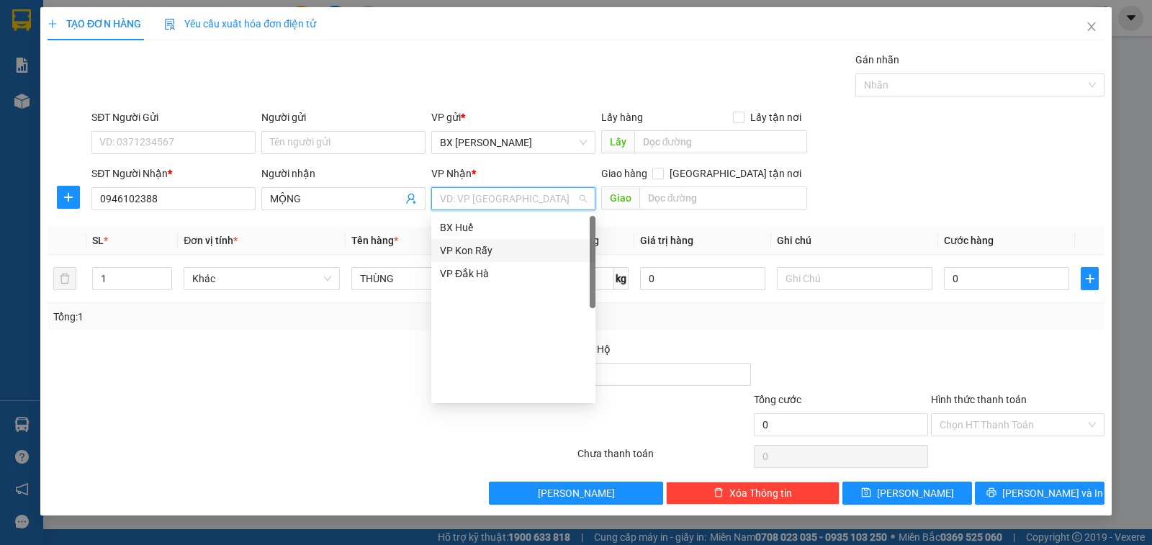
scroll to position [0, 0]
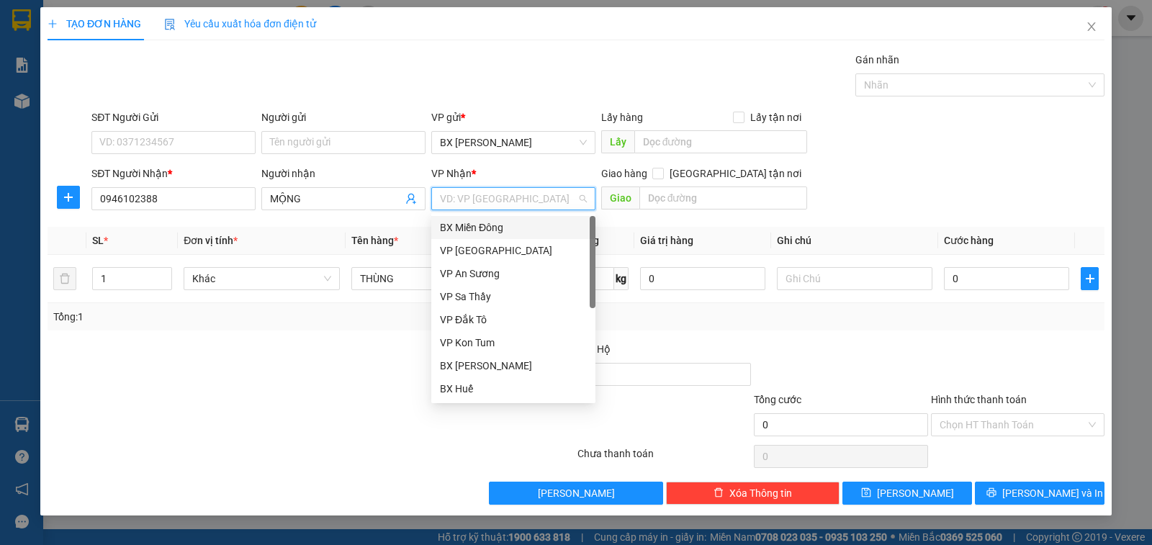
click at [539, 228] on div "BX Miền Đông" at bounding box center [513, 228] width 147 height 16
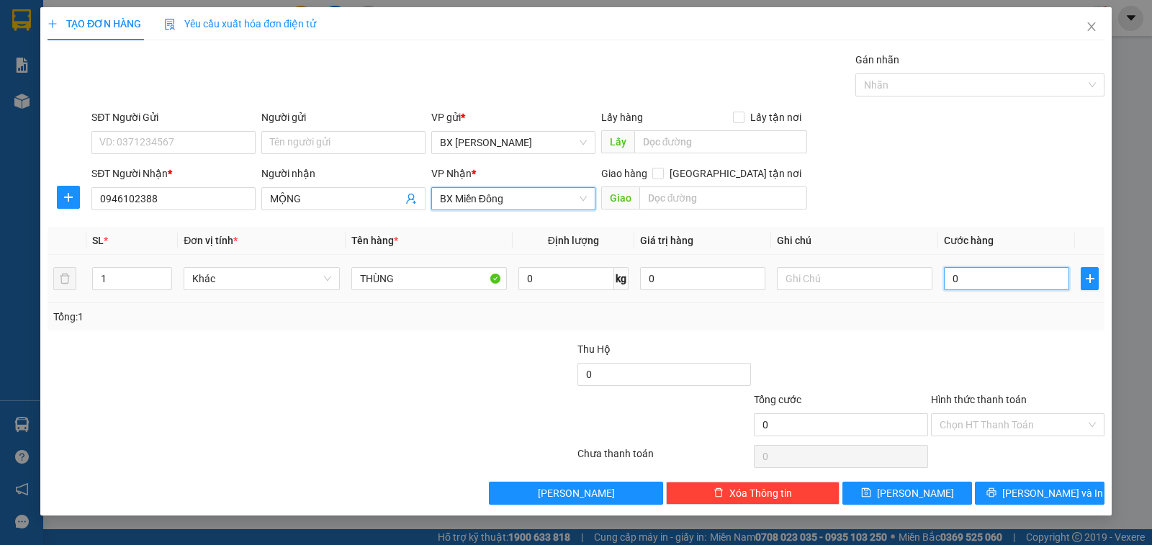
click at [959, 274] on input "0" at bounding box center [1006, 278] width 125 height 23
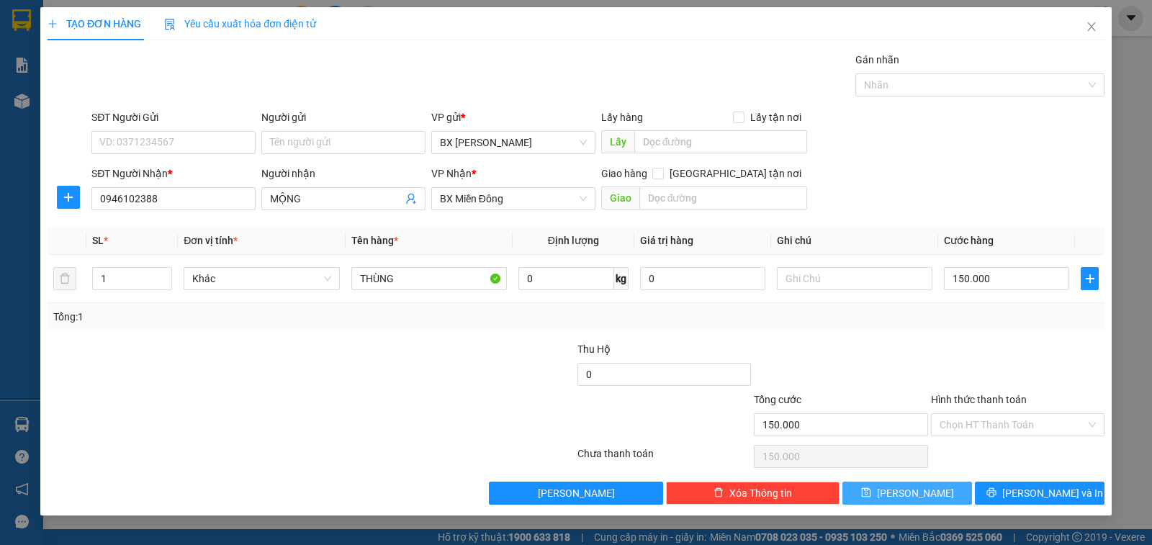
click at [921, 491] on span "[PERSON_NAME]" at bounding box center [915, 493] width 77 height 16
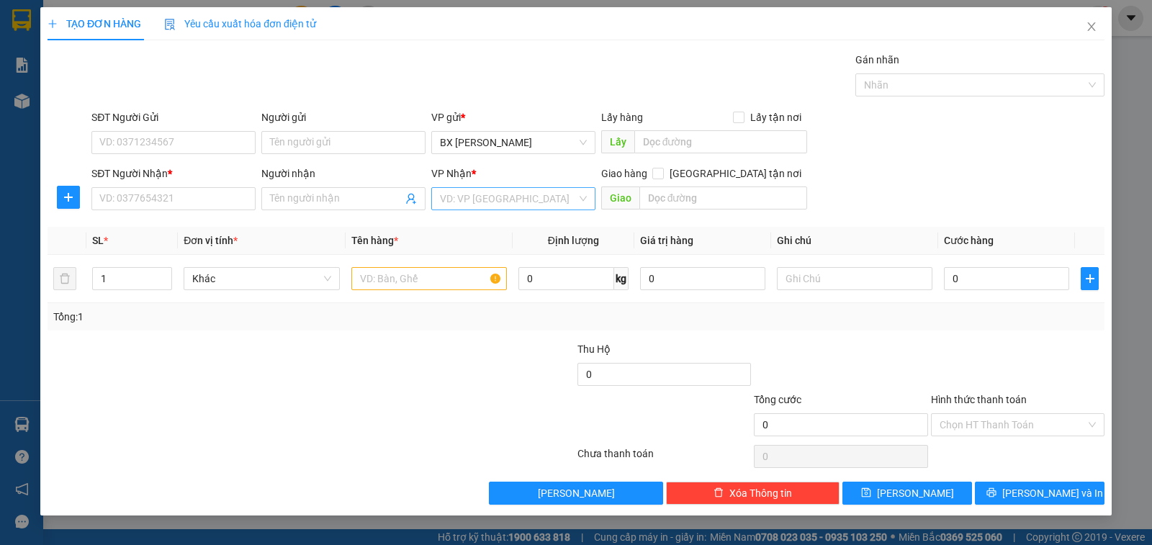
click at [511, 204] on input "search" at bounding box center [508, 199] width 137 height 22
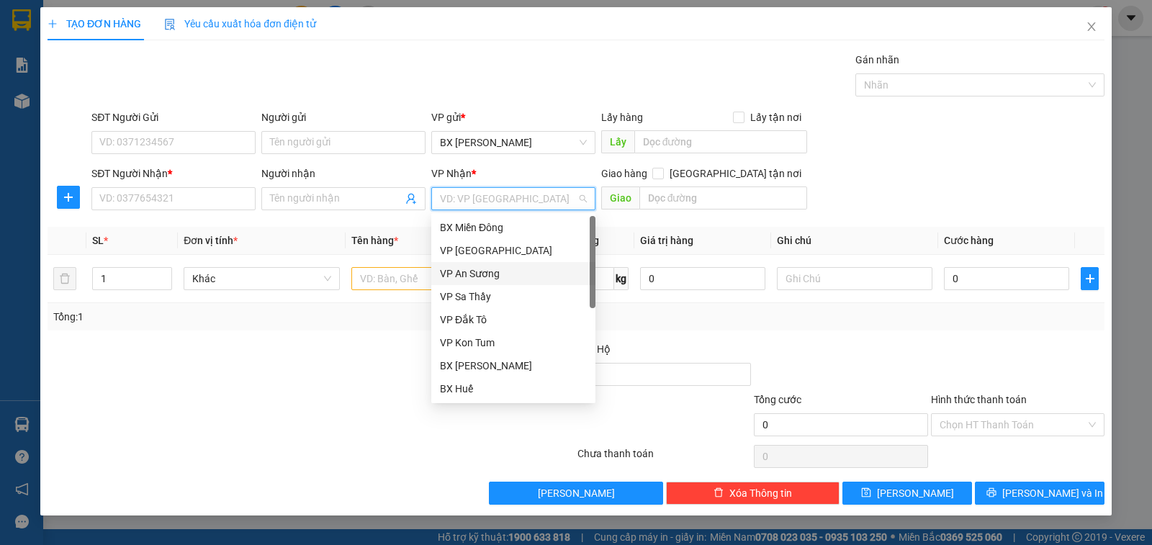
click at [520, 277] on div "VP An Sương" at bounding box center [513, 274] width 147 height 16
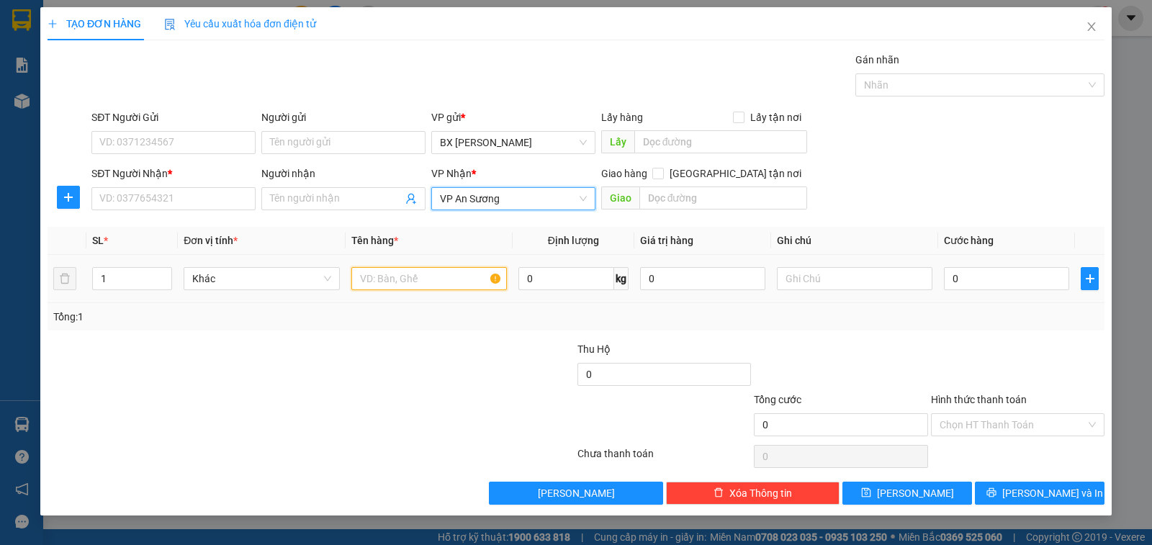
drag, startPoint x: 436, startPoint y: 285, endPoint x: 497, endPoint y: 190, distance: 112.5
click at [436, 284] on input "text" at bounding box center [429, 278] width 156 height 23
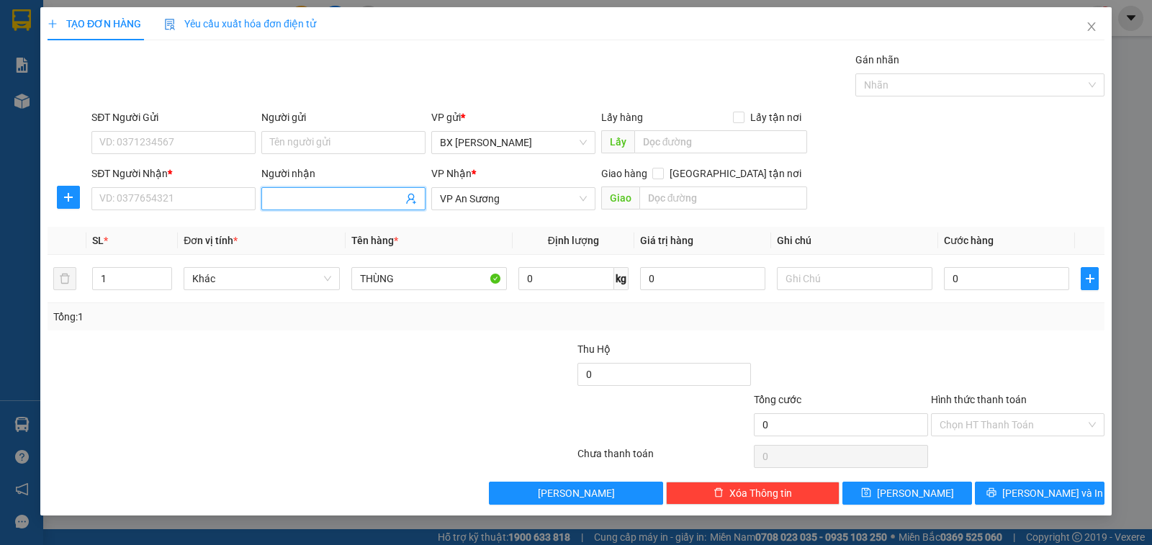
click at [354, 190] on span at bounding box center [343, 198] width 164 height 23
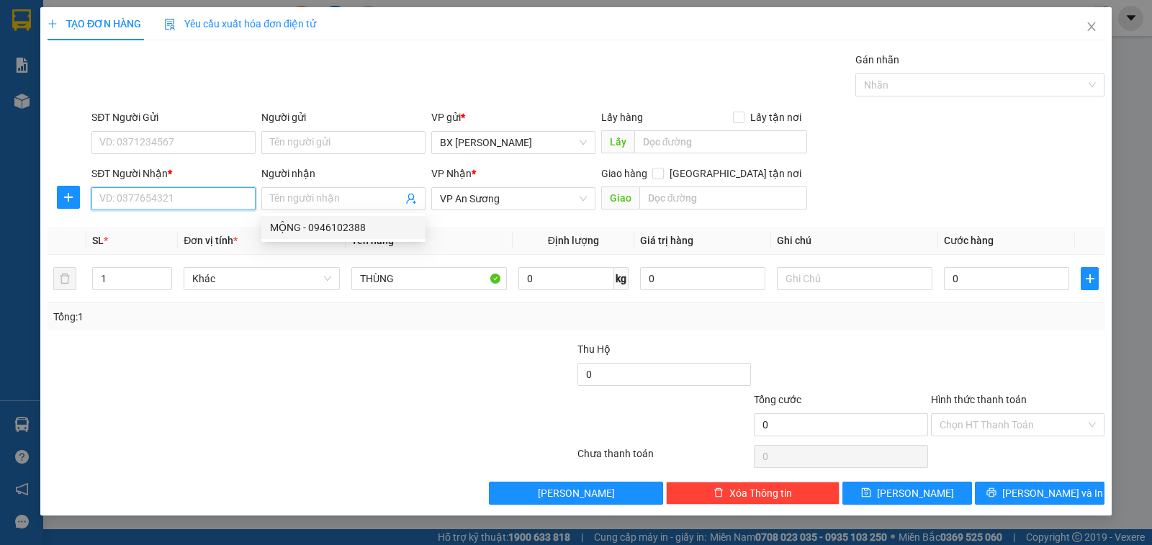
click at [205, 200] on input "SĐT Người Nhận *" at bounding box center [173, 198] width 164 height 23
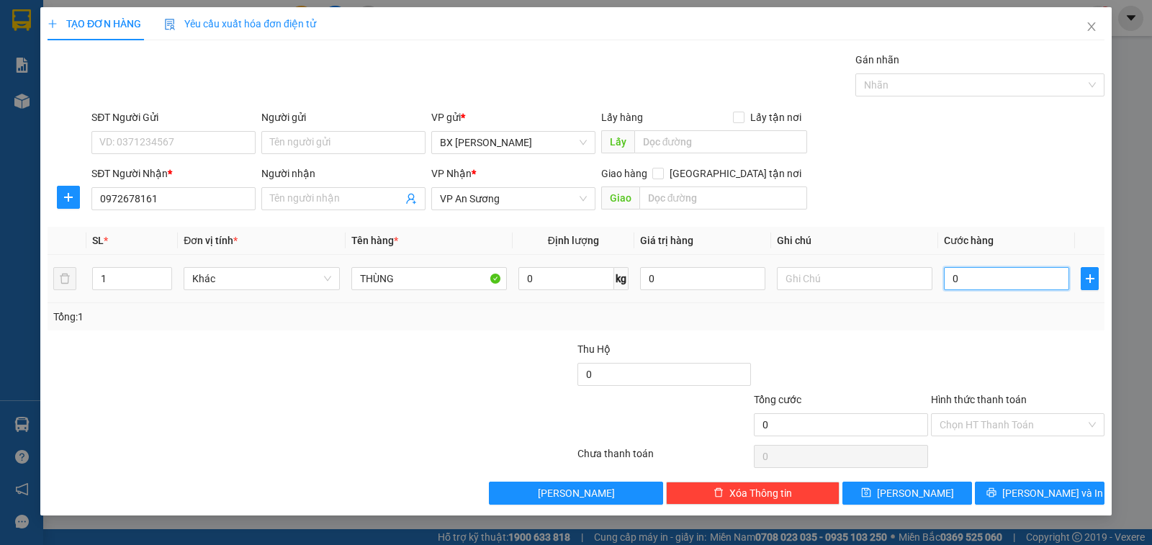
click at [957, 272] on input "0" at bounding box center [1006, 278] width 125 height 23
click at [980, 424] on input "Hình thức thanh toán" at bounding box center [1013, 425] width 146 height 22
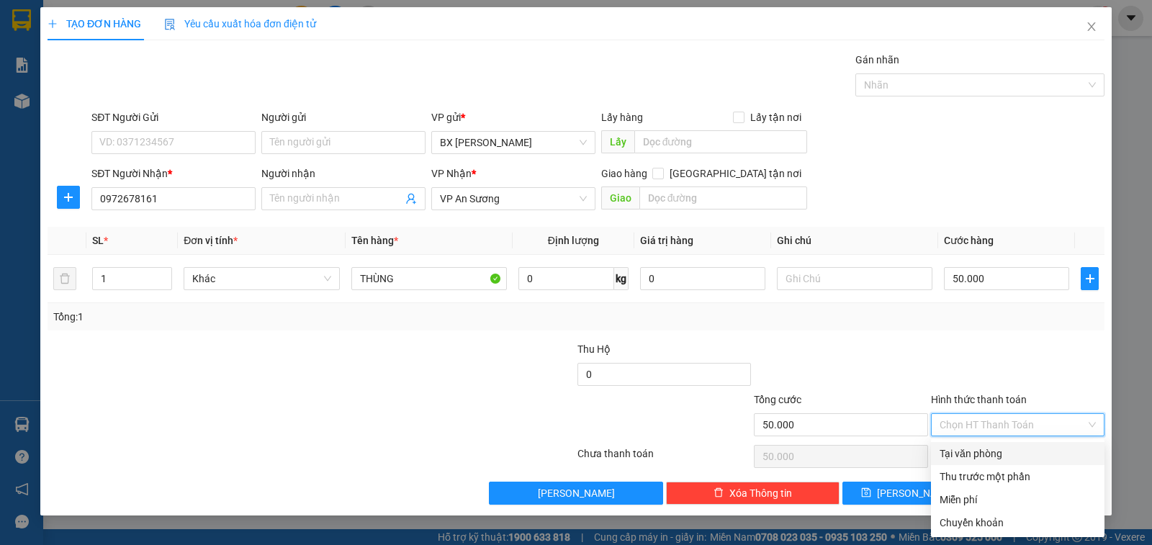
click at [984, 454] on div "Tại văn phòng" at bounding box center [1018, 454] width 156 height 16
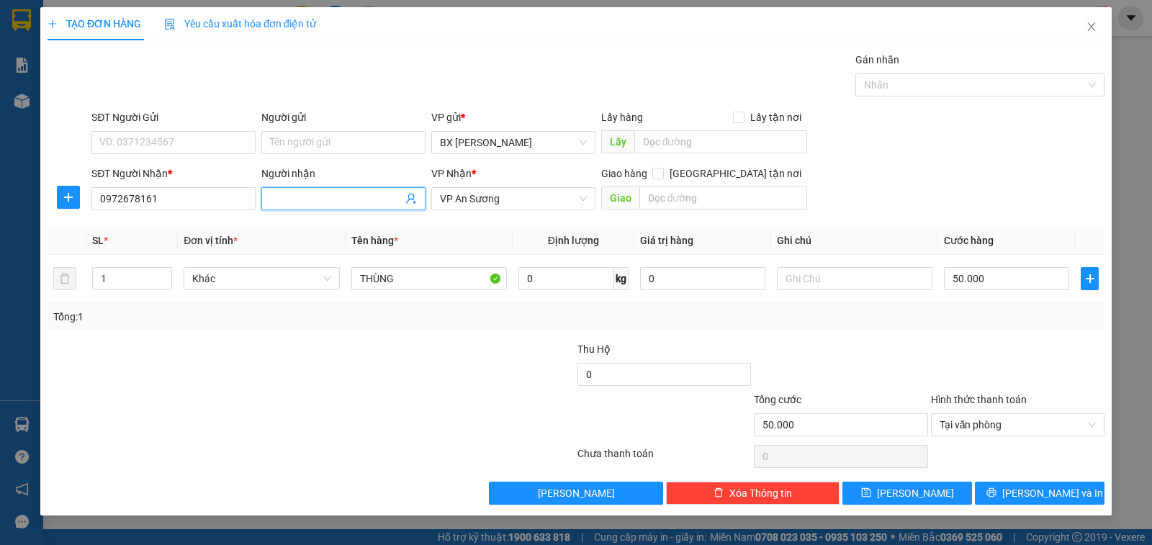
click at [354, 205] on input "Người nhận" at bounding box center [336, 199] width 133 height 16
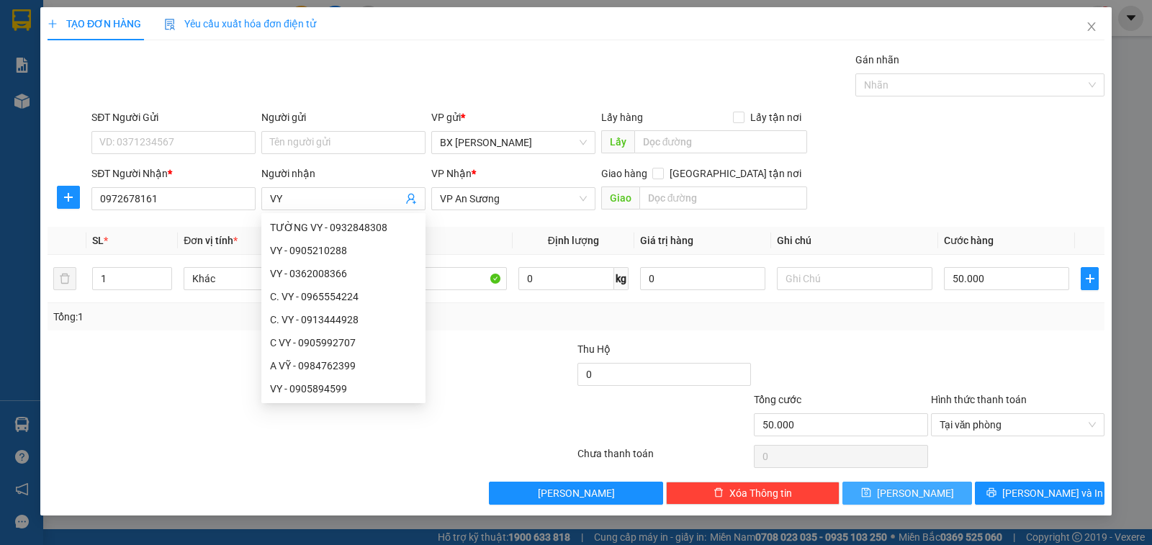
click at [949, 493] on button "[PERSON_NAME]" at bounding box center [908, 493] width 130 height 23
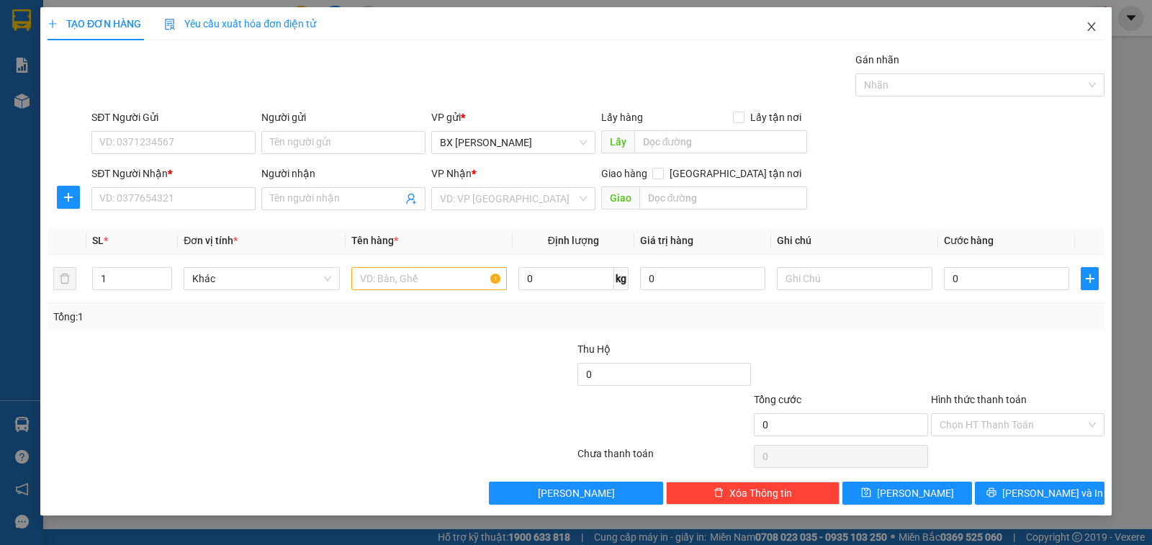
click at [1088, 31] on icon "close" at bounding box center [1092, 27] width 12 height 12
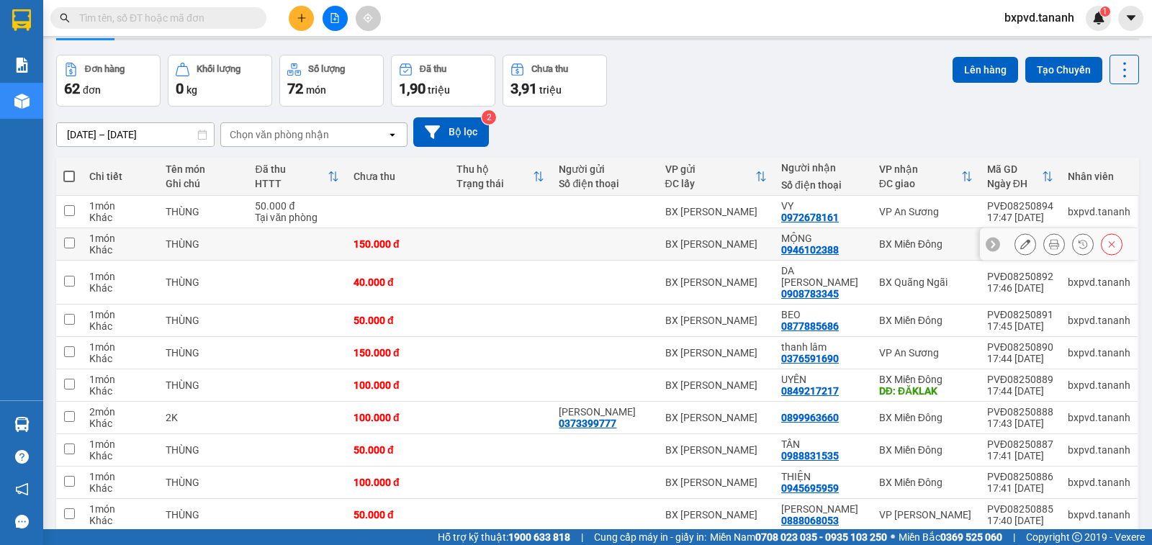
scroll to position [95, 0]
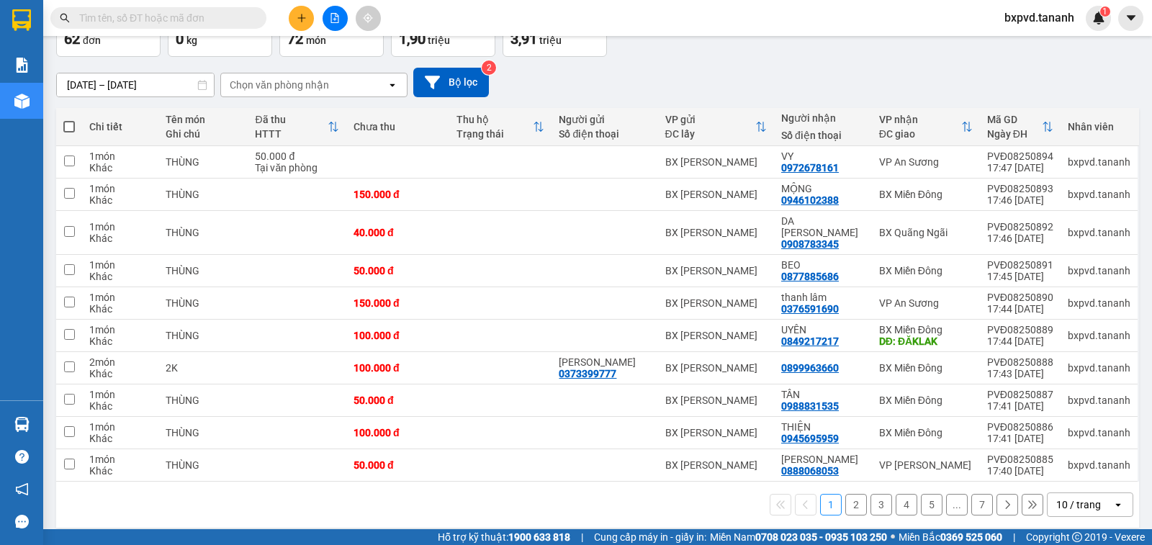
click at [1067, 498] on div "10 / trang" at bounding box center [1079, 505] width 45 height 14
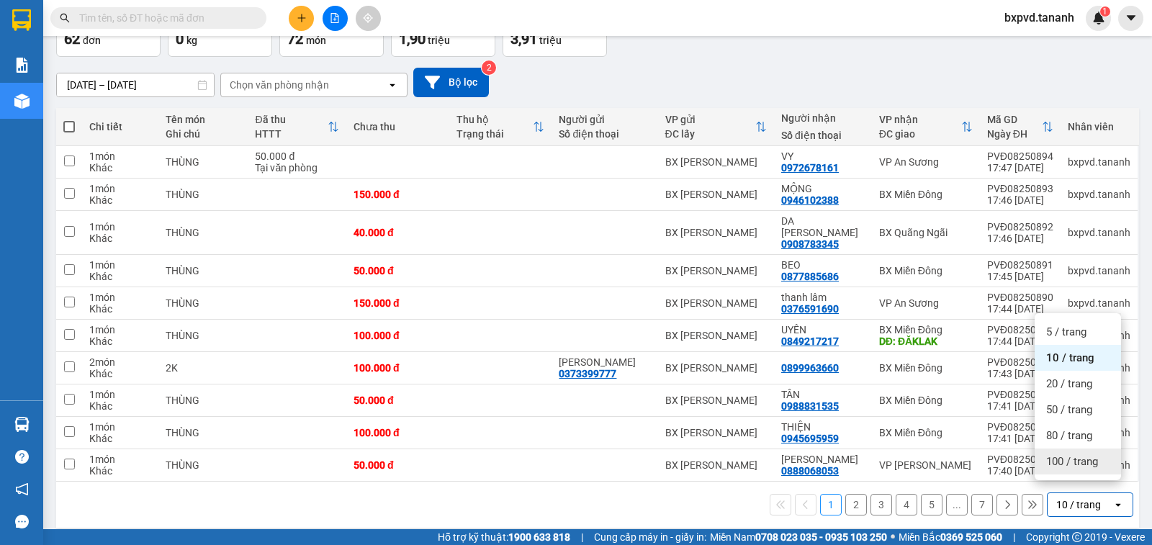
click at [1067, 459] on span "100 / trang" at bounding box center [1073, 461] width 52 height 14
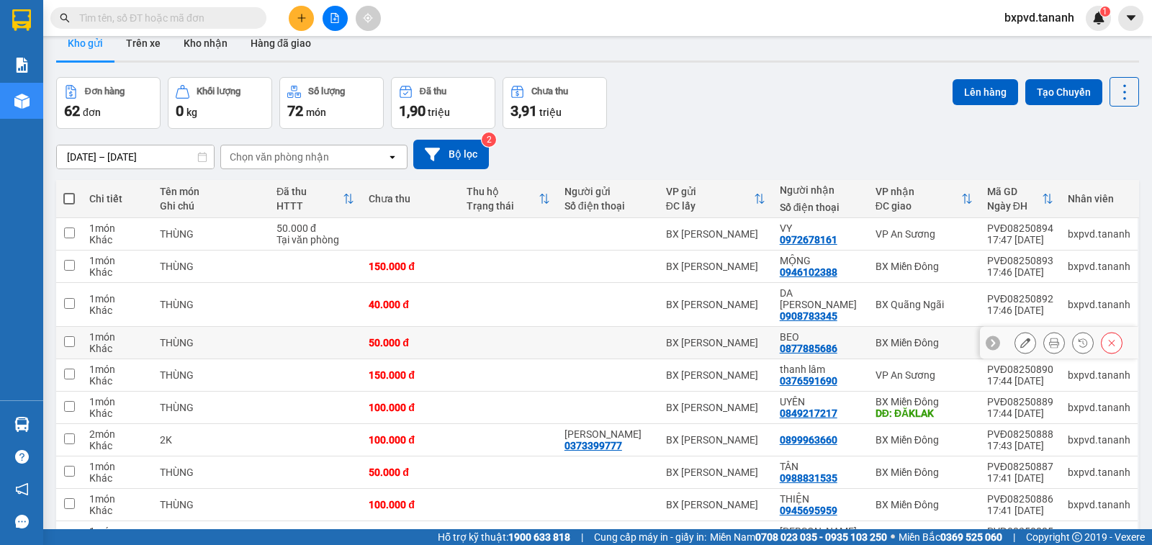
scroll to position [0, 0]
